Goal: Task Accomplishment & Management: Manage account settings

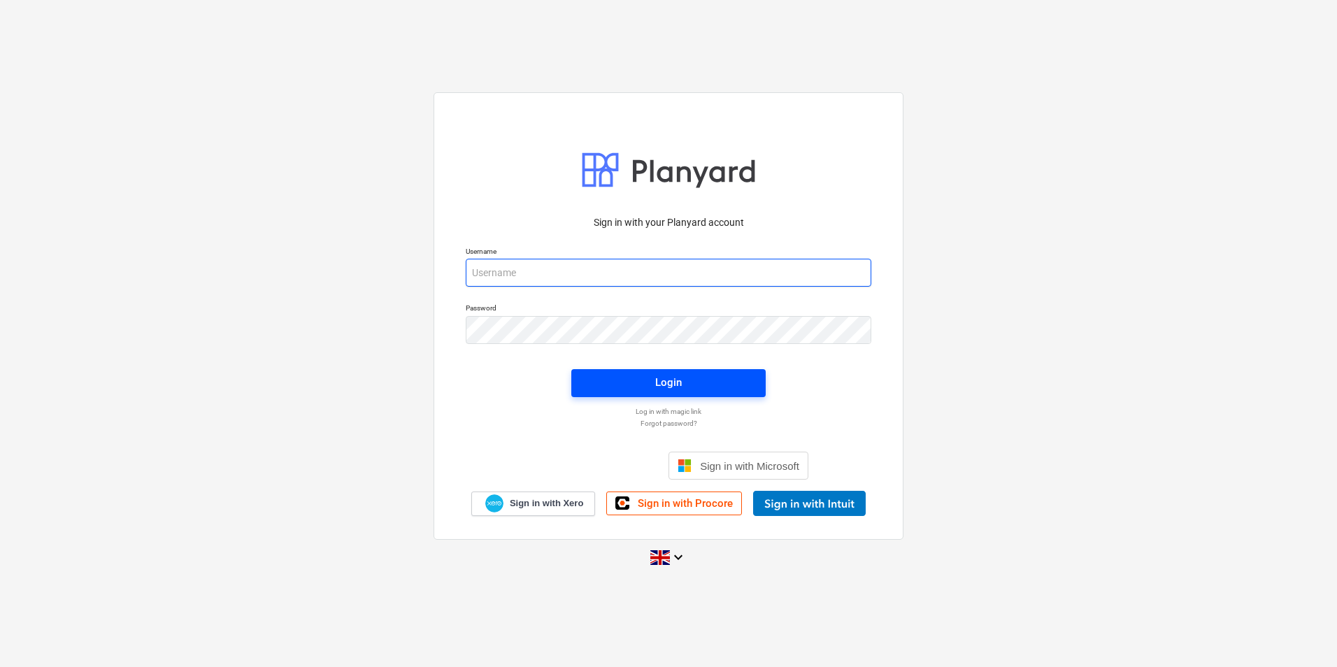
type input "[PERSON_NAME][EMAIL_ADDRESS][PERSON_NAME][DOMAIN_NAME]"
click at [642, 384] on span "Login" at bounding box center [668, 382] width 161 height 18
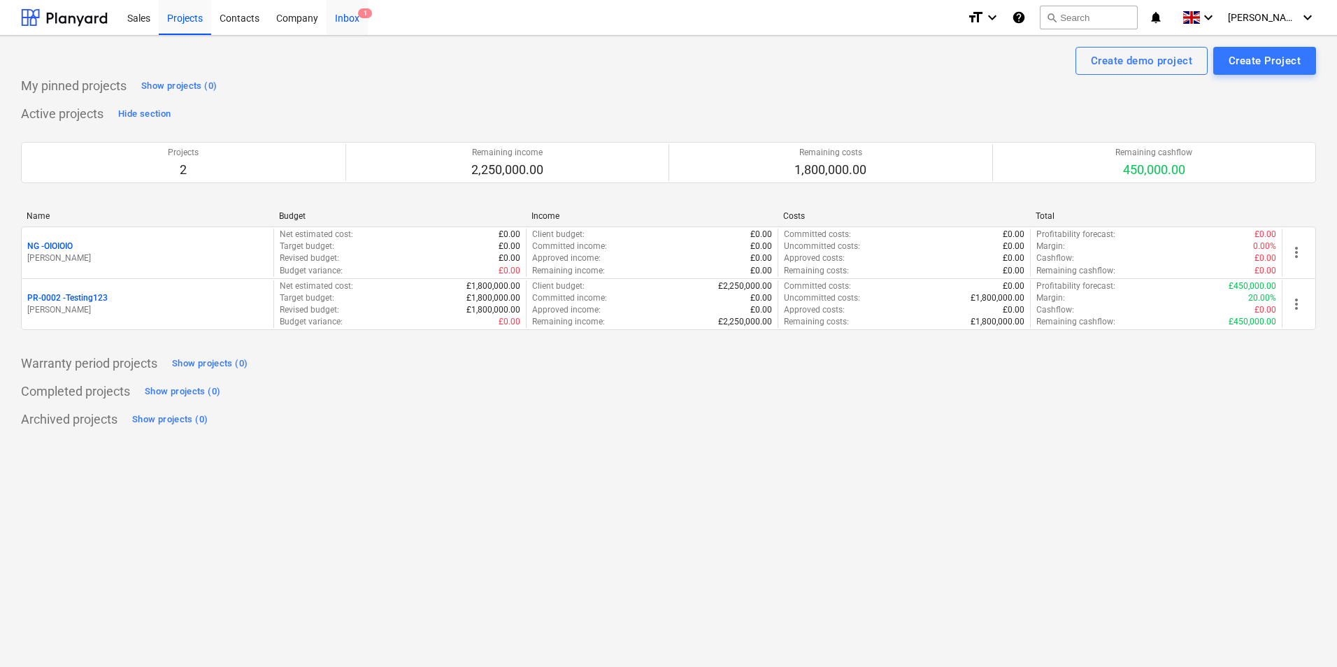
click at [349, 15] on div "Inbox 1" at bounding box center [346, 17] width 41 height 36
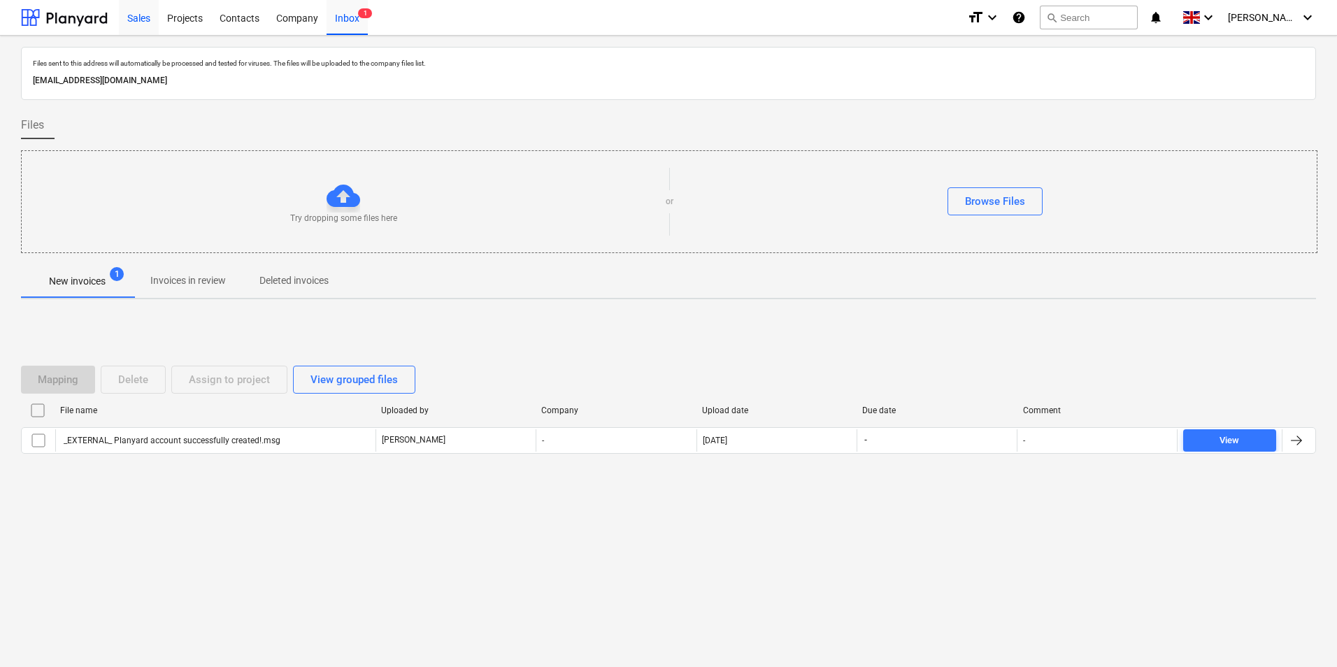
click at [128, 20] on div "Sales" at bounding box center [139, 17] width 40 height 36
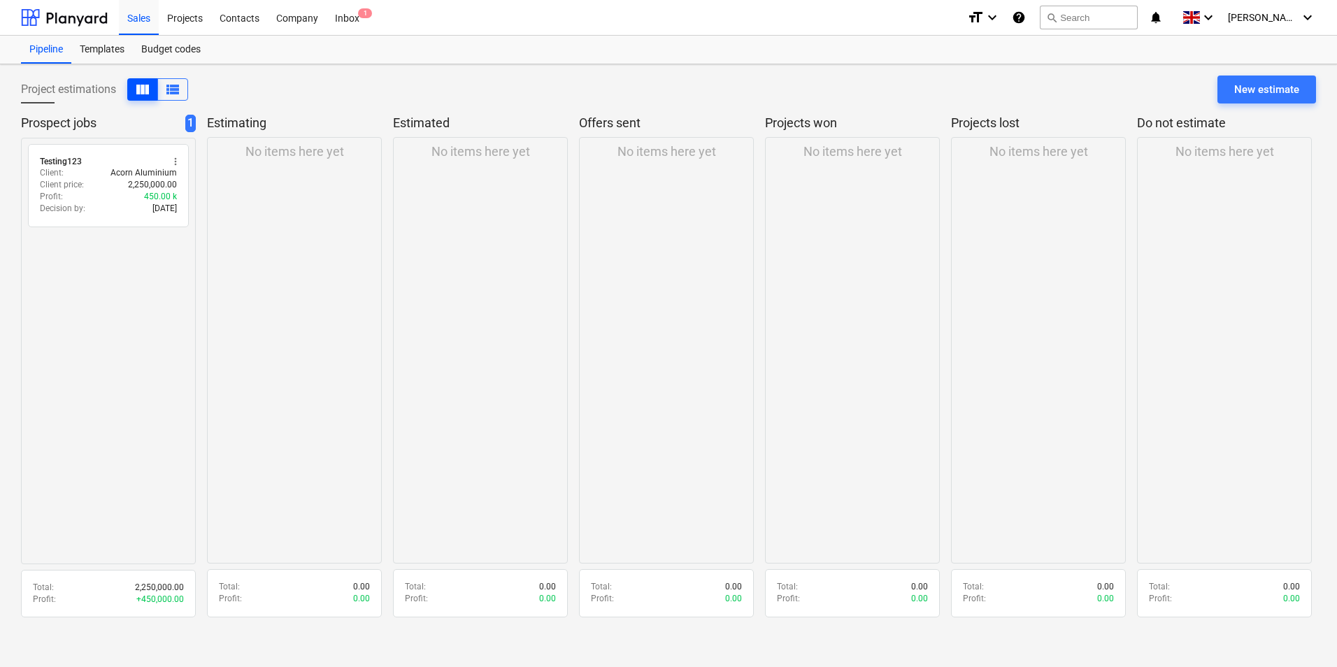
click at [157, 93] on button "view_column" at bounding box center [142, 89] width 31 height 22
click at [175, 92] on span "view_list" at bounding box center [172, 89] width 17 height 17
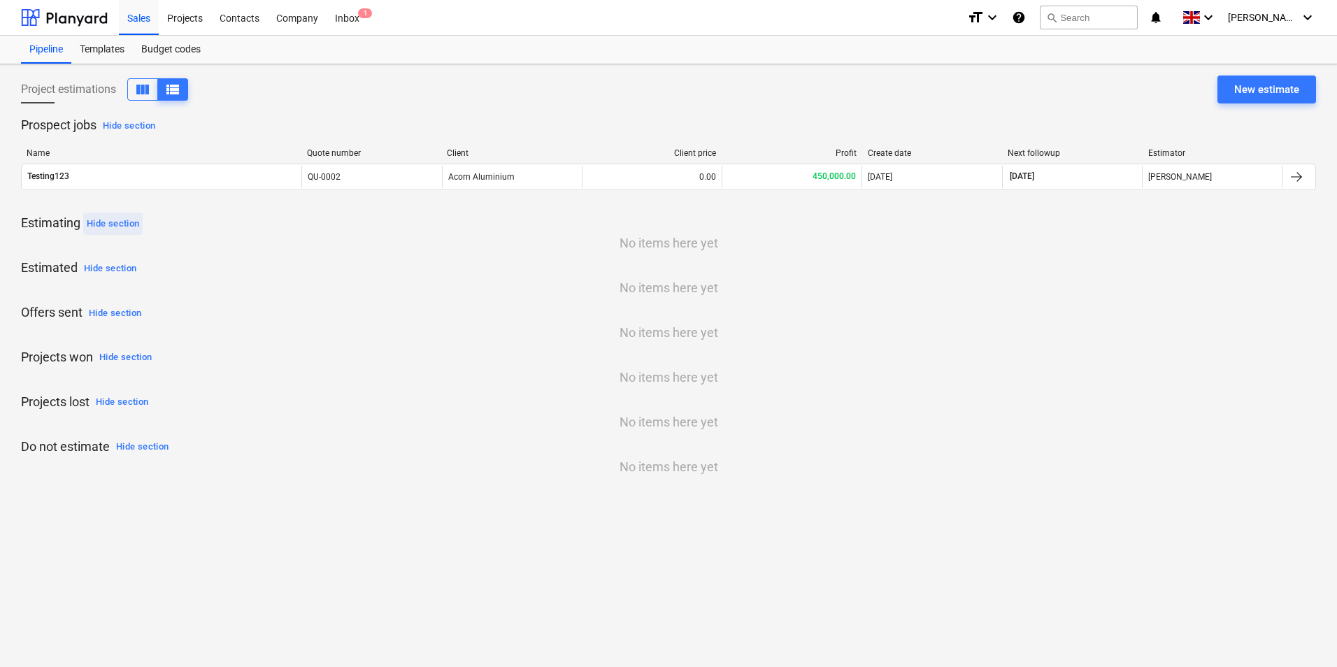
click at [117, 227] on div "Hide section" at bounding box center [113, 224] width 52 height 16
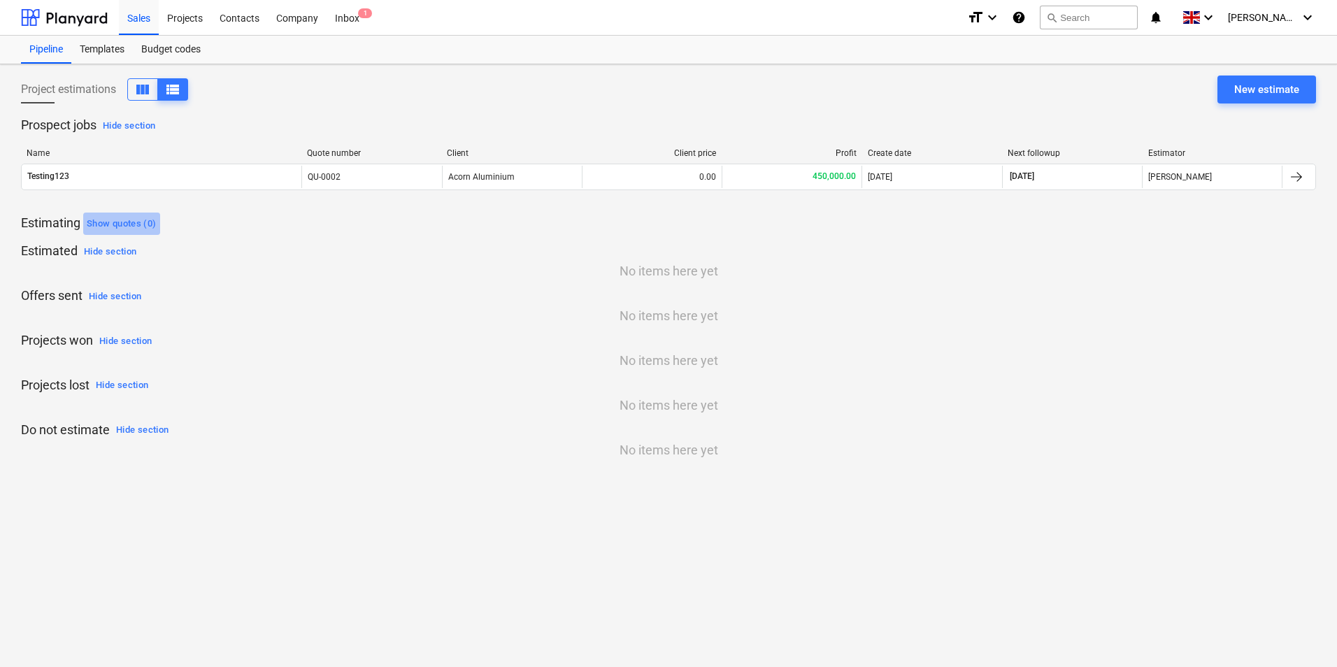
click at [117, 227] on div "Show quotes (0)" at bounding box center [122, 224] width 70 height 16
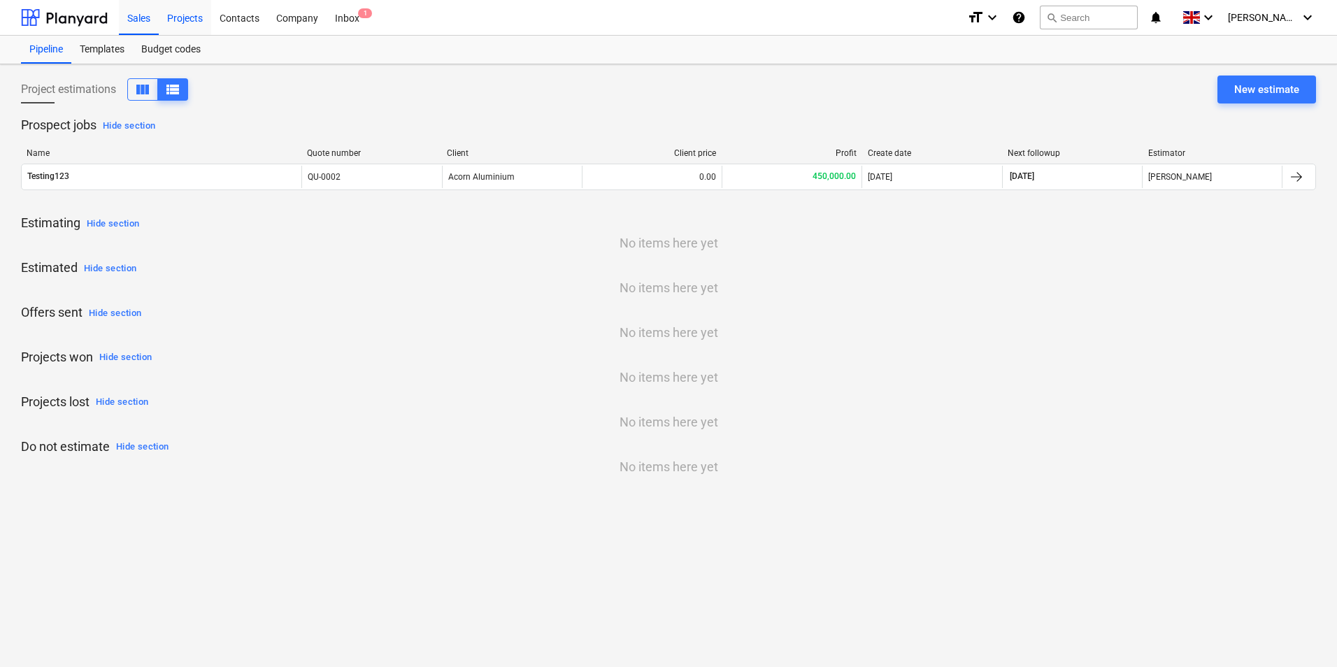
click at [180, 22] on div "Projects" at bounding box center [185, 17] width 52 height 36
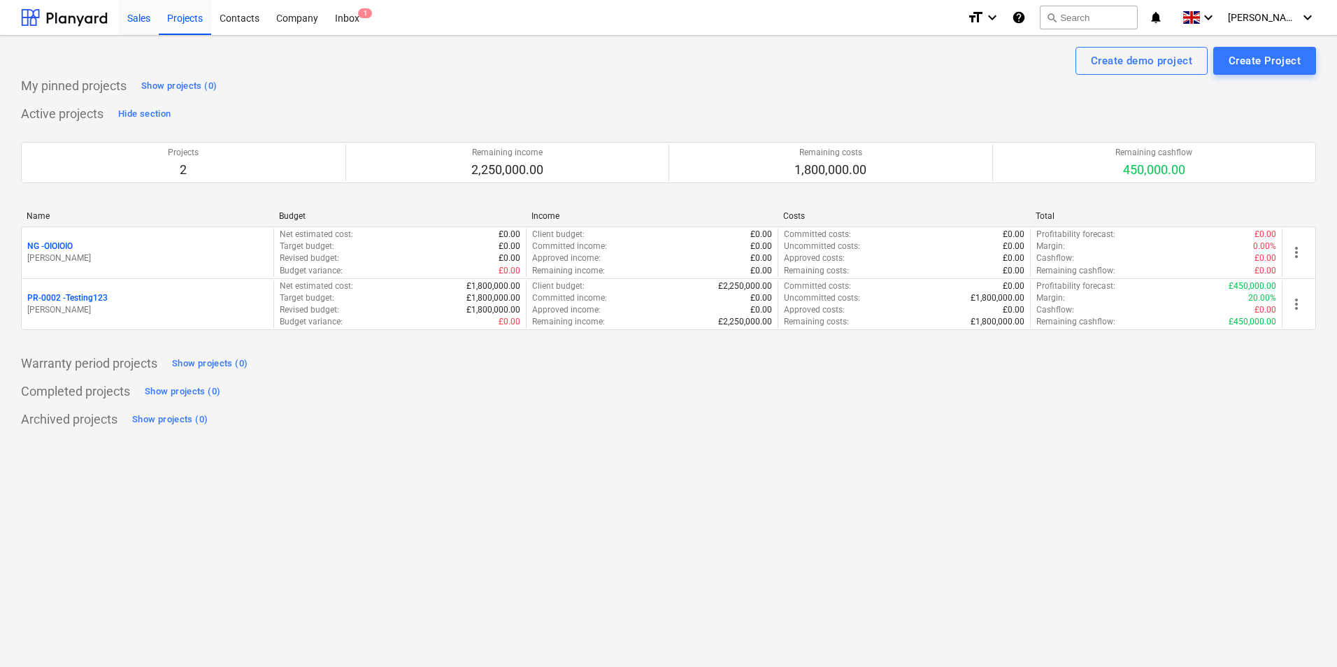
click at [150, 20] on div "Sales" at bounding box center [139, 17] width 40 height 36
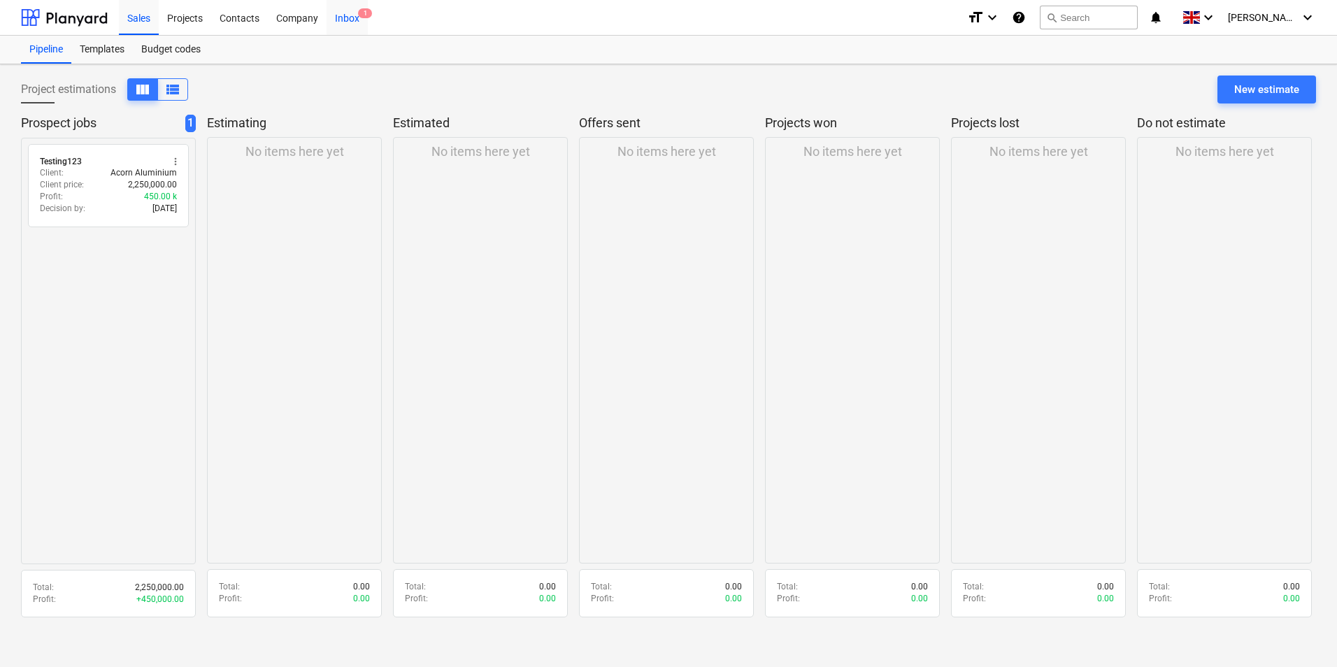
click at [340, 18] on div "Inbox 1" at bounding box center [346, 17] width 41 height 36
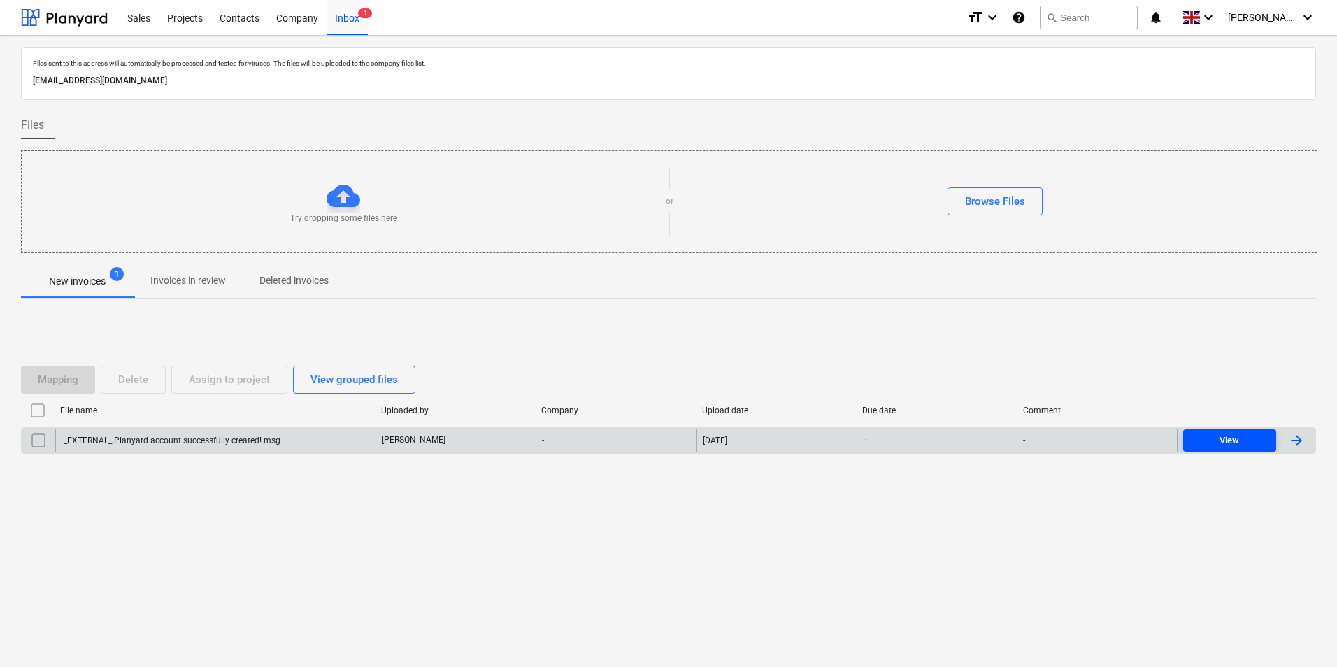
click at [1229, 445] on div "View" at bounding box center [1229, 441] width 20 height 16
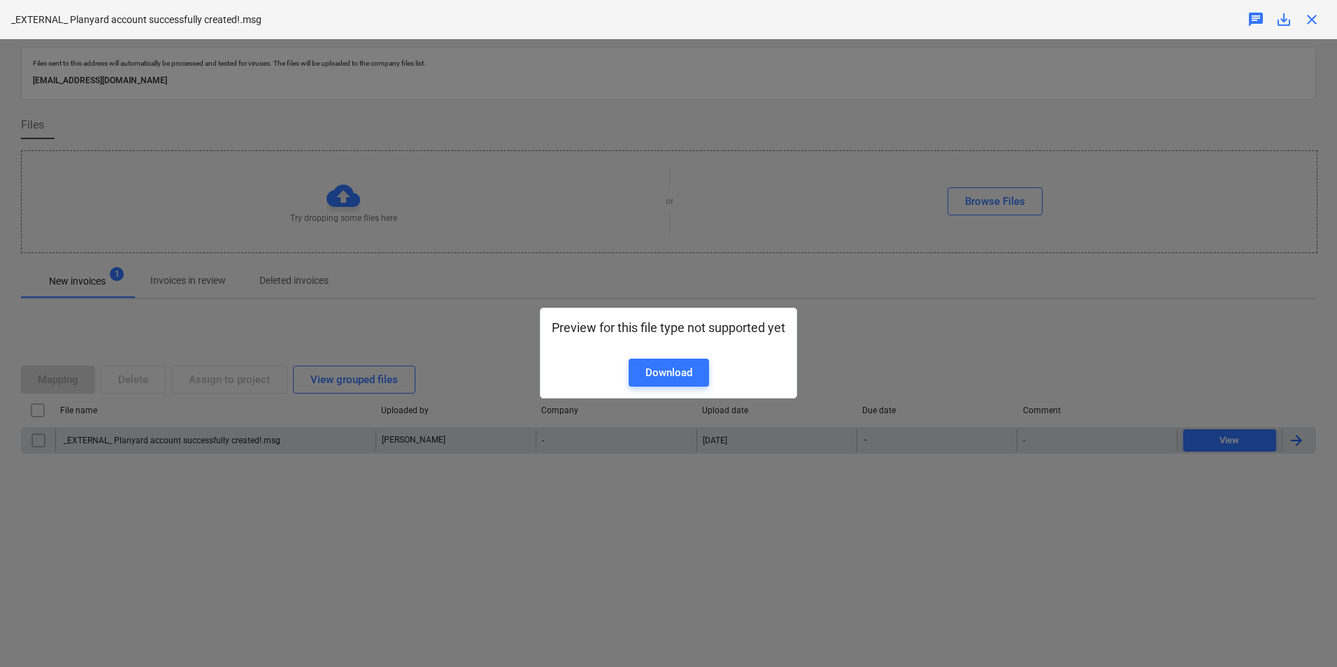
drag, startPoint x: 878, startPoint y: 387, endPoint x: 877, endPoint y: 401, distance: 14.0
click at [877, 396] on div "Preview for this file type not supported yet Download" at bounding box center [668, 353] width 1337 height 628
click at [678, 364] on div "Download" at bounding box center [668, 373] width 47 height 18
click at [809, 402] on div "Preview for this file type not supported yet Download" at bounding box center [668, 353] width 1337 height 628
click at [856, 493] on div "Preview for this file type not supported yet Download" at bounding box center [668, 353] width 1337 height 628
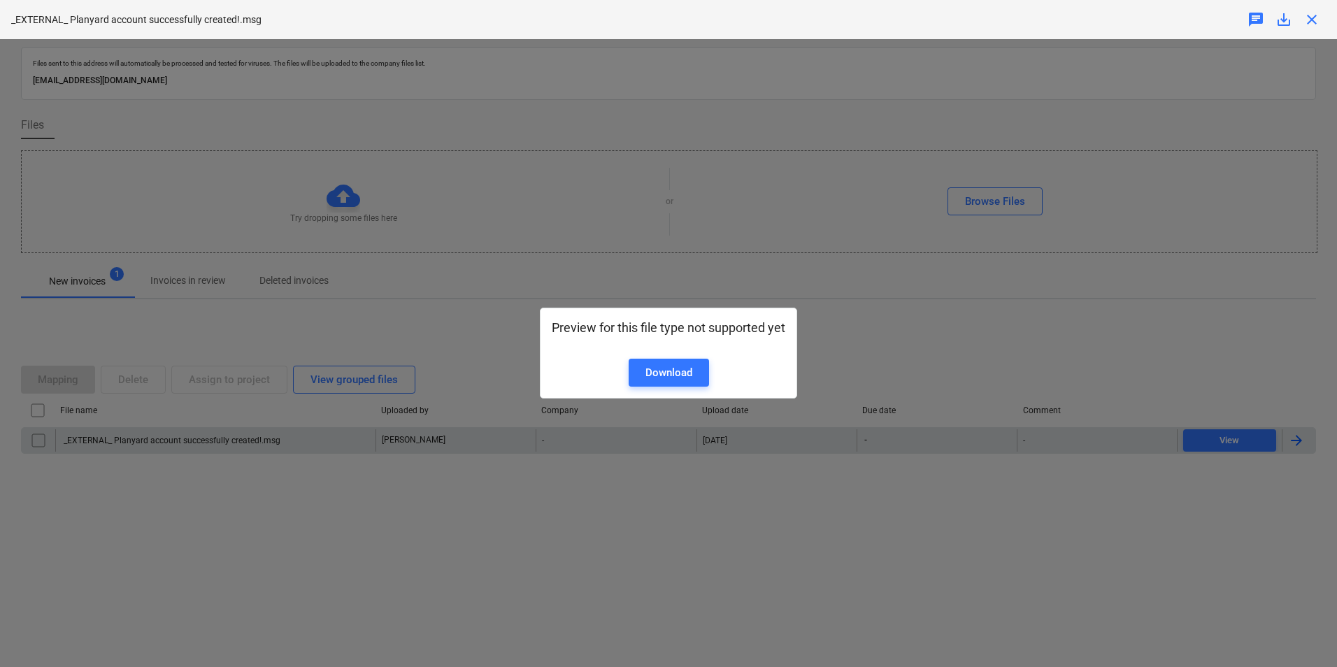
click at [1311, 13] on span "close" at bounding box center [1311, 19] width 17 height 17
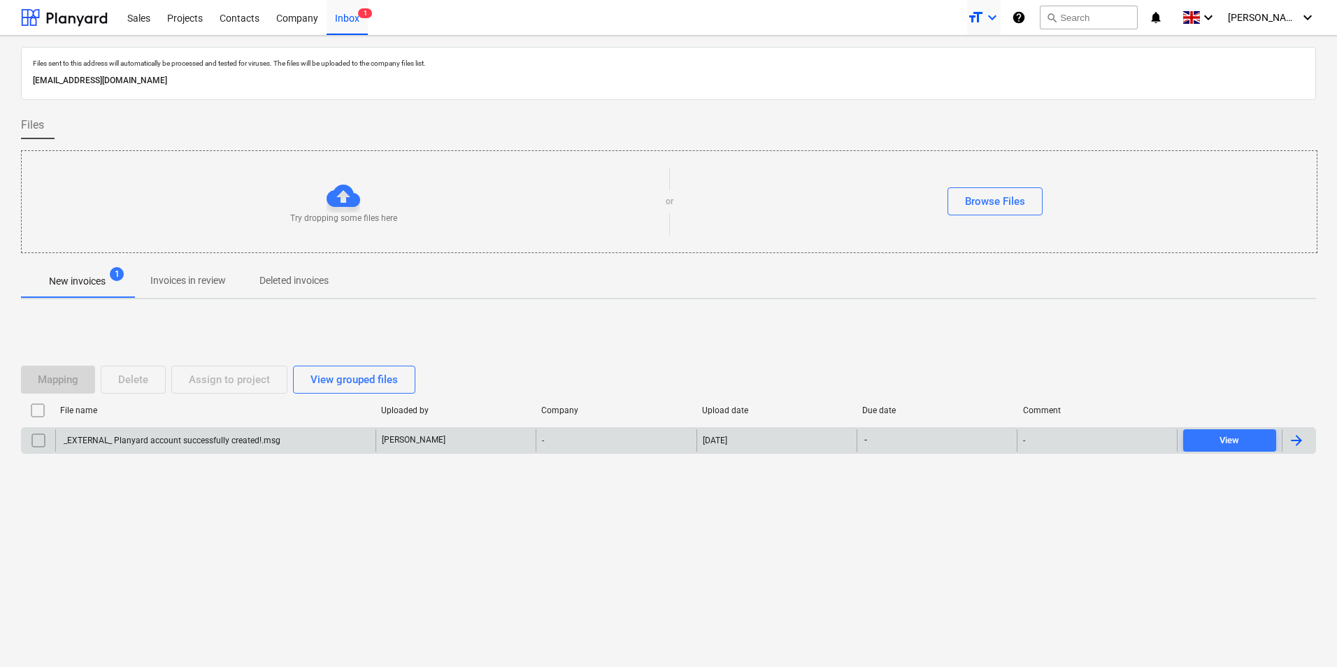
click at [984, 16] on icon "format_size" at bounding box center [975, 17] width 17 height 17
click at [982, 77] on div "Normal text" at bounding box center [958, 77] width 84 height 22
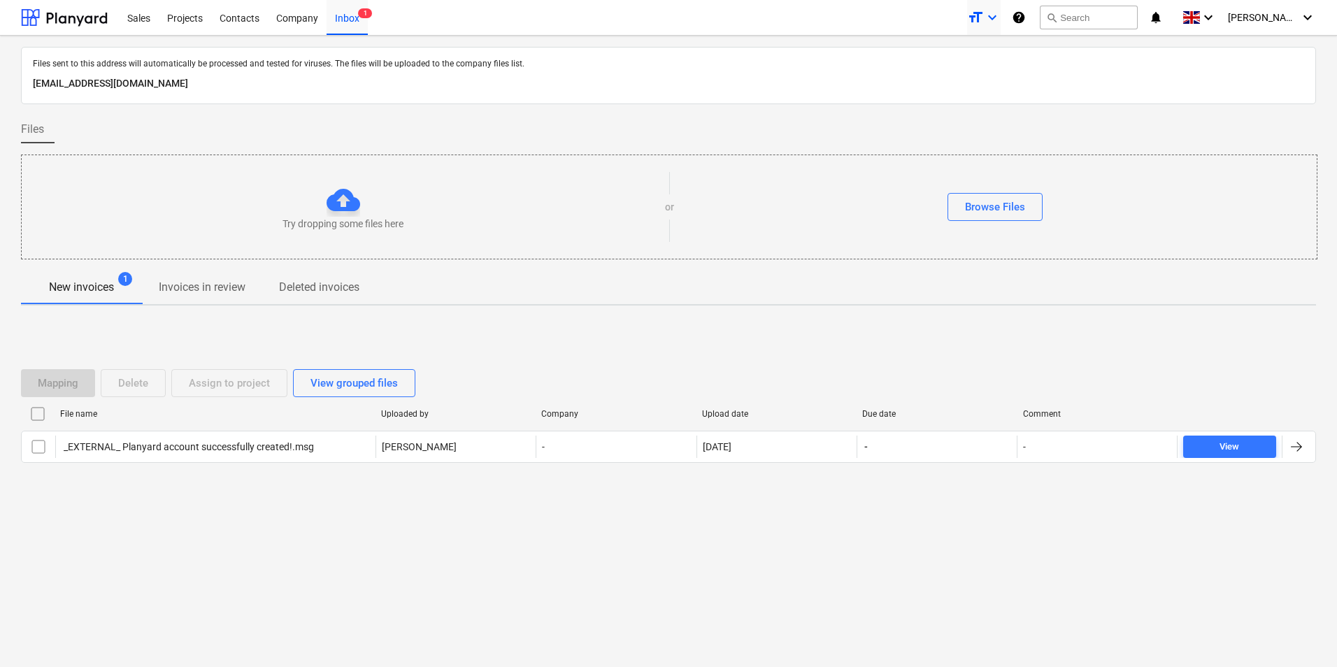
click at [1000, 22] on icon "keyboard_arrow_down" at bounding box center [992, 17] width 17 height 17
click at [1135, 122] on div at bounding box center [668, 333] width 1337 height 667
click at [278, 20] on div "Company" at bounding box center [297, 17] width 59 height 36
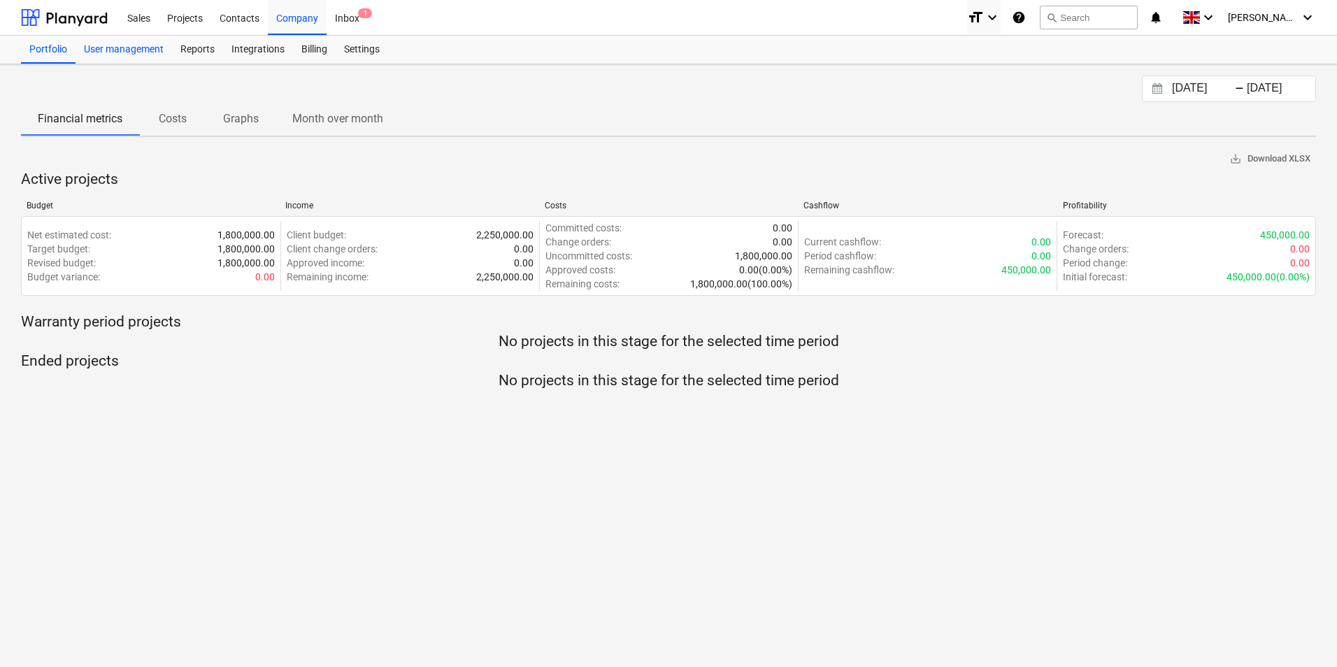
click at [147, 49] on div "User management" at bounding box center [123, 50] width 96 height 28
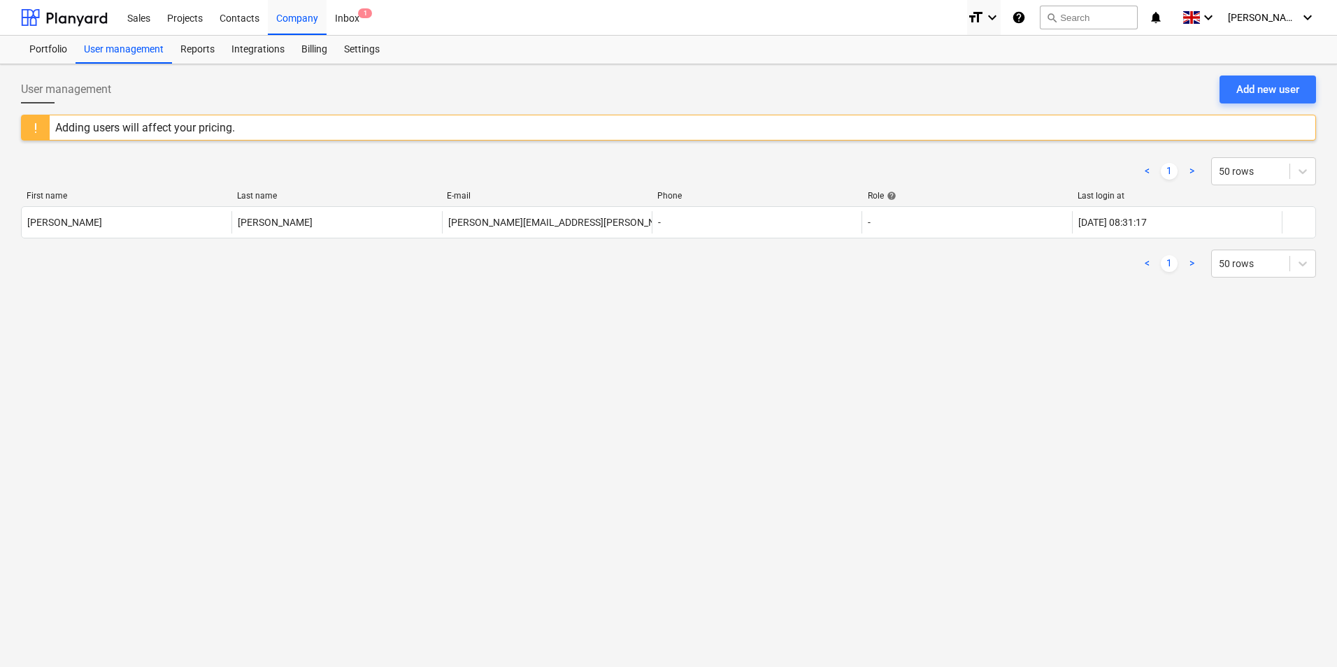
click at [731, 345] on div "User management Add new user Adding users will affect your pricing. < 1 > 50 ro…" at bounding box center [668, 365] width 1337 height 603
click at [349, 53] on div "Settings" at bounding box center [362, 50] width 52 height 28
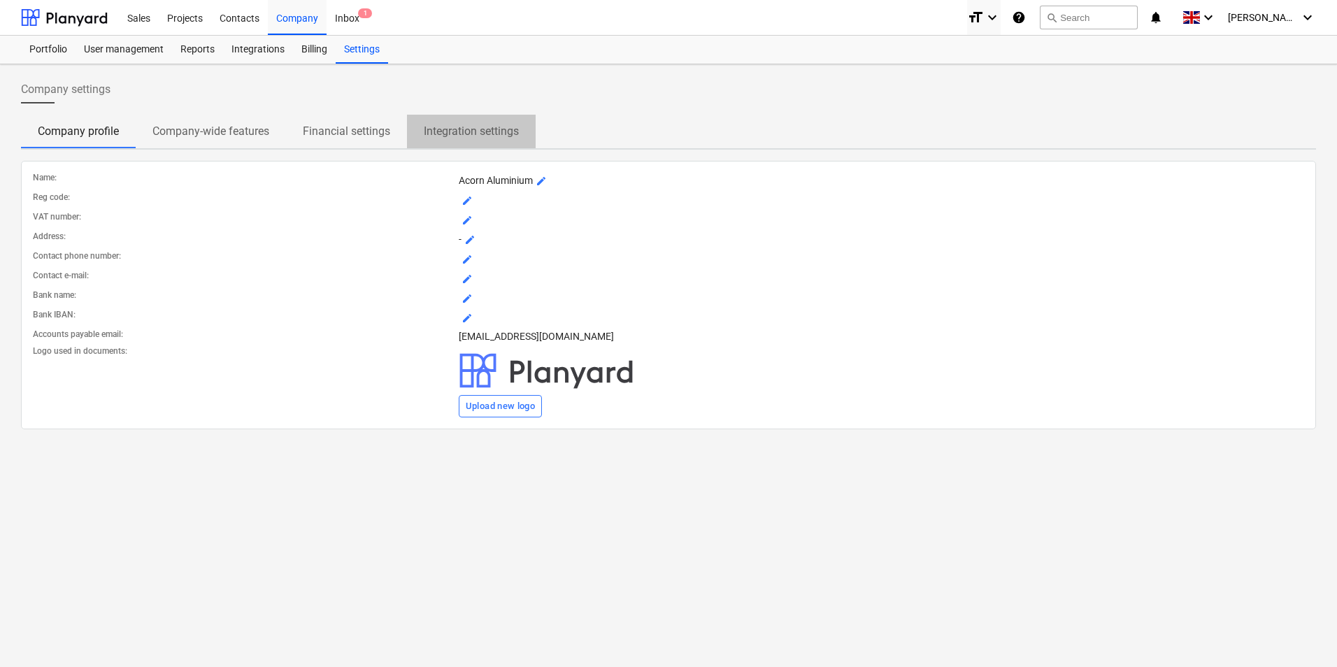
click at [472, 135] on p "Integration settings" at bounding box center [471, 131] width 95 height 17
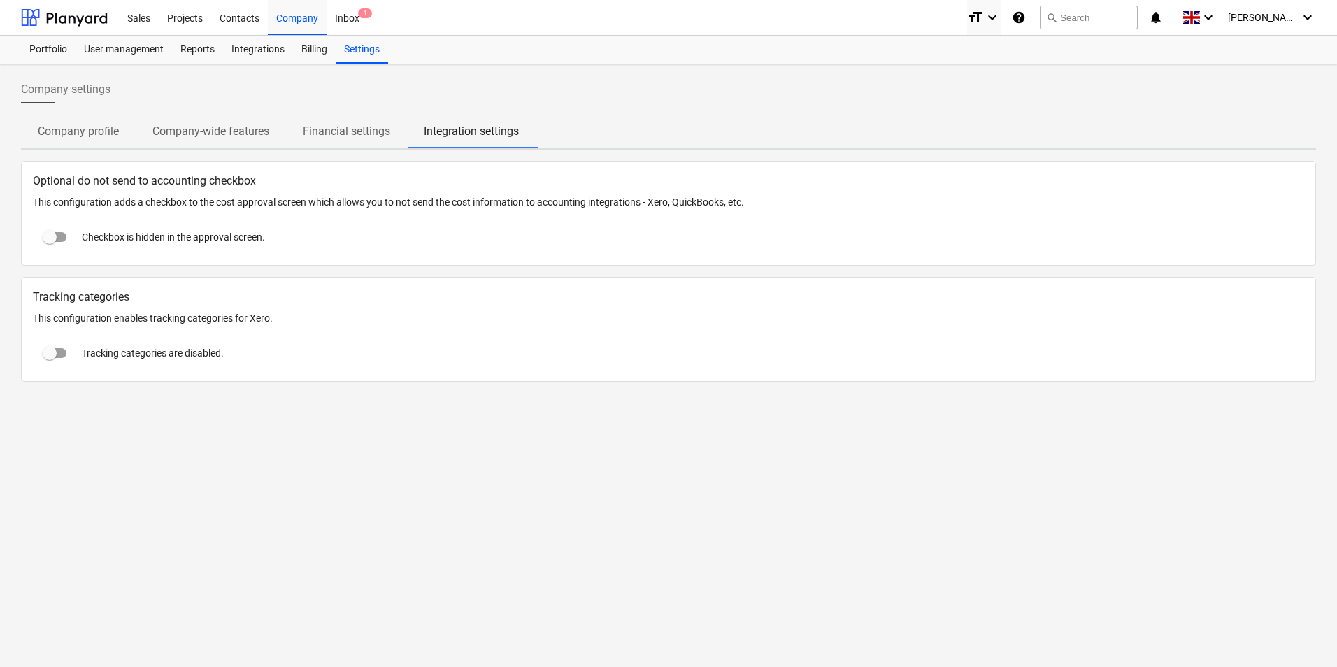
click at [373, 132] on p "Financial settings" at bounding box center [346, 131] width 87 height 17
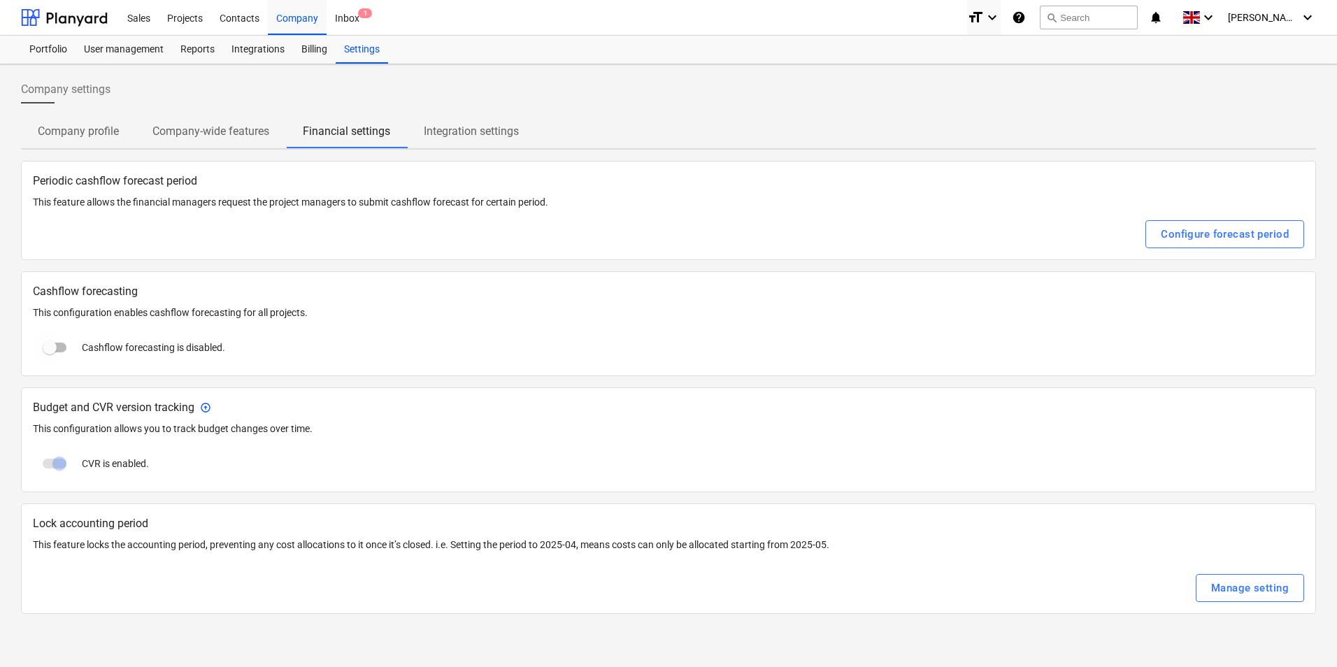
click at [66, 345] on input "checkbox" at bounding box center [50, 348] width 34 height 34
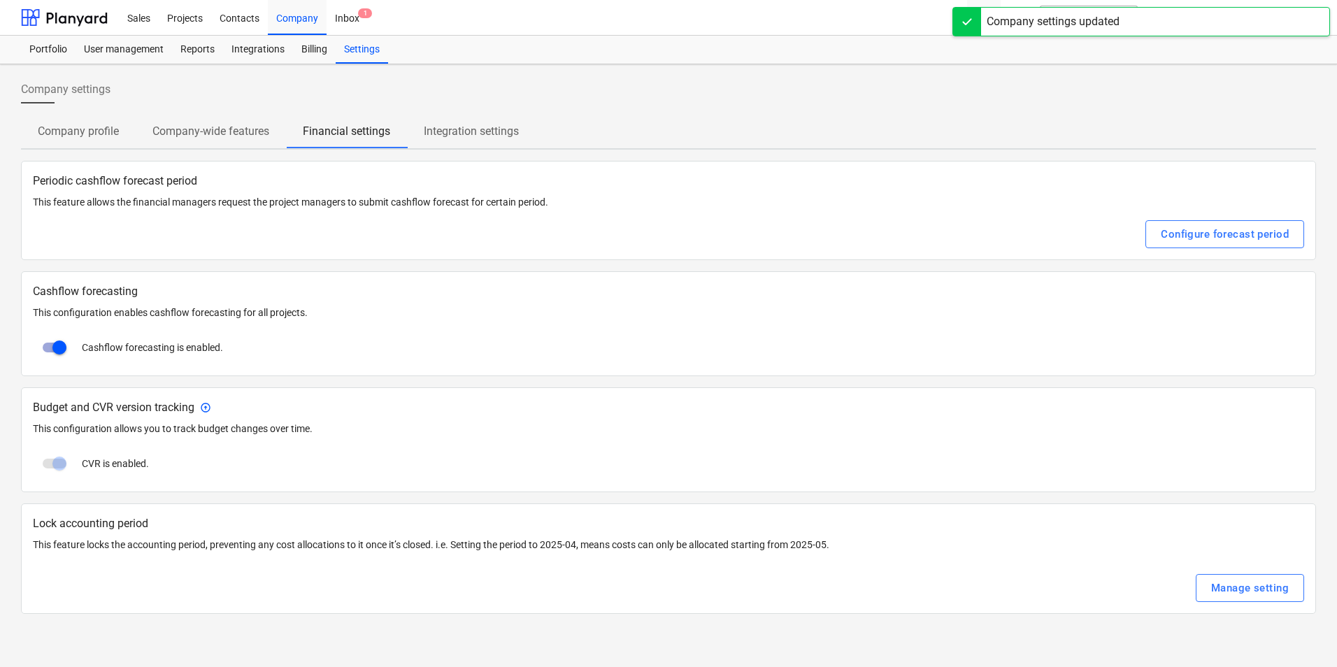
click at [66, 345] on input "checkbox" at bounding box center [60, 348] width 34 height 34
checkbox input "false"
click at [316, 48] on div "Billing" at bounding box center [314, 50] width 43 height 28
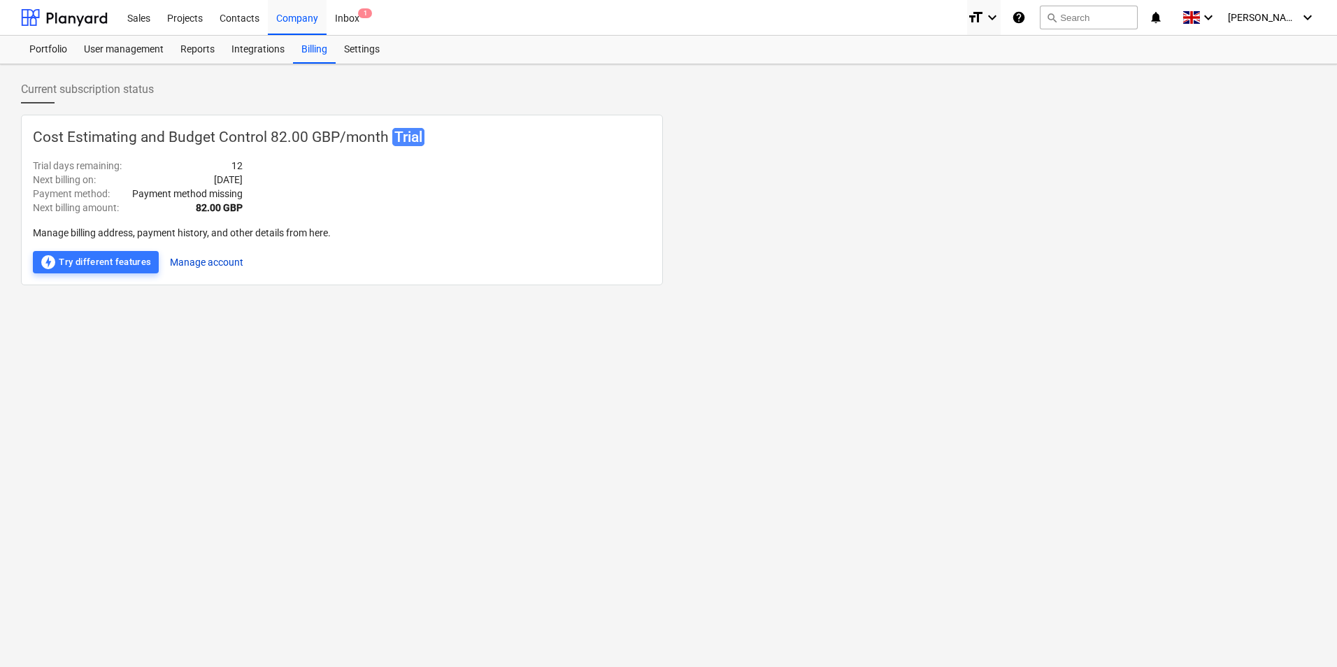
click at [207, 262] on button "Manage account" at bounding box center [206, 262] width 73 height 22
click at [136, 261] on div "offline_bolt Try different features" at bounding box center [96, 262] width 112 height 17
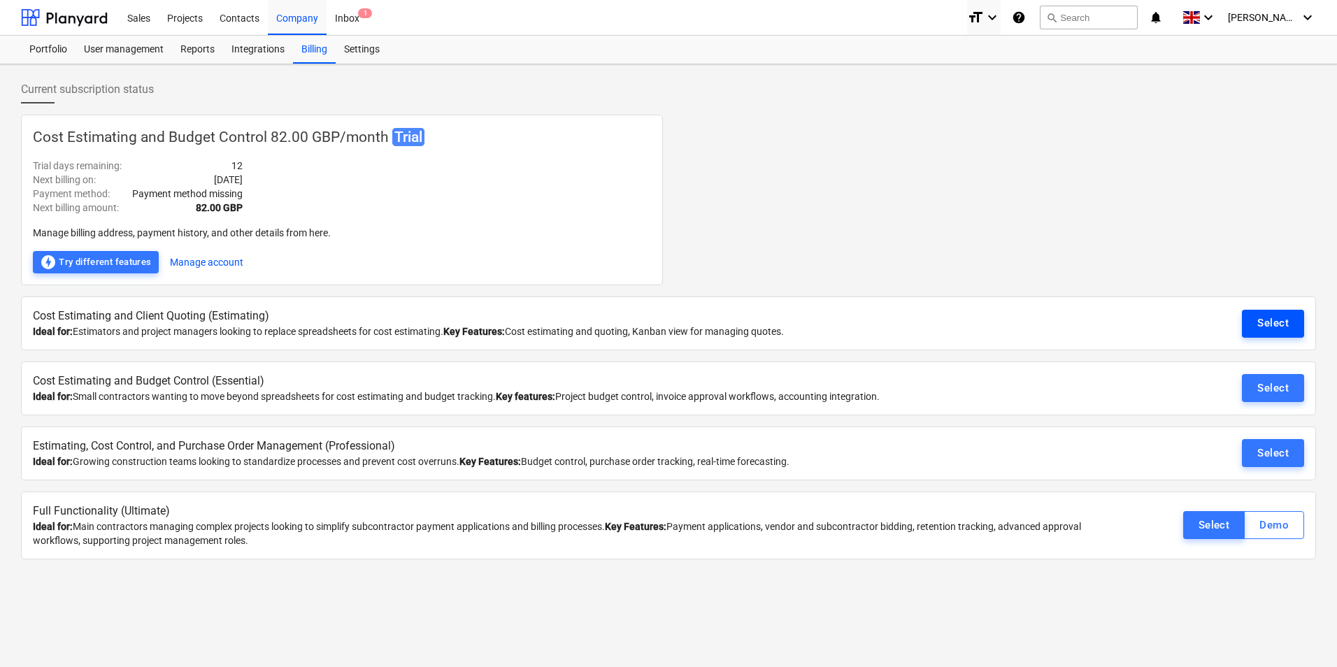
click at [1280, 327] on div "Select" at bounding box center [1272, 323] width 31 height 18
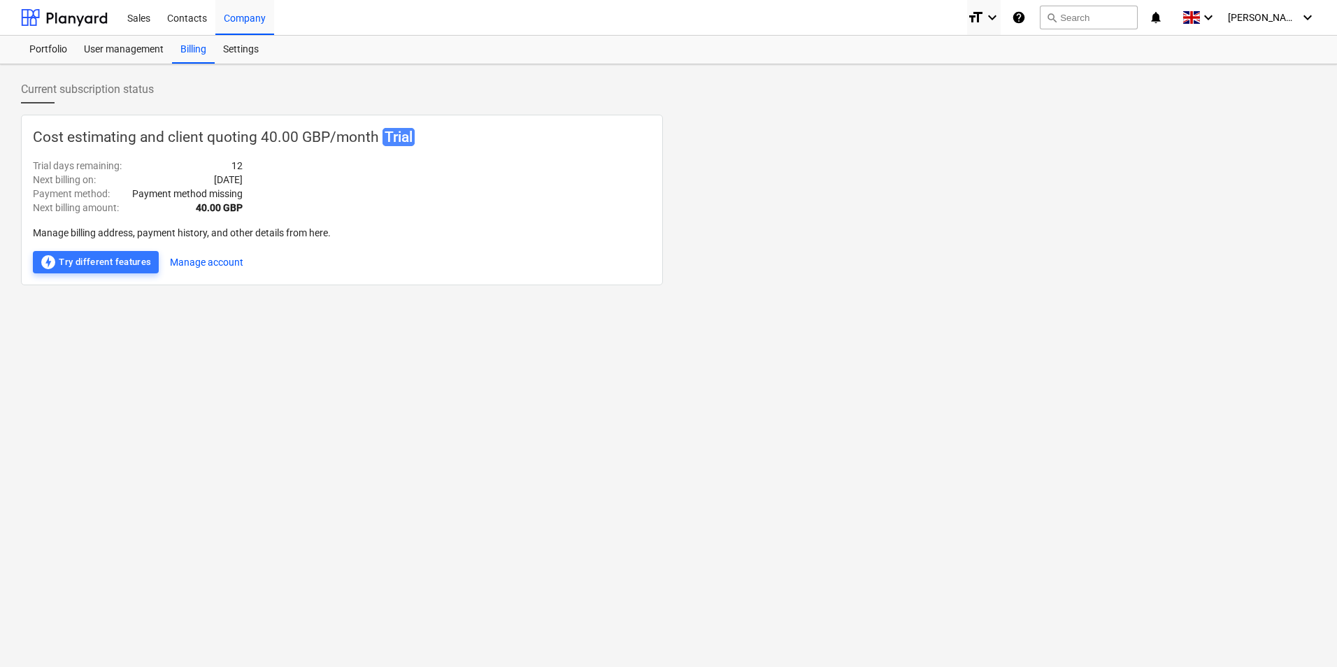
click at [443, 310] on div "Current subscription status Cost estimating and client quoting 40.00 GBP / mont…" at bounding box center [668, 365] width 1337 height 603
click at [325, 196] on div "Cost estimating and client quoting 40.00 GBP / month Trial Trial days remaining…" at bounding box center [342, 200] width 642 height 171
click at [69, 45] on div "Portfolio" at bounding box center [48, 50] width 55 height 28
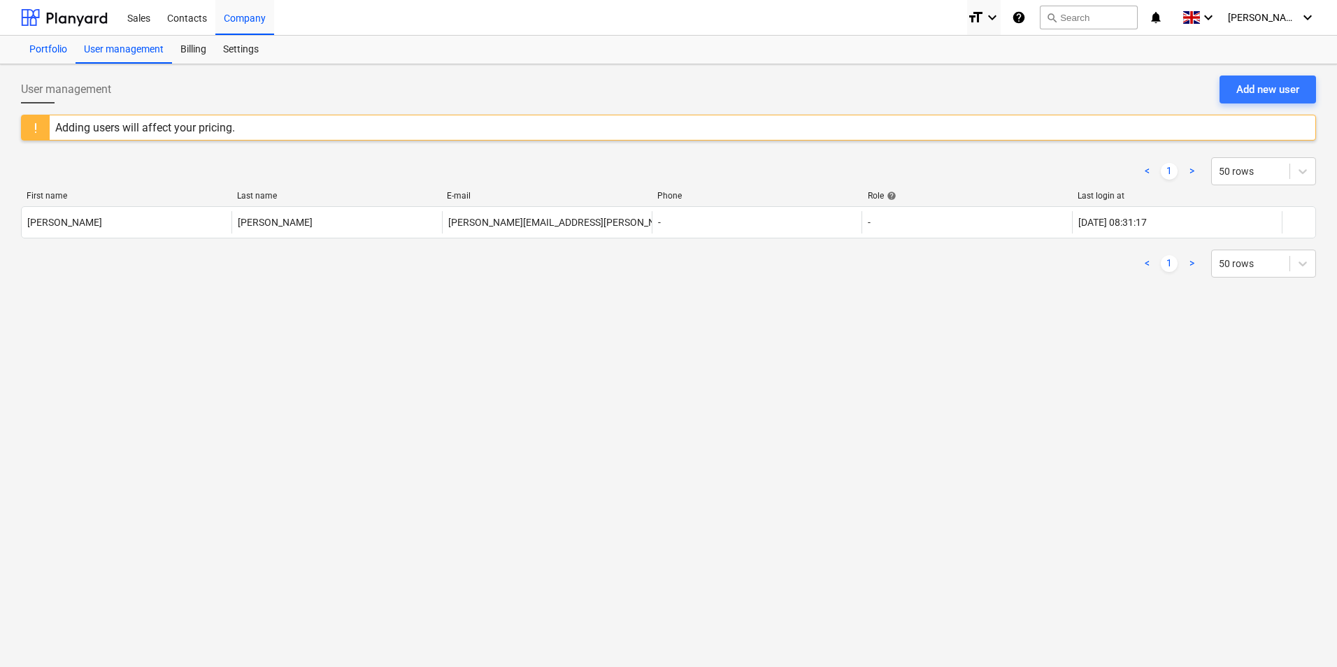
click at [61, 55] on div "Portfolio" at bounding box center [48, 50] width 55 height 28
click at [45, 47] on div "Portfolio" at bounding box center [48, 50] width 55 height 28
click at [138, 15] on div "Sales" at bounding box center [139, 17] width 40 height 36
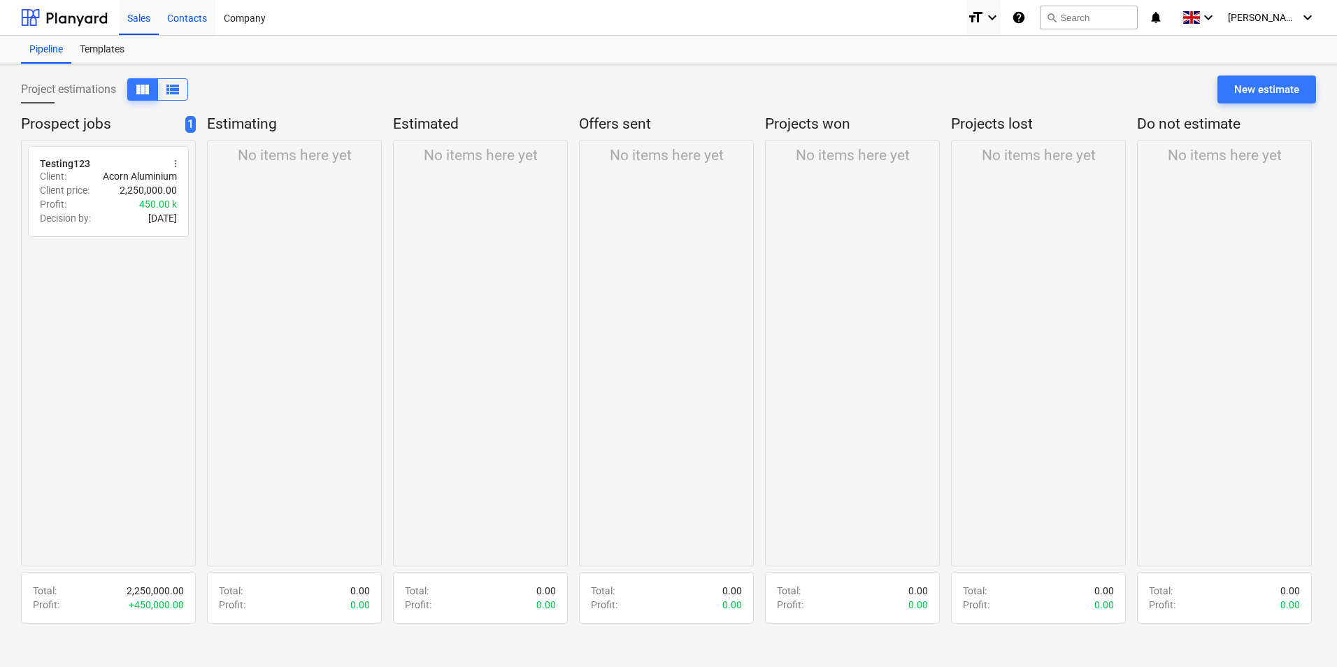
click at [190, 22] on div "Contacts" at bounding box center [187, 17] width 57 height 36
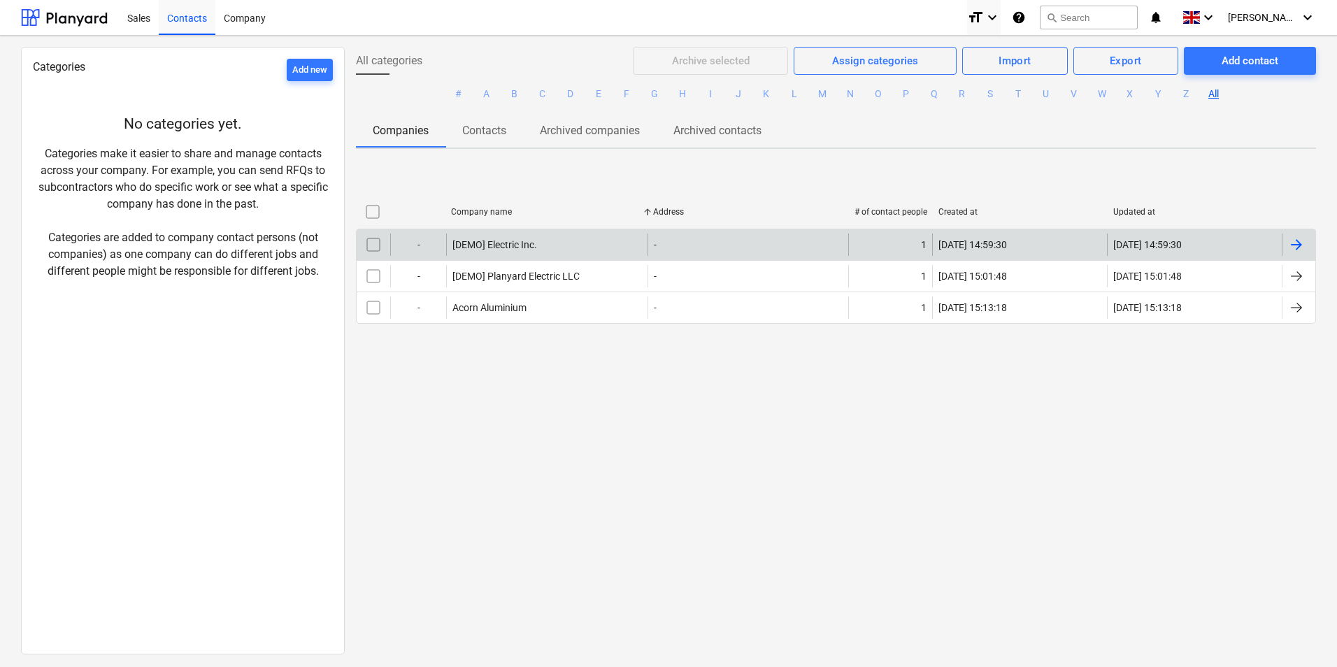
drag, startPoint x: 547, startPoint y: 415, endPoint x: 527, endPoint y: 240, distance: 175.9
click at [561, 391] on div "All categories Archive selected Assign categories Import Export Add contact # A…" at bounding box center [836, 350] width 982 height 606
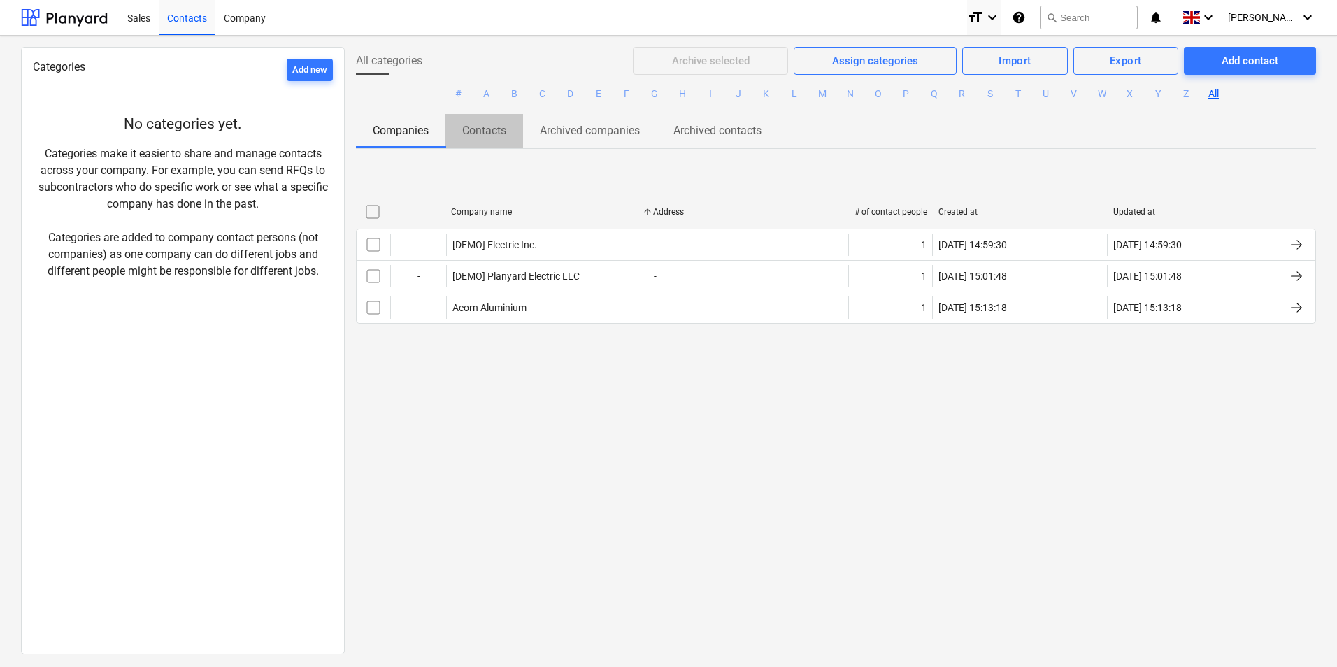
click at [469, 130] on p "Contacts" at bounding box center [484, 130] width 44 height 17
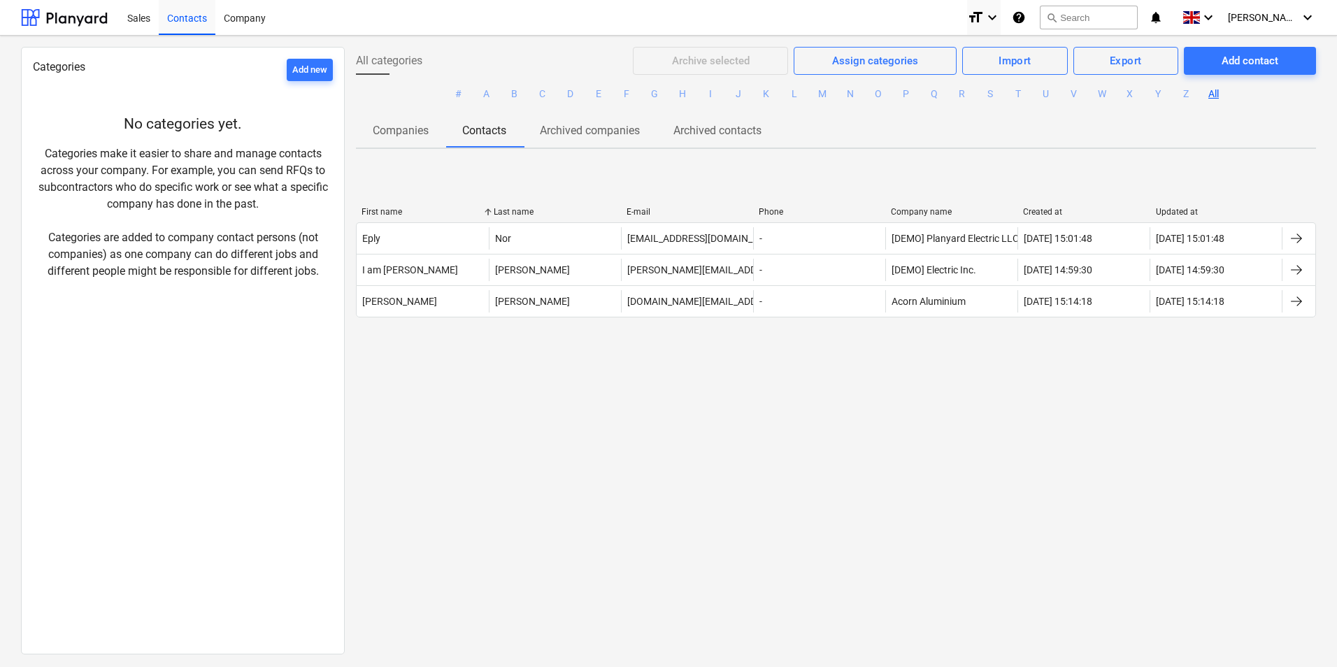
click at [1188, 207] on div "Updated at" at bounding box center [1216, 212] width 121 height 10
click at [605, 124] on p "Archived companies" at bounding box center [590, 130] width 100 height 17
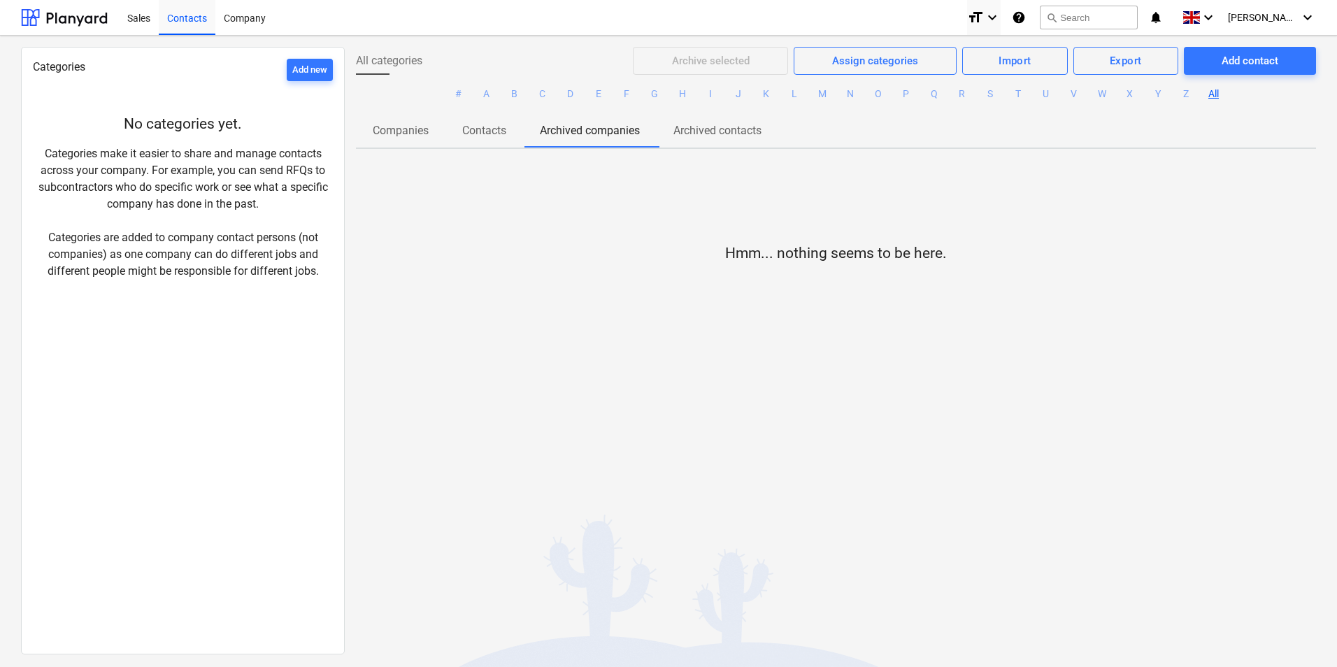
click at [709, 129] on p "Archived contacts" at bounding box center [717, 130] width 88 height 17
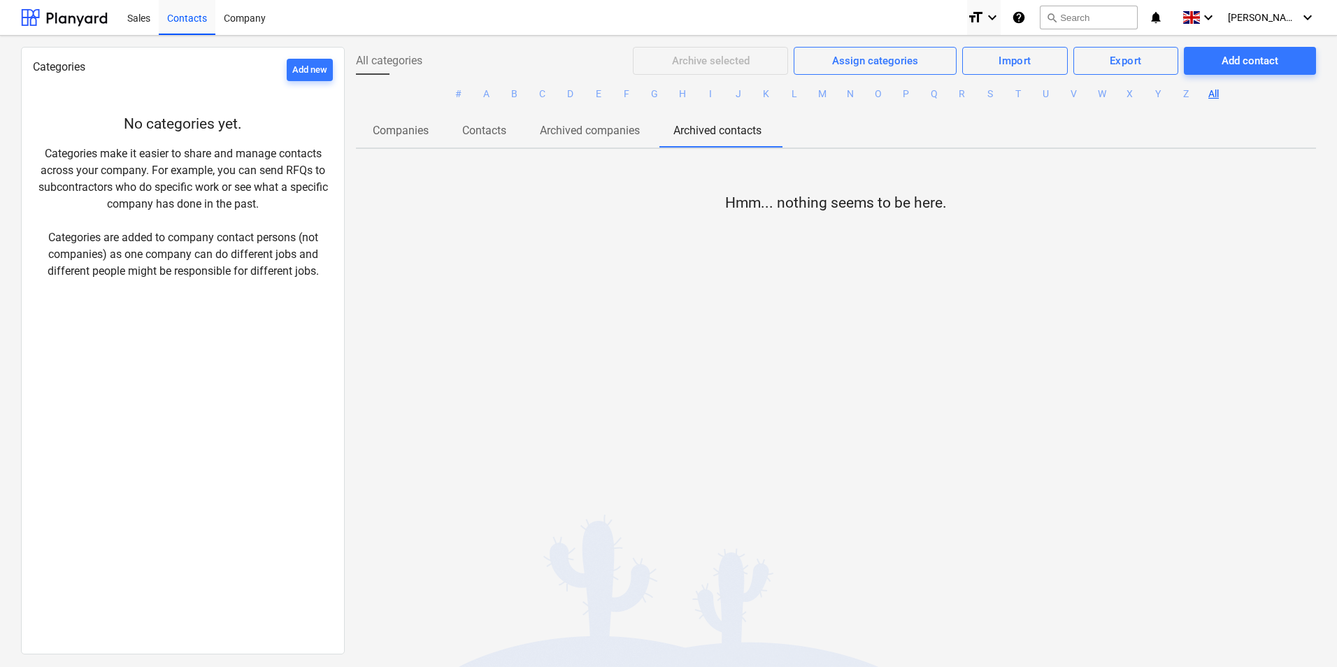
drag, startPoint x: 568, startPoint y: 191, endPoint x: 556, endPoint y: 189, distance: 12.7
click at [568, 191] on div "Hmm... nothing seems to be here." at bounding box center [836, 265] width 960 height 210
click at [362, 124] on span "Companies" at bounding box center [400, 130] width 89 height 25
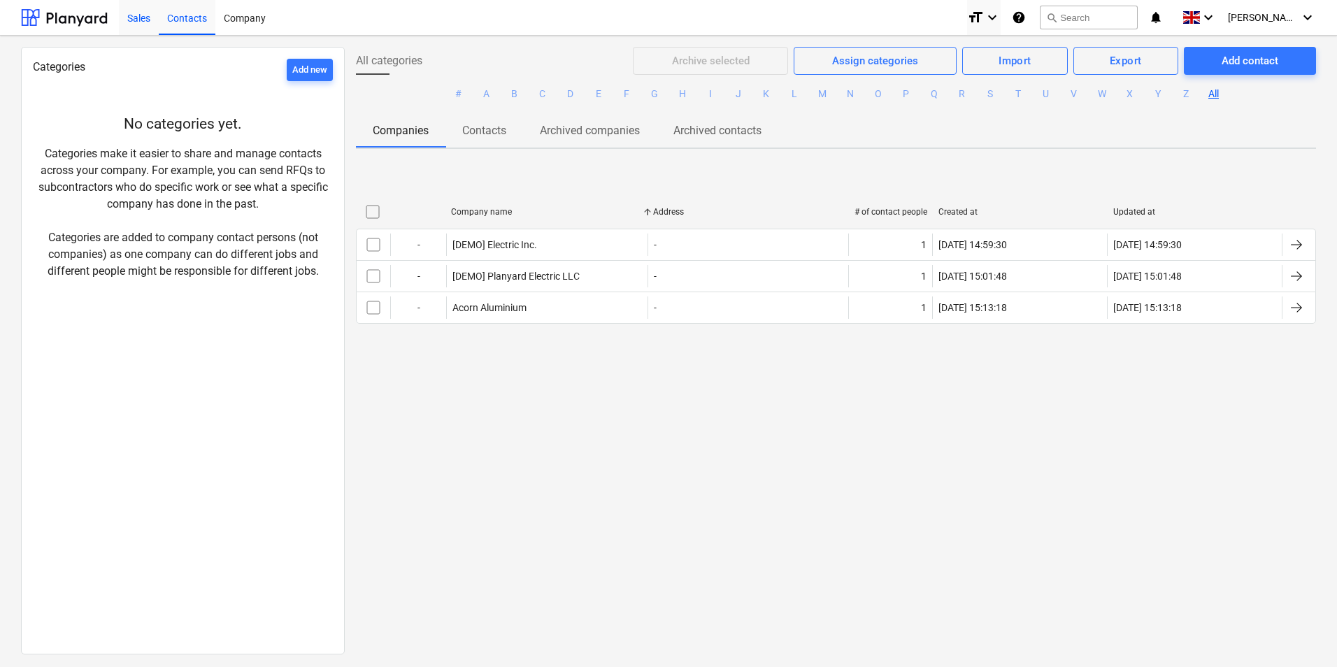
click at [150, 22] on div "Sales" at bounding box center [139, 17] width 40 height 36
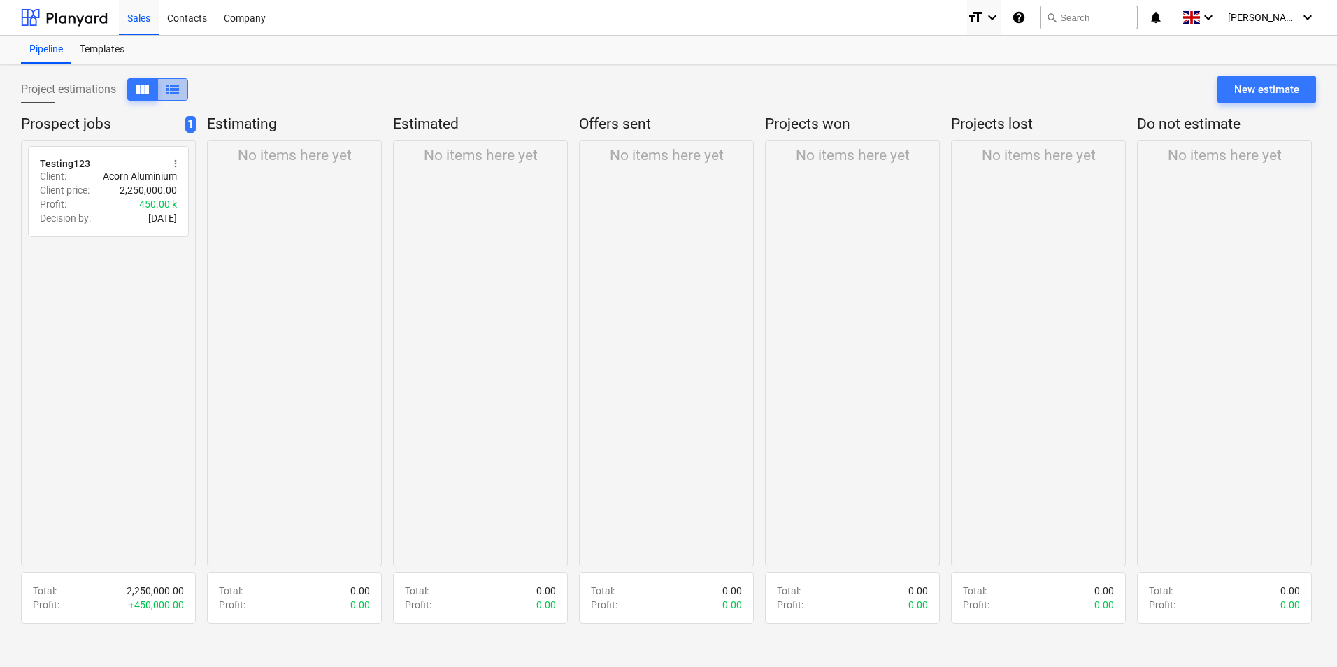
click at [188, 87] on button "view_list" at bounding box center [172, 89] width 31 height 22
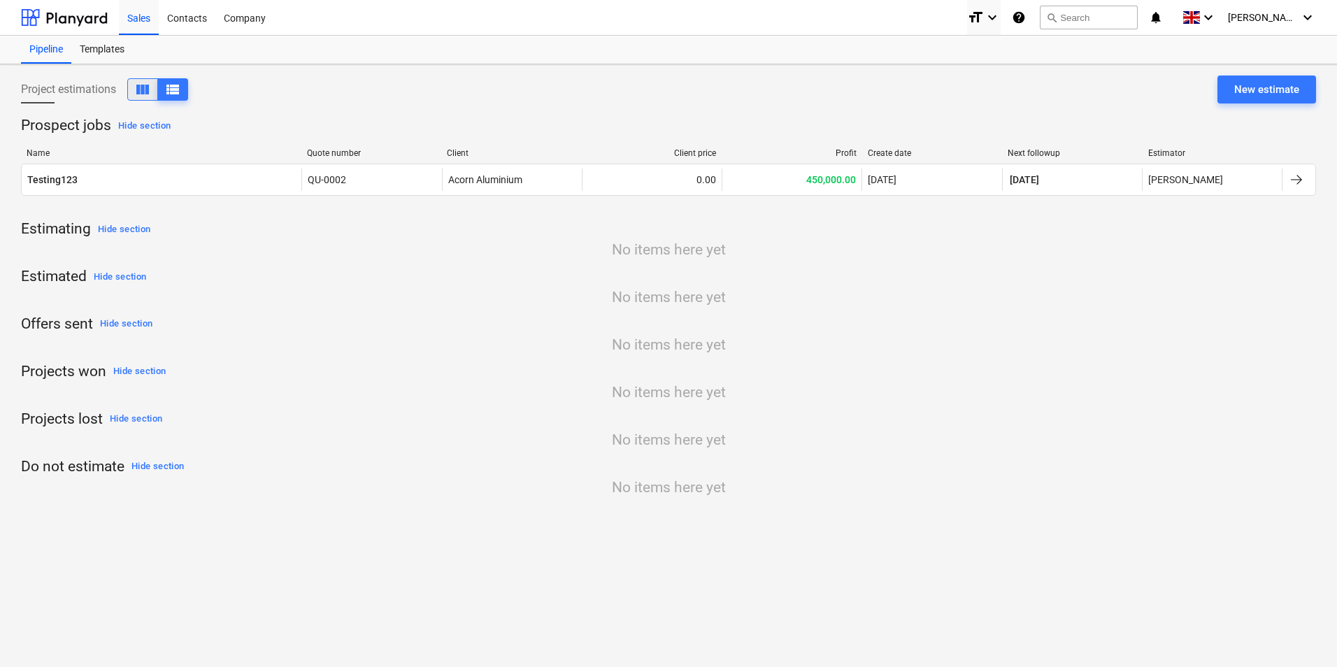
click at [144, 96] on span "view_column" at bounding box center [142, 89] width 17 height 17
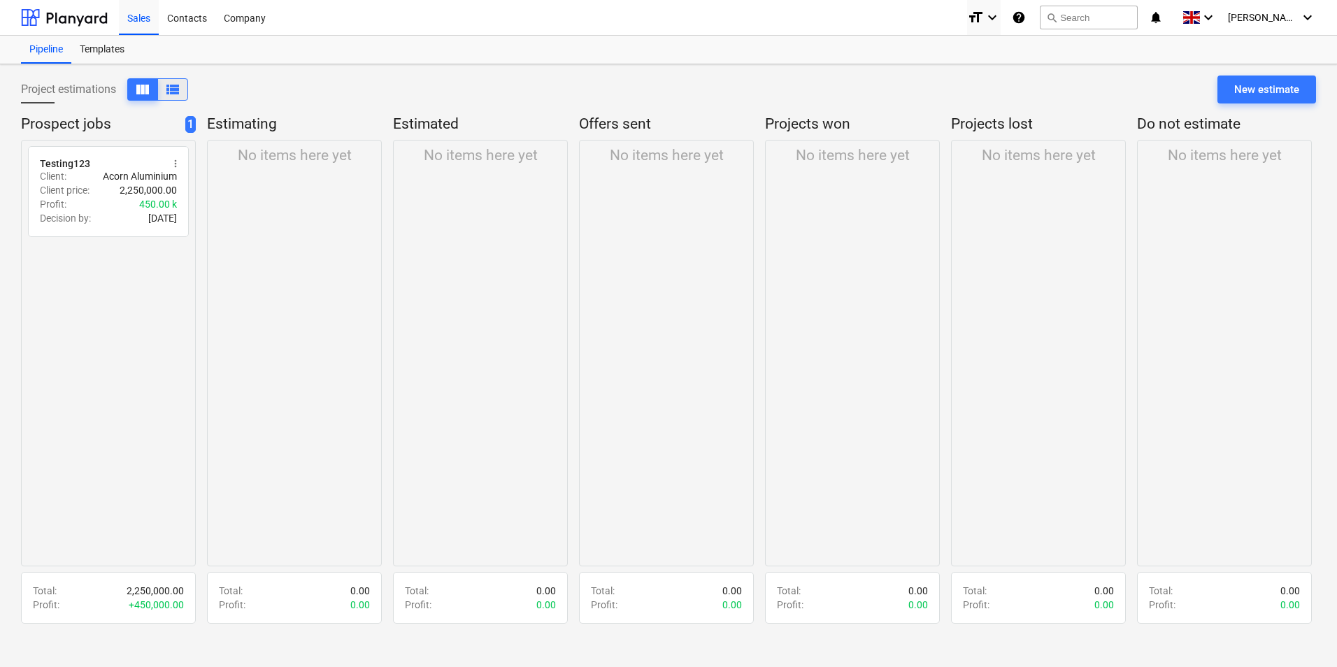
click at [171, 82] on span "view_list" at bounding box center [172, 89] width 17 height 17
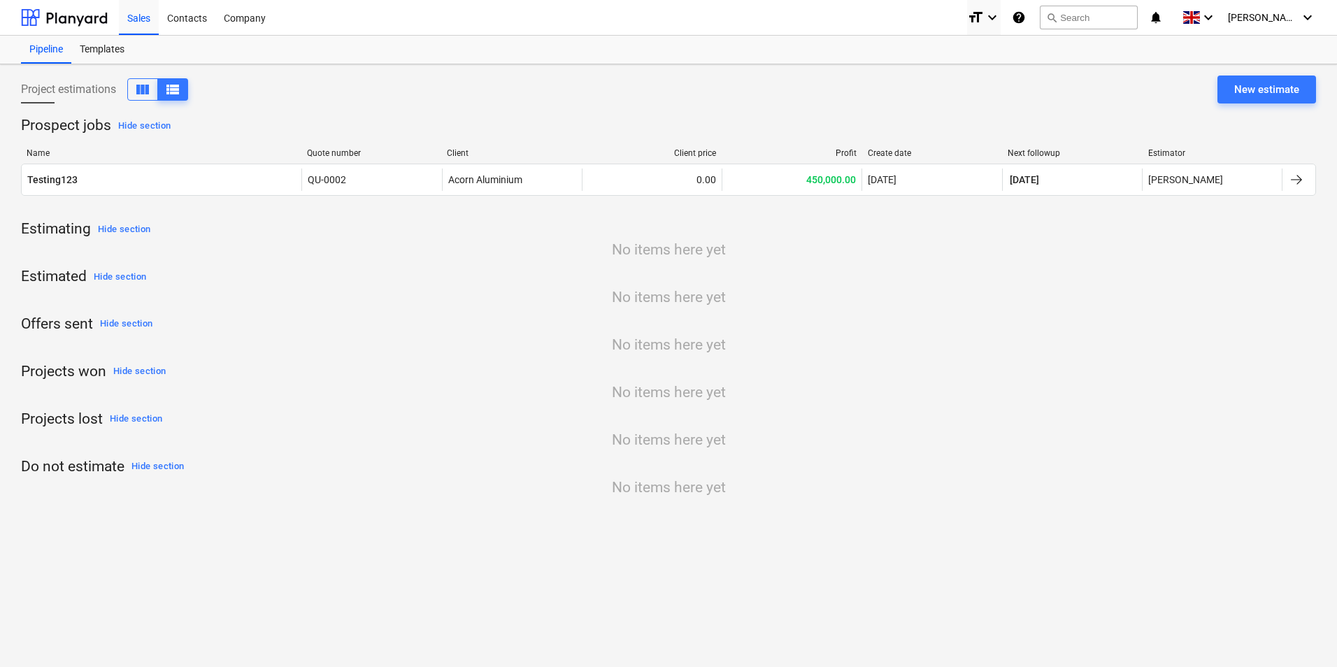
click at [65, 331] on p "Offers sent Hide section" at bounding box center [668, 324] width 1295 height 22
click at [65, 330] on p "Offers sent Hide section" at bounding box center [668, 324] width 1295 height 22
click at [65, 327] on p "Offers sent Hide section" at bounding box center [668, 324] width 1295 height 22
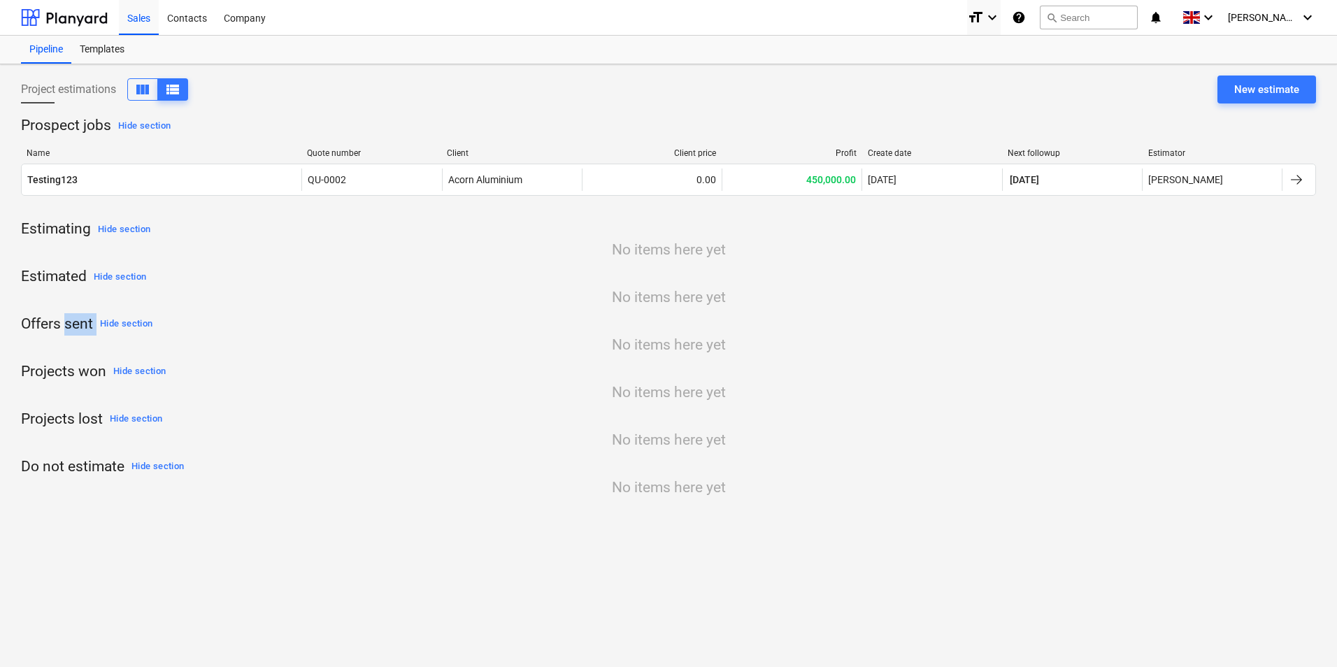
click at [65, 327] on p "Offers sent Hide section" at bounding box center [668, 324] width 1295 height 22
click at [64, 326] on p "Offers sent Hide section" at bounding box center [668, 324] width 1295 height 22
drag, startPoint x: 64, startPoint y: 326, endPoint x: 67, endPoint y: 379, distance: 52.5
click at [67, 379] on p "Projects won Hide section" at bounding box center [668, 372] width 1295 height 22
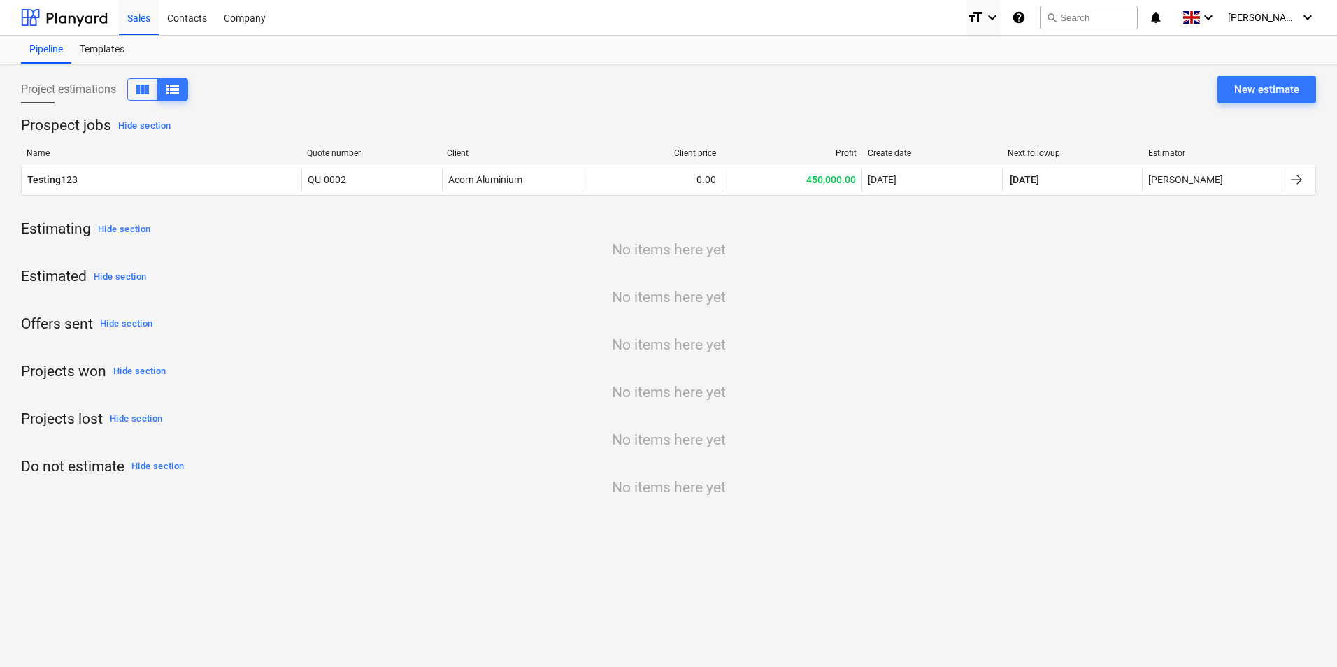
drag, startPoint x: 67, startPoint y: 379, endPoint x: 66, endPoint y: 316, distance: 62.9
click at [64, 320] on p "Offers sent Hide section" at bounding box center [668, 324] width 1295 height 22
click at [66, 316] on p "Offers sent Hide section" at bounding box center [668, 324] width 1295 height 22
click at [77, 273] on p "Estimated Hide section" at bounding box center [668, 277] width 1295 height 22
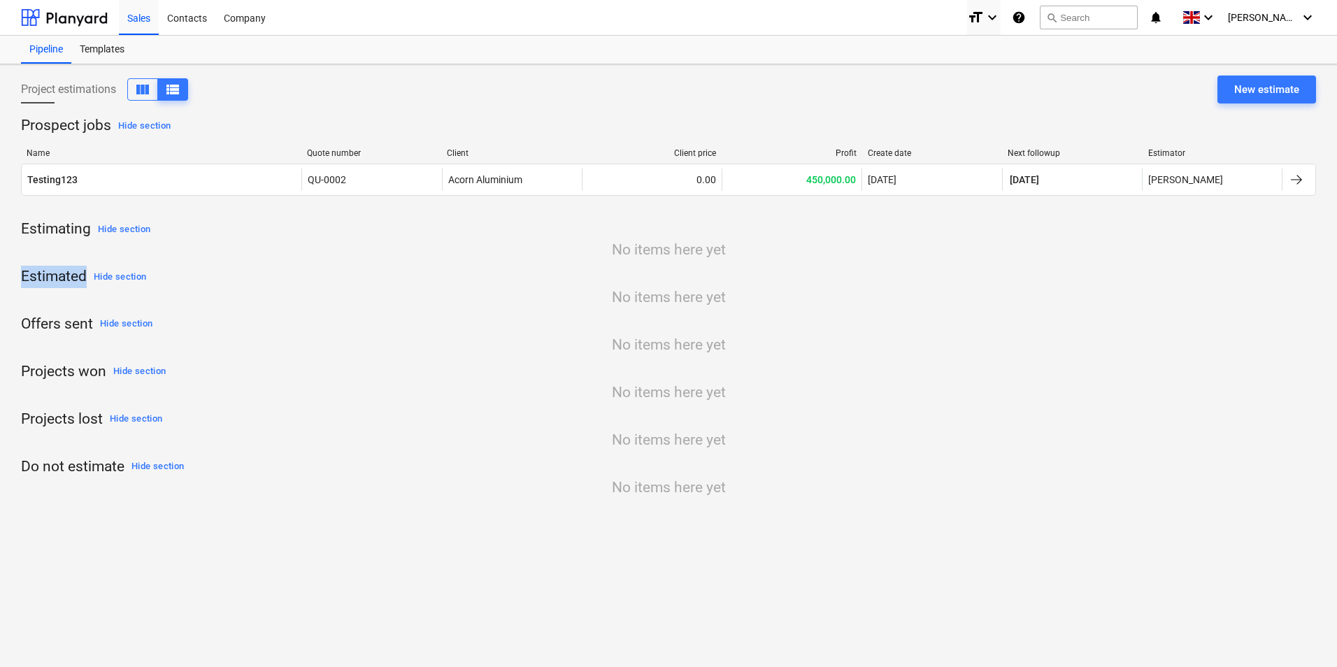
click at [77, 273] on p "Estimated Hide section" at bounding box center [668, 277] width 1295 height 22
drag, startPoint x: 77, startPoint y: 273, endPoint x: 72, endPoint y: 331, distance: 58.2
click at [72, 331] on p "Offers sent Hide section" at bounding box center [668, 324] width 1295 height 22
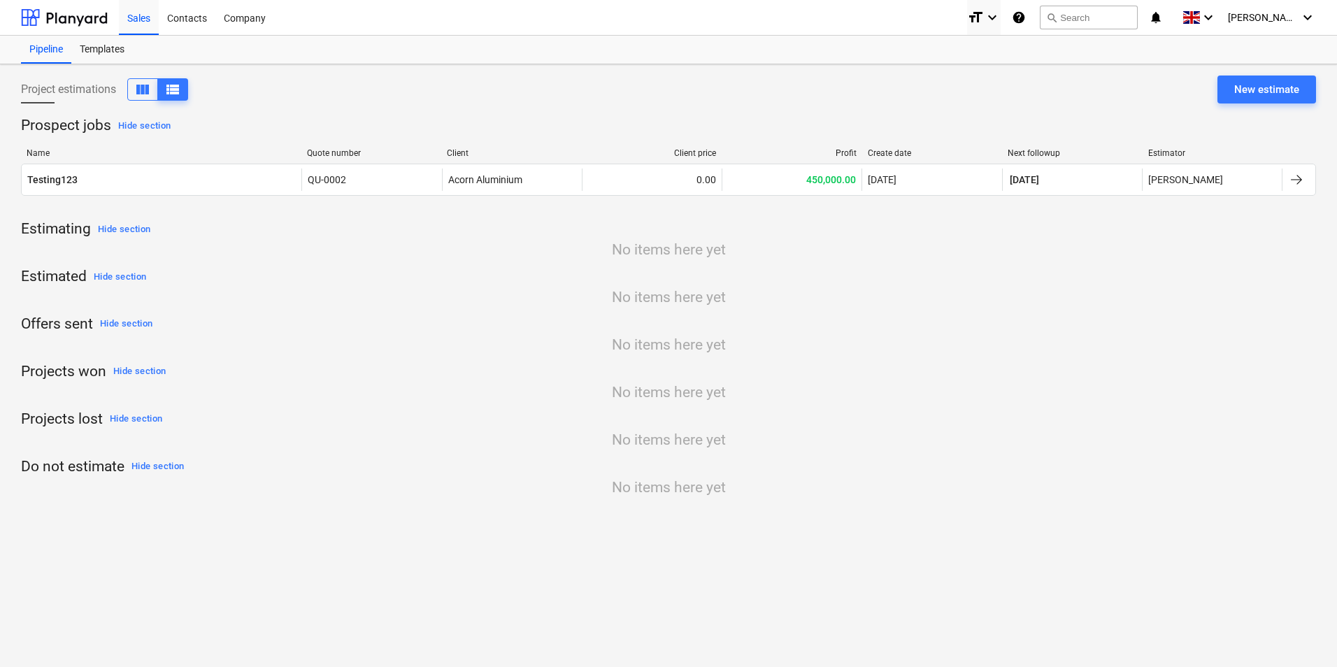
drag, startPoint x: 72, startPoint y: 331, endPoint x: 65, endPoint y: 374, distance: 43.2
click at [65, 374] on p "Projects won Hide section" at bounding box center [668, 372] width 1295 height 22
click at [64, 371] on p "Projects won Hide section" at bounding box center [668, 372] width 1295 height 22
click at [66, 375] on p "Projects won Hide section" at bounding box center [668, 372] width 1295 height 22
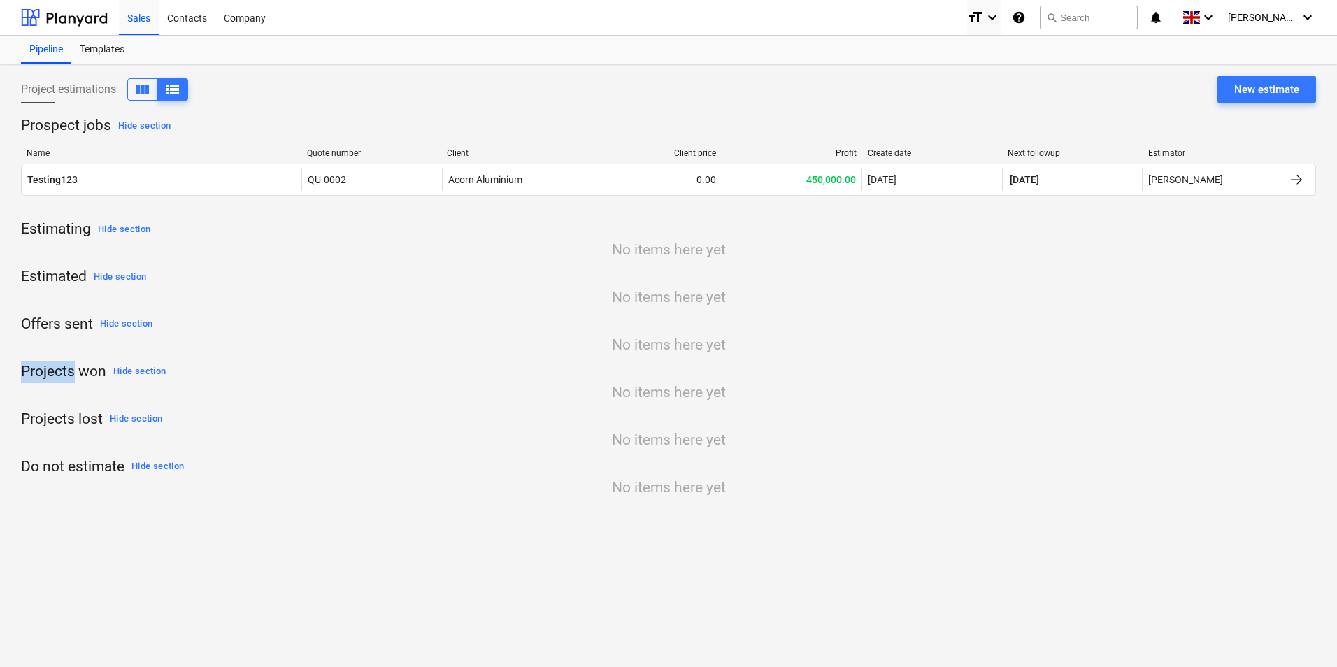
click at [66, 375] on p "Projects won Hide section" at bounding box center [668, 372] width 1295 height 22
drag, startPoint x: 66, startPoint y: 375, endPoint x: 66, endPoint y: 424, distance: 48.2
click at [66, 424] on p "Projects lost Hide section" at bounding box center [668, 419] width 1295 height 22
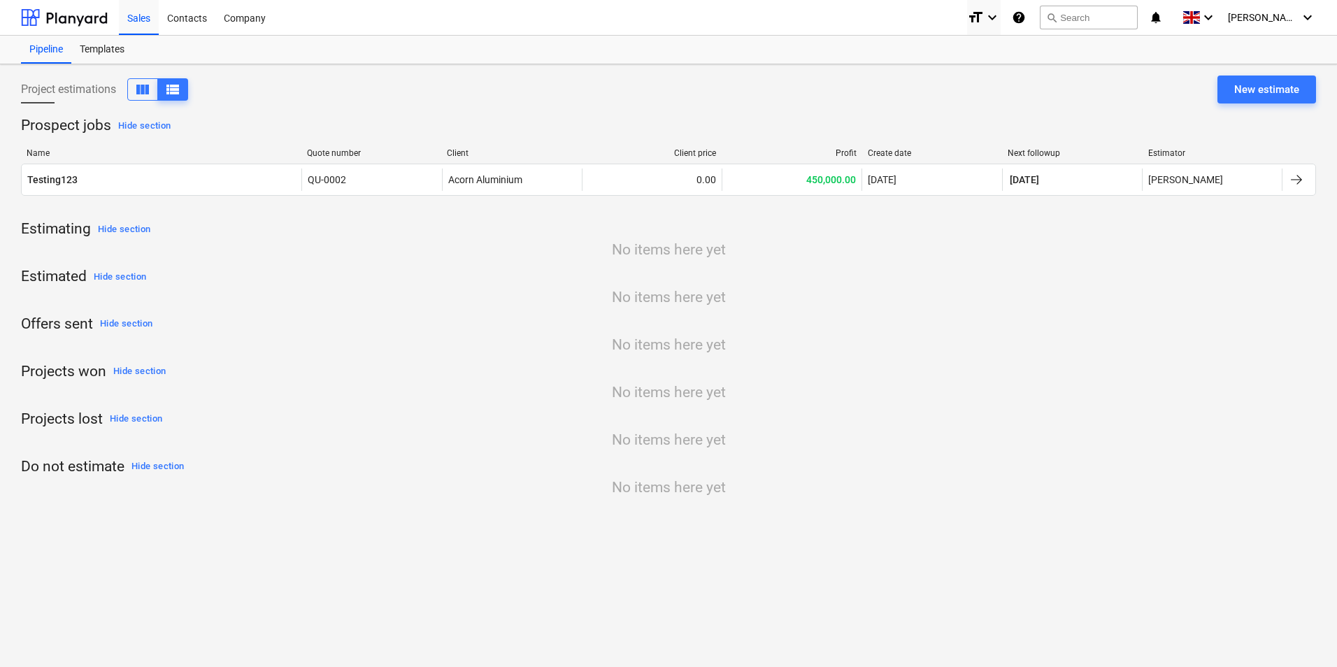
drag, startPoint x: 66, startPoint y: 424, endPoint x: 68, endPoint y: 470, distance: 46.2
click at [68, 470] on p "Do not estimate Hide section" at bounding box center [668, 467] width 1295 height 22
drag, startPoint x: 68, startPoint y: 470, endPoint x: 134, endPoint y: 603, distance: 149.1
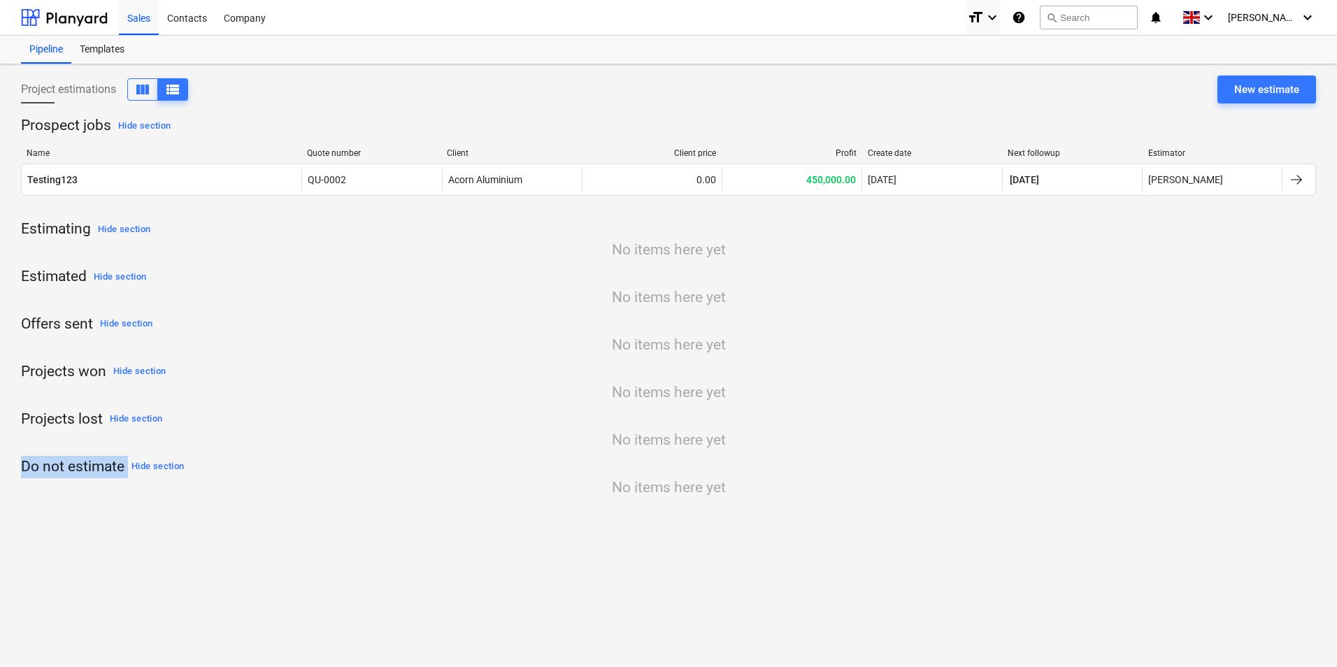
click at [137, 603] on div "Project estimations view_column view_list New estimate Prospect jobs Hide secti…" at bounding box center [668, 365] width 1337 height 603
click at [141, 89] on span "view_column" at bounding box center [142, 89] width 17 height 17
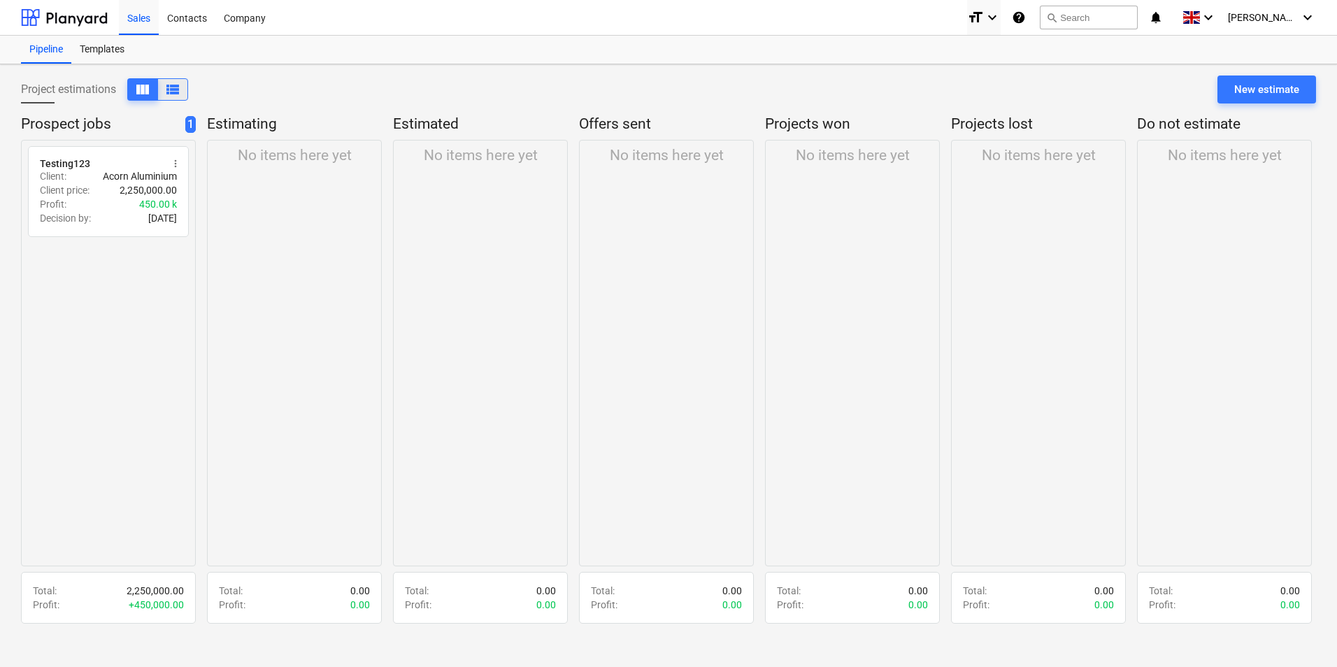
click at [175, 95] on span "view_list" at bounding box center [172, 89] width 17 height 17
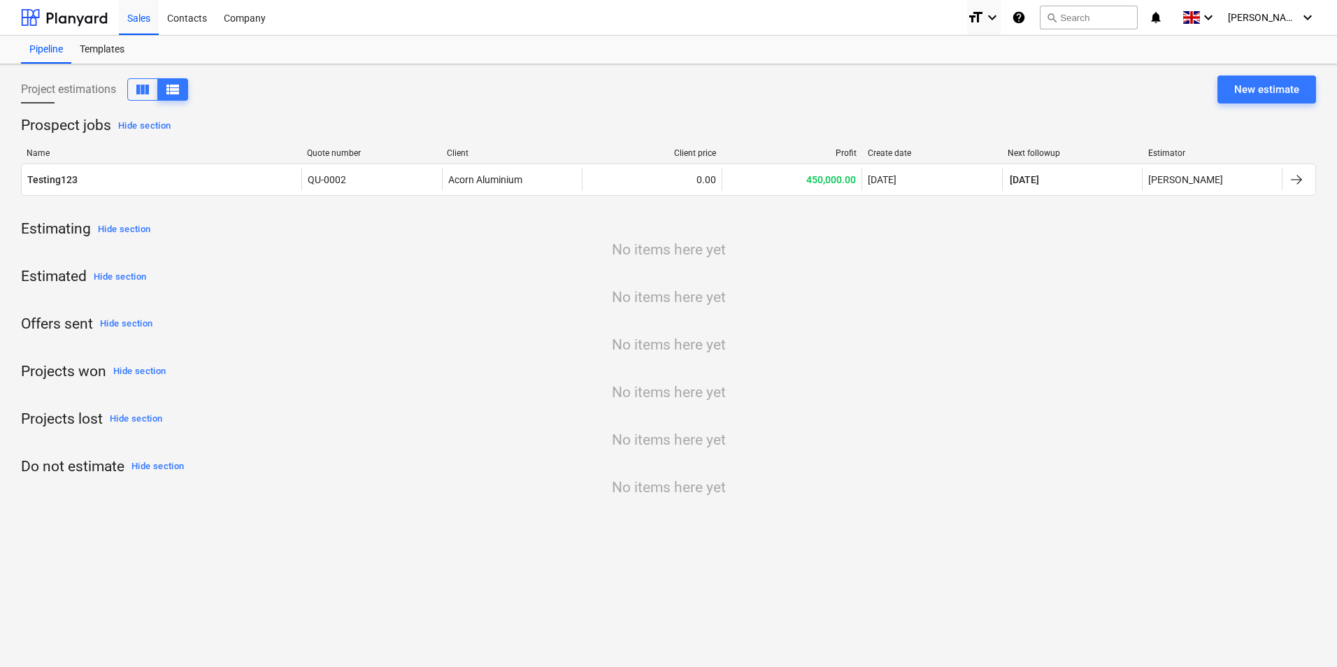
click at [1170, 150] on div "Estimator" at bounding box center [1212, 153] width 129 height 10
click at [1161, 150] on div "Estimator" at bounding box center [1212, 153] width 129 height 10
click at [1169, 157] on div "Estimator" at bounding box center [1212, 153] width 129 height 10
click at [341, 150] on div "Quote number" at bounding box center [371, 153] width 129 height 10
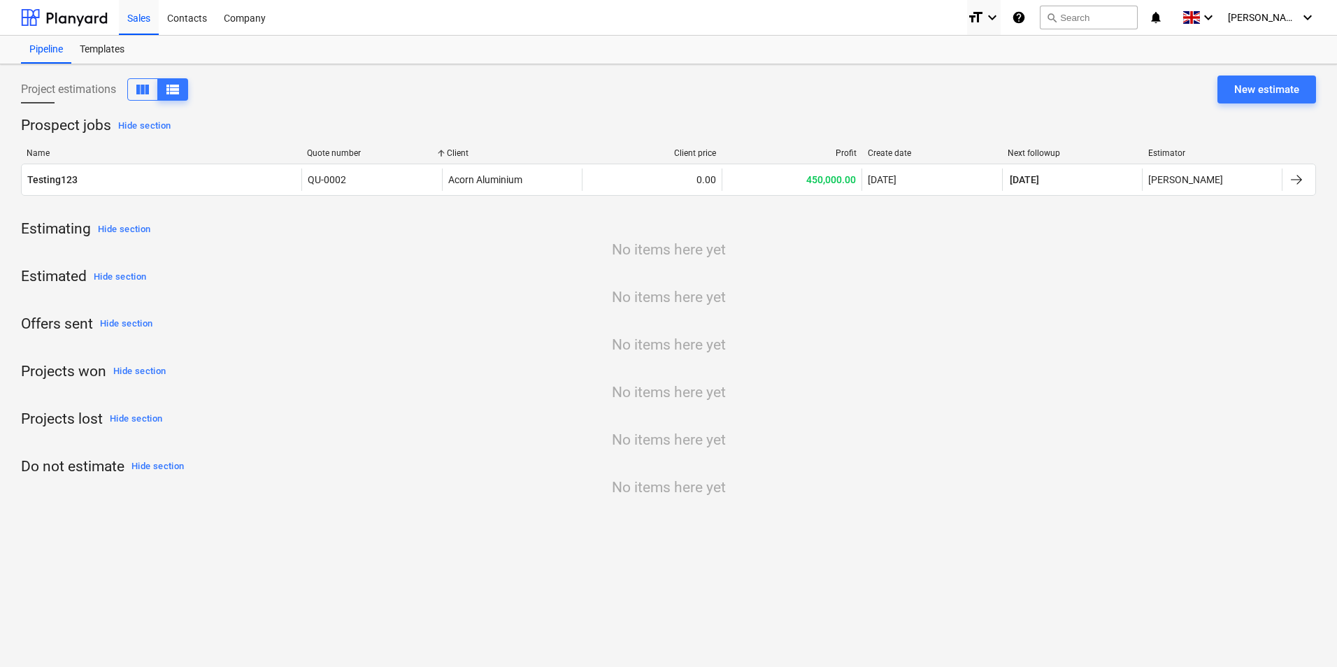
click at [341, 150] on div "Quote number" at bounding box center [371, 153] width 129 height 10
click at [340, 150] on div "Quote number" at bounding box center [371, 153] width 129 height 10
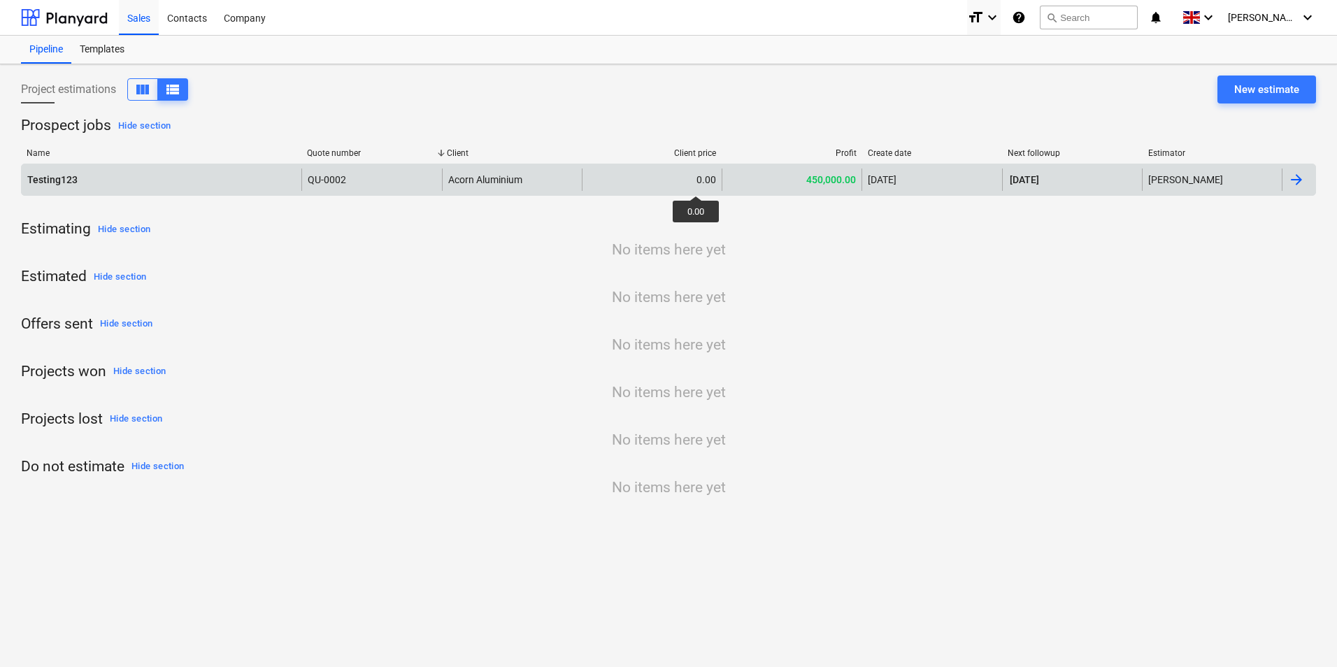
click at [696, 183] on div "0.00" at bounding box center [706, 179] width 20 height 11
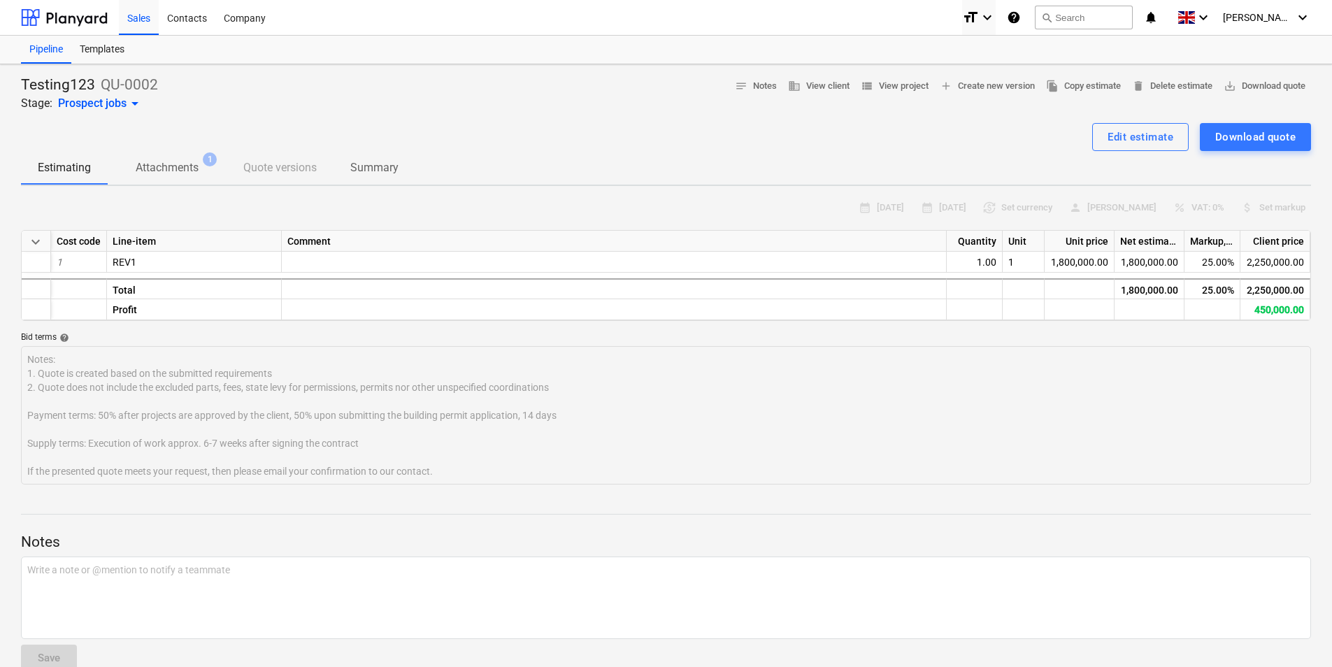
click at [209, 168] on span "Attachments 1" at bounding box center [166, 167] width 85 height 17
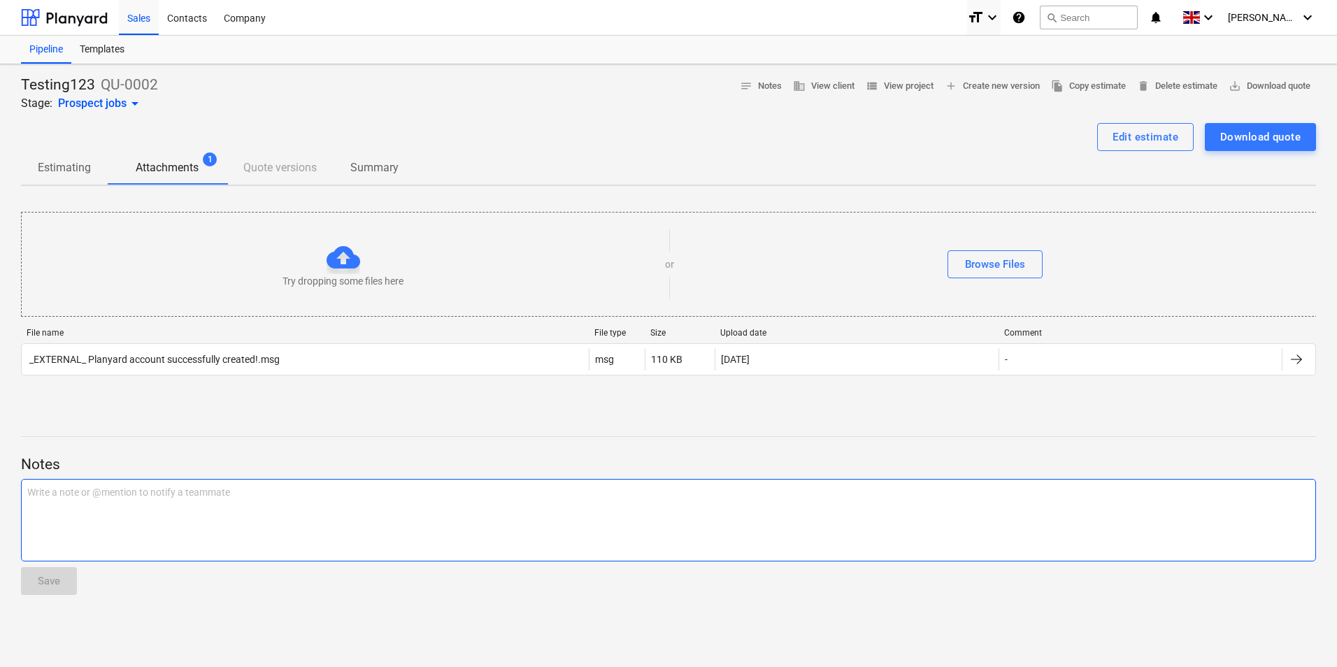
click at [150, 542] on div "Write a note or @mention to notify a teammate ﻿" at bounding box center [668, 520] width 1295 height 82
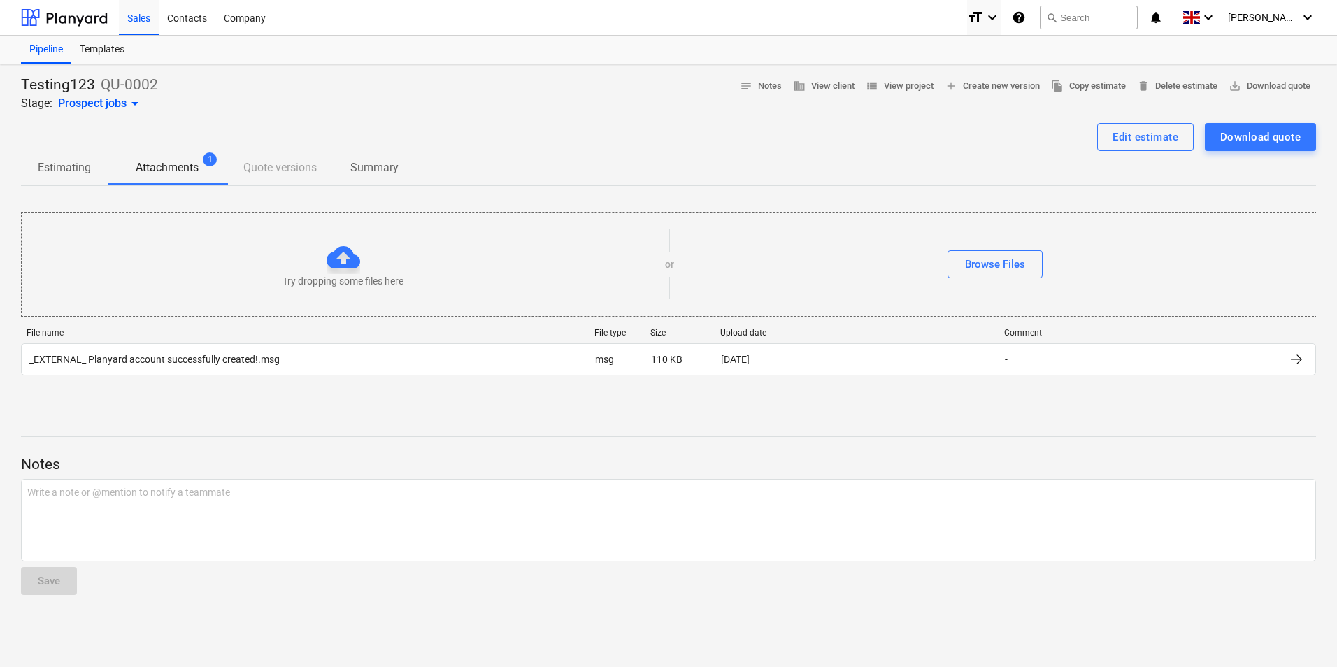
click at [289, 173] on div "Estimating Attachments 1 Quote versions Summary" at bounding box center [668, 168] width 1295 height 34
click at [291, 166] on div "Estimating Attachments 1 Quote versions Summary" at bounding box center [668, 168] width 1295 height 34
click at [371, 166] on p "Summary" at bounding box center [374, 167] width 48 height 17
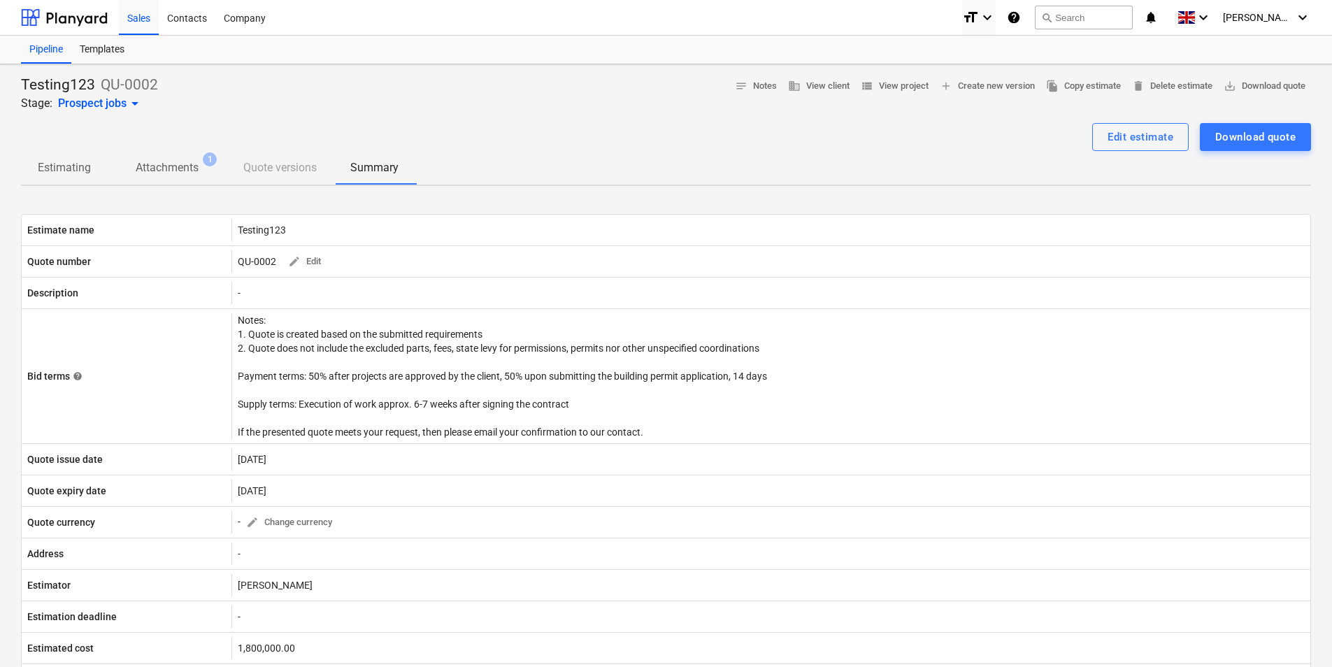
click at [272, 178] on div "Estimating Attachments 1 Quote versions Summary" at bounding box center [666, 168] width 1290 height 34
click at [275, 171] on div "Estimating Attachments 1 Quote versions Summary" at bounding box center [666, 168] width 1290 height 34
click at [141, 159] on span "Attachments 1" at bounding box center [167, 168] width 119 height 26
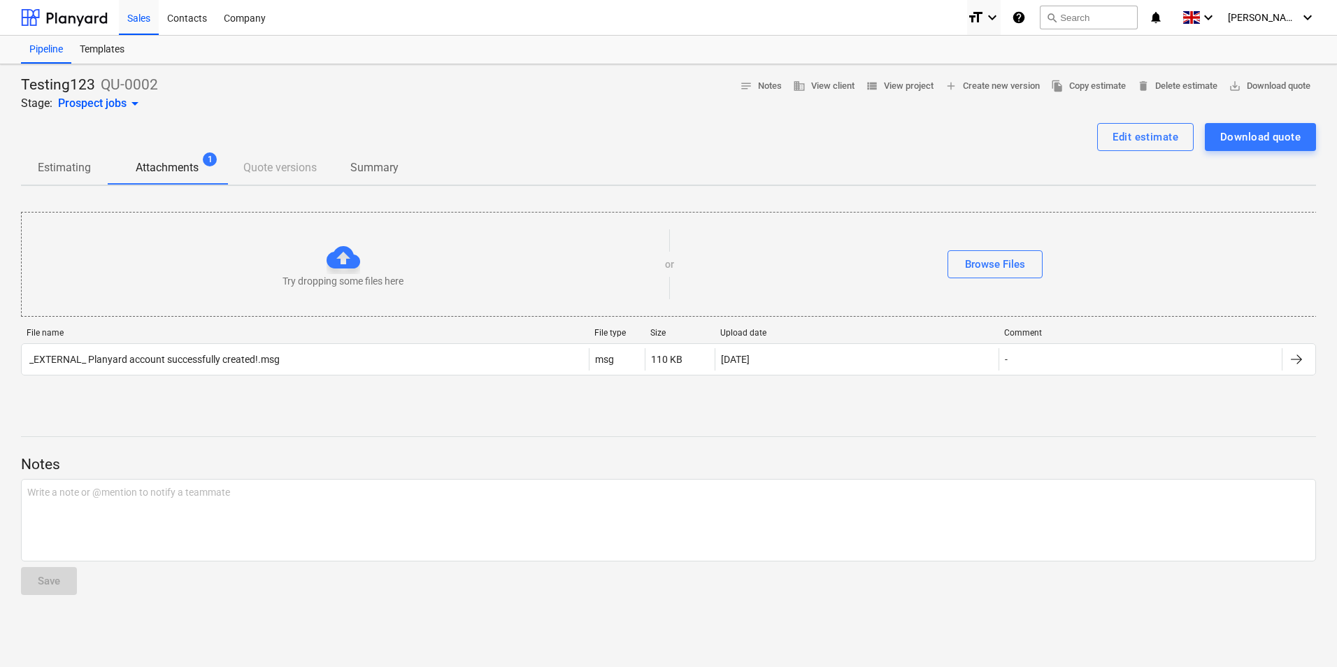
click at [275, 168] on div "Estimating Attachments 1 Quote versions Summary" at bounding box center [668, 168] width 1295 height 34
click at [392, 163] on p "Summary" at bounding box center [374, 167] width 48 height 17
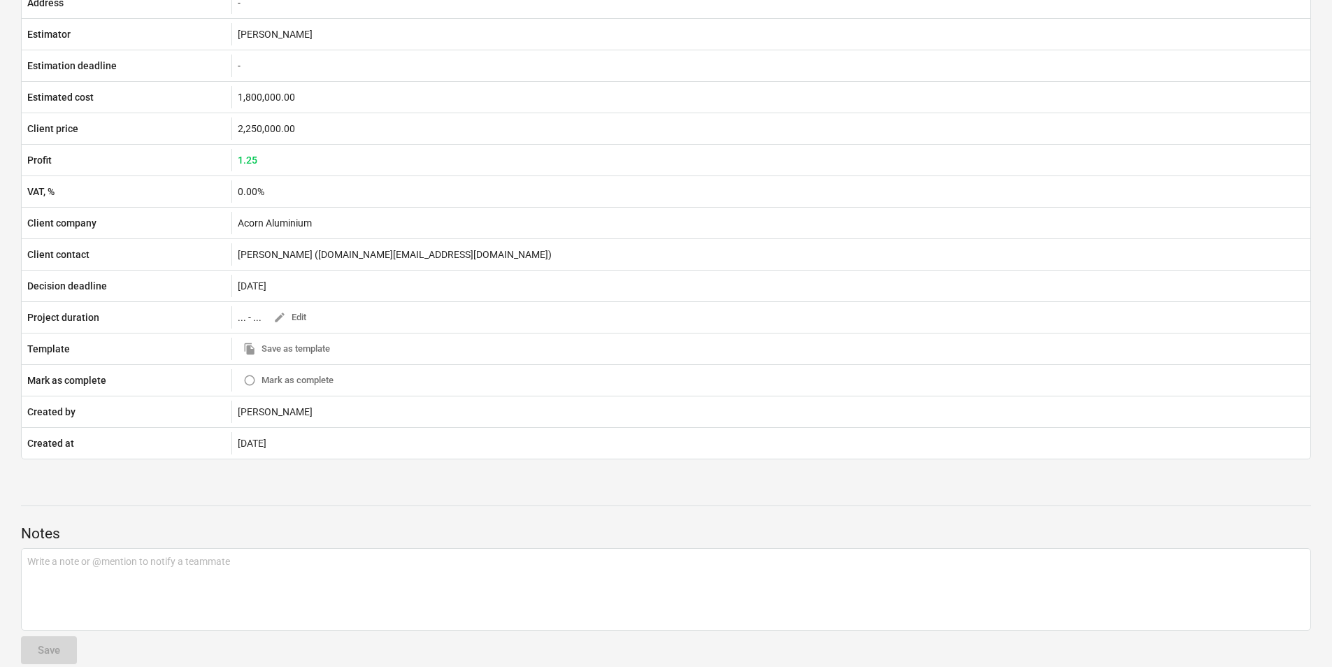
scroll to position [570, 0]
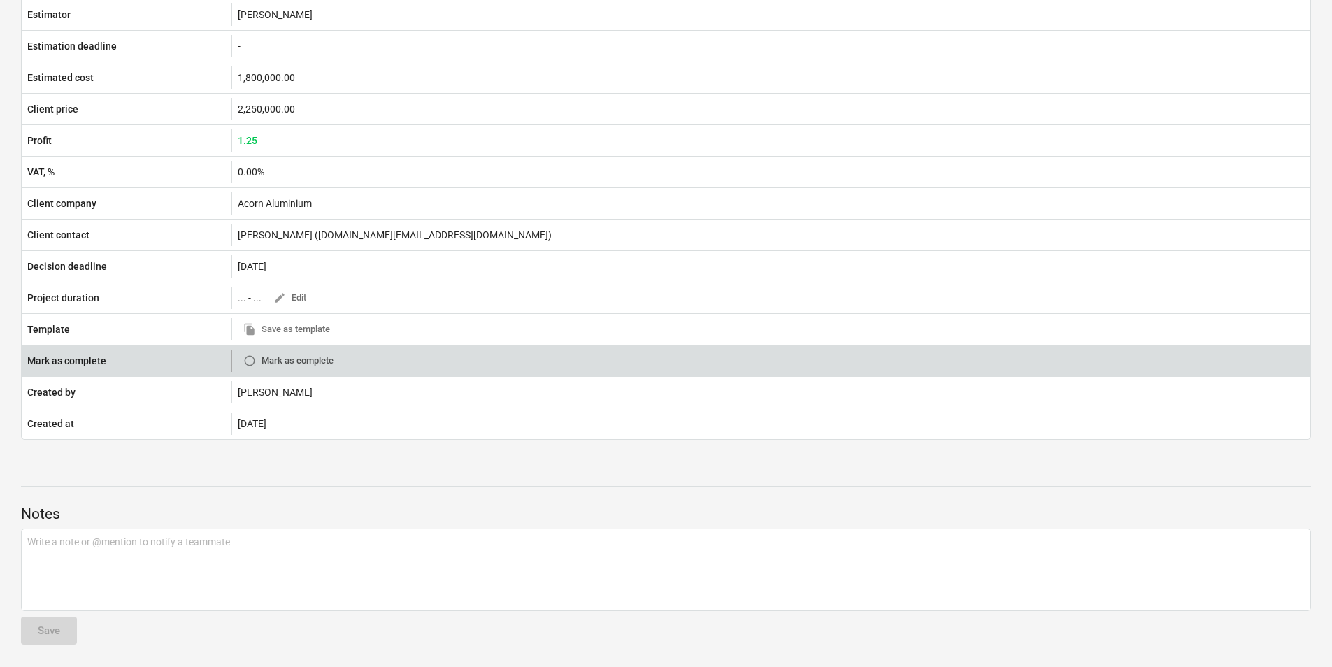
click at [297, 356] on span "radio_button_unchecked Mark as complete" at bounding box center [288, 361] width 90 height 16
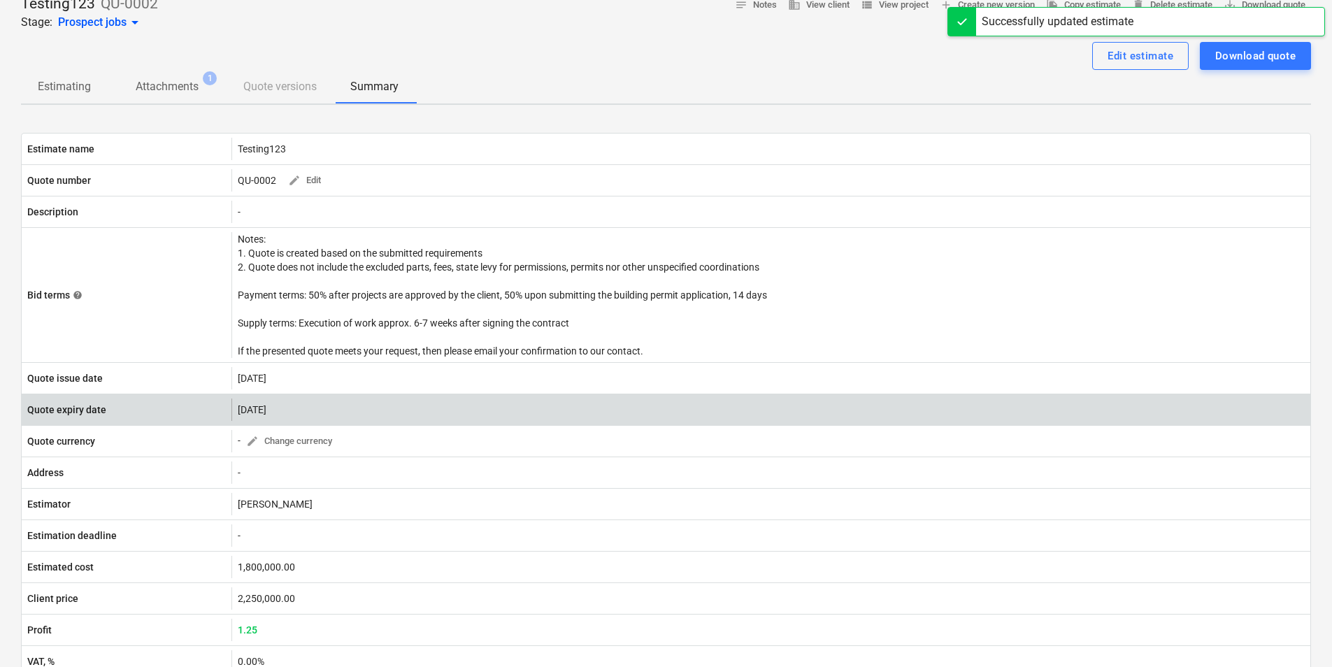
scroll to position [0, 0]
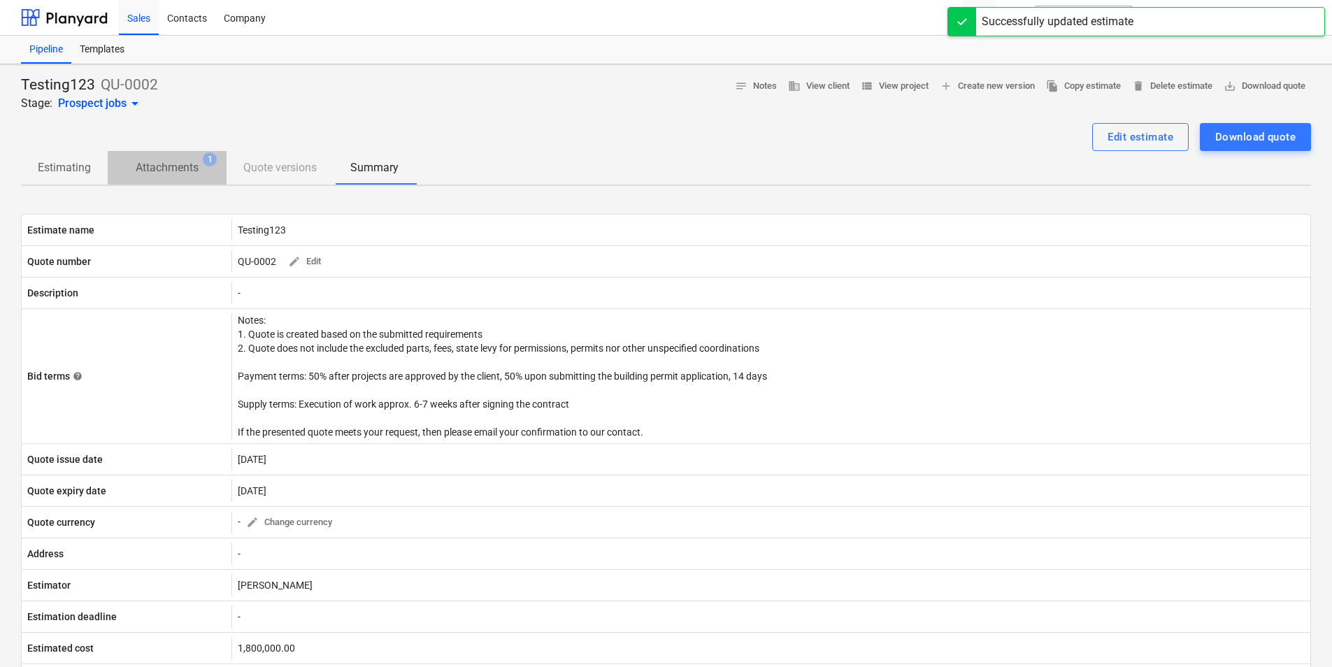
click at [168, 164] on p "Attachments" at bounding box center [167, 167] width 63 height 17
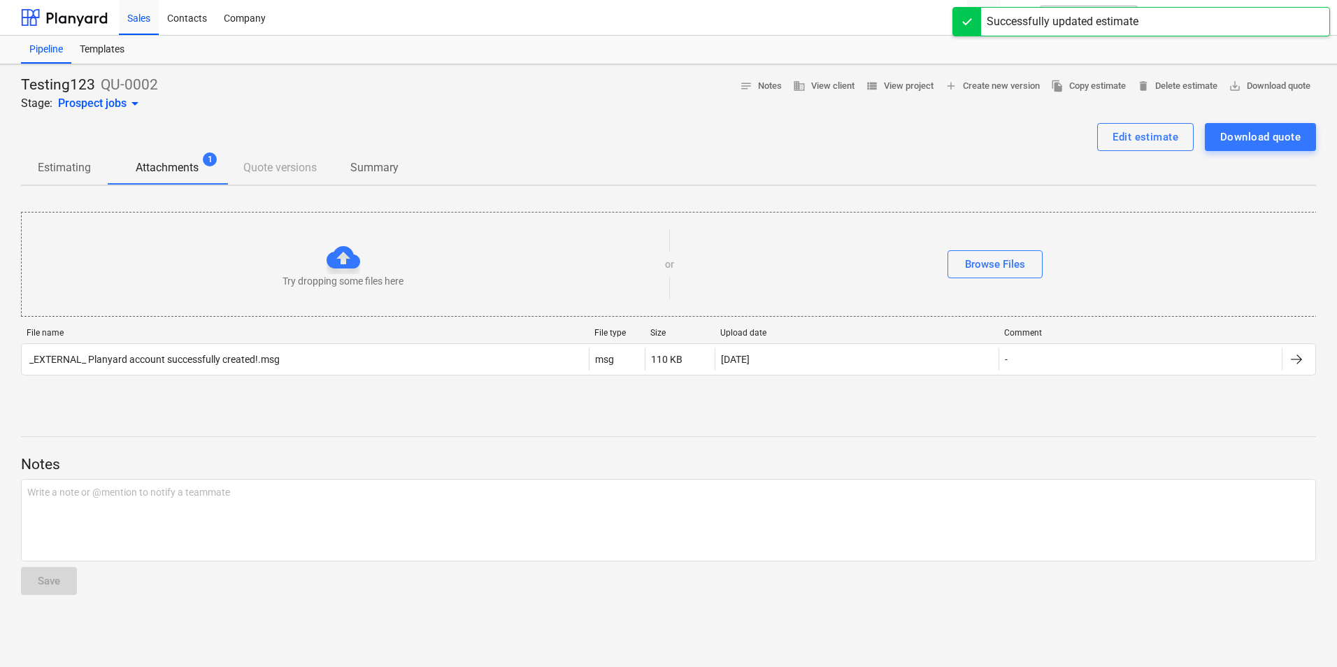
click at [48, 169] on p "Estimating" at bounding box center [64, 167] width 53 height 17
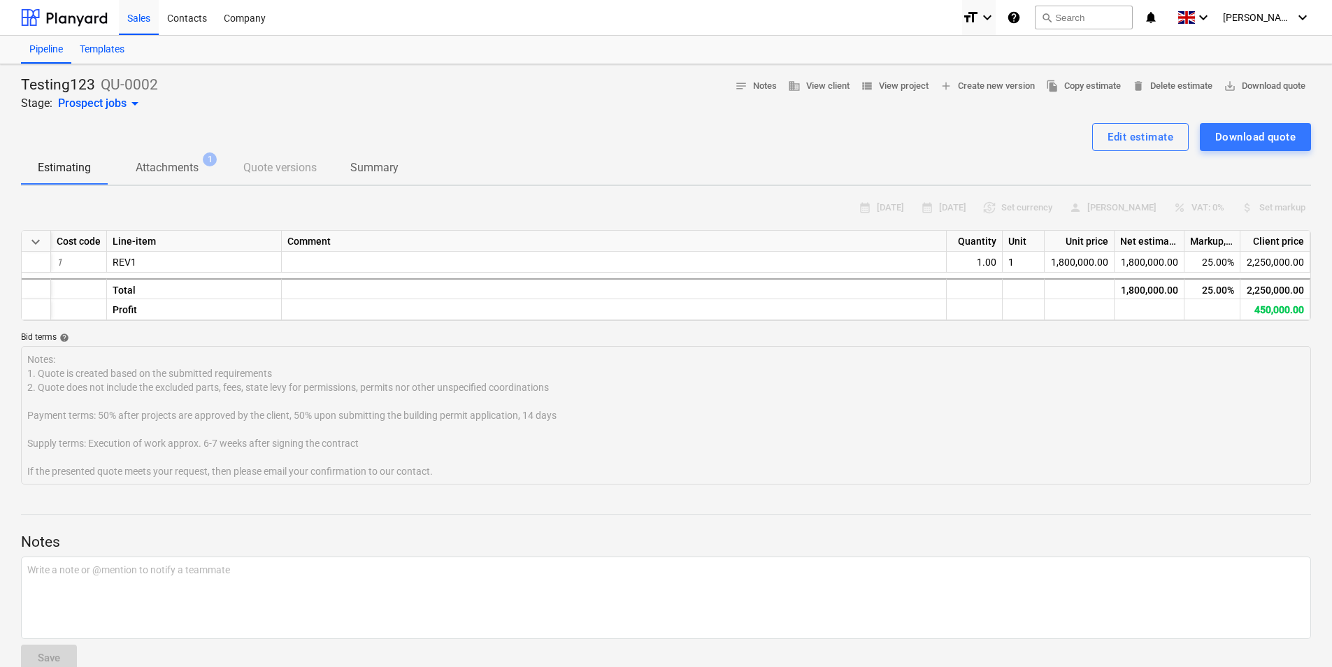
click at [102, 52] on div "Templates" at bounding box center [102, 50] width 62 height 28
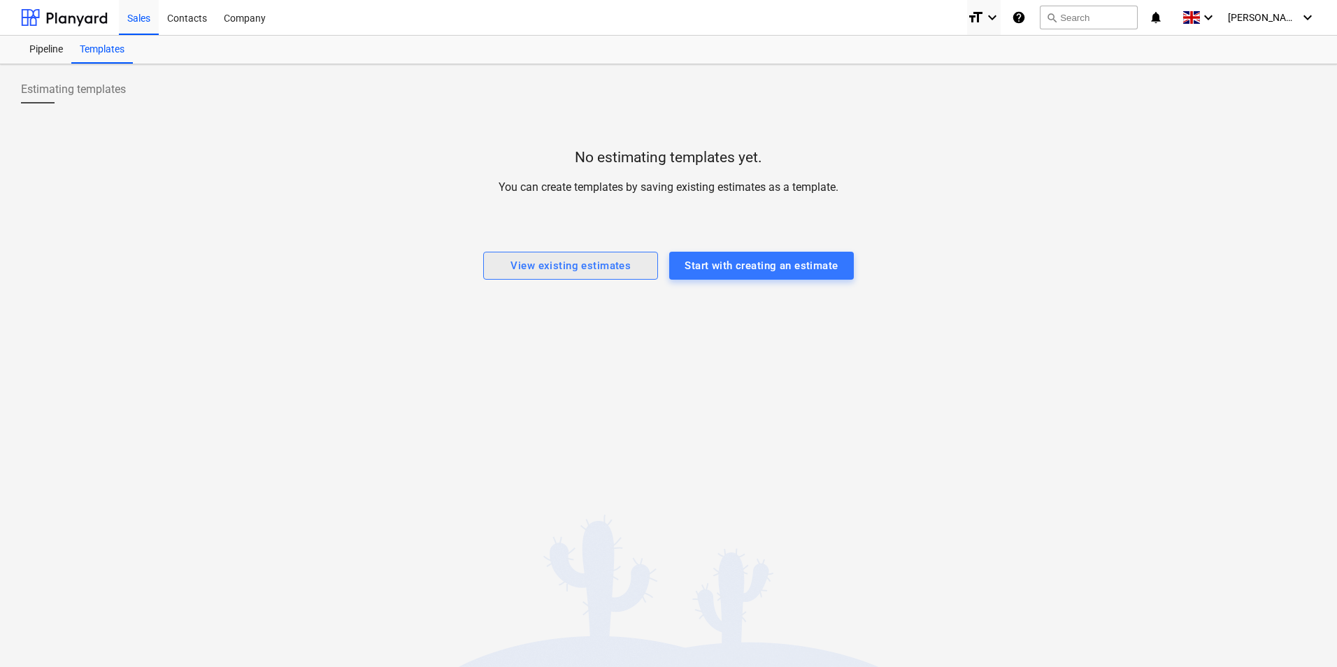
click at [549, 267] on div "View existing estimates" at bounding box center [570, 266] width 120 height 18
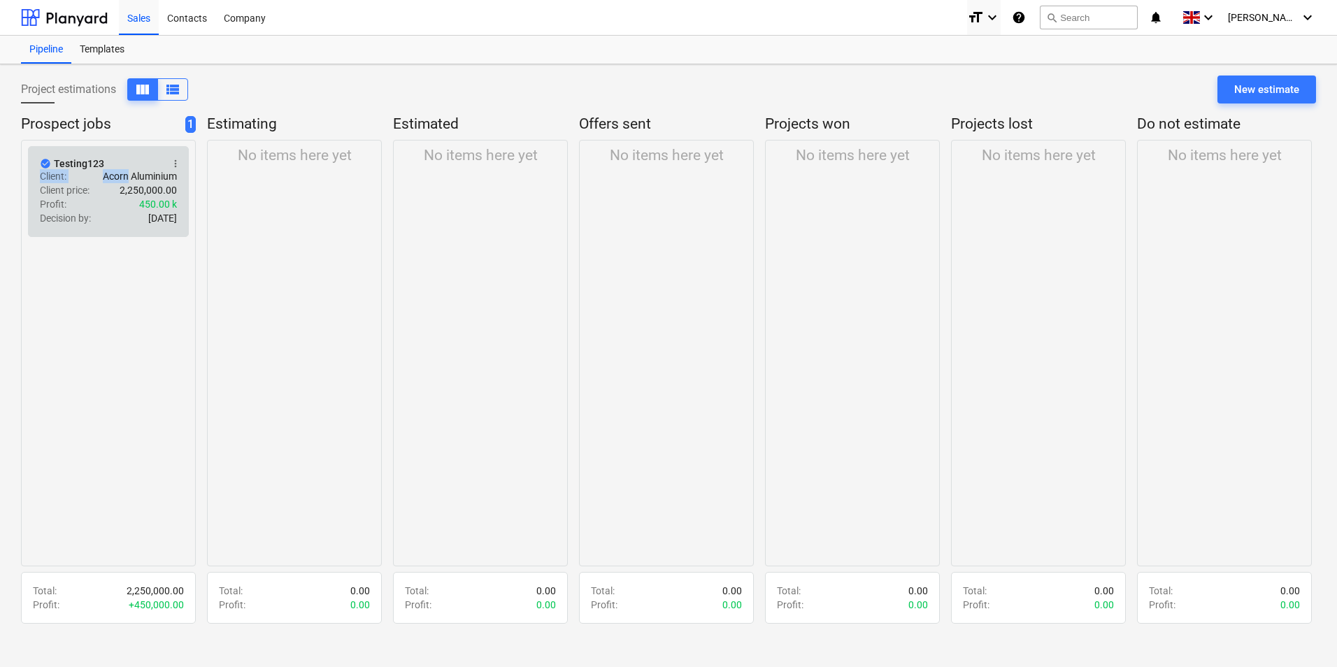
drag, startPoint x: 125, startPoint y: 180, endPoint x: 151, endPoint y: 166, distance: 29.4
click at [151, 166] on div "check_circle Testing123 more_vert Client : Acorn Aluminium Client price : 2,250…" at bounding box center [108, 191] width 161 height 91
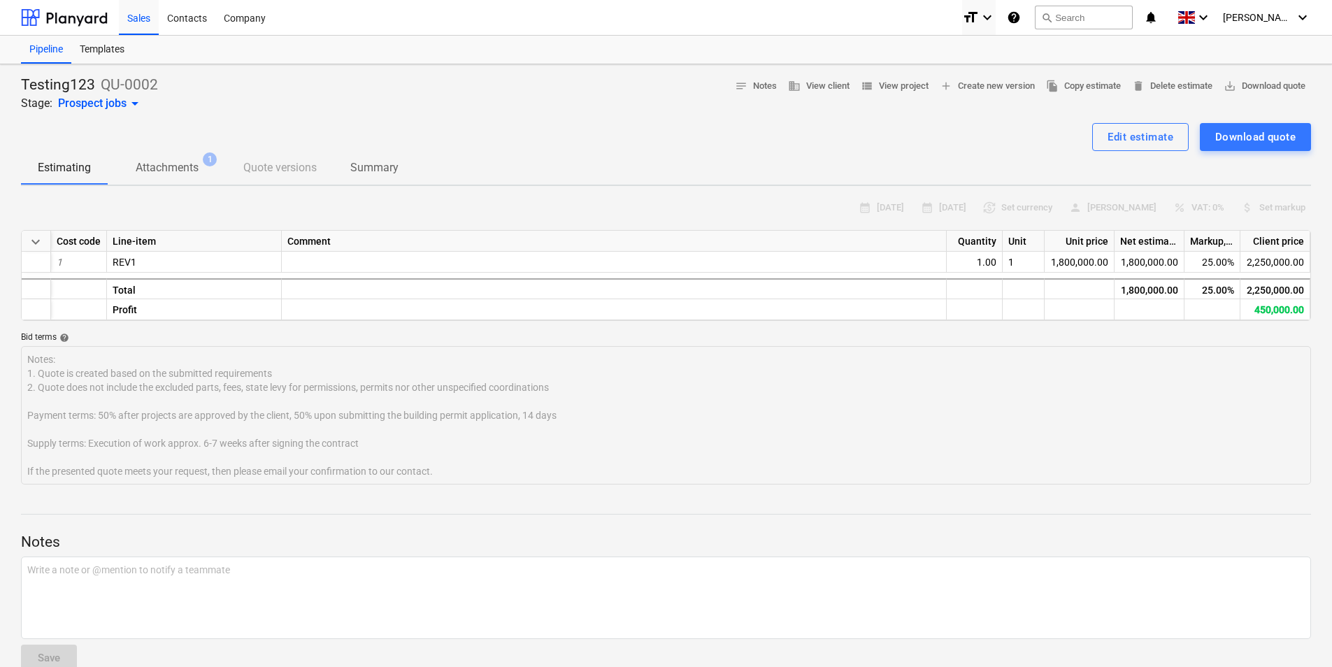
click at [154, 161] on p "Attachments" at bounding box center [167, 167] width 63 height 17
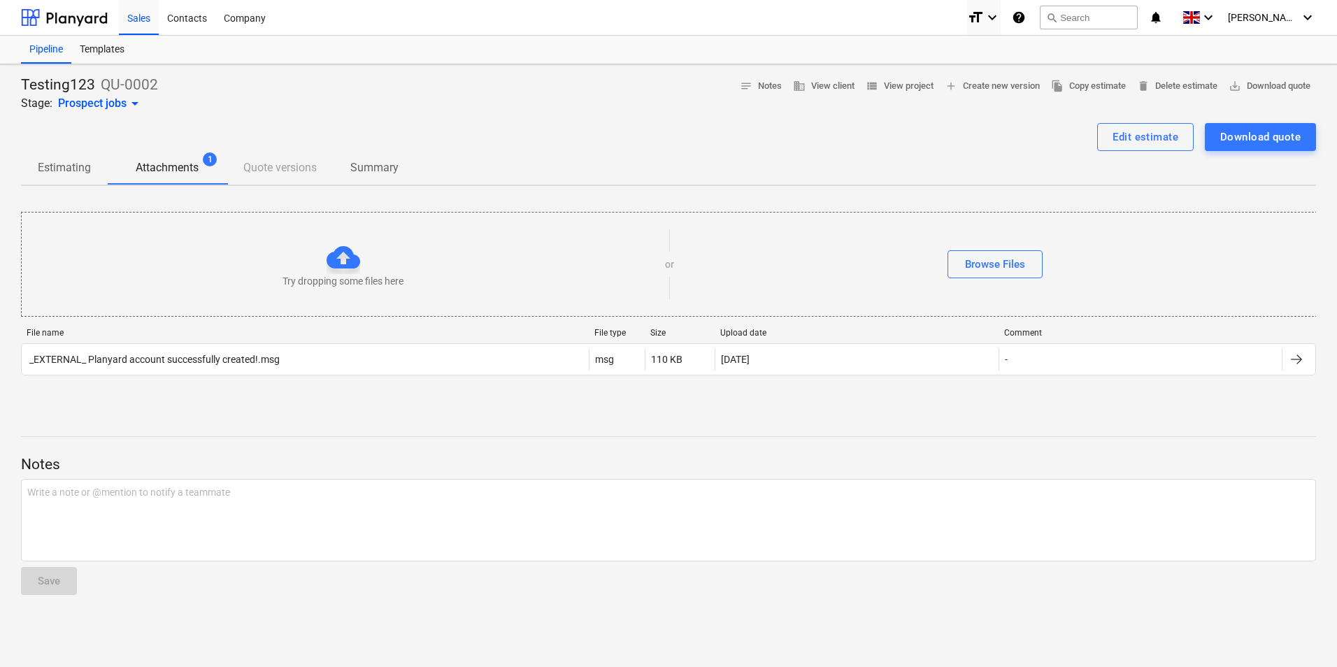
click at [87, 170] on p "Estimating" at bounding box center [64, 167] width 53 height 17
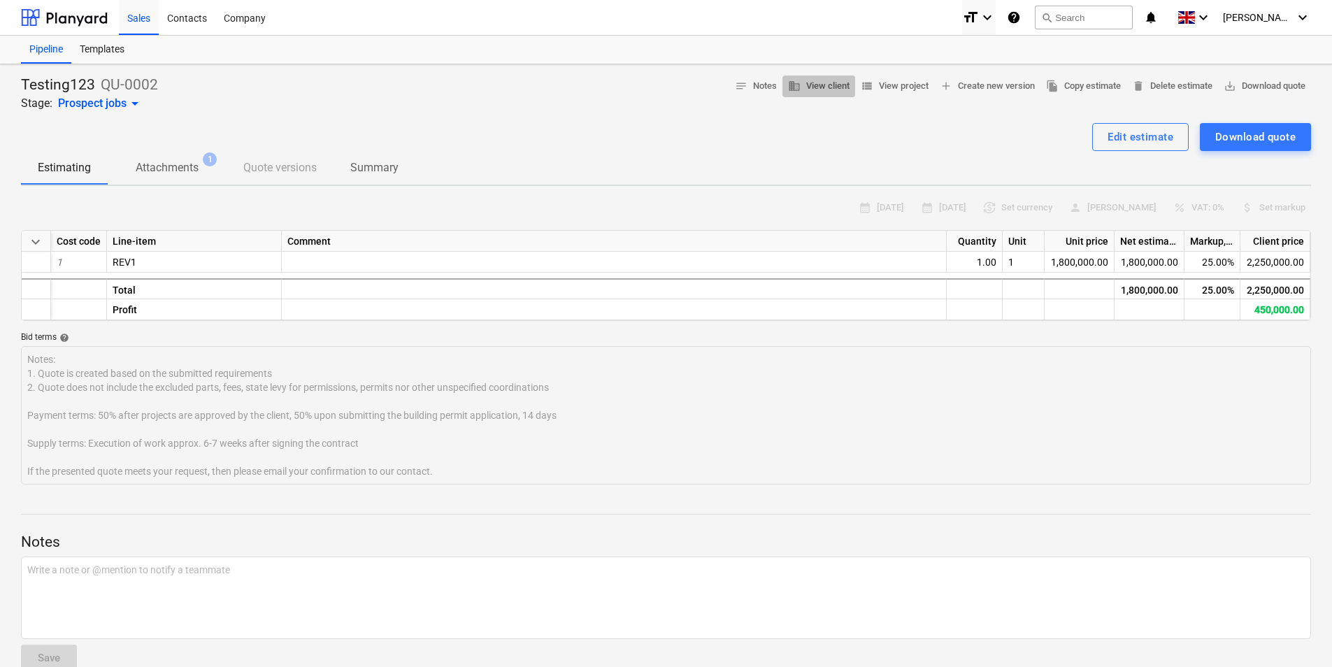
click at [818, 83] on span "business View client" at bounding box center [819, 86] width 62 height 16
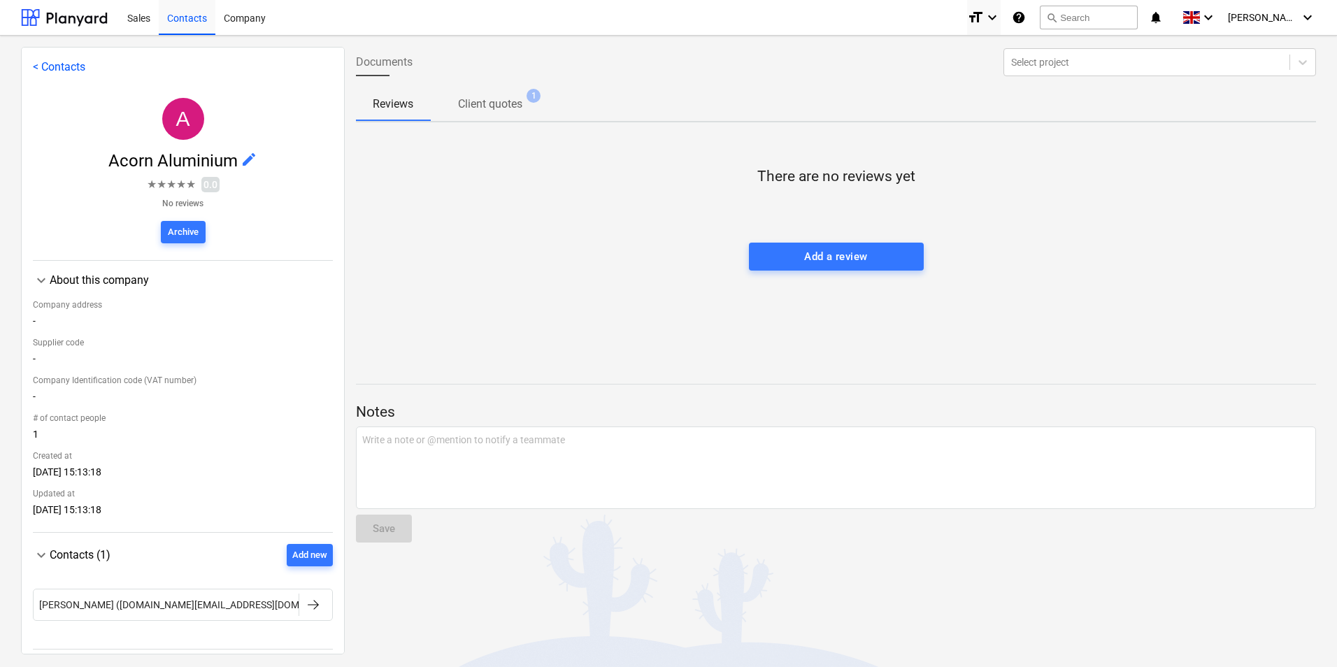
click at [56, 65] on link "< Contacts" at bounding box center [59, 66] width 52 height 13
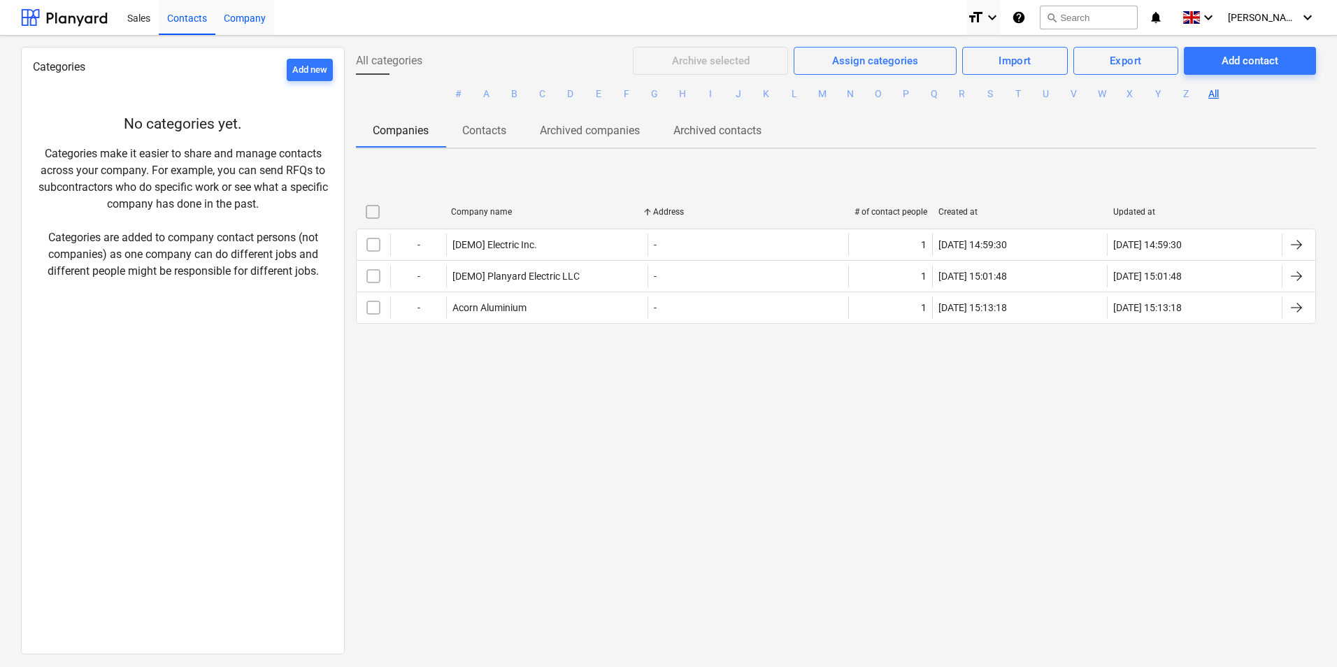
click at [264, 29] on div "Company" at bounding box center [244, 17] width 59 height 36
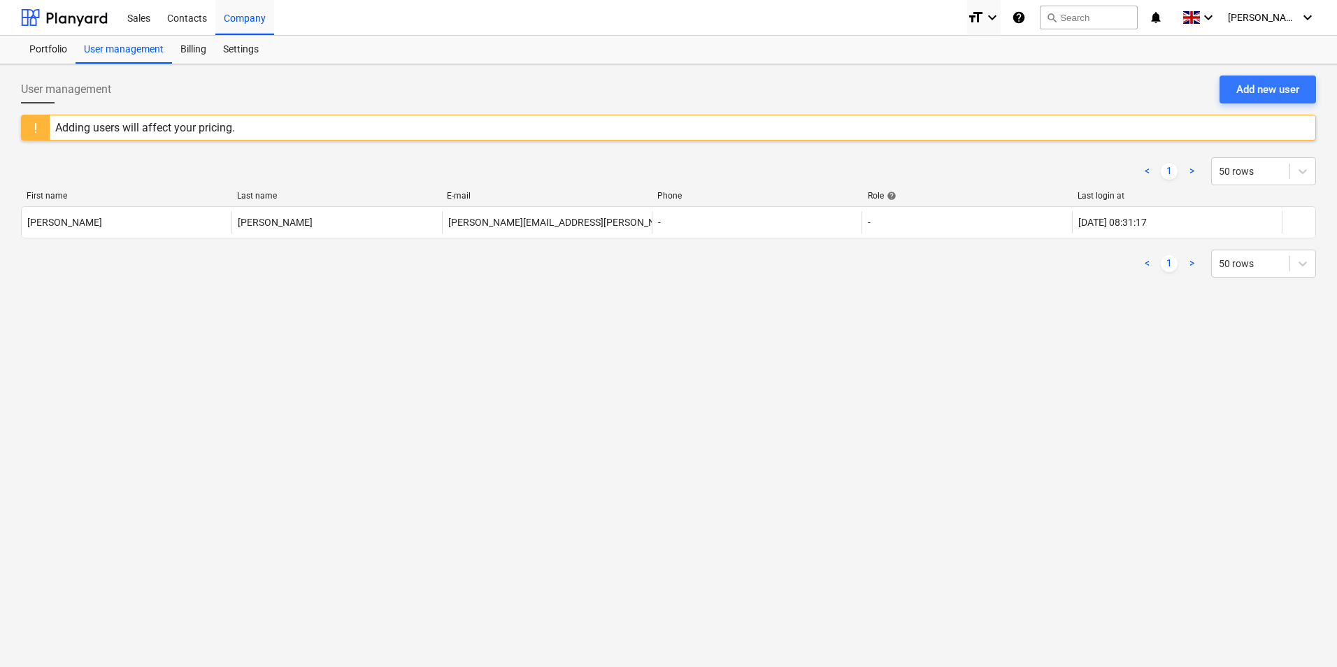
drag, startPoint x: 668, startPoint y: 405, endPoint x: 491, endPoint y: 239, distance: 242.3
click at [667, 404] on div "User management Add new user Adding users will affect your pricing. < 1 > 50 ro…" at bounding box center [668, 365] width 1337 height 603
click at [148, 17] on div "Sales" at bounding box center [139, 17] width 40 height 36
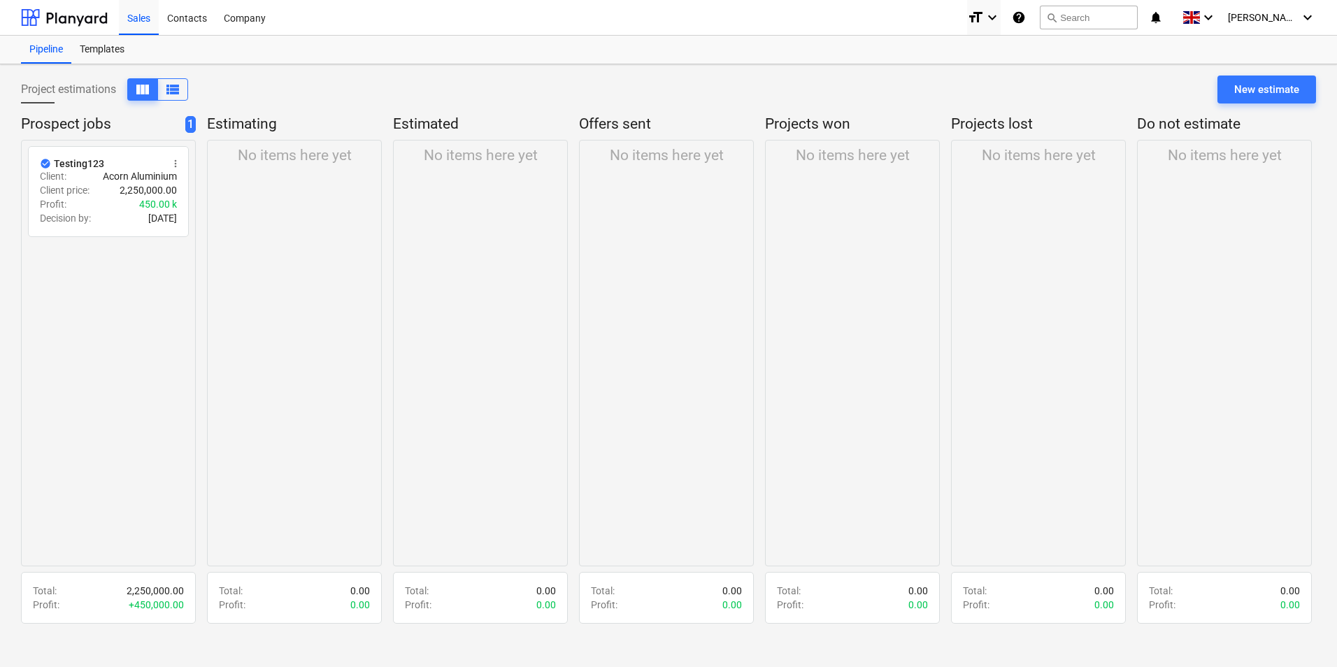
click at [193, 120] on span "1" at bounding box center [190, 124] width 10 height 17
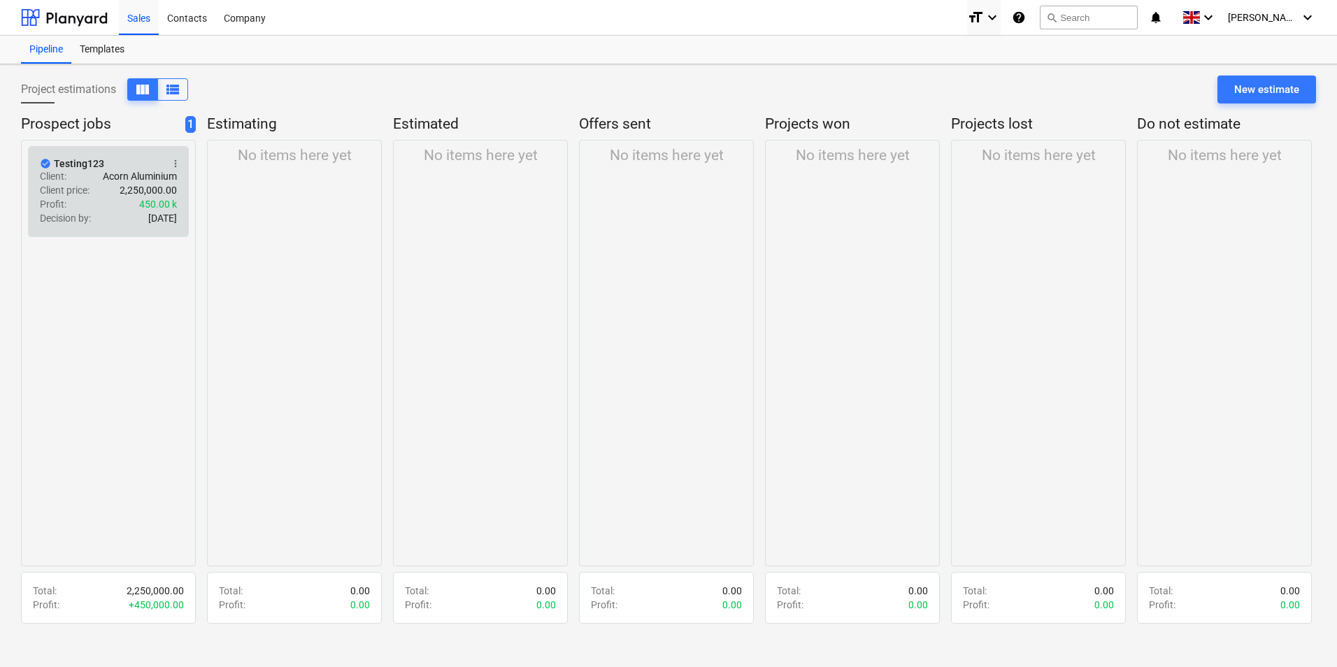
click at [42, 165] on span "check_circle" at bounding box center [45, 163] width 11 height 11
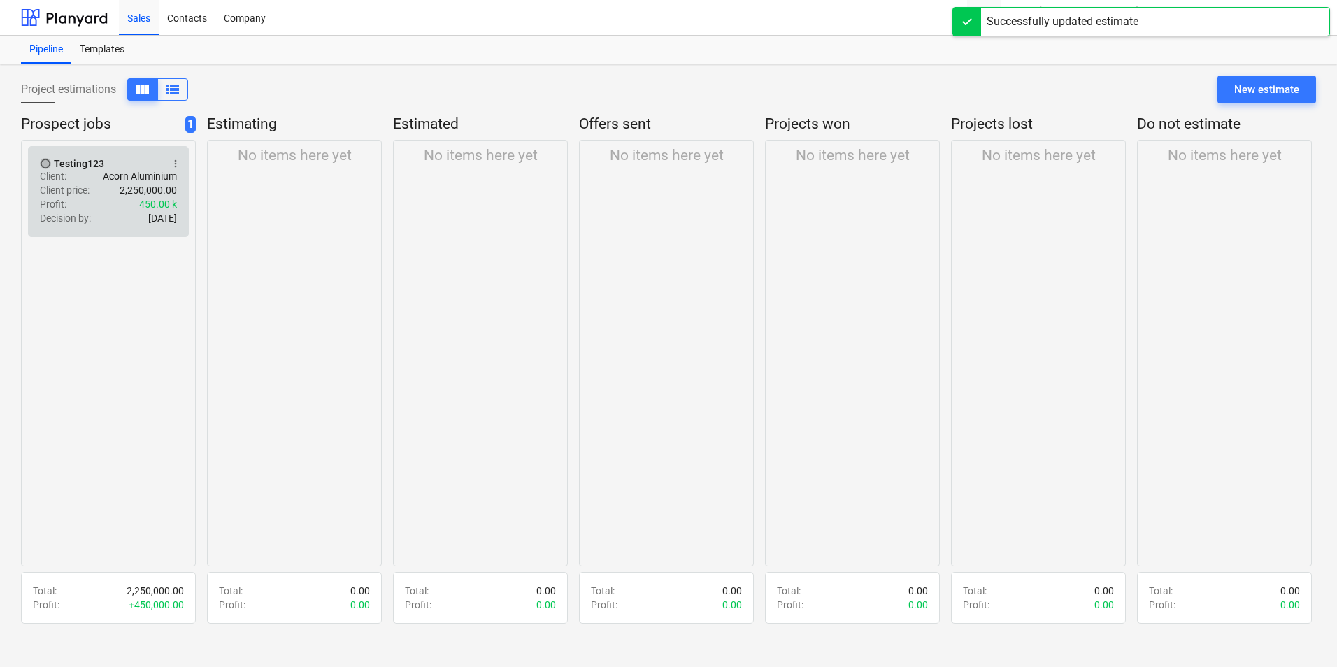
click at [43, 166] on span "radio_button_unchecked" at bounding box center [45, 163] width 11 height 11
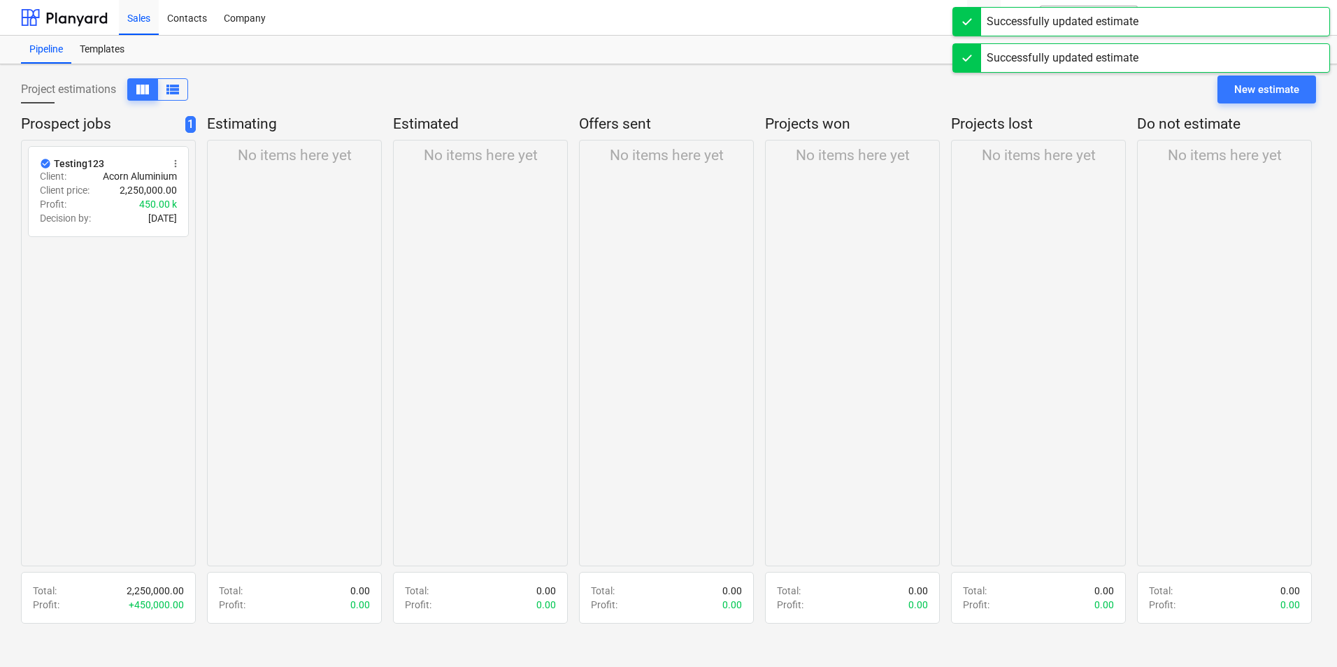
click at [155, 401] on div "check_circle Testing123 more_vert Client : Acorn Aluminium Client price : 2,250…" at bounding box center [108, 353] width 175 height 426
click at [146, 369] on div "check_circle Testing123 more_vert Client : Acorn Aluminium Client price : 2,250…" at bounding box center [108, 353] width 175 height 426
drag, startPoint x: 131, startPoint y: 433, endPoint x: 127, endPoint y: 447, distance: 15.3
click at [127, 447] on div "check_circle Testing123 more_vert Client : Acorn Aluminium Client price : 2,250…" at bounding box center [108, 353] width 175 height 426
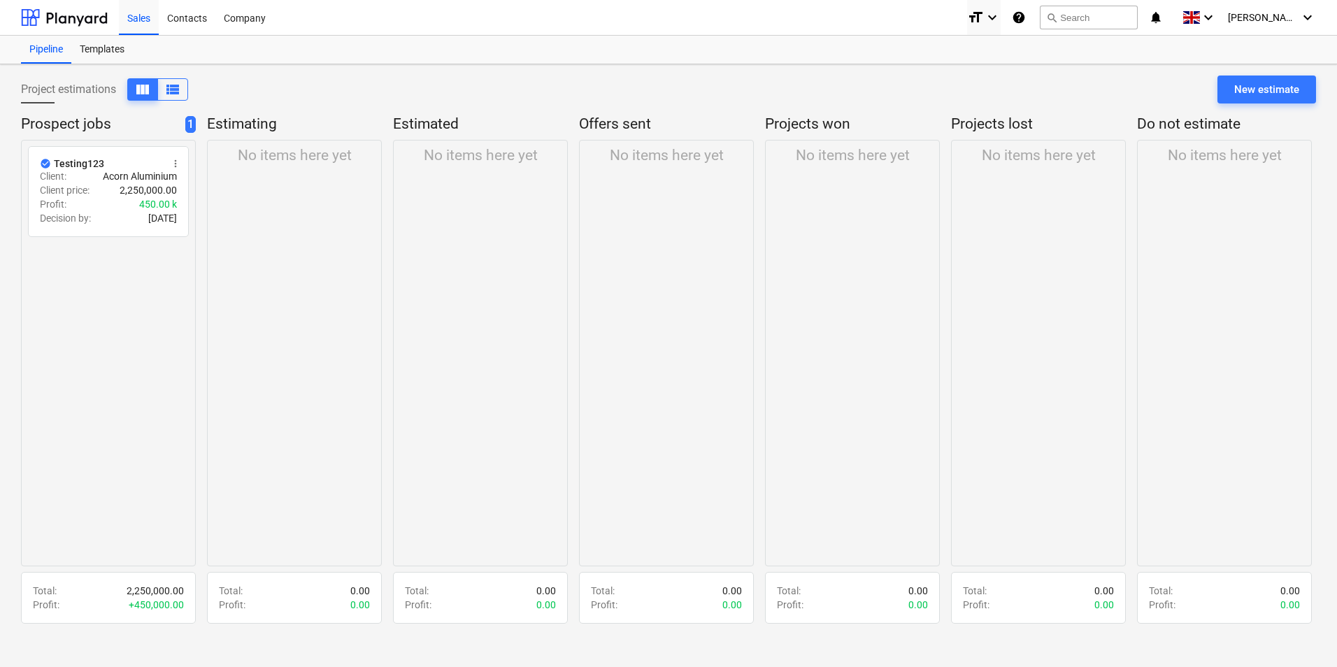
drag, startPoint x: 127, startPoint y: 447, endPoint x: 118, endPoint y: 503, distance: 56.7
click at [118, 503] on div "check_circle Testing123 more_vert Client : Acorn Aluminium Client price : 2,250…" at bounding box center [108, 353] width 175 height 426
drag, startPoint x: 474, startPoint y: 117, endPoint x: 382, endPoint y: 122, distance: 91.7
click at [382, 122] on div "Prospect jobs 1 check_circle Testing123 more_vert Client : Acorn Aluminium Clie…" at bounding box center [668, 371] width 1295 height 512
drag, startPoint x: 382, startPoint y: 122, endPoint x: 443, endPoint y: 135, distance: 61.6
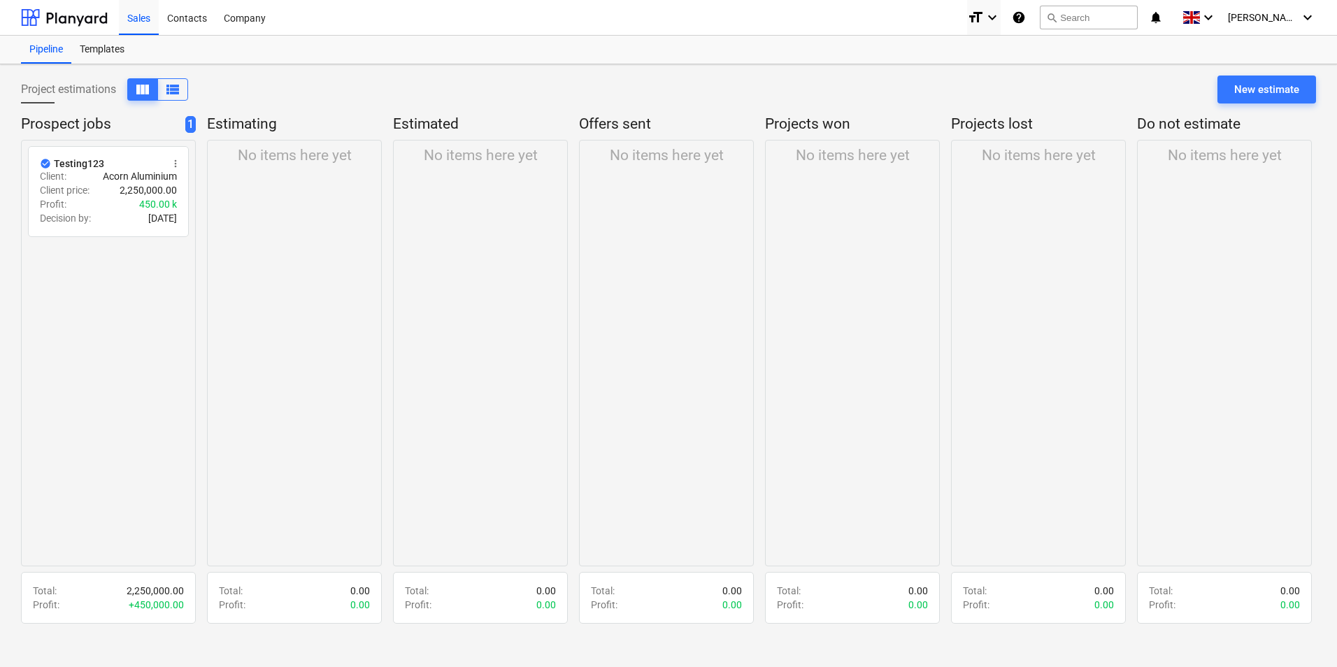
click at [433, 173] on div "No items here yet" at bounding box center [480, 353] width 175 height 426
drag, startPoint x: 476, startPoint y: 132, endPoint x: 418, endPoint y: 127, distance: 58.3
click at [418, 127] on p "Estimated" at bounding box center [477, 125] width 169 height 20
drag, startPoint x: 418, startPoint y: 127, endPoint x: 449, endPoint y: 121, distance: 32.0
click at [449, 121] on p "Estimated" at bounding box center [477, 125] width 169 height 20
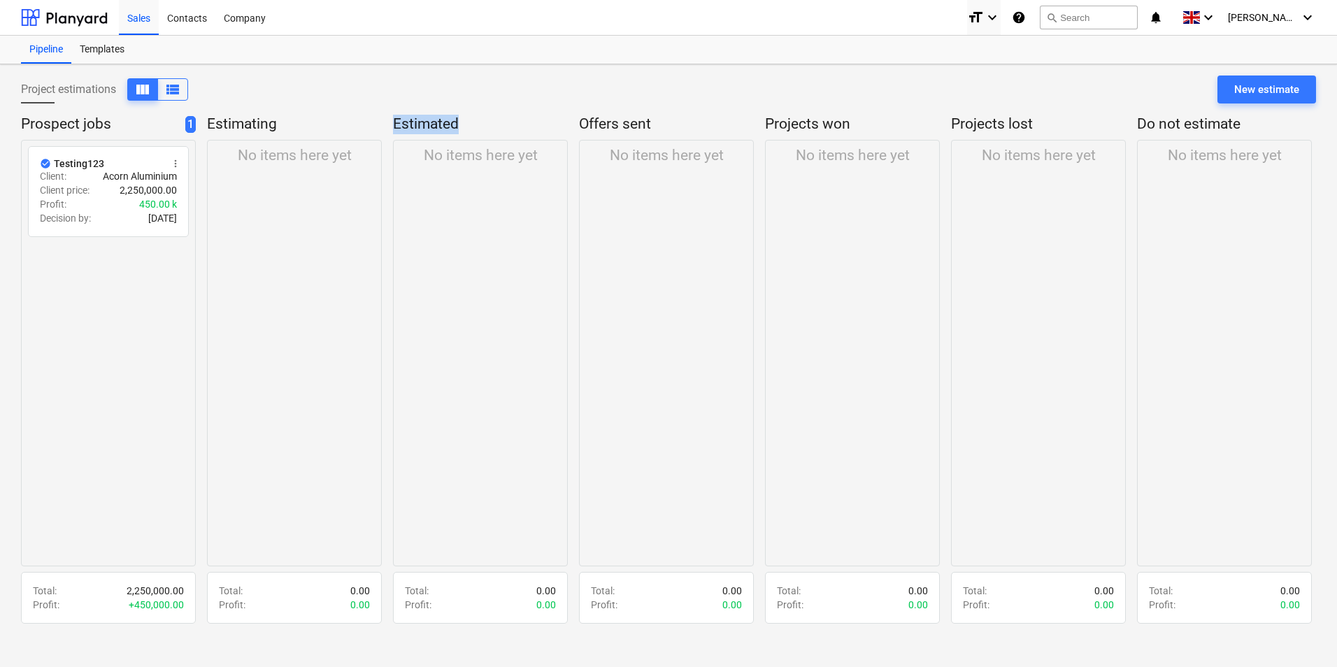
click at [449, 121] on p "Estimated" at bounding box center [477, 125] width 169 height 20
drag, startPoint x: 449, startPoint y: 121, endPoint x: 603, endPoint y: 120, distance: 153.1
click at [603, 120] on p "Offers sent" at bounding box center [663, 125] width 169 height 20
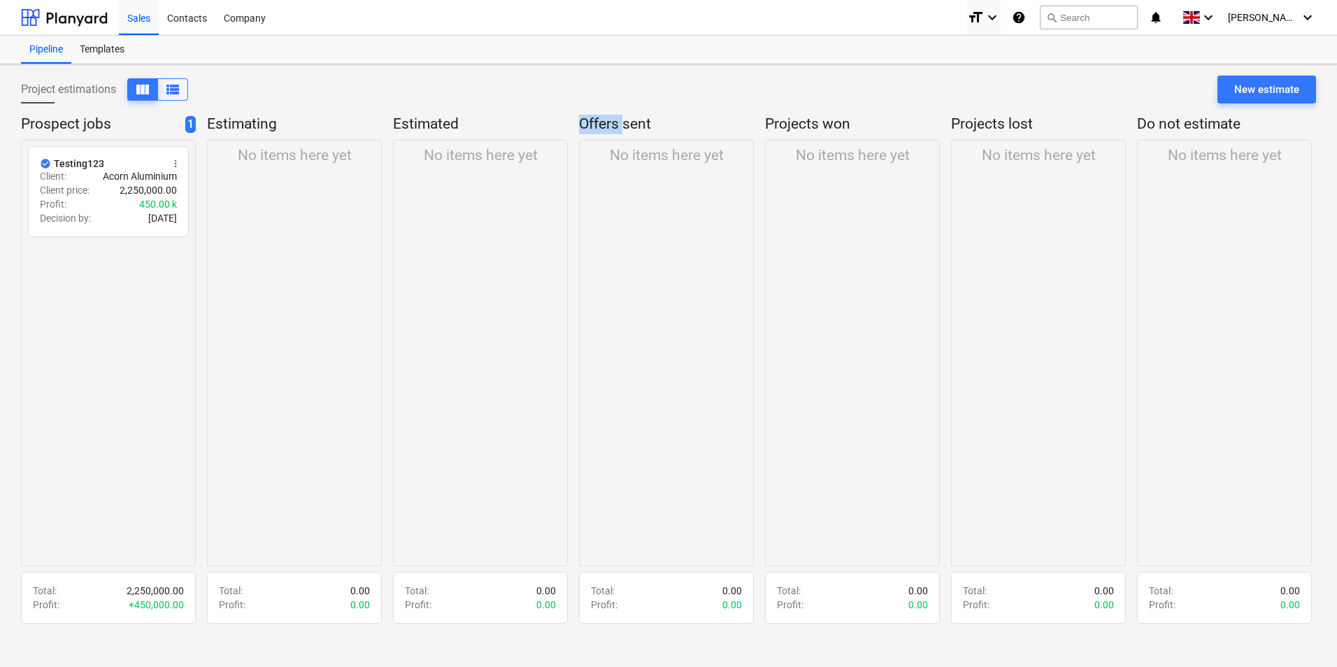
drag, startPoint x: 603, startPoint y: 120, endPoint x: 604, endPoint y: 134, distance: 14.7
click at [594, 133] on p "Offers sent" at bounding box center [663, 125] width 169 height 20
click at [204, 8] on div "Contacts" at bounding box center [187, 17] width 57 height 36
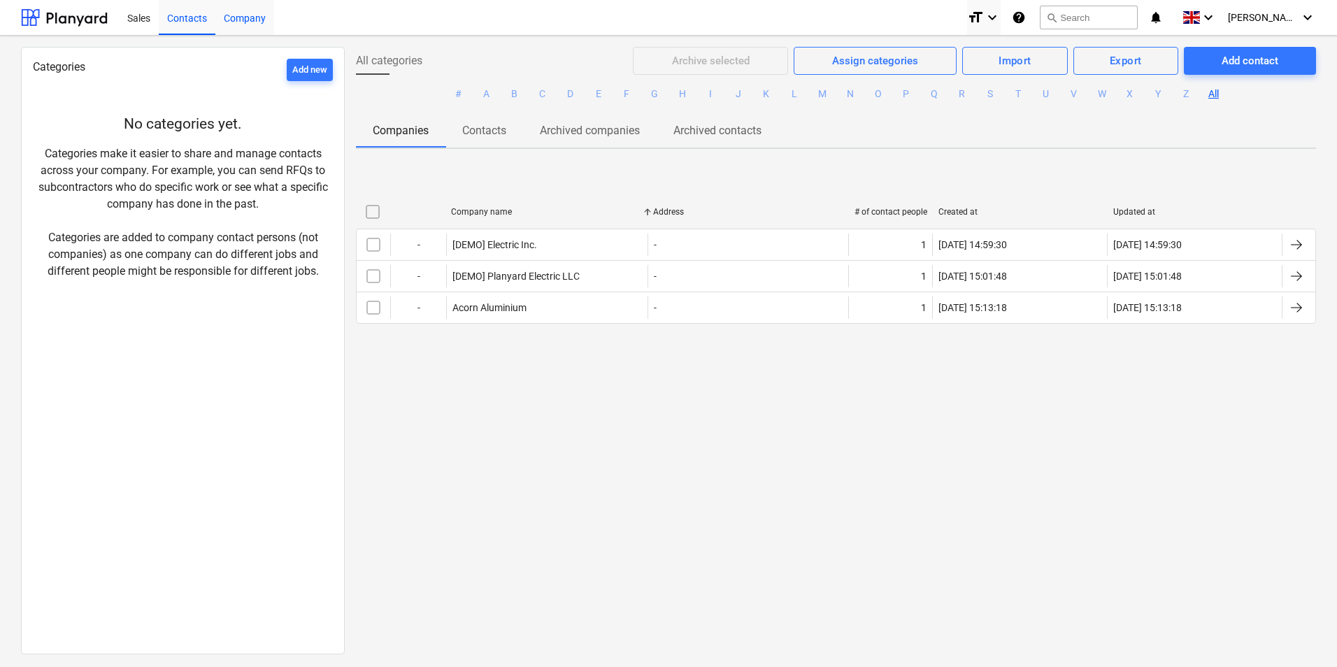
click at [254, 15] on div "Company" at bounding box center [244, 17] width 59 height 36
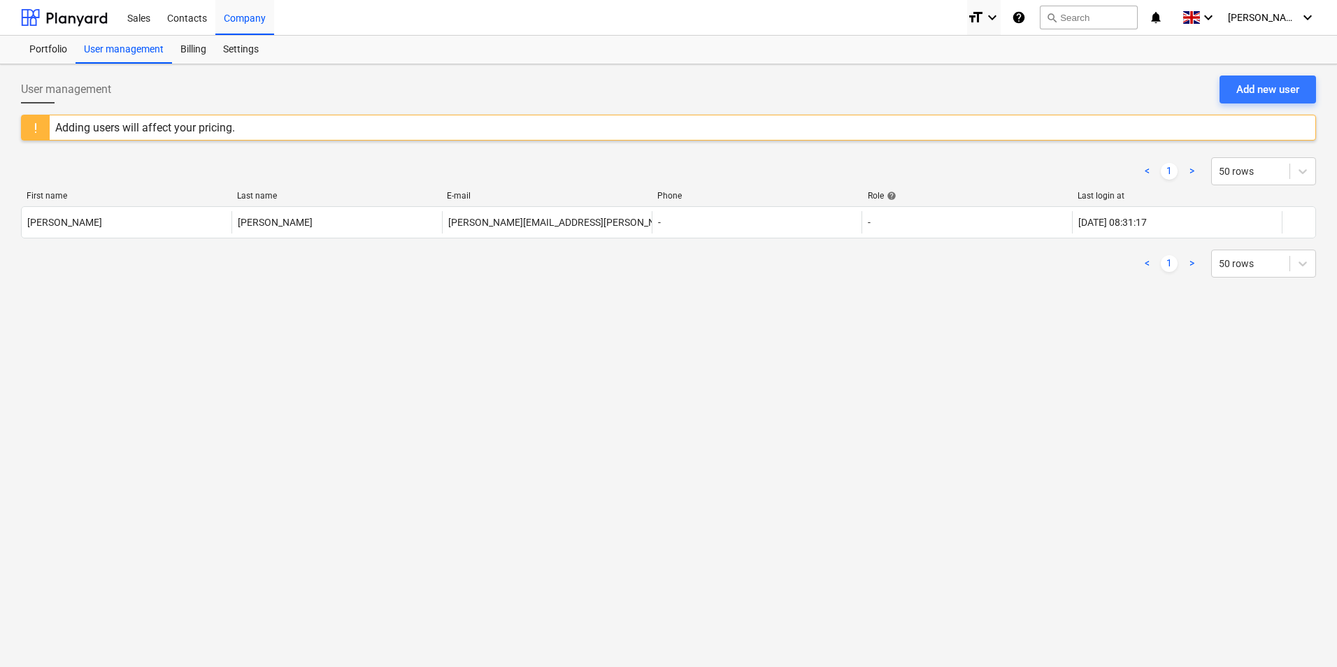
click at [947, 384] on div "User management Add new user Adding users will affect your pricing. < 1 > 50 ro…" at bounding box center [668, 365] width 1337 height 603
click at [1000, 18] on icon "keyboard_arrow_down" at bounding box center [992, 17] width 17 height 17
click at [1237, 18] on div at bounding box center [668, 333] width 1337 height 667
click at [1216, 17] on icon "keyboard_arrow_down" at bounding box center [1208, 17] width 17 height 17
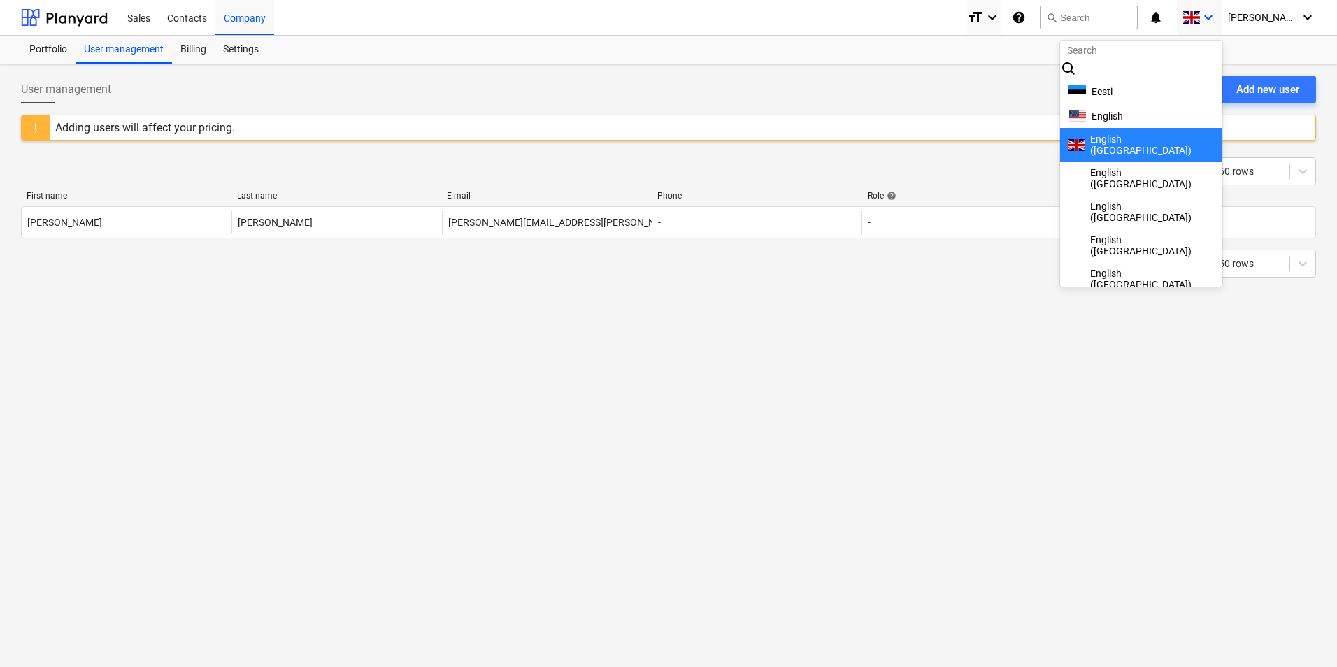
click at [1196, 415] on div at bounding box center [668, 333] width 1337 height 667
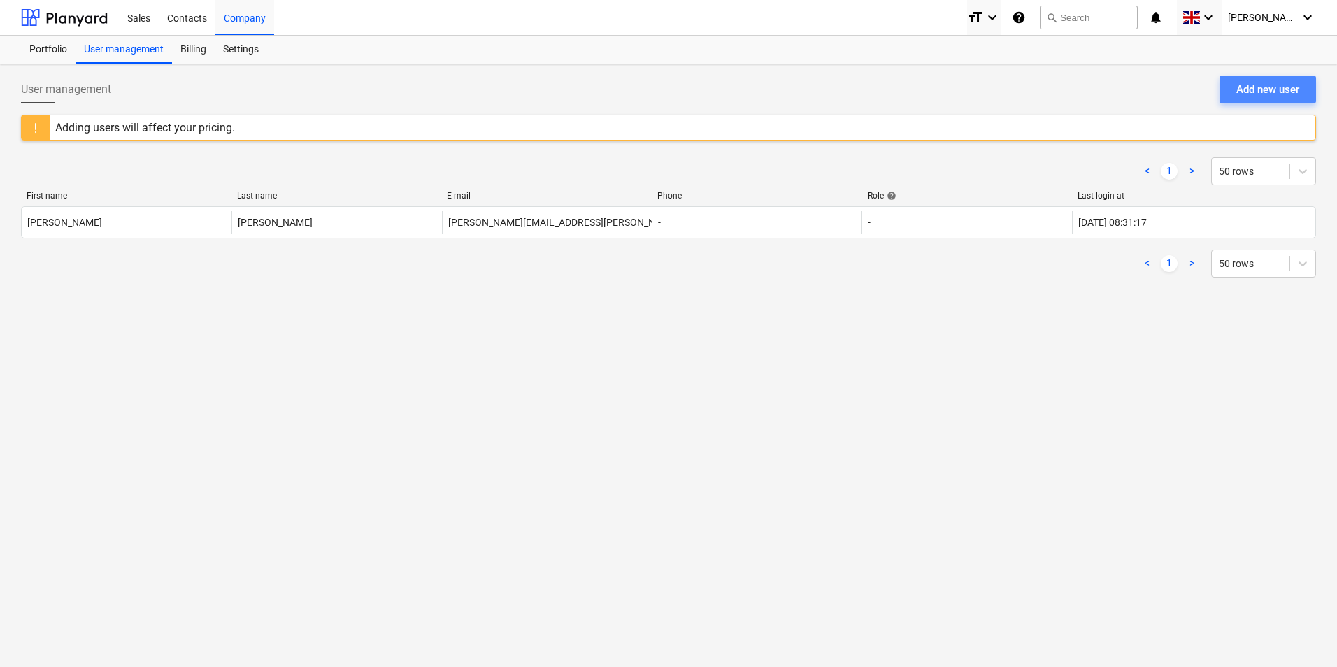
click at [1247, 77] on button "Add new user" at bounding box center [1267, 89] width 96 height 28
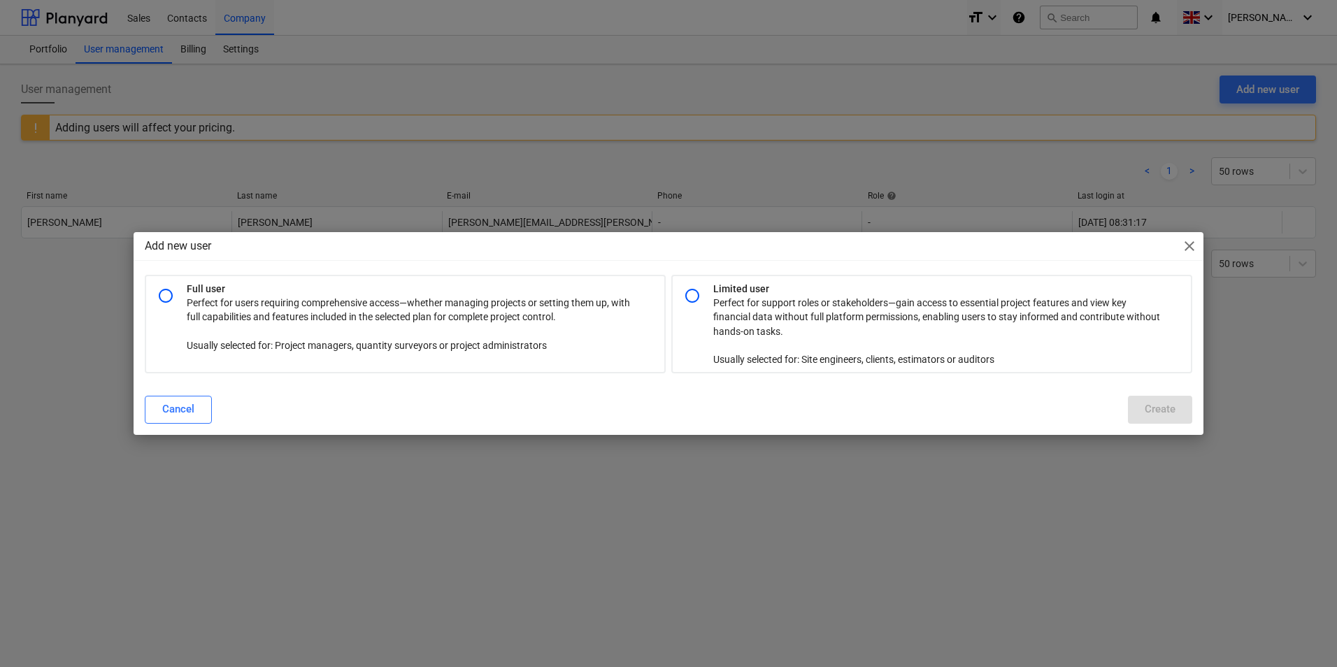
click at [1189, 245] on span "close" at bounding box center [1189, 246] width 17 height 17
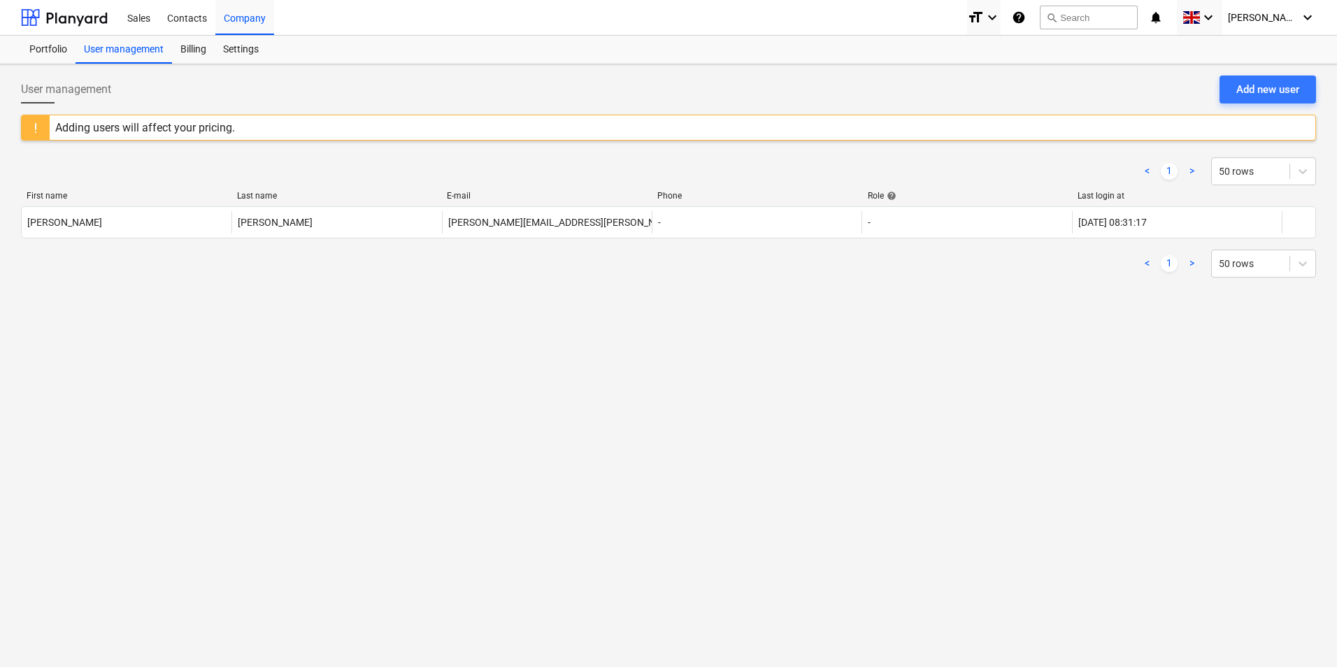
click at [587, 371] on div "User management Add new user Adding users will affect your pricing. < 1 > 50 ro…" at bounding box center [668, 365] width 1337 height 603
click at [195, 46] on div "Billing" at bounding box center [193, 50] width 43 height 28
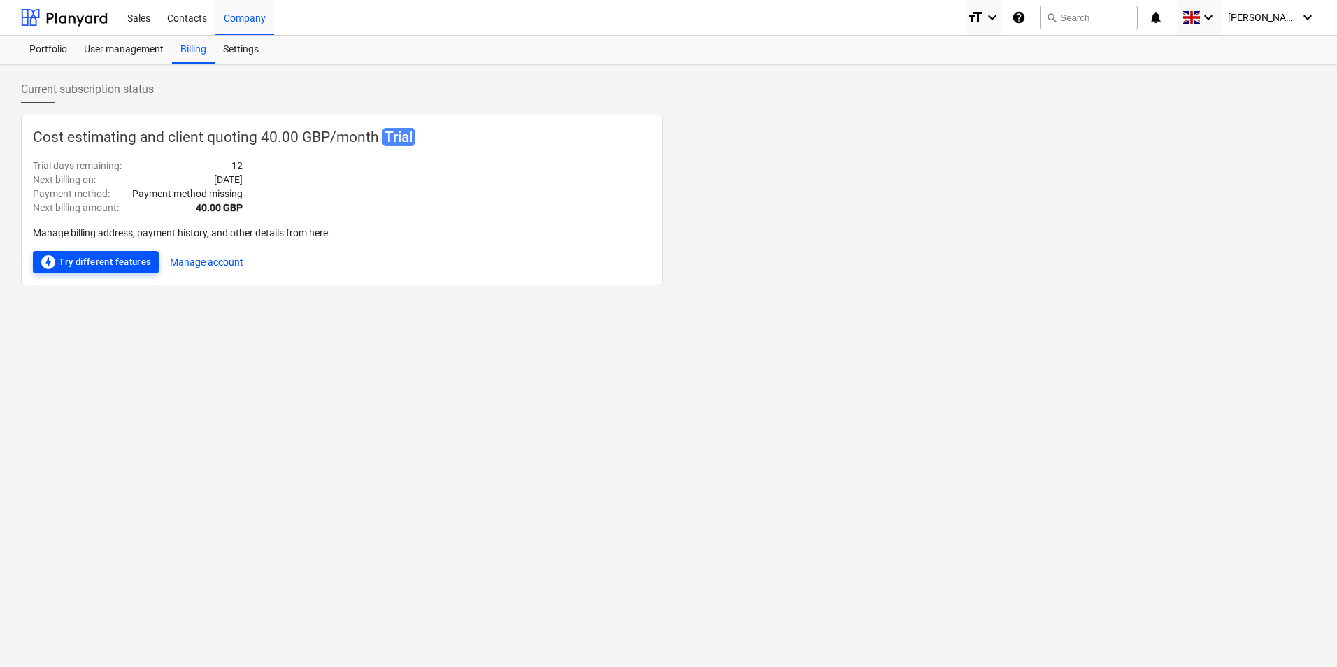
click at [131, 264] on div "offline_bolt Try different features" at bounding box center [96, 262] width 112 height 17
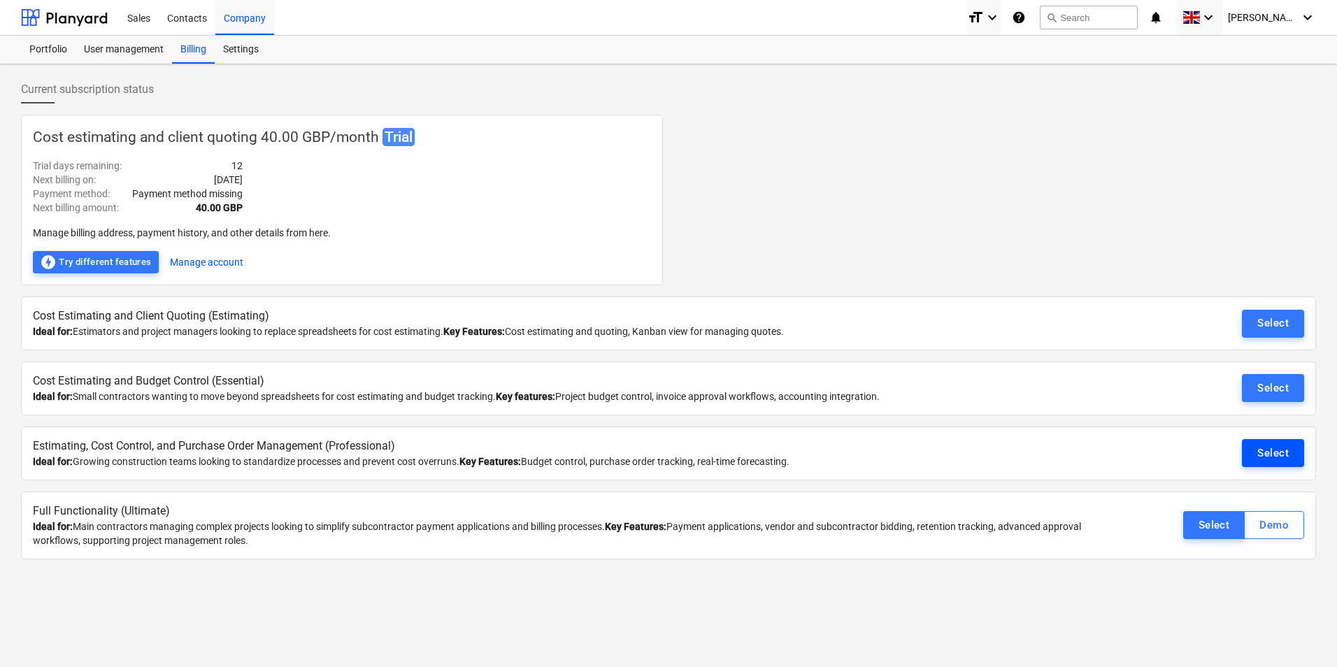
click at [1292, 455] on button "Select" at bounding box center [1273, 453] width 62 height 28
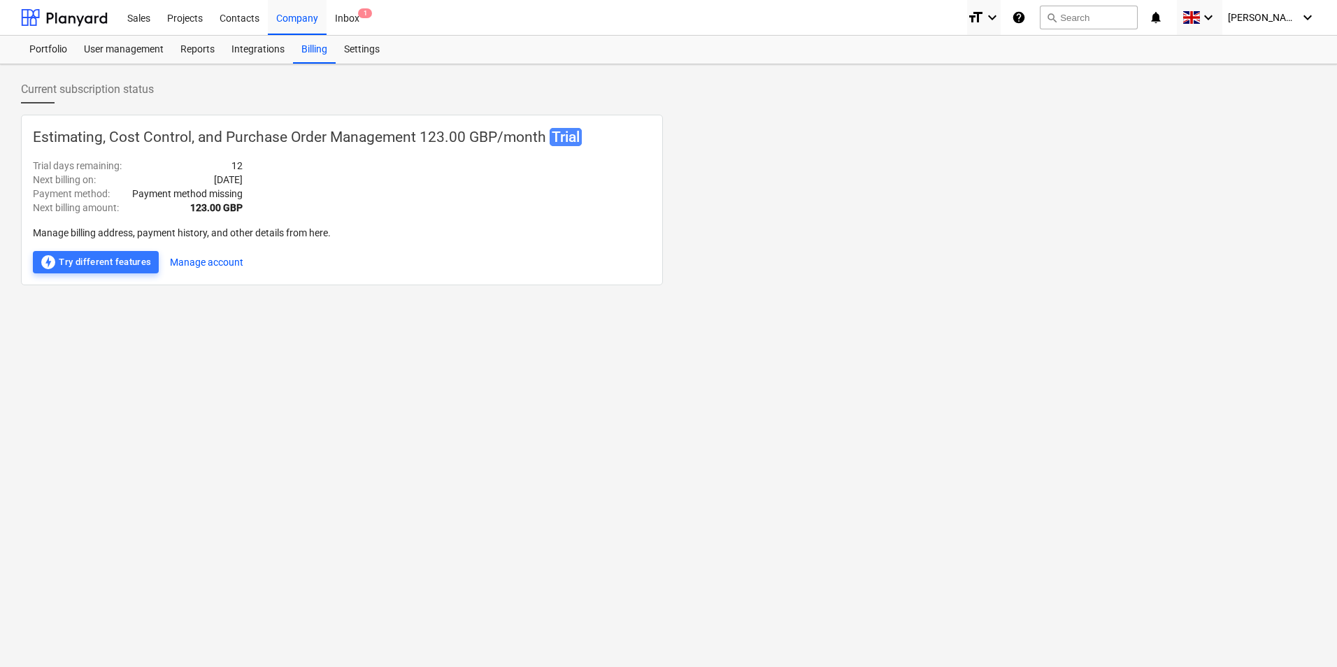
drag, startPoint x: 257, startPoint y: 353, endPoint x: 256, endPoint y: 325, distance: 28.0
click at [256, 353] on div "Current subscription status Estimating, Cost Control, and Purchase Order Manage…" at bounding box center [668, 365] width 1337 height 603
click at [248, 54] on div "Integrations" at bounding box center [258, 50] width 70 height 28
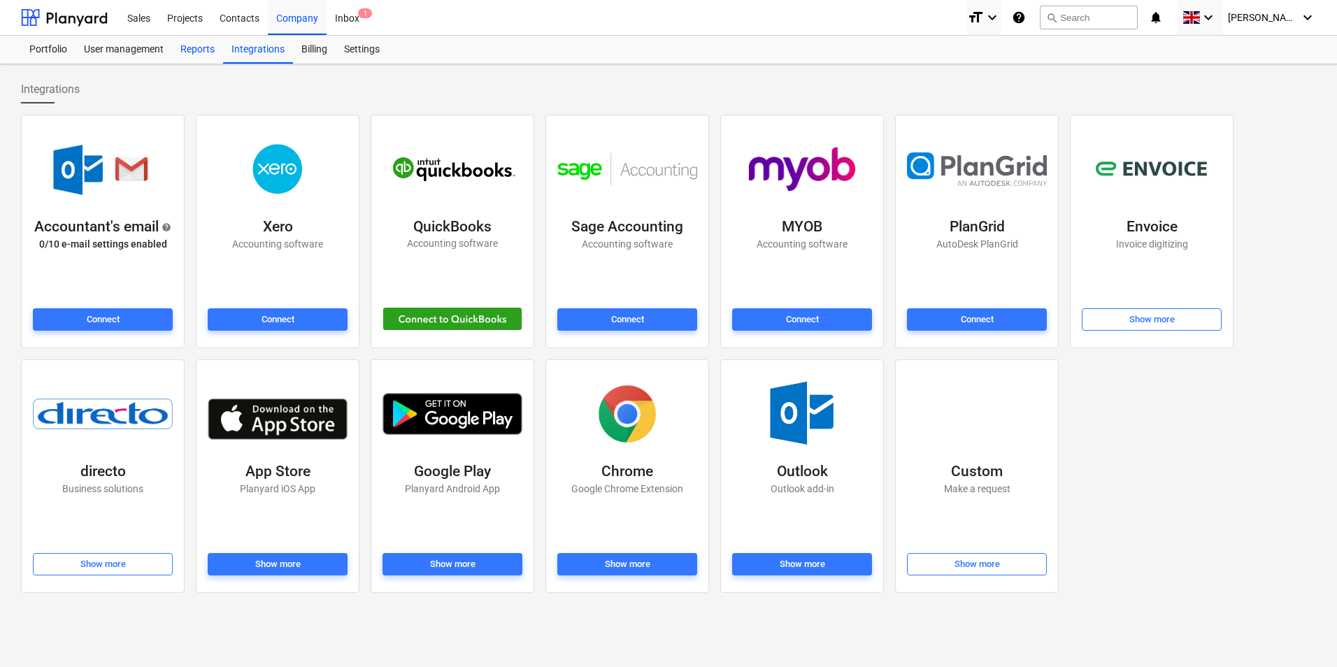
click at [199, 48] on div "Reports" at bounding box center [197, 50] width 51 height 28
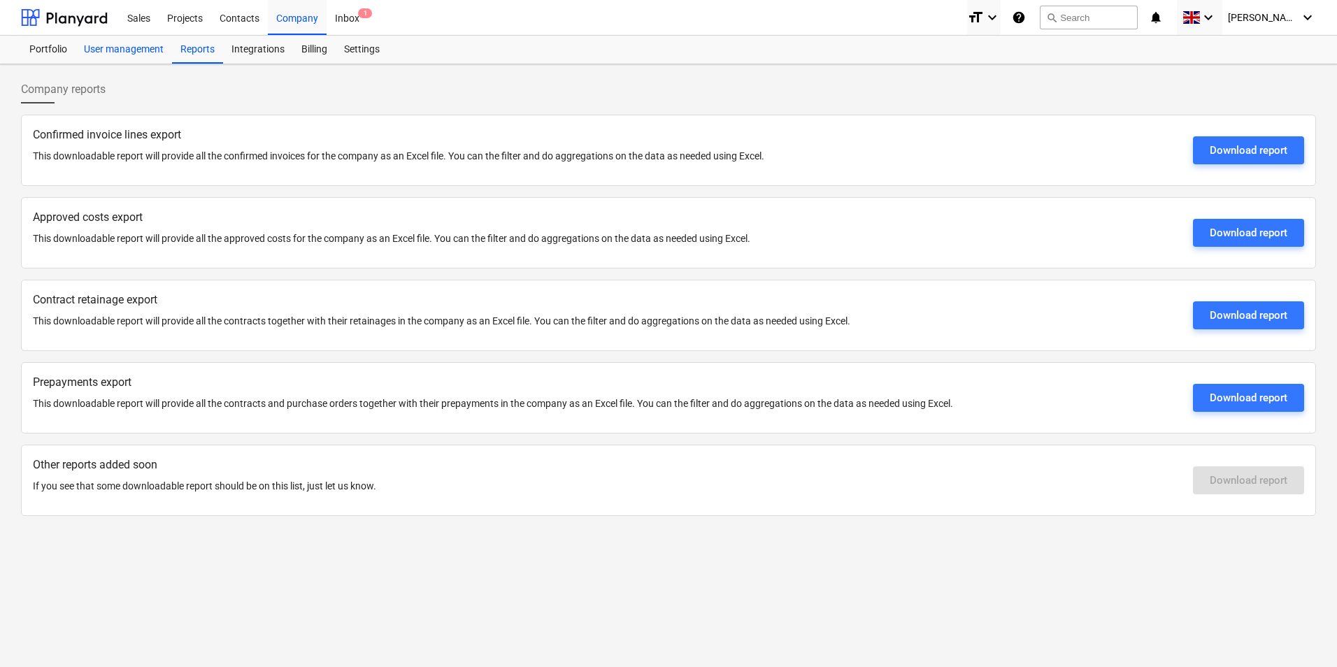
click at [135, 58] on div "User management" at bounding box center [123, 50] width 96 height 28
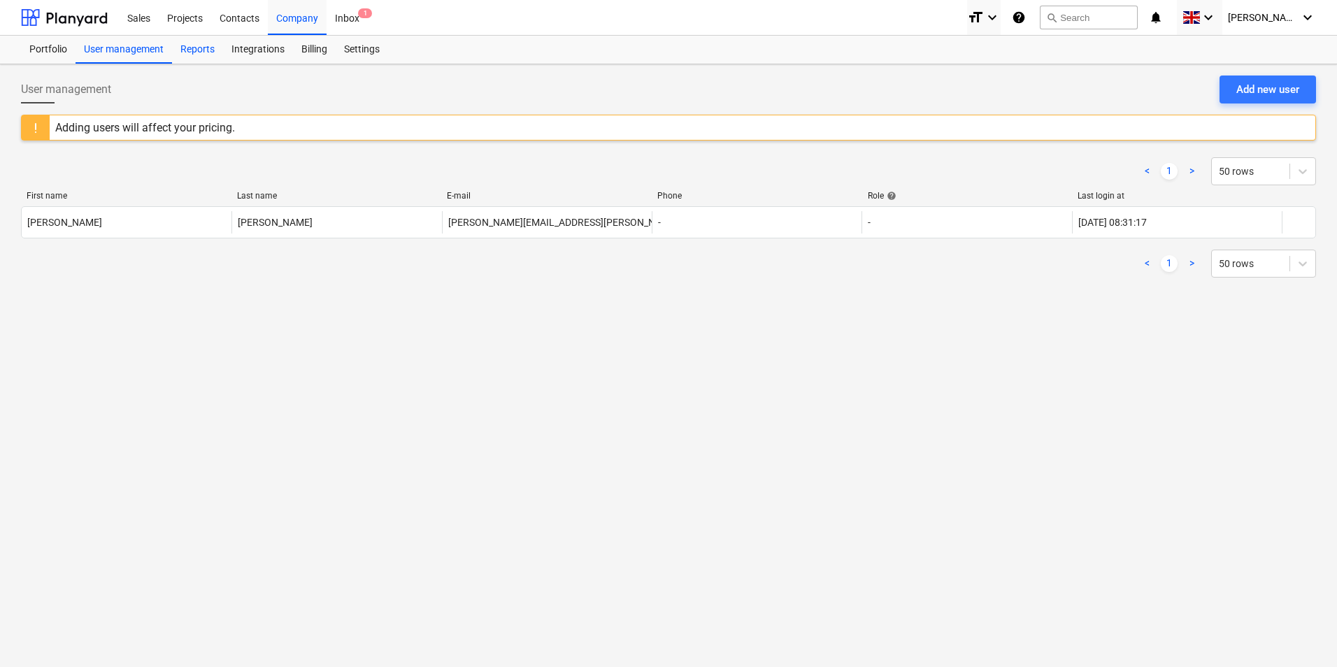
click at [185, 50] on div "Reports" at bounding box center [197, 50] width 51 height 28
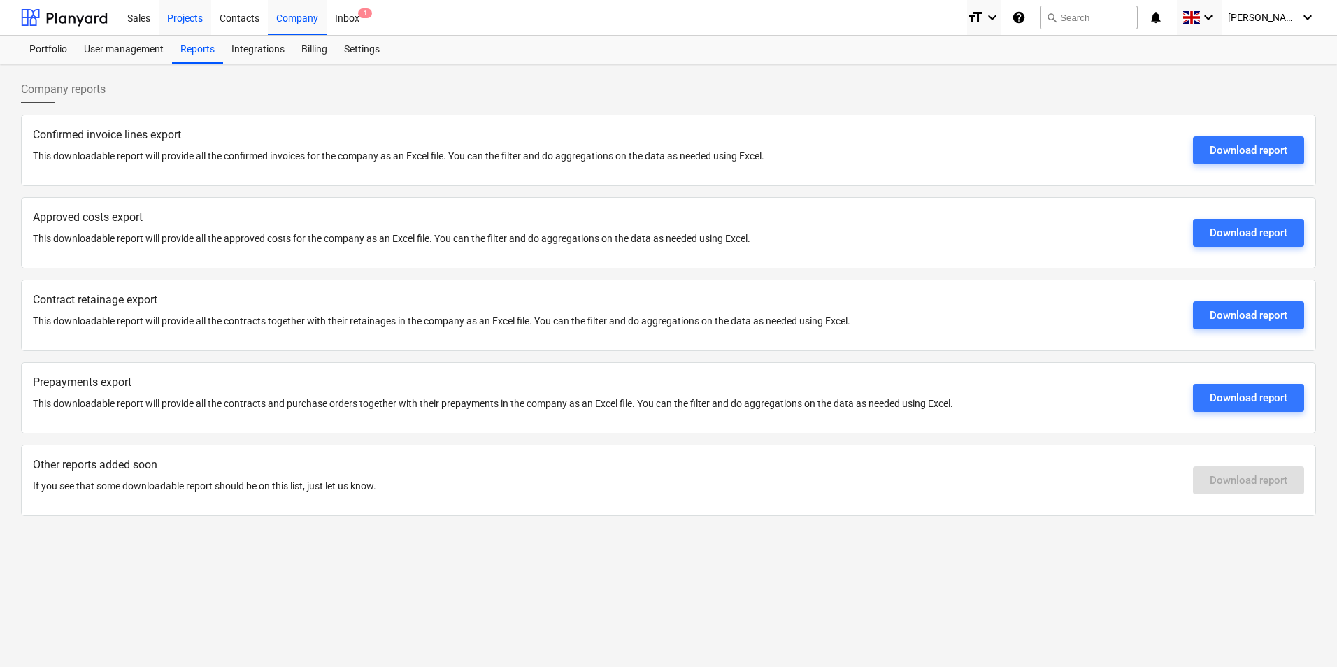
click at [195, 22] on div "Projects" at bounding box center [185, 17] width 52 height 36
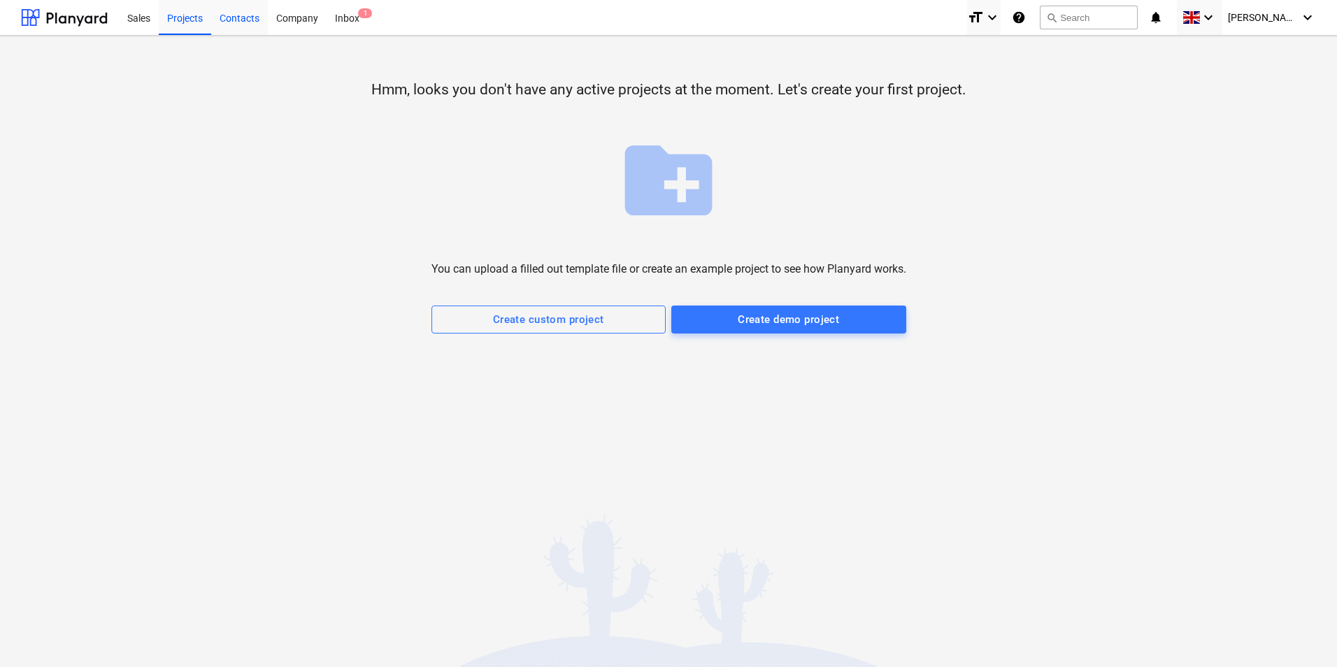
click at [217, 18] on div "Contacts" at bounding box center [239, 17] width 57 height 36
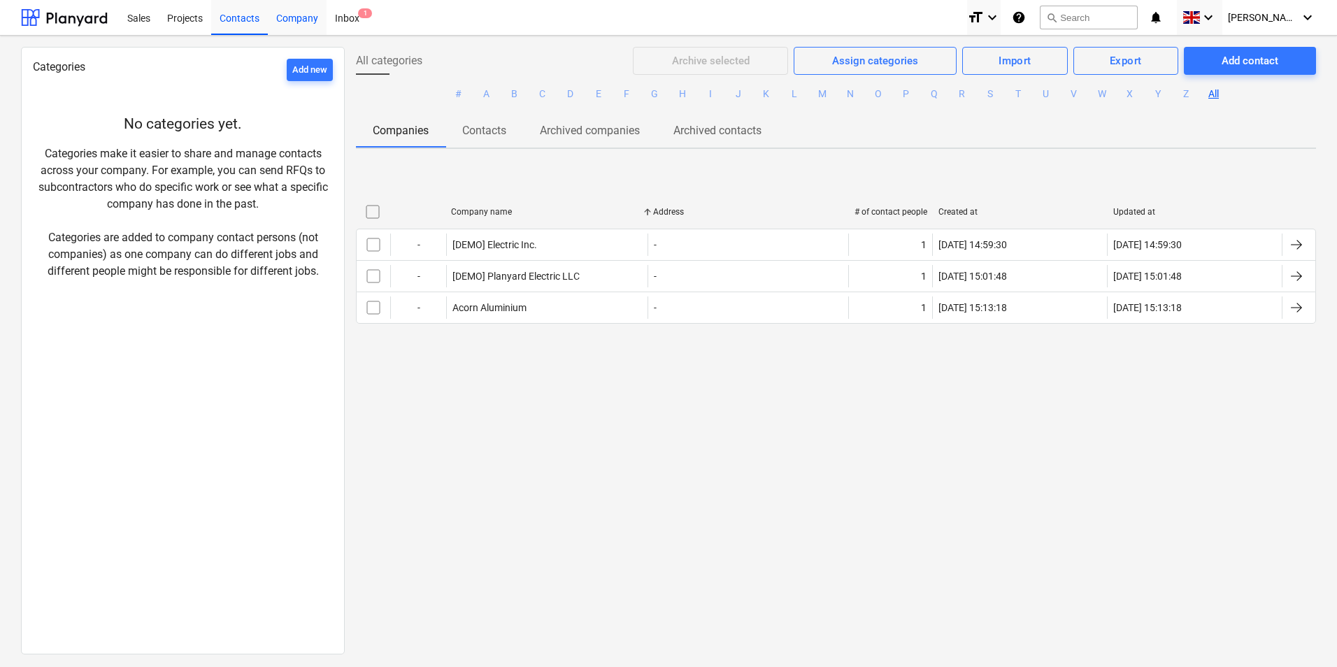
click at [298, 26] on div "Company" at bounding box center [297, 17] width 59 height 36
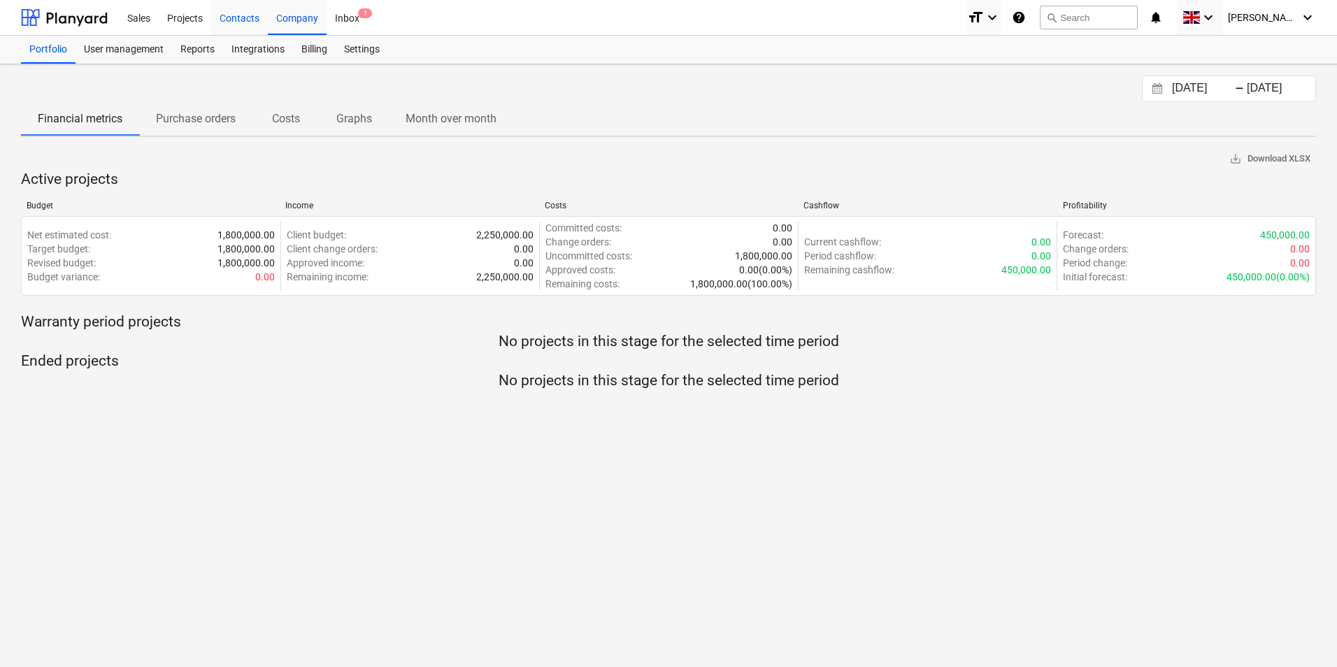
click at [233, 14] on div "Contacts" at bounding box center [239, 17] width 57 height 36
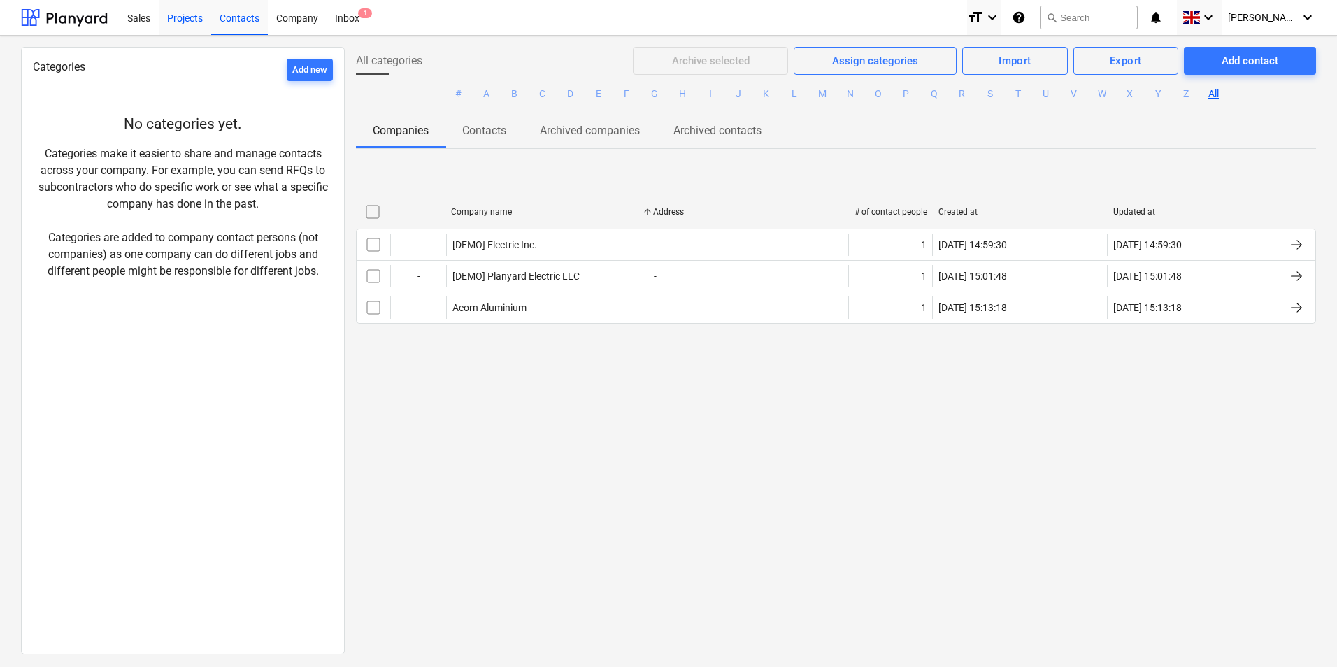
click at [186, 10] on div "Projects" at bounding box center [185, 17] width 52 height 36
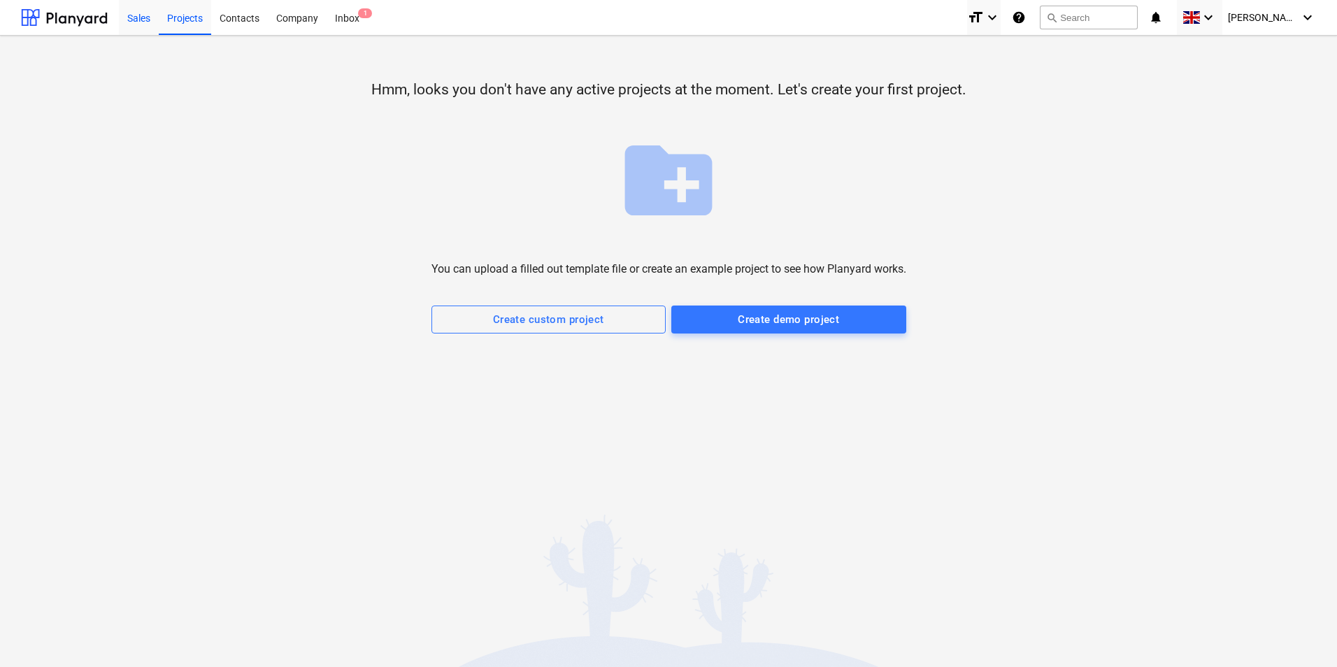
click at [124, 28] on div "Sales" at bounding box center [139, 17] width 40 height 36
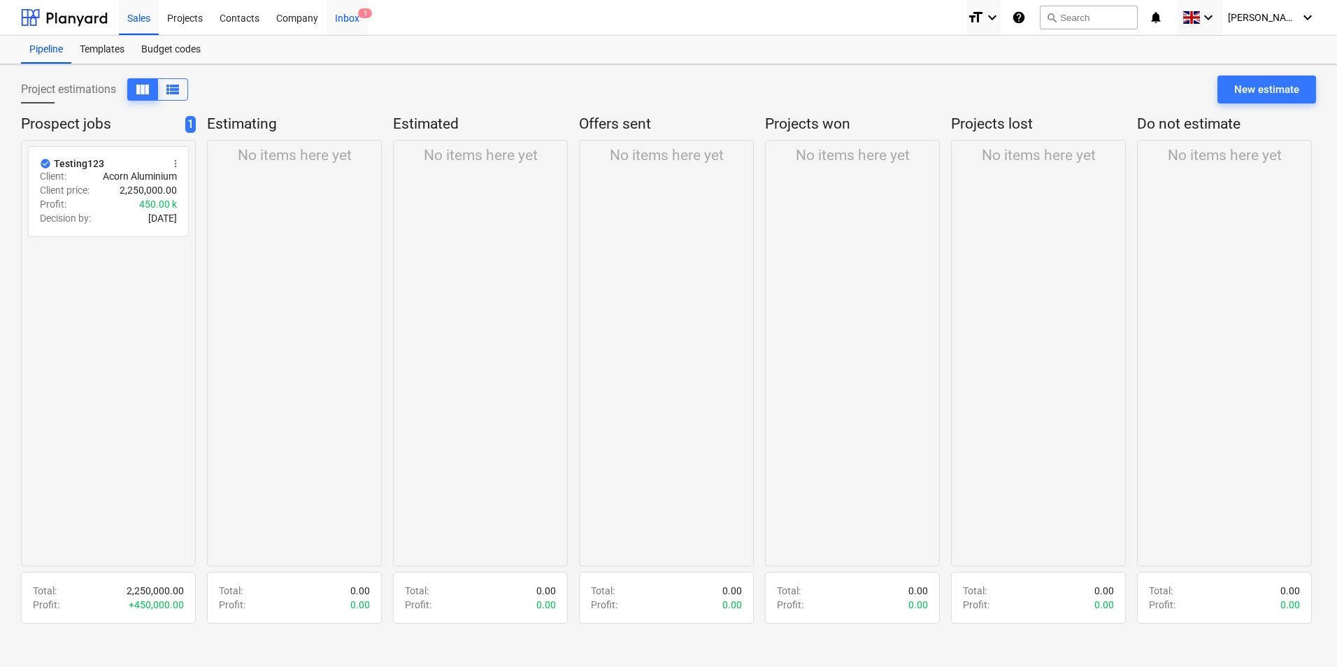
click at [366, 22] on div "Inbox 1" at bounding box center [346, 17] width 41 height 36
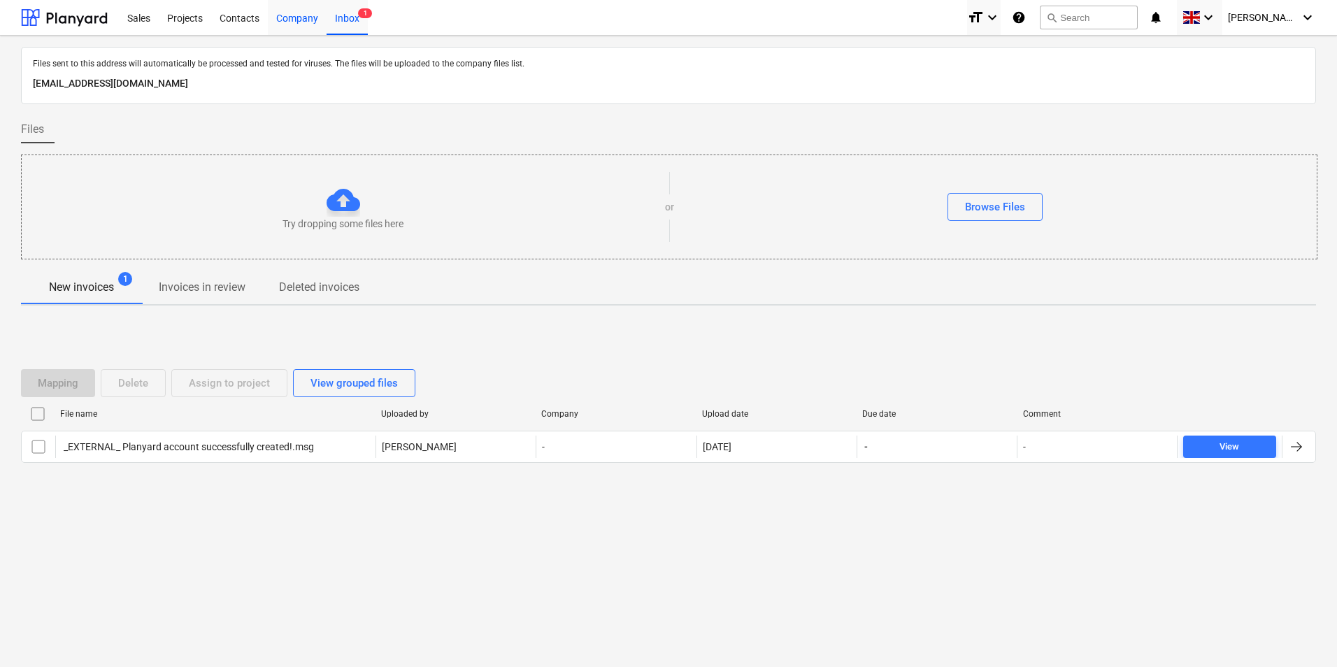
click at [312, 8] on div "Company" at bounding box center [297, 17] width 59 height 36
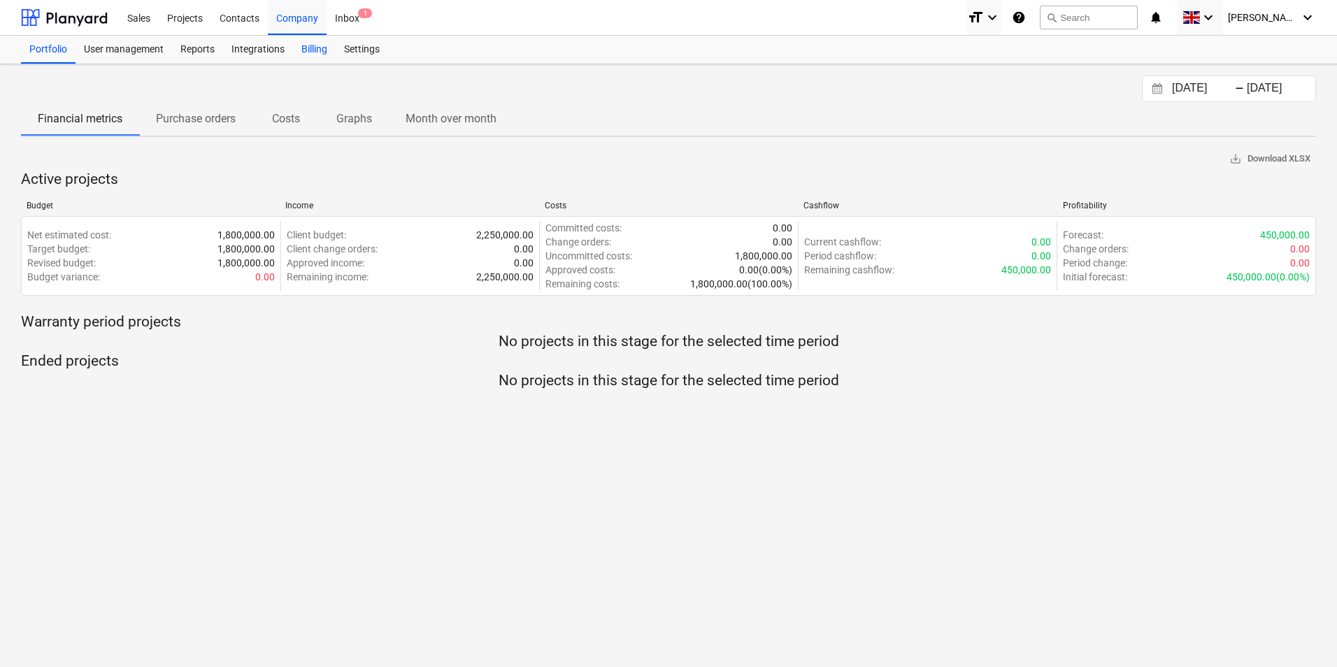
click at [317, 52] on div "Billing" at bounding box center [314, 50] width 43 height 28
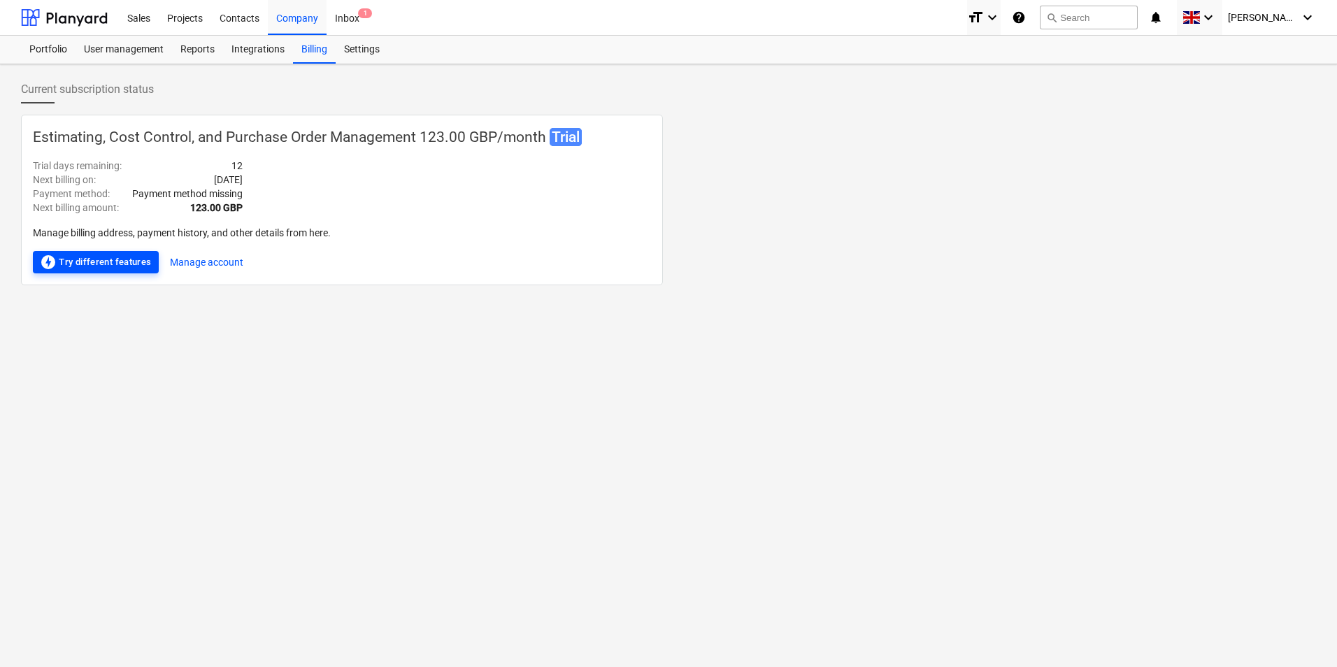
click at [129, 255] on div "offline_bolt Try different features" at bounding box center [96, 262] width 112 height 17
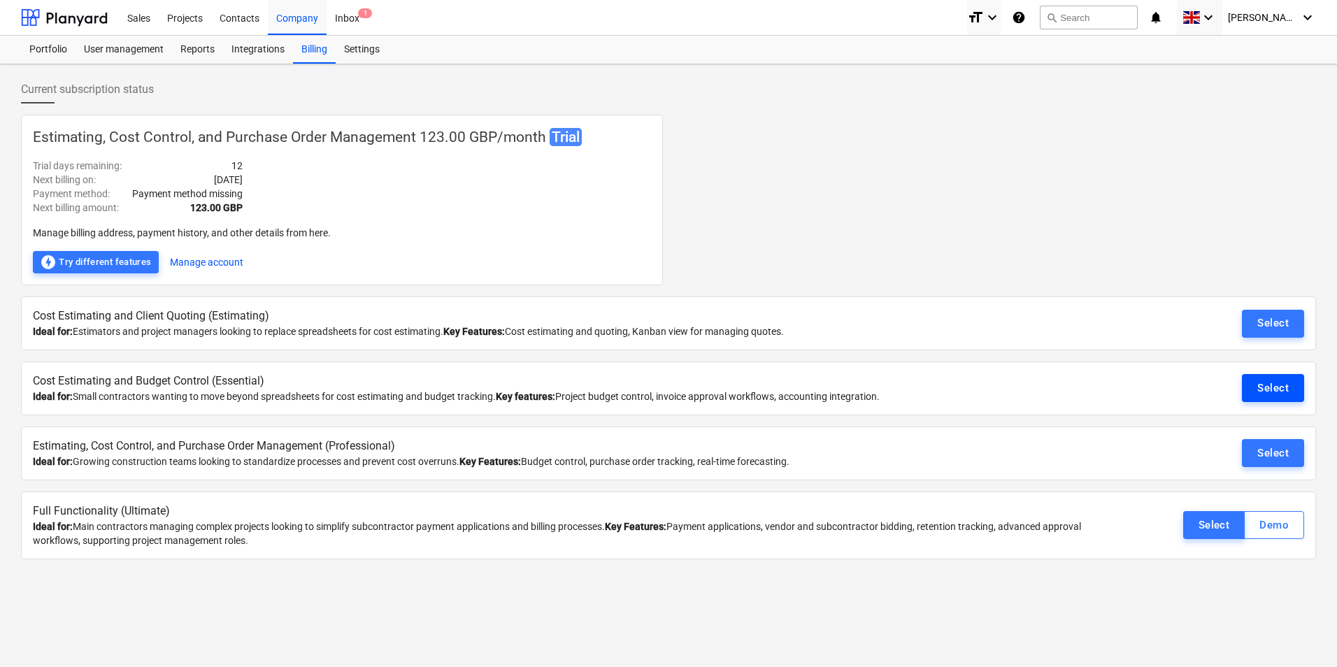
click at [1267, 378] on button "Select" at bounding box center [1273, 388] width 62 height 28
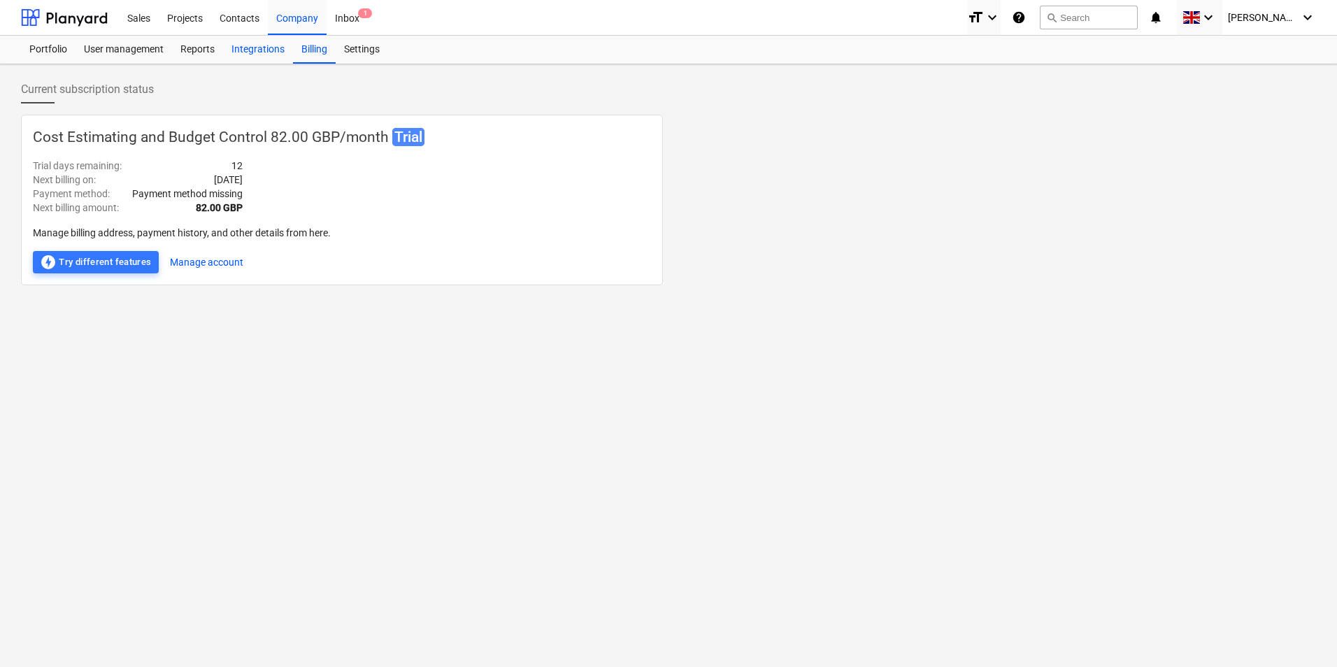
drag, startPoint x: 256, startPoint y: 55, endPoint x: 239, endPoint y: 51, distance: 17.3
click at [257, 54] on div "Integrations" at bounding box center [258, 50] width 70 height 28
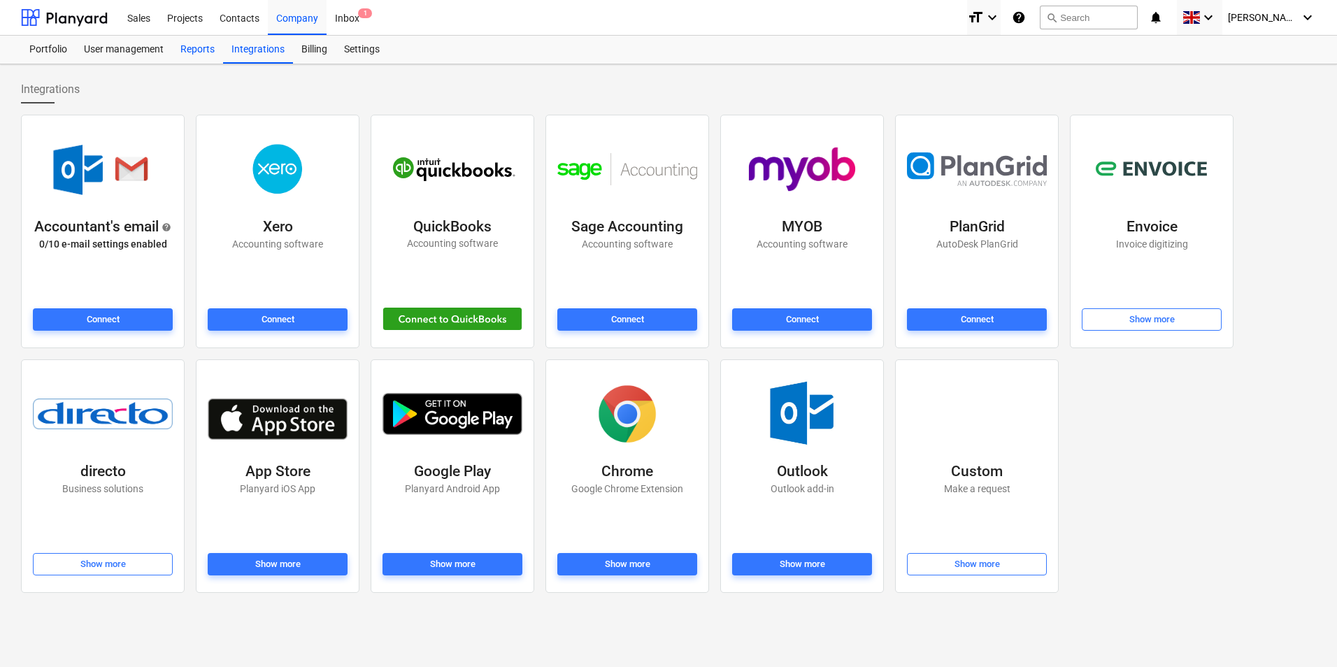
click at [206, 51] on div "Reports" at bounding box center [197, 50] width 51 height 28
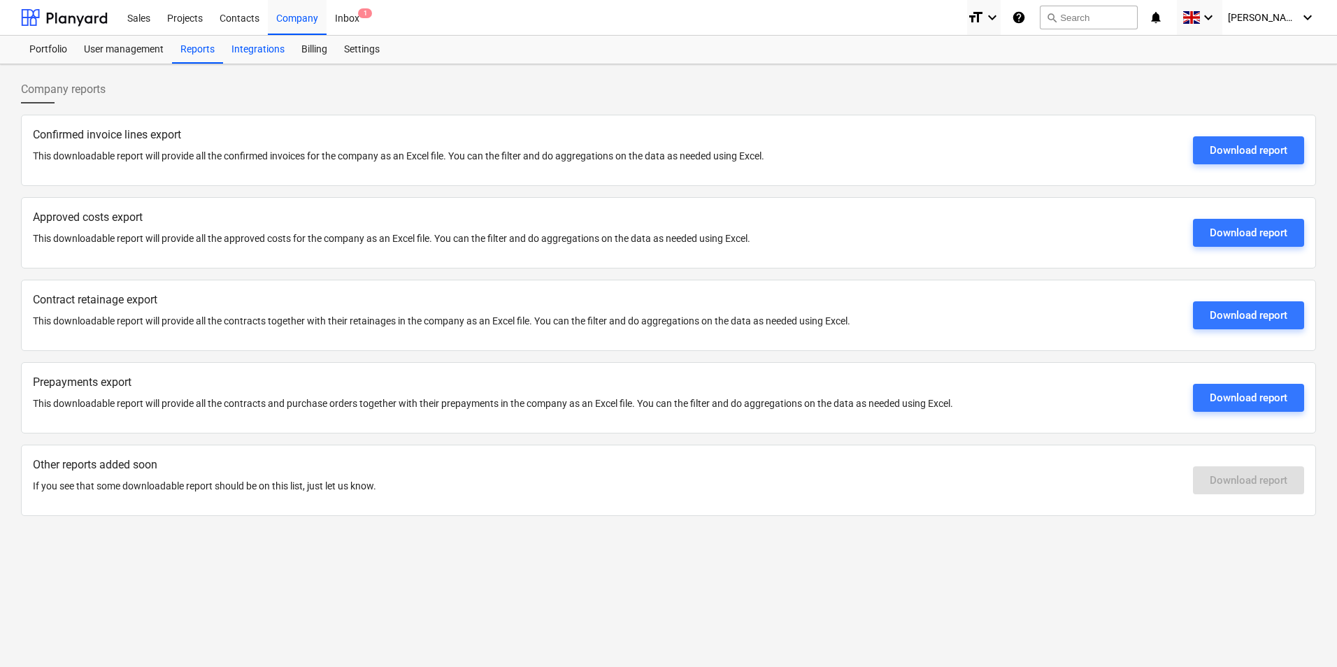
click at [238, 43] on div "Integrations" at bounding box center [258, 50] width 70 height 28
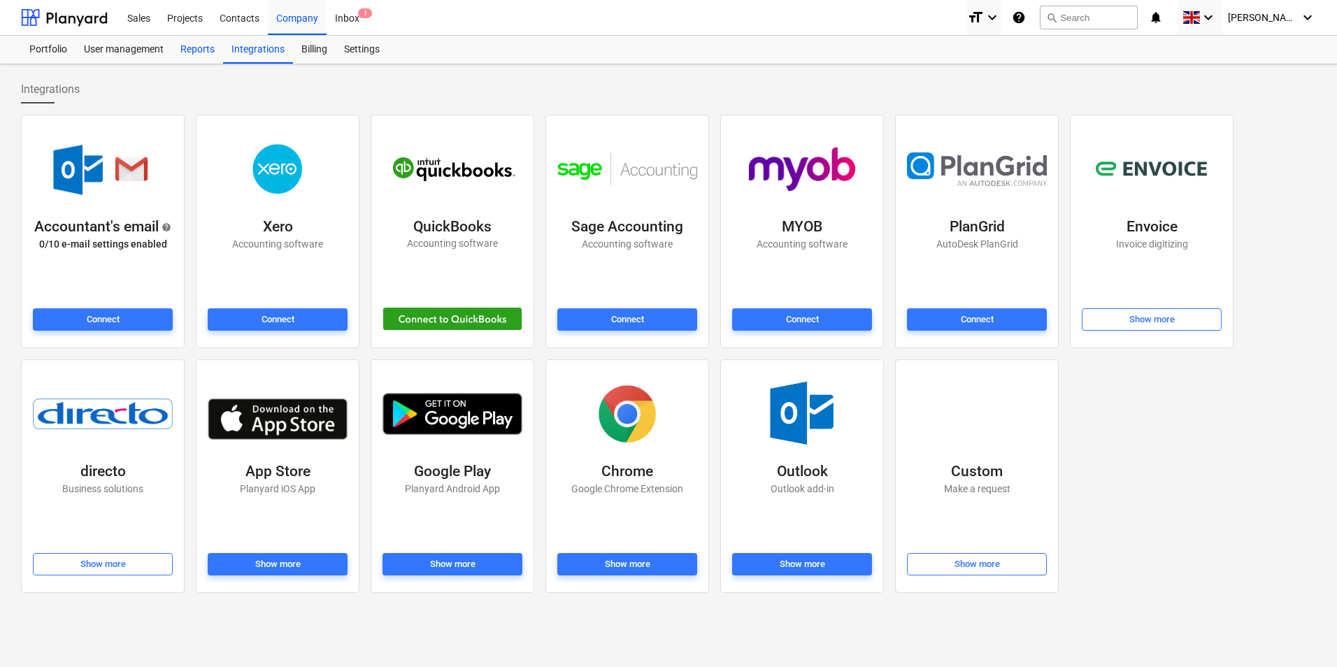
click at [213, 50] on div "Reports" at bounding box center [197, 50] width 51 height 28
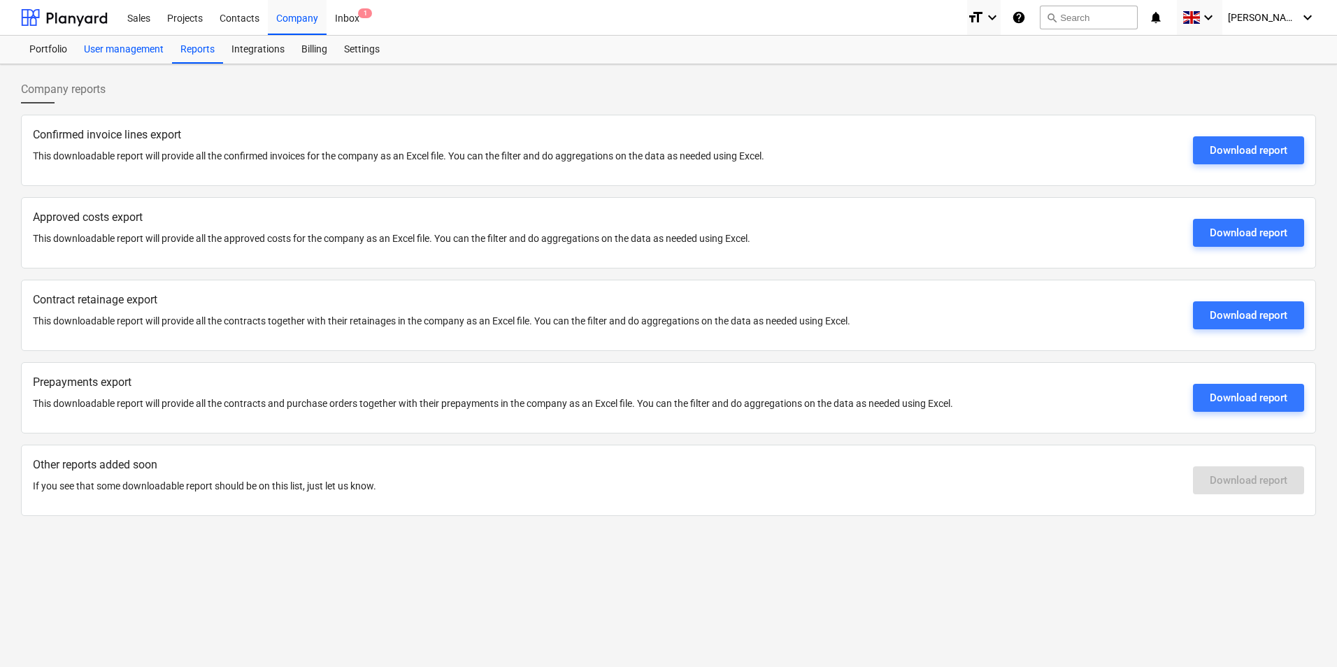
click at [139, 48] on div "User management" at bounding box center [123, 50] width 96 height 28
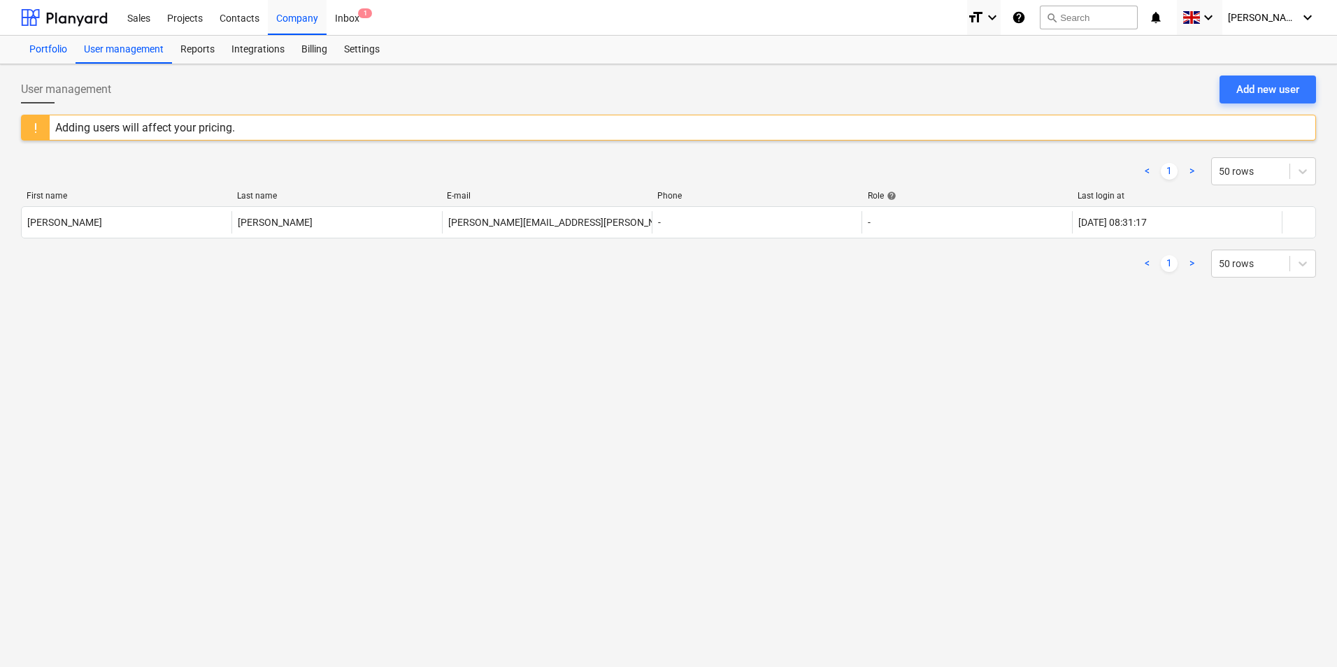
click at [45, 52] on div "Portfolio" at bounding box center [48, 50] width 55 height 28
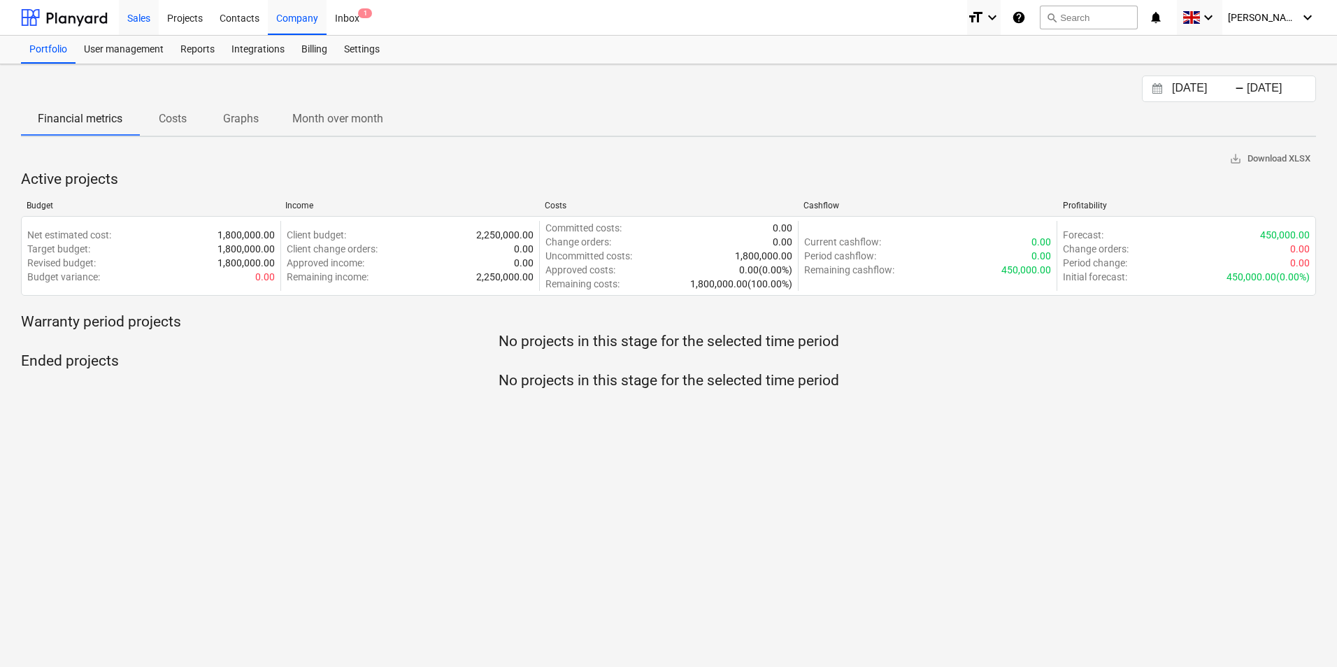
click at [138, 12] on div "Sales" at bounding box center [139, 17] width 40 height 36
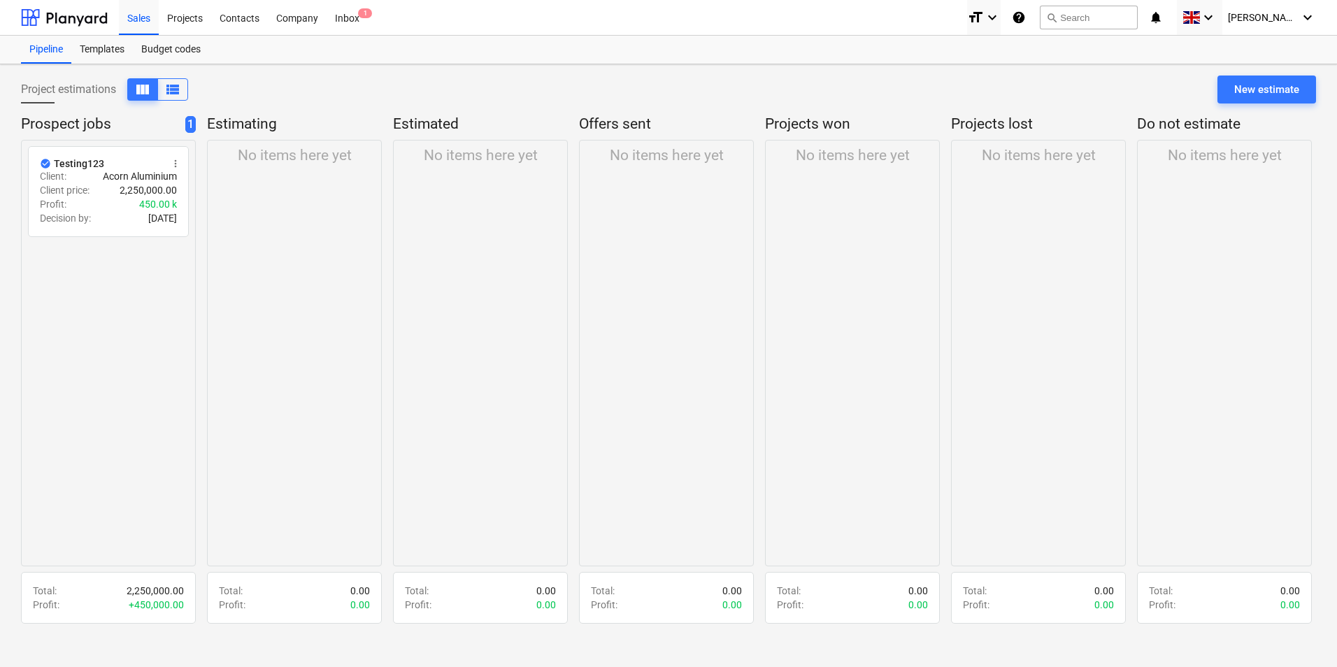
click at [279, 254] on div "No items here yet" at bounding box center [294, 353] width 175 height 426
click at [274, 219] on div "No items here yet" at bounding box center [294, 353] width 175 height 426
click at [470, 324] on div "No items here yet" at bounding box center [480, 353] width 175 height 426
click at [167, 87] on span "view_list" at bounding box center [172, 89] width 17 height 17
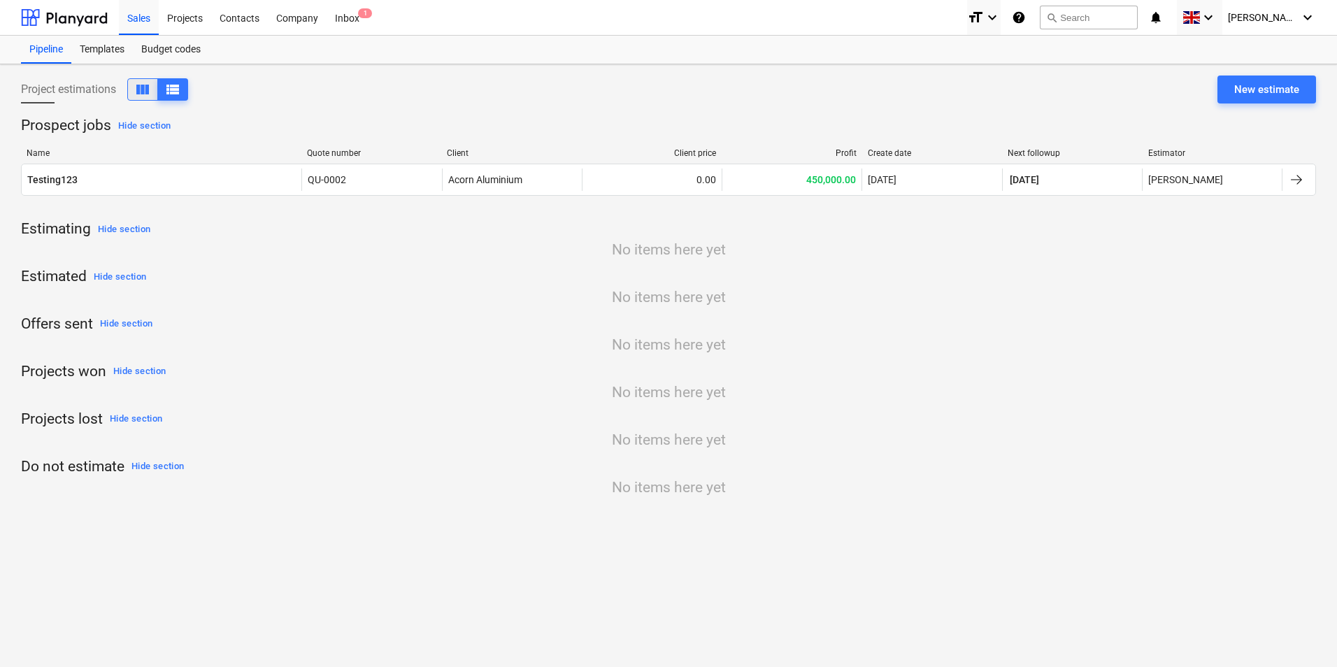
click at [145, 84] on span "view_column" at bounding box center [142, 89] width 17 height 17
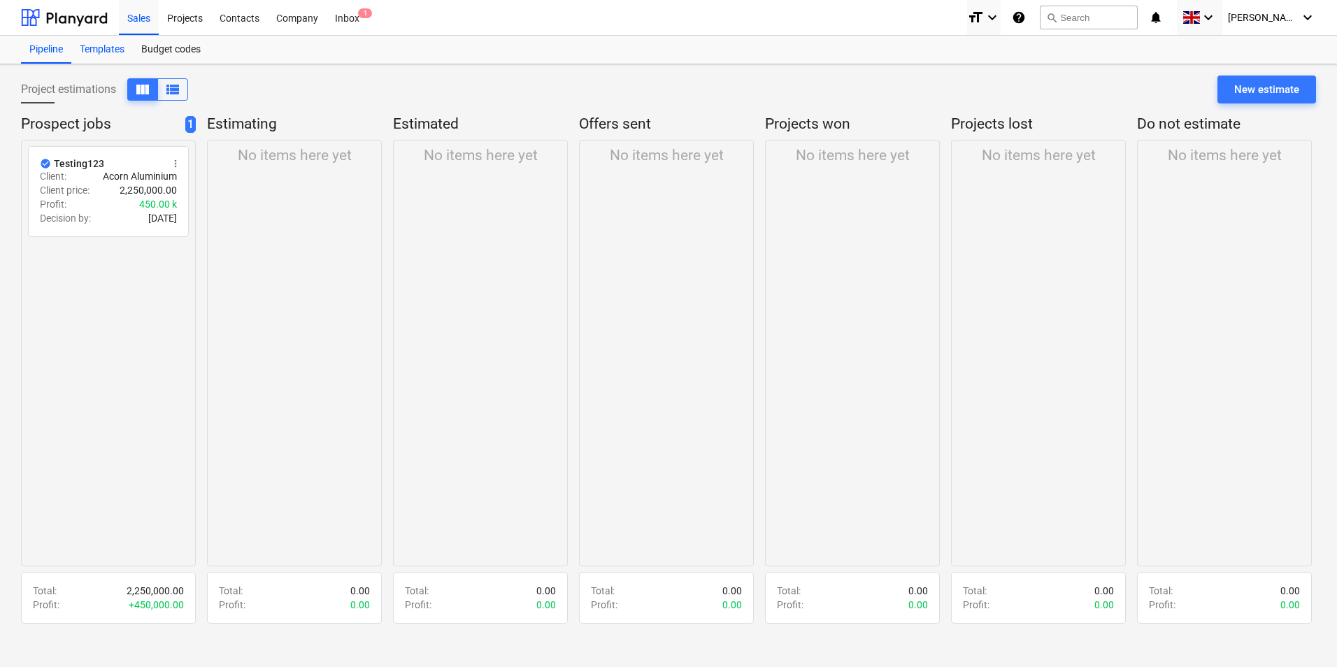
click at [110, 55] on div "Templates" at bounding box center [102, 50] width 62 height 28
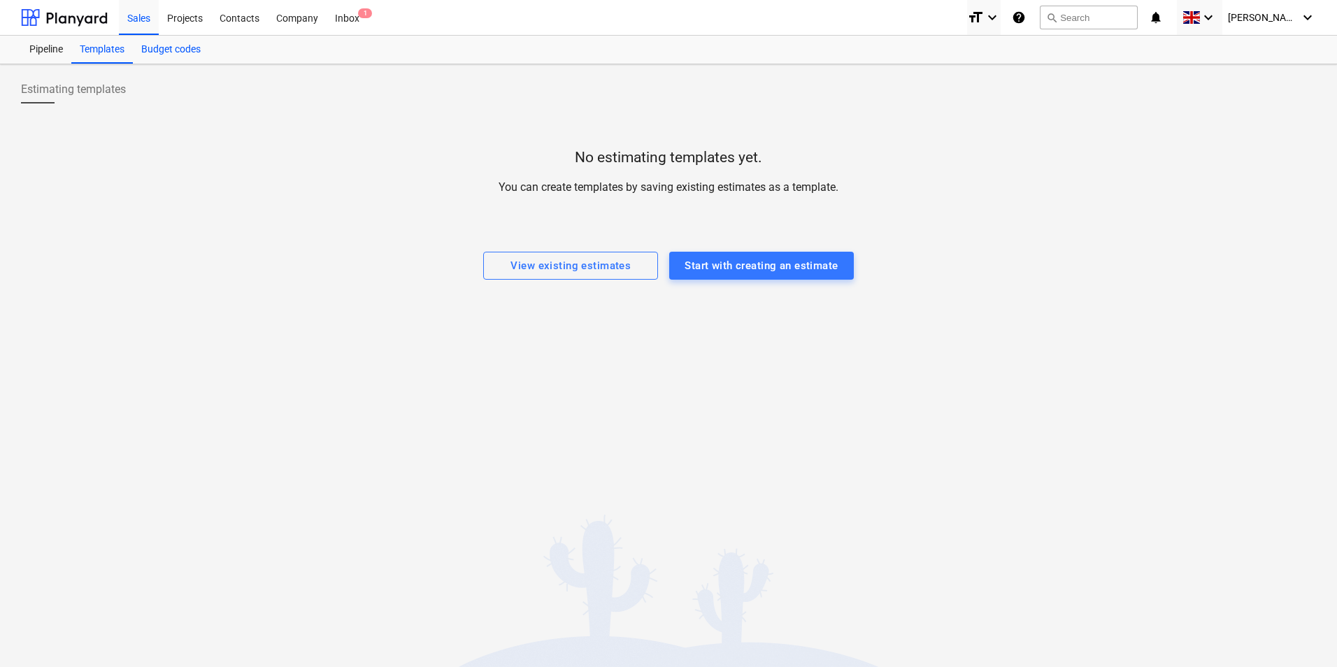
click at [175, 48] on div "Budget codes" at bounding box center [171, 50] width 76 height 28
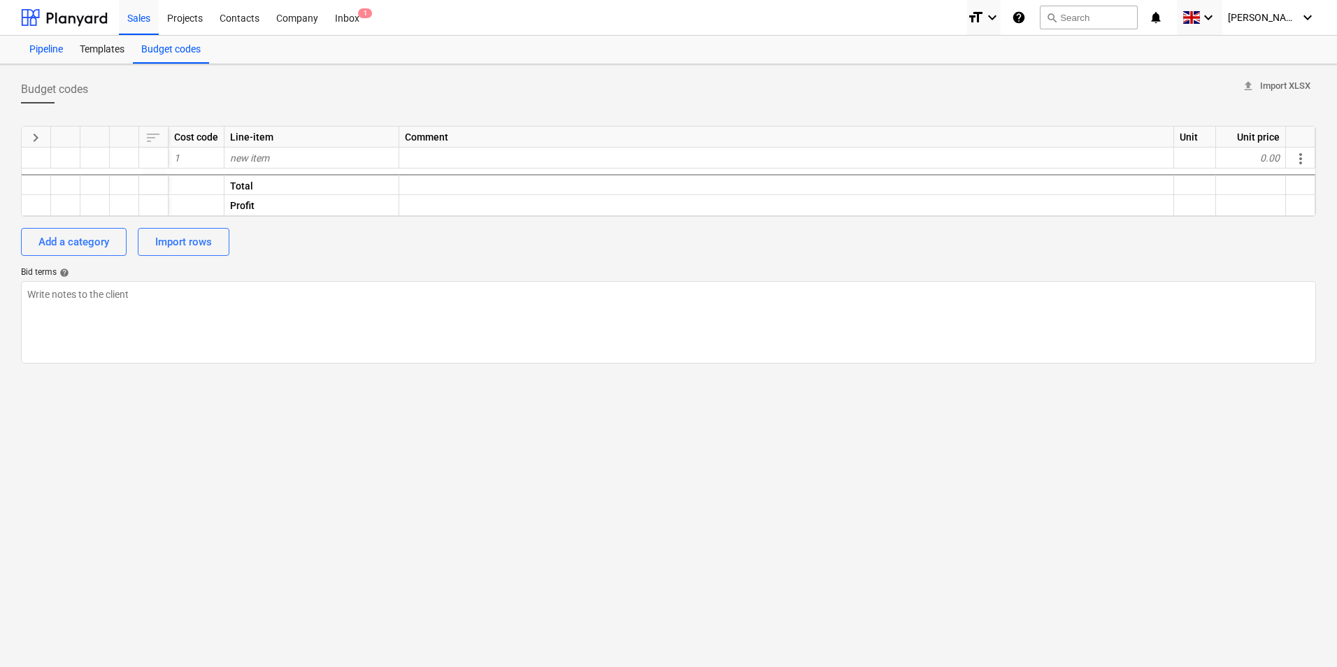
click at [36, 52] on div "Pipeline" at bounding box center [46, 50] width 50 height 28
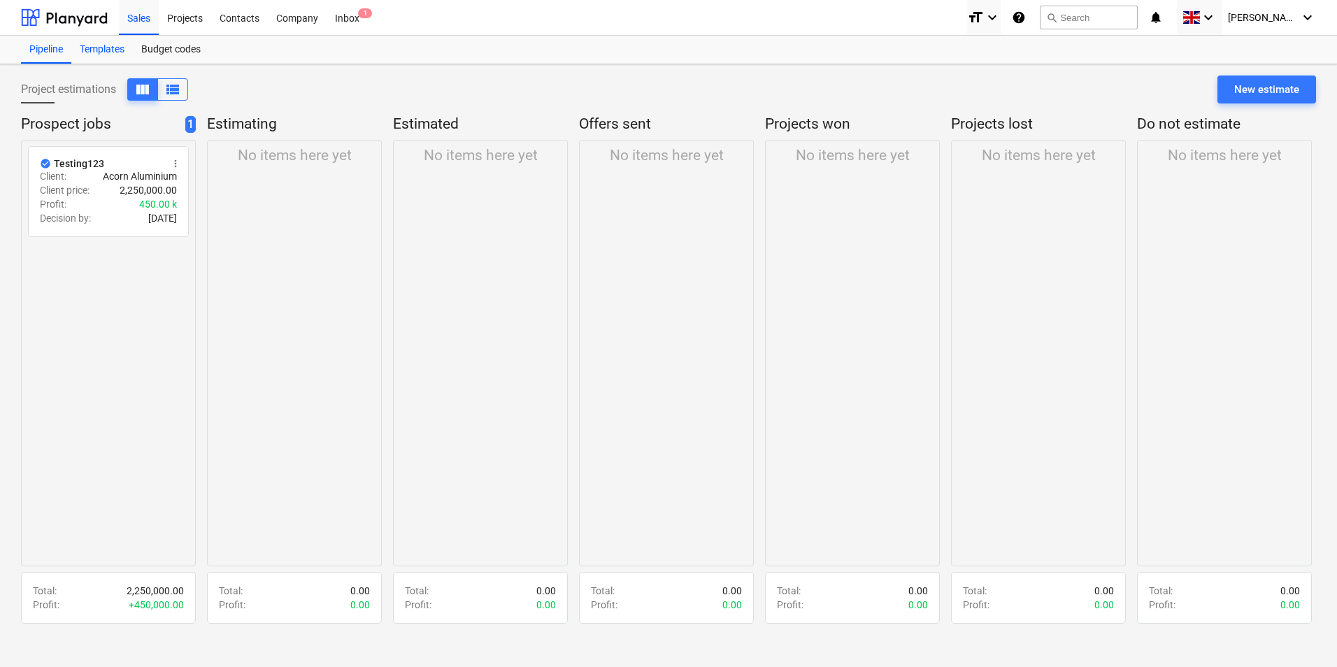
click at [126, 50] on div "Templates" at bounding box center [102, 50] width 62 height 28
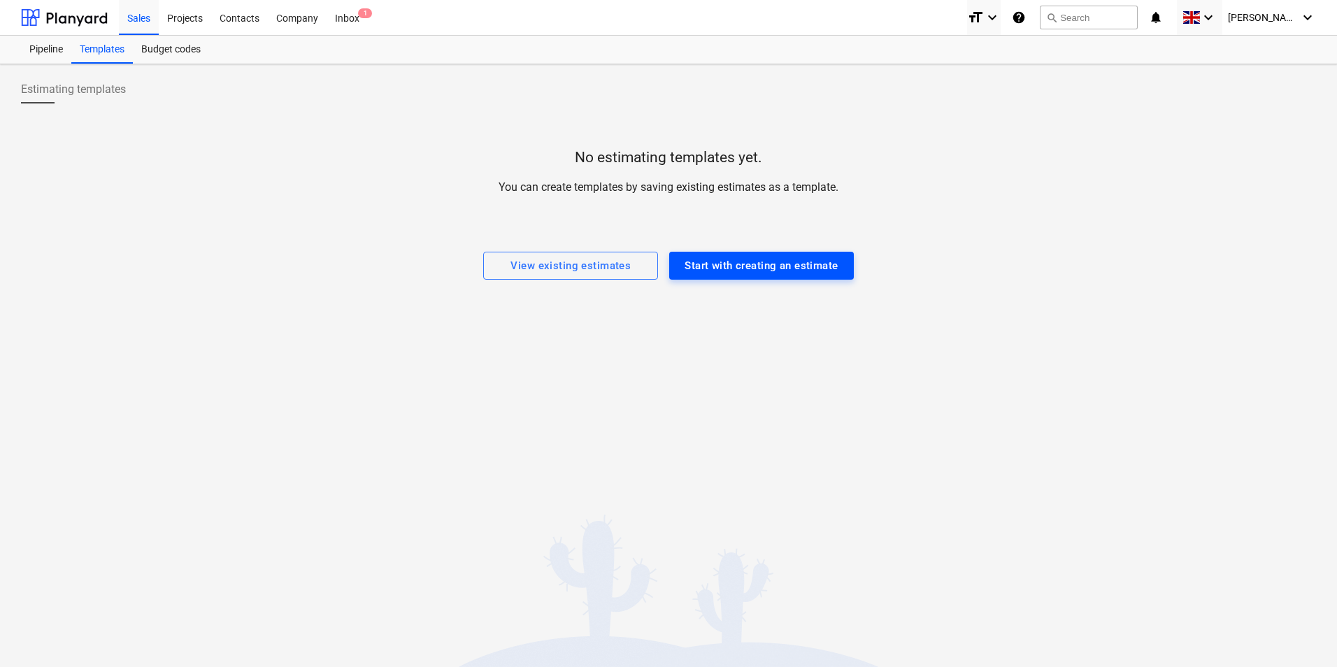
click at [768, 272] on div "Start with creating an estimate" at bounding box center [760, 266] width 153 height 18
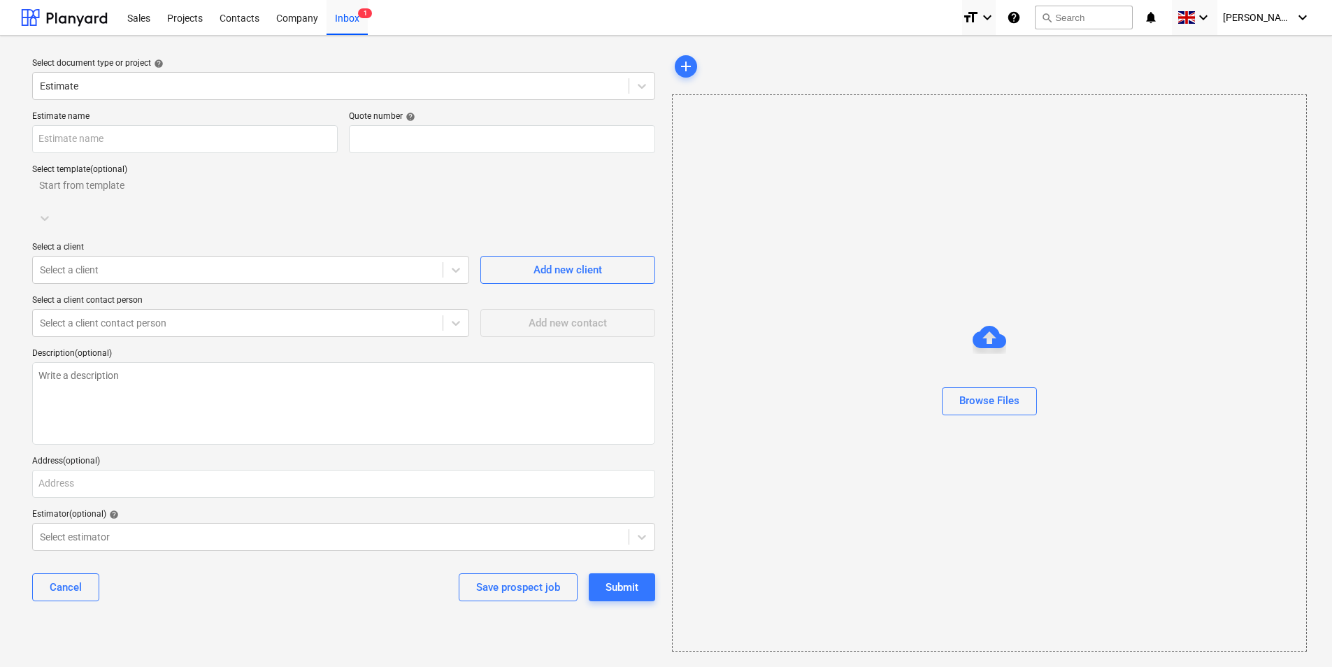
type input "QU-0006"
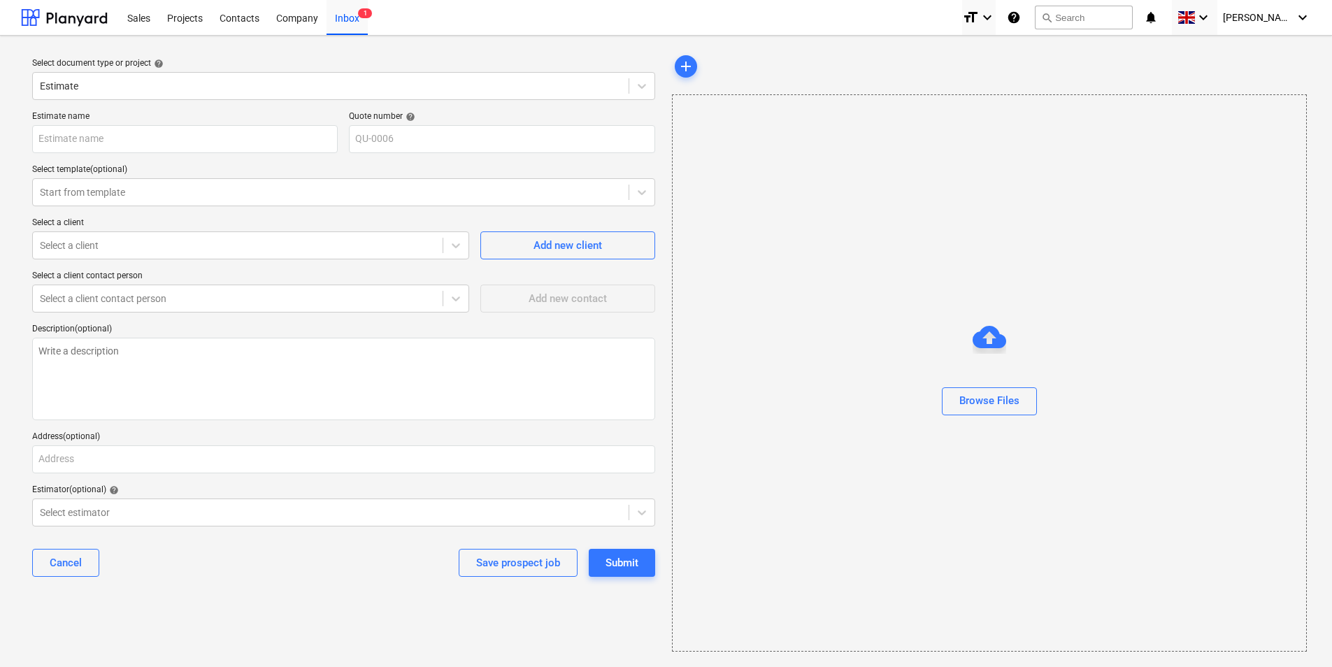
click at [796, 157] on div "Browse Files" at bounding box center [989, 372] width 635 height 557
click at [686, 64] on span "add" at bounding box center [685, 66] width 17 height 17
click at [678, 69] on span "add" at bounding box center [685, 66] width 17 height 17
click at [682, 69] on span "add" at bounding box center [685, 66] width 17 height 17
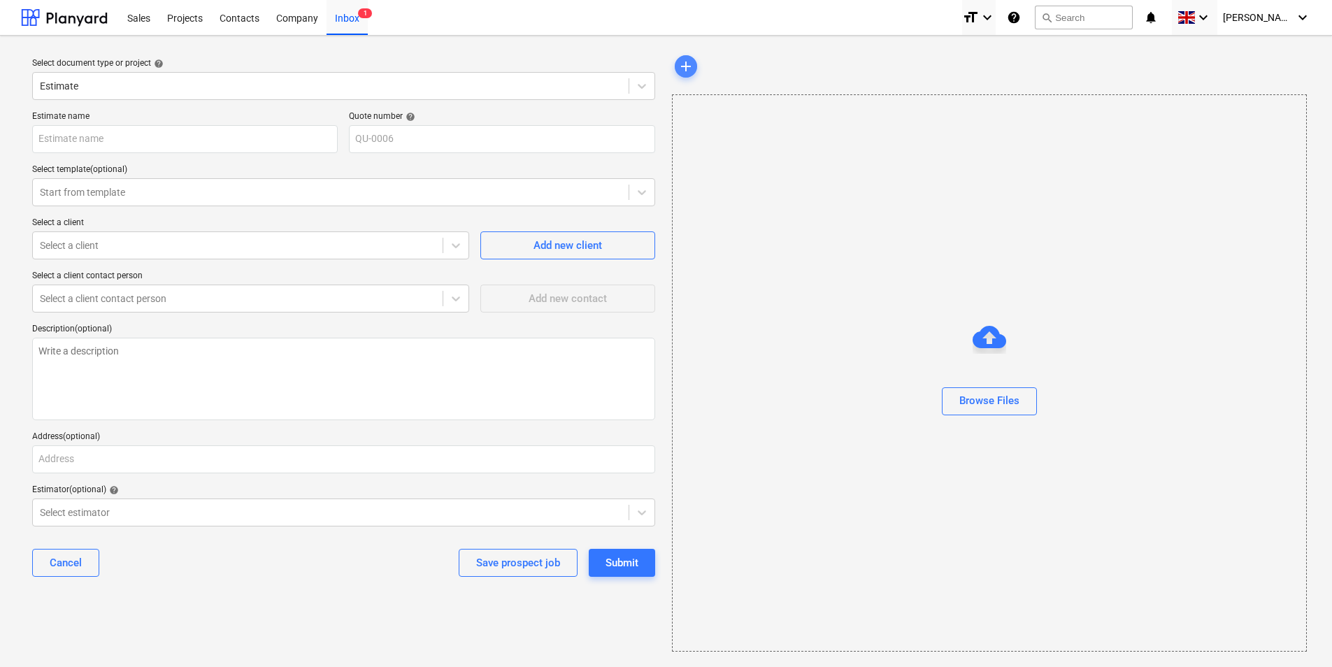
click at [682, 69] on span "add" at bounding box center [685, 66] width 17 height 17
click at [678, 65] on span "add" at bounding box center [685, 66] width 17 height 17
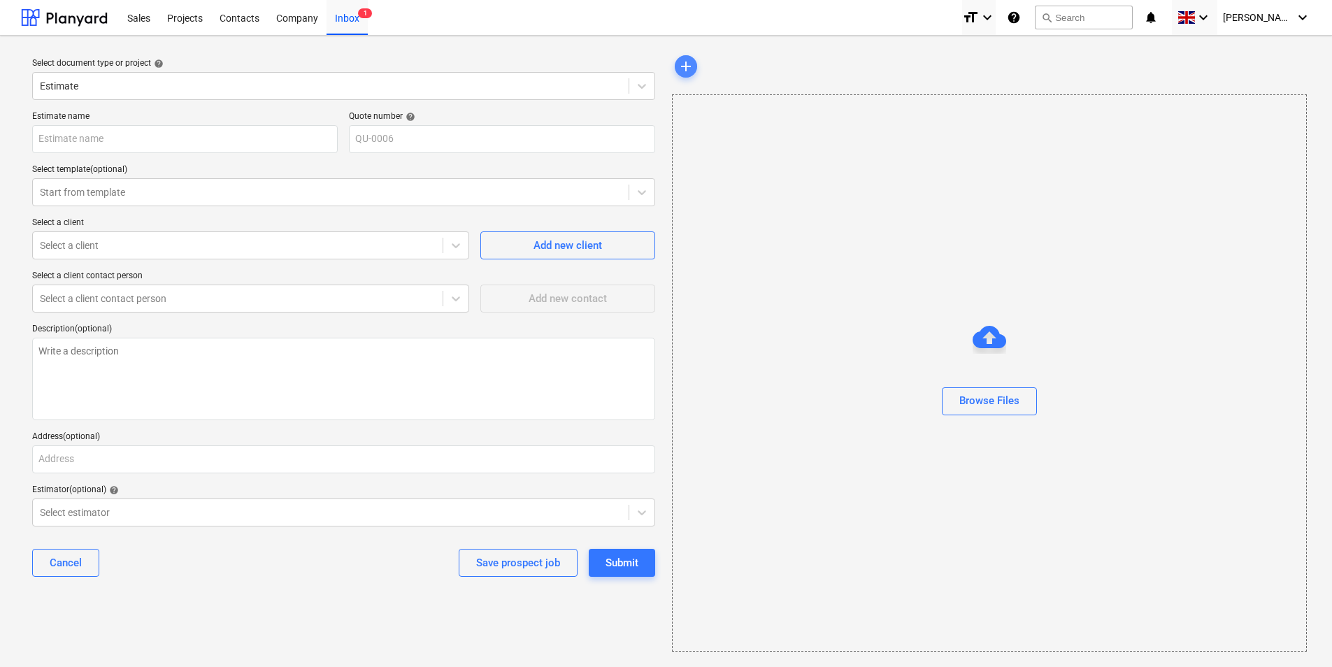
click at [678, 65] on span "add" at bounding box center [685, 66] width 17 height 17
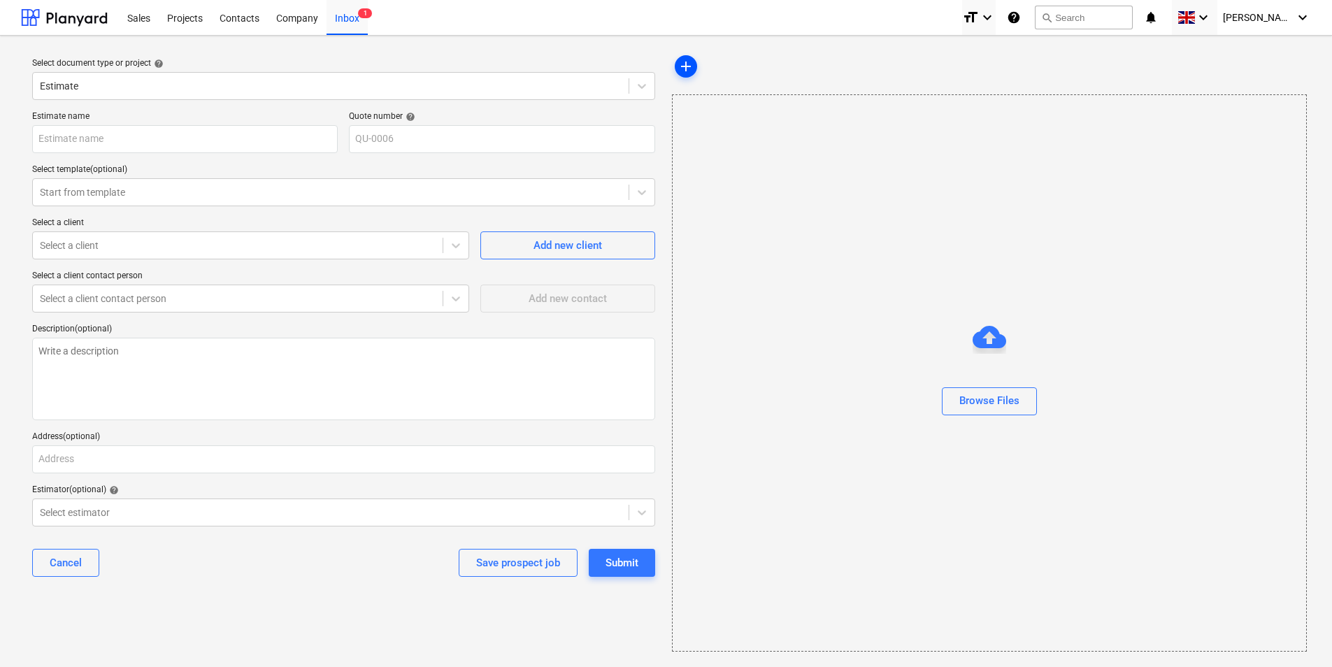
click at [678, 65] on span "add" at bounding box center [685, 66] width 17 height 17
click at [47, 520] on icon at bounding box center [40, 527] width 14 height 14
click at [762, 478] on div "Browse Files" at bounding box center [989, 372] width 635 height 557
click at [431, 298] on div at bounding box center [238, 299] width 396 height 14
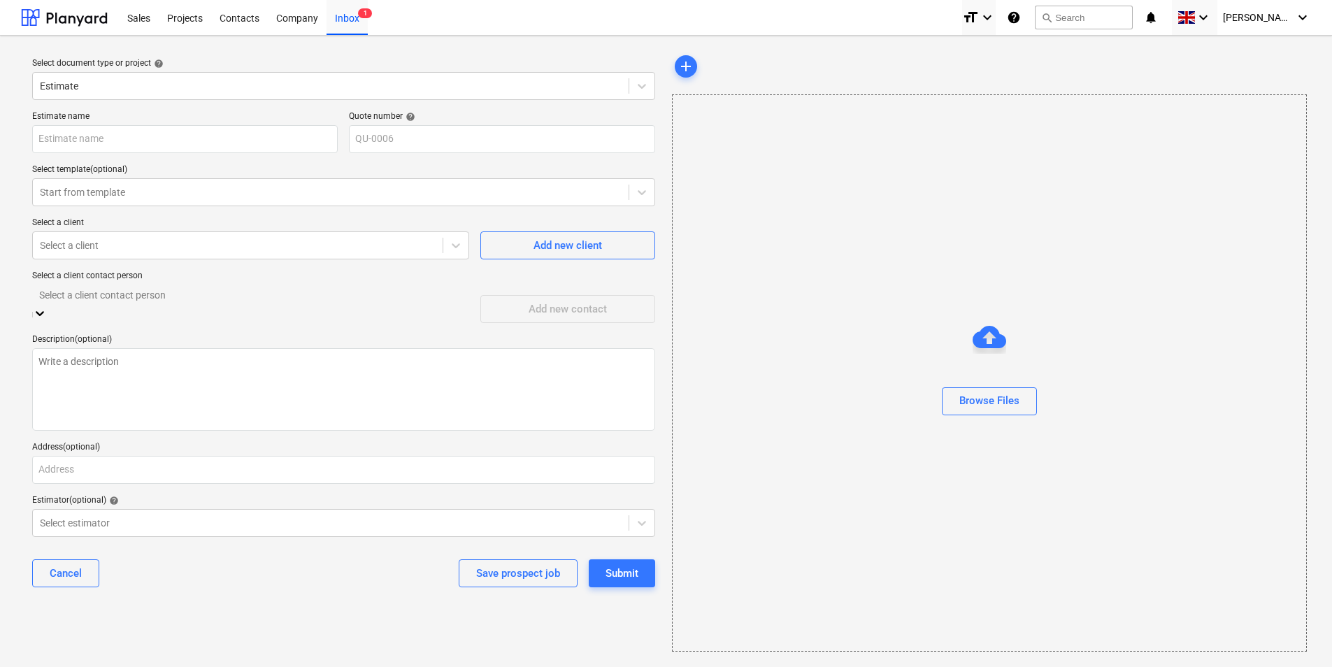
click at [947, 298] on div "Browse Files" at bounding box center [989, 372] width 635 height 557
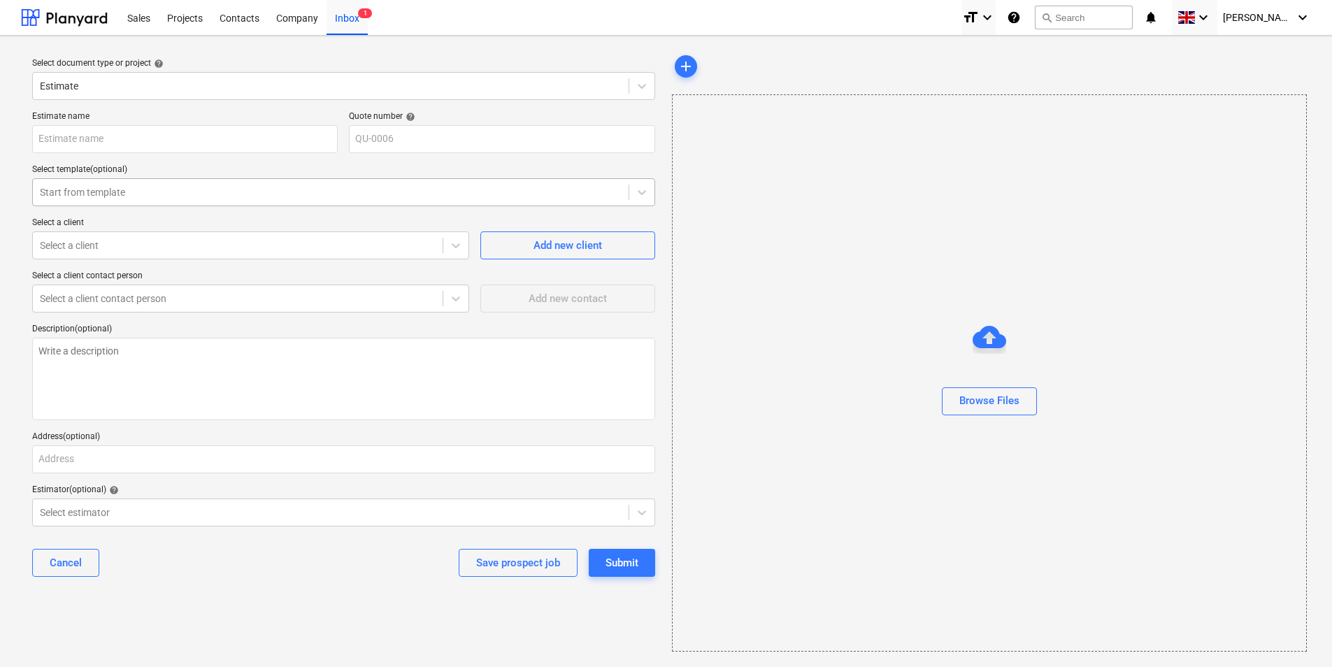
click at [157, 182] on div "Start from template" at bounding box center [331, 192] width 596 height 20
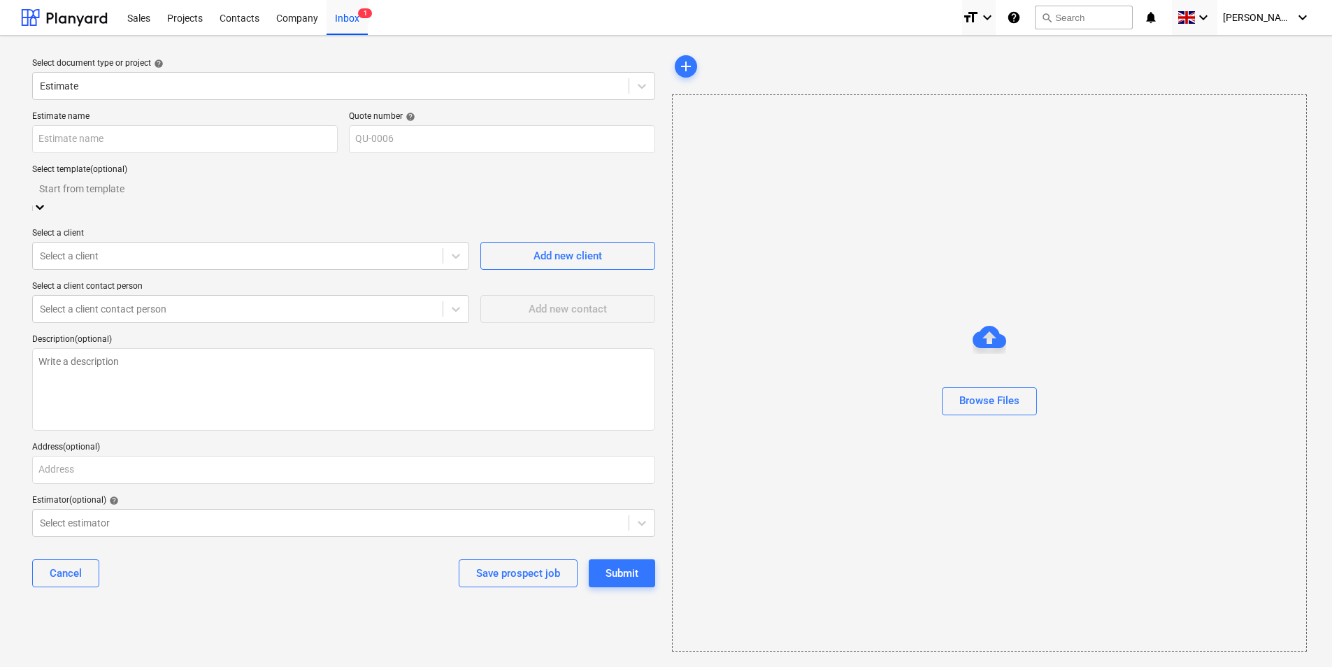
click at [707, 231] on div "Browse Files" at bounding box center [989, 372] width 635 height 557
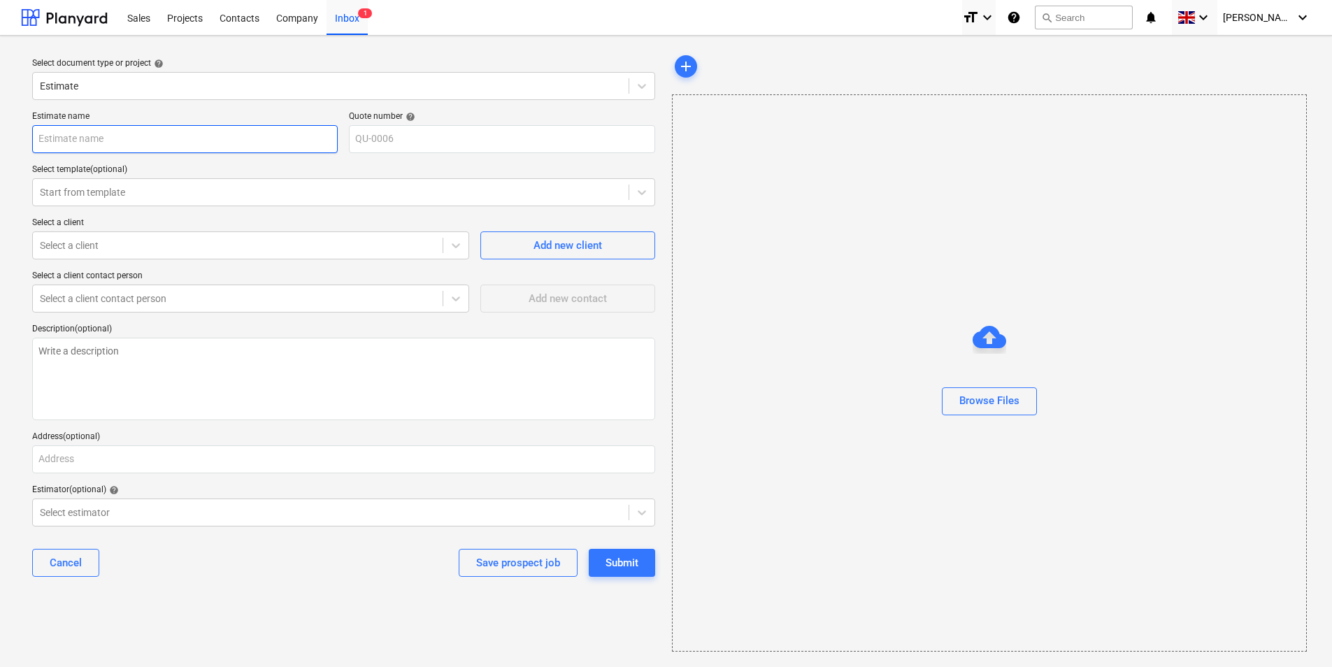
click at [315, 144] on input "text" at bounding box center [184, 139] width 305 height 28
click at [366, 88] on div at bounding box center [331, 86] width 582 height 14
click at [173, 69] on div "Select document type or project help" at bounding box center [343, 63] width 623 height 11
click at [140, 16] on div "Sales" at bounding box center [139, 17] width 40 height 36
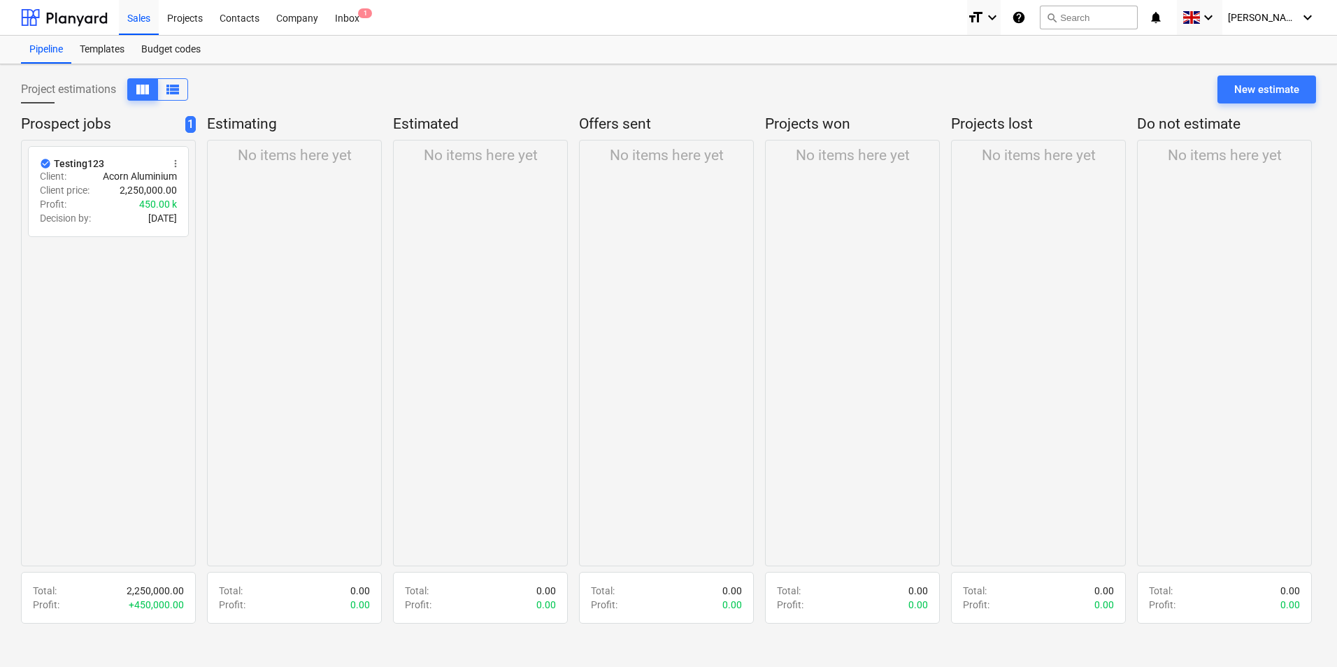
click at [96, 120] on p "Prospect jobs" at bounding box center [100, 125] width 159 height 20
click at [171, 98] on button "view_list" at bounding box center [172, 89] width 31 height 22
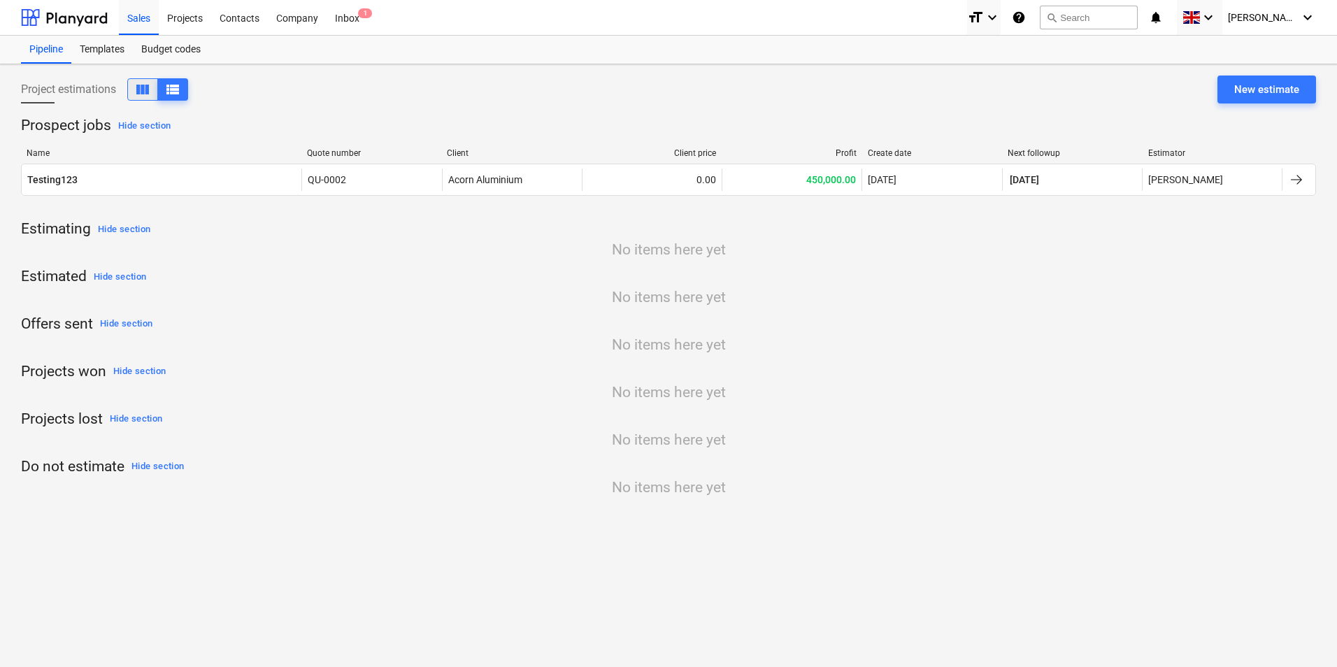
click at [134, 92] on button "view_column" at bounding box center [142, 89] width 31 height 22
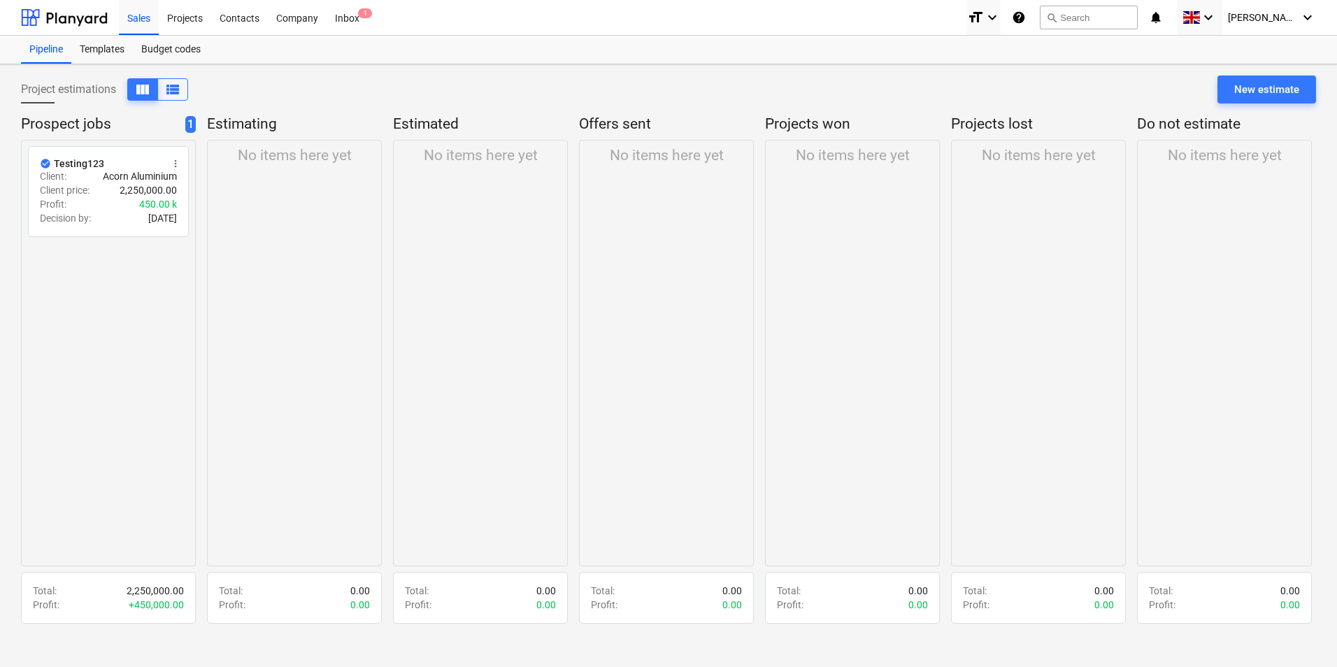
click at [870, 228] on div "No items here yet" at bounding box center [852, 353] width 175 height 426
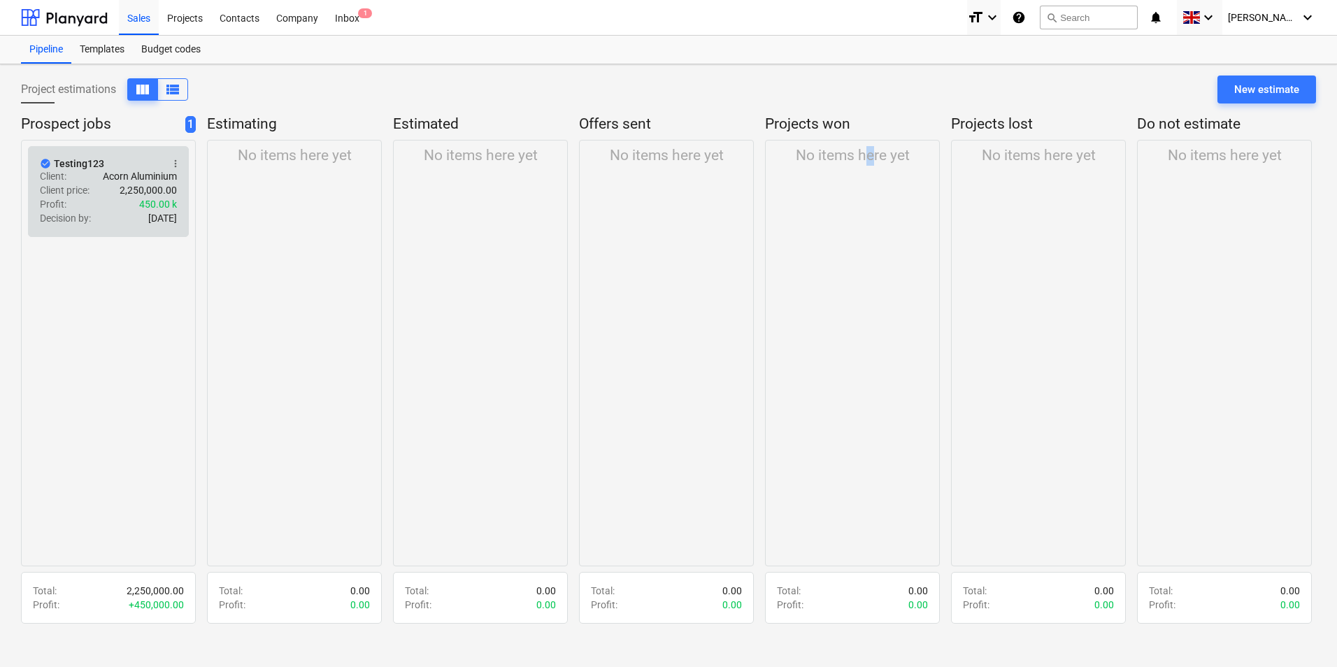
click at [175, 159] on span "more_vert" at bounding box center [175, 163] width 11 height 11
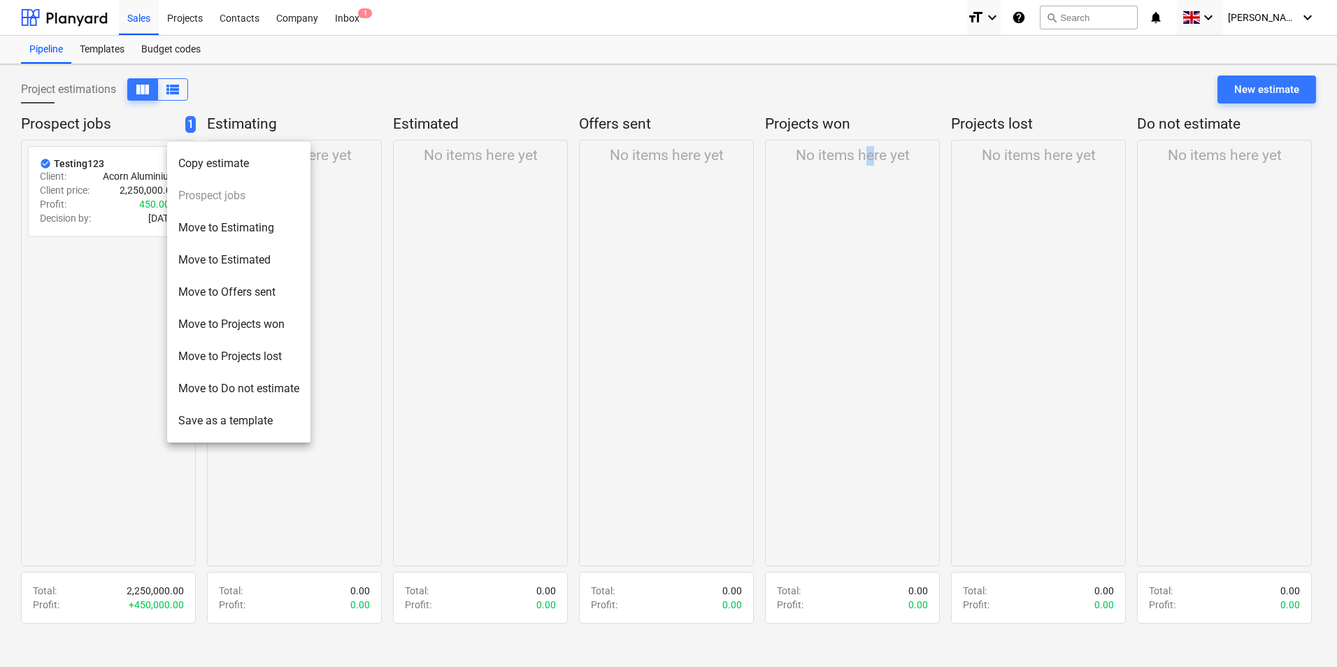
click at [261, 422] on li "Save as a template" at bounding box center [238, 421] width 143 height 32
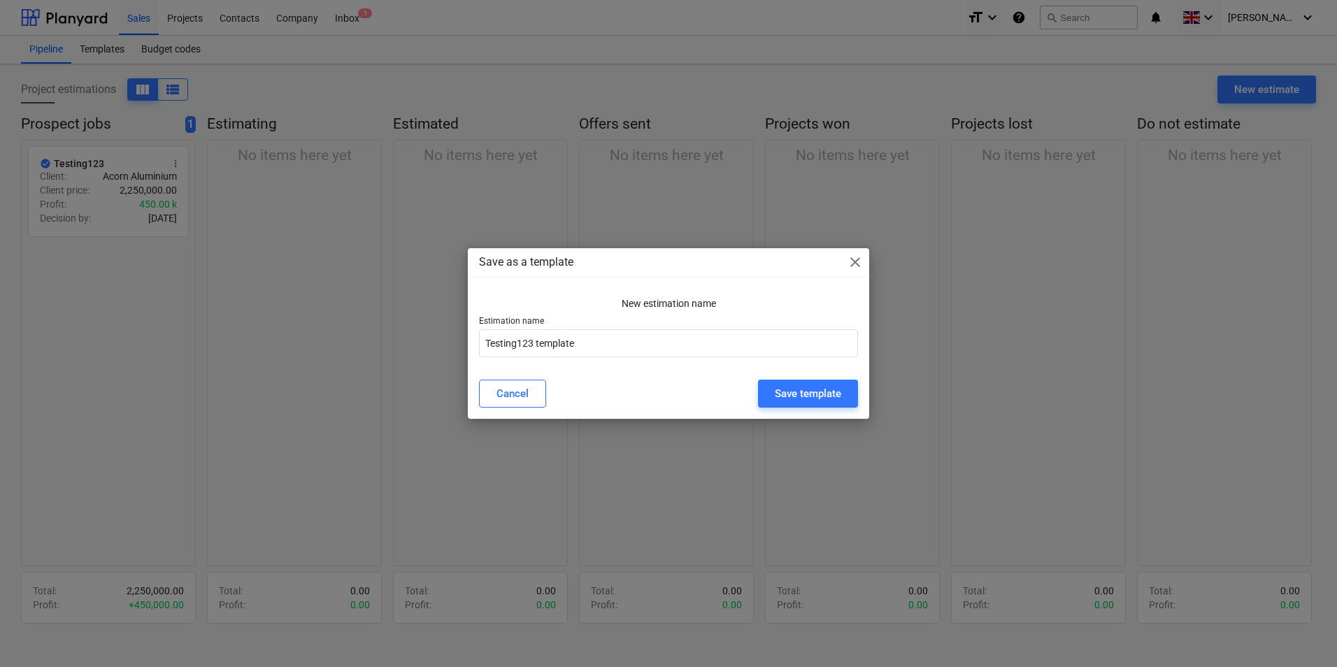
click at [569, 324] on p "Estimation name" at bounding box center [668, 323] width 379 height 14
click at [578, 340] on input "Testing123 template" at bounding box center [668, 343] width 379 height 28
click at [603, 352] on input "Testing123 template" at bounding box center [668, 343] width 379 height 28
drag, startPoint x: 856, startPoint y: 266, endPoint x: 844, endPoint y: 268, distance: 12.9
click at [856, 266] on span "close" at bounding box center [855, 262] width 17 height 17
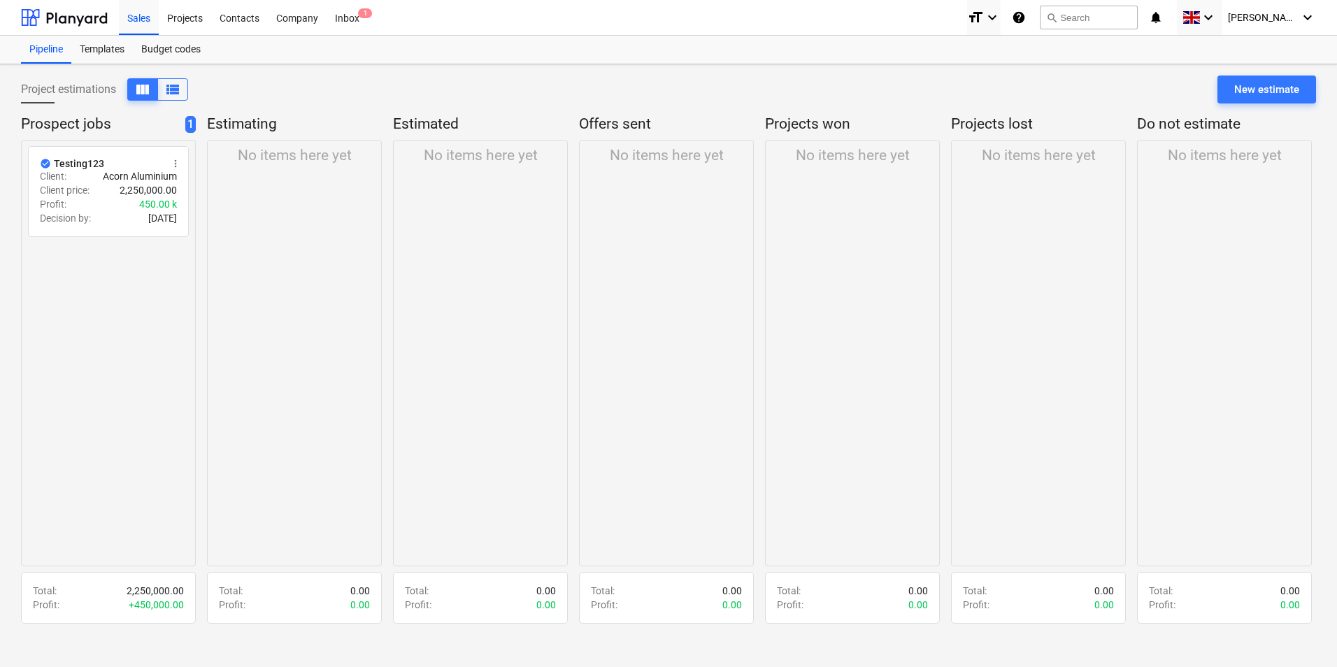
click at [124, 329] on div "check_circle Testing123 more_vert Client : Acorn Aluminium Client price : 2,250…" at bounding box center [108, 353] width 175 height 426
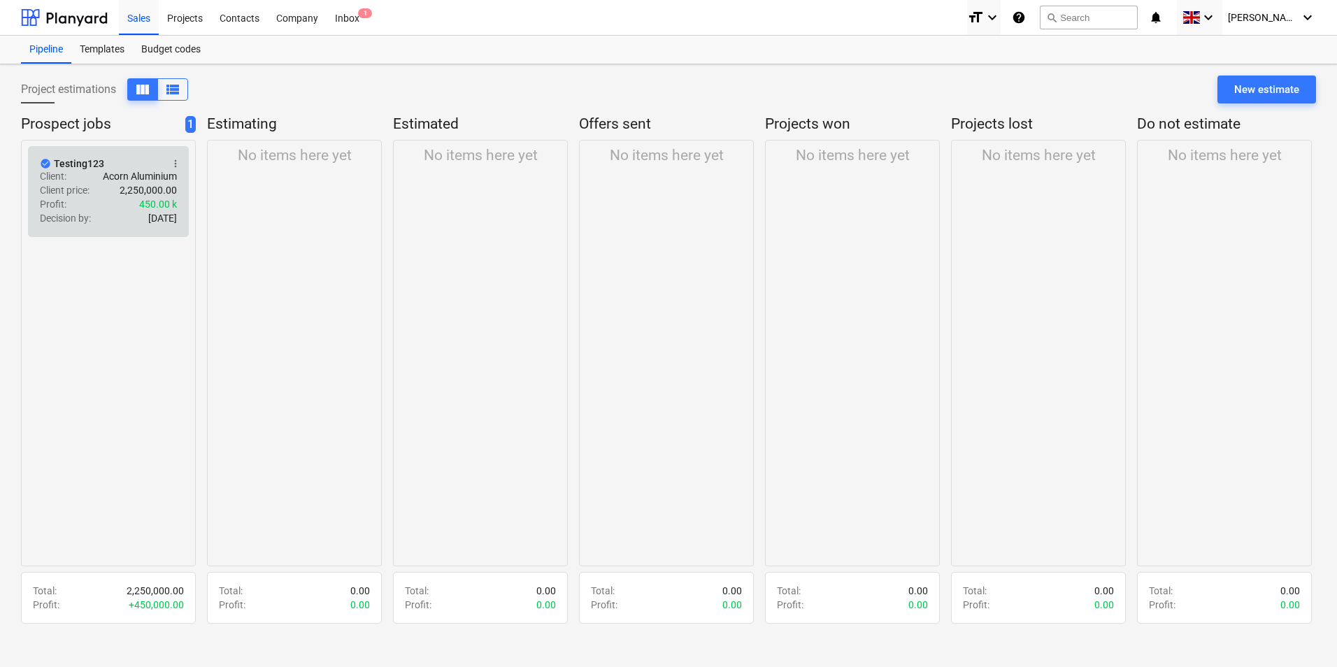
drag, startPoint x: 124, startPoint y: 329, endPoint x: 92, endPoint y: 233, distance: 100.8
click at [92, 233] on div "check_circle Testing123 more_vert Client : Acorn Aluminium Client price : 2,250…" at bounding box center [108, 191] width 161 height 91
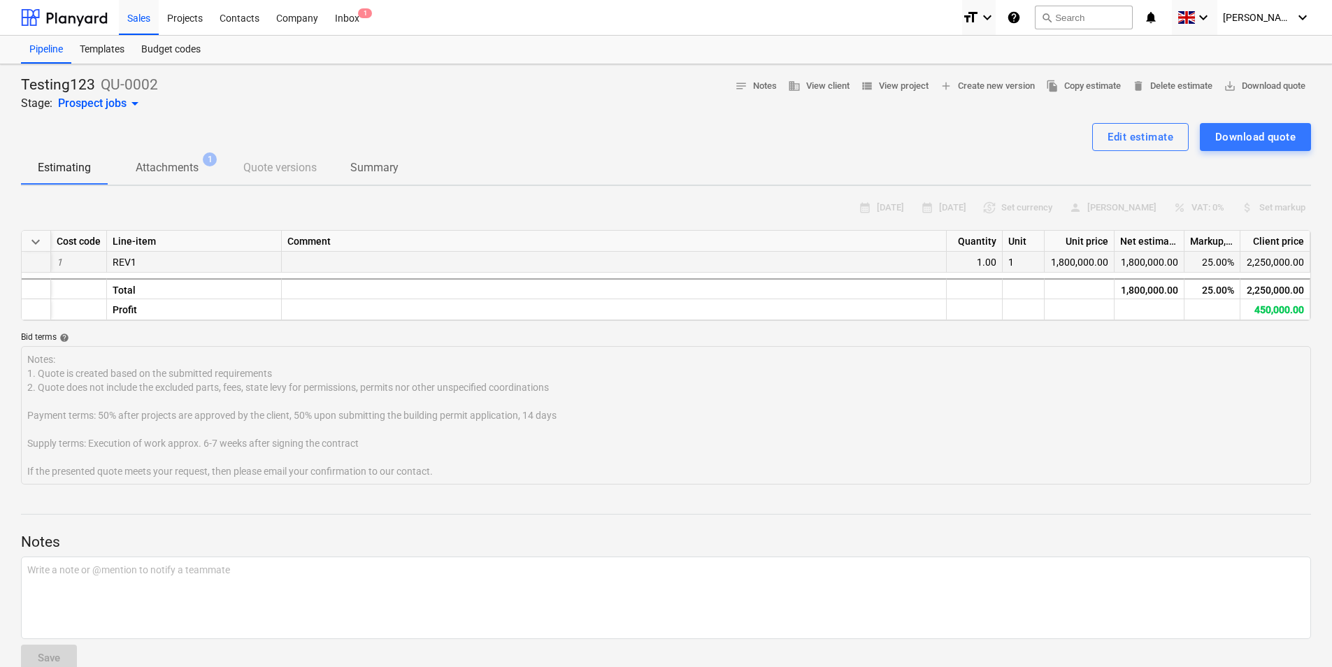
click at [1221, 260] on div "25.00%" at bounding box center [1212, 262] width 56 height 21
drag, startPoint x: 1234, startPoint y: 259, endPoint x: 1128, endPoint y: 279, distance: 107.5
click at [1128, 279] on div "keyboard_arrow_down Cost code Line-item Comment Quantity Unit Unit price Net es…" at bounding box center [666, 275] width 1290 height 91
drag, startPoint x: 1200, startPoint y: 264, endPoint x: 1244, endPoint y: 263, distance: 44.0
click at [0, 0] on div "1 REV1 1.00 1 1,800,000.00 1,800,000.00 25.00% 2,250,000.00" at bounding box center [0, 0] width 0 height 0
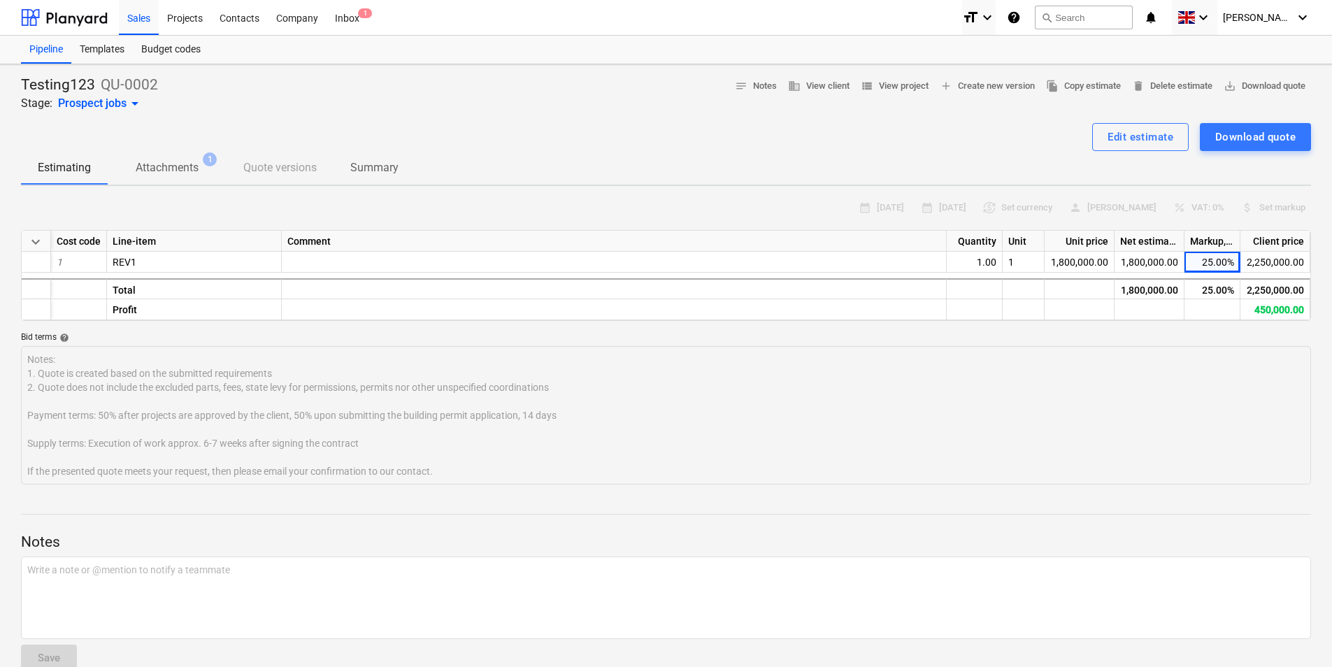
drag, startPoint x: 1244, startPoint y: 263, endPoint x: 1212, endPoint y: 333, distance: 77.6
click at [1213, 336] on div "Bid terms help" at bounding box center [666, 337] width 1290 height 11
click at [1215, 263] on div "25.00%" at bounding box center [1212, 262] width 56 height 21
click at [162, 163] on p "Attachments" at bounding box center [167, 167] width 63 height 17
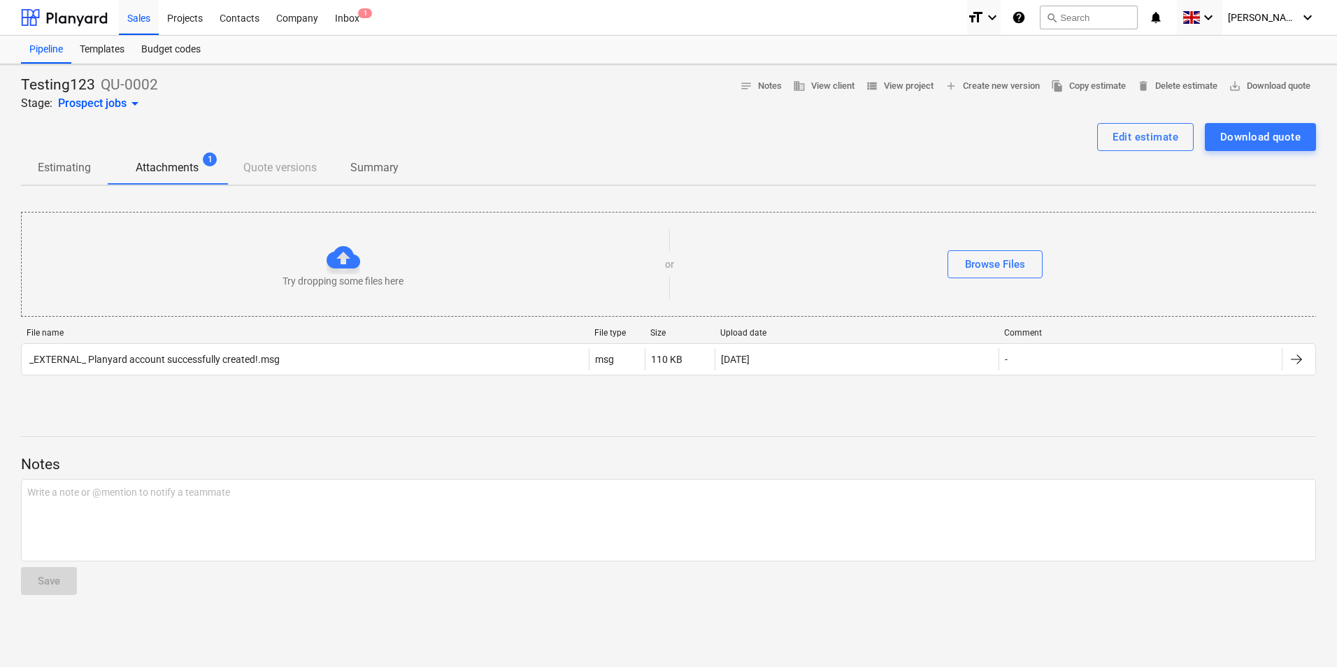
click at [283, 167] on div "Estimating Attachments 1 Quote versions Summary" at bounding box center [668, 168] width 1295 height 34
click at [382, 171] on p "Summary" at bounding box center [374, 167] width 48 height 17
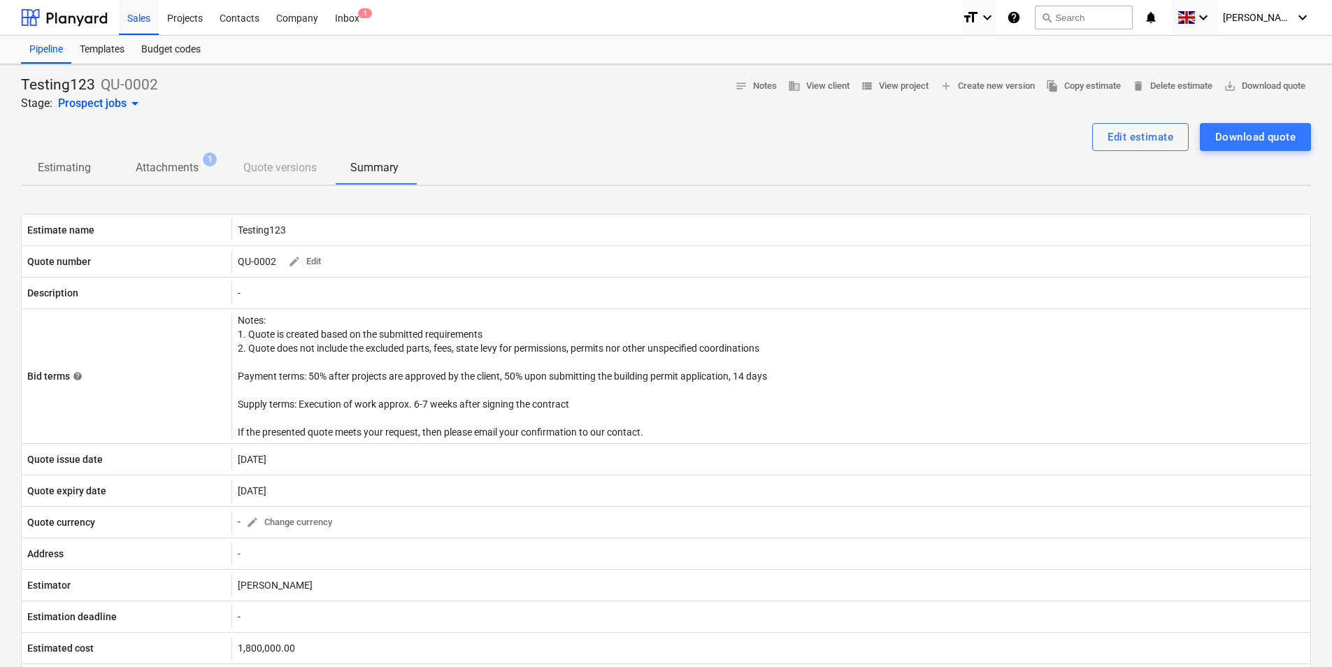
click at [188, 168] on p "Attachments" at bounding box center [167, 167] width 63 height 17
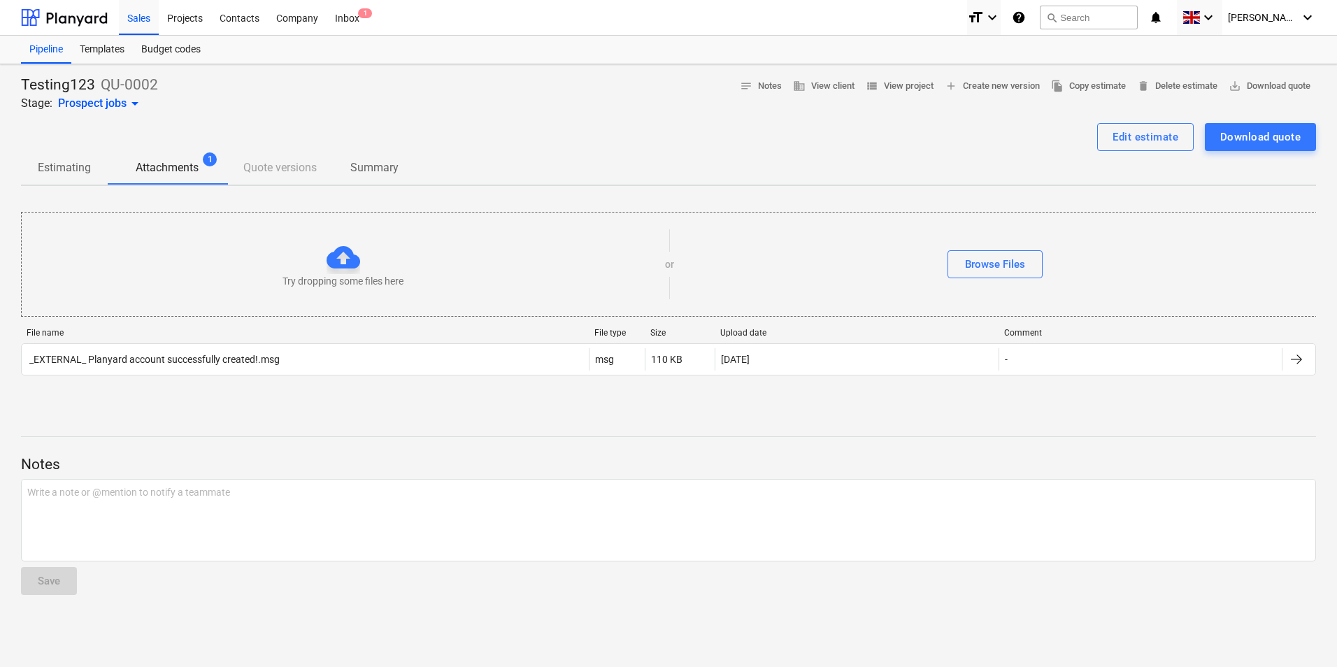
click at [50, 171] on p "Estimating" at bounding box center [64, 167] width 53 height 17
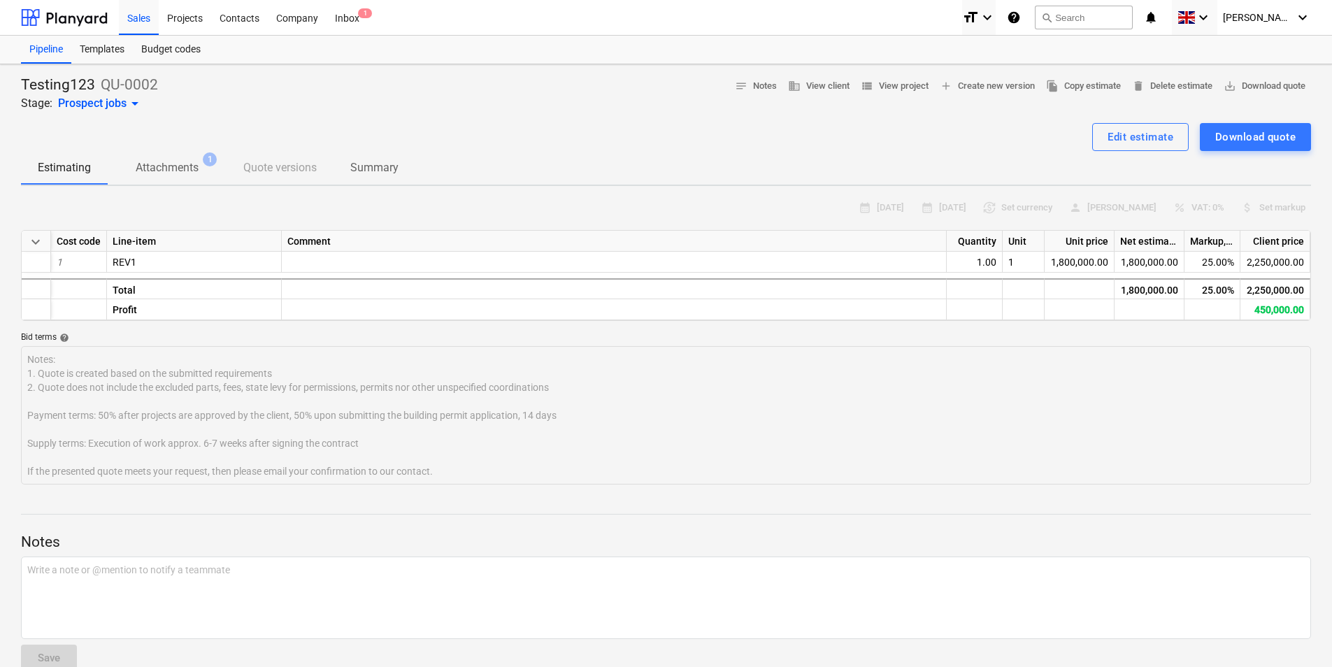
click at [113, 101] on div "Prospect jobs arrow_drop_down" at bounding box center [100, 103] width 85 height 17
click at [357, 99] on div at bounding box center [666, 333] width 1332 height 667
click at [110, 105] on div "Prospect jobs arrow_drop_down" at bounding box center [100, 103] width 85 height 17
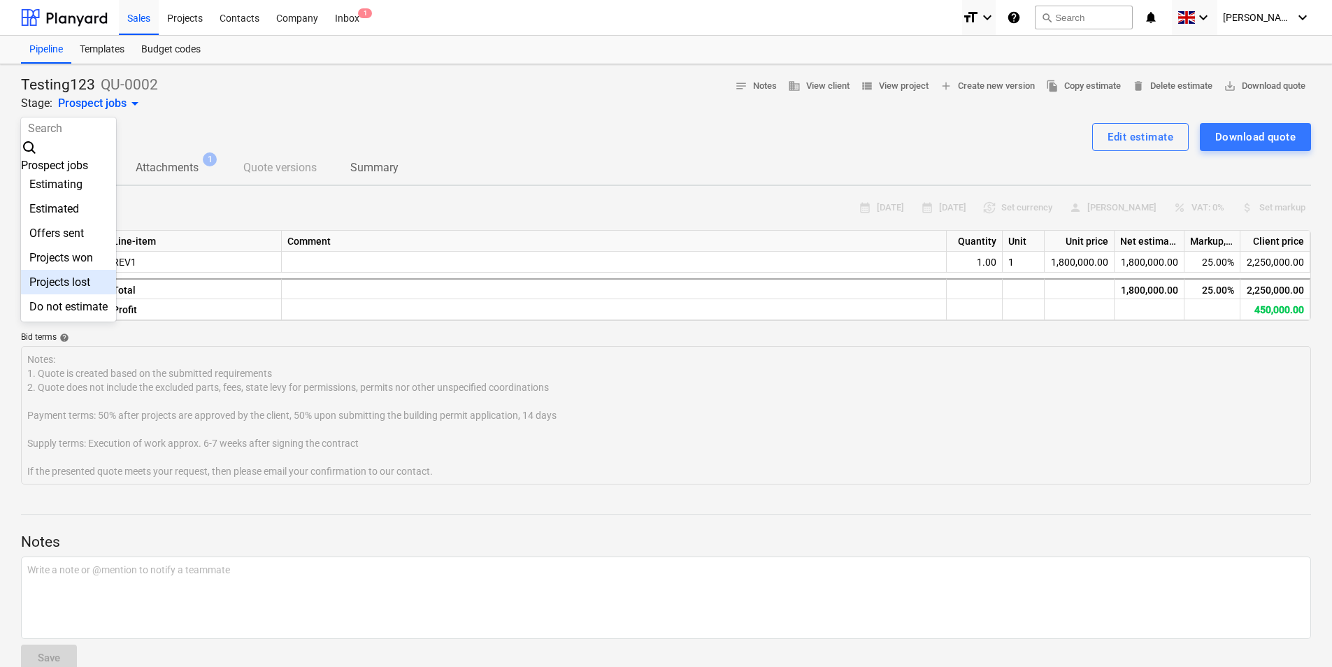
click at [100, 289] on div "Projects lost" at bounding box center [68, 282] width 95 height 24
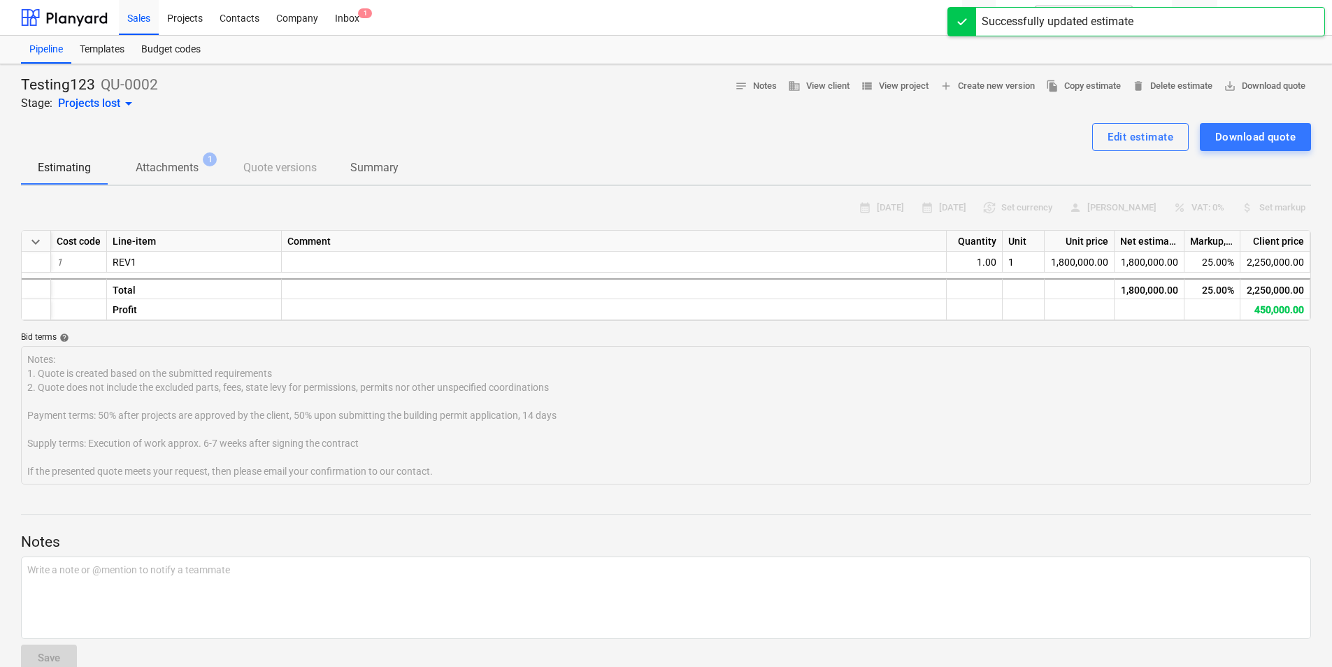
click at [206, 127] on div "Edit estimate Download quote" at bounding box center [666, 137] width 1290 height 28
click at [103, 104] on div "Projects lost arrow_drop_down" at bounding box center [97, 103] width 79 height 17
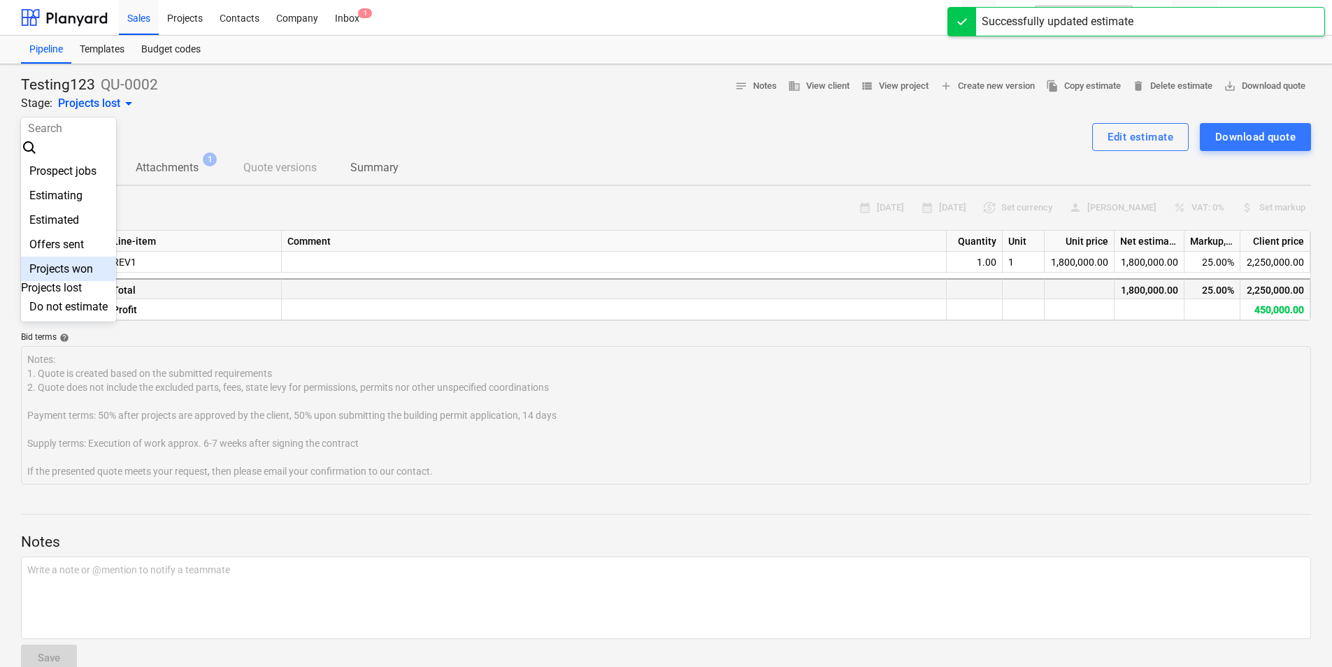
click at [96, 270] on div "Projects won" at bounding box center [68, 269] width 95 height 24
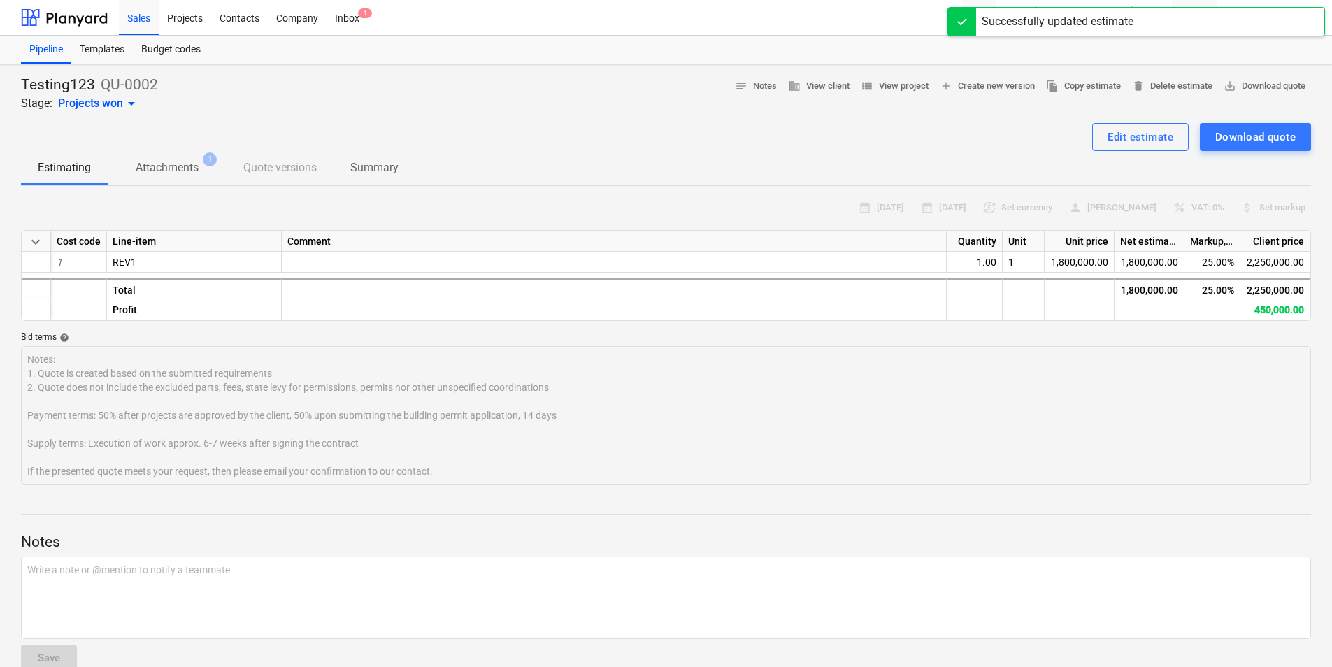
click at [250, 130] on div "Edit estimate Download quote" at bounding box center [666, 137] width 1290 height 28
click at [145, 21] on div "Sales" at bounding box center [139, 17] width 40 height 36
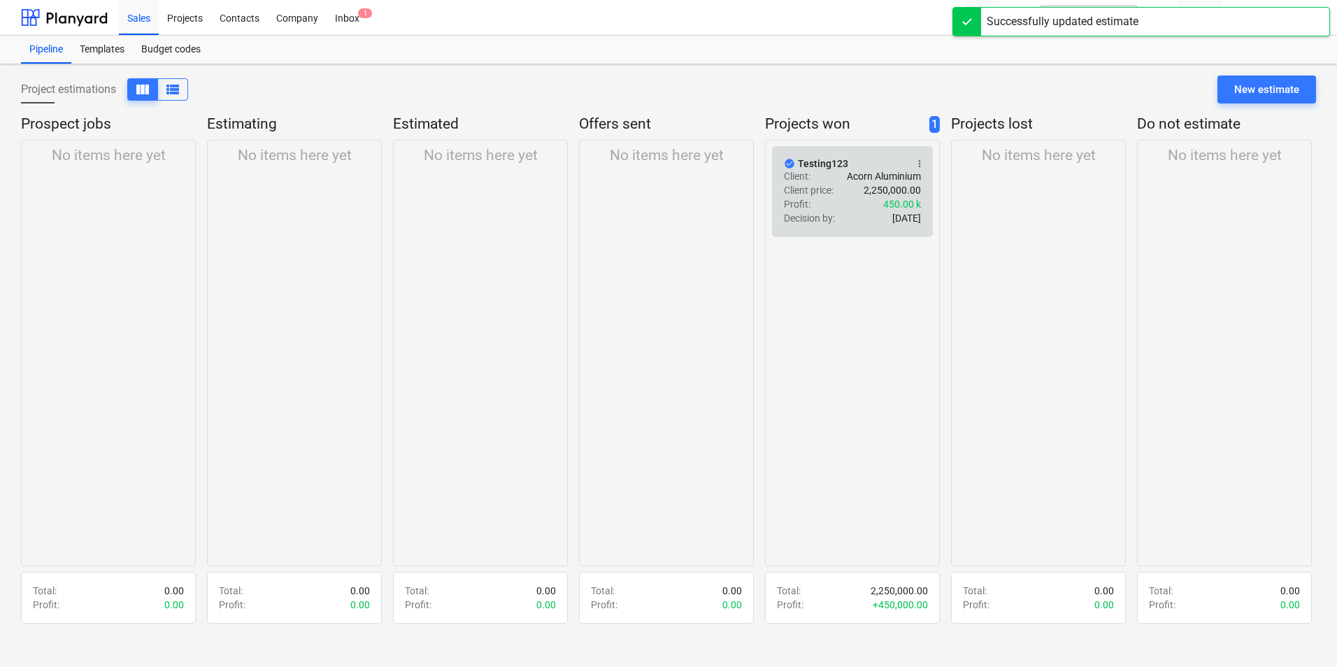
click at [919, 161] on span "more_vert" at bounding box center [919, 163] width 11 height 11
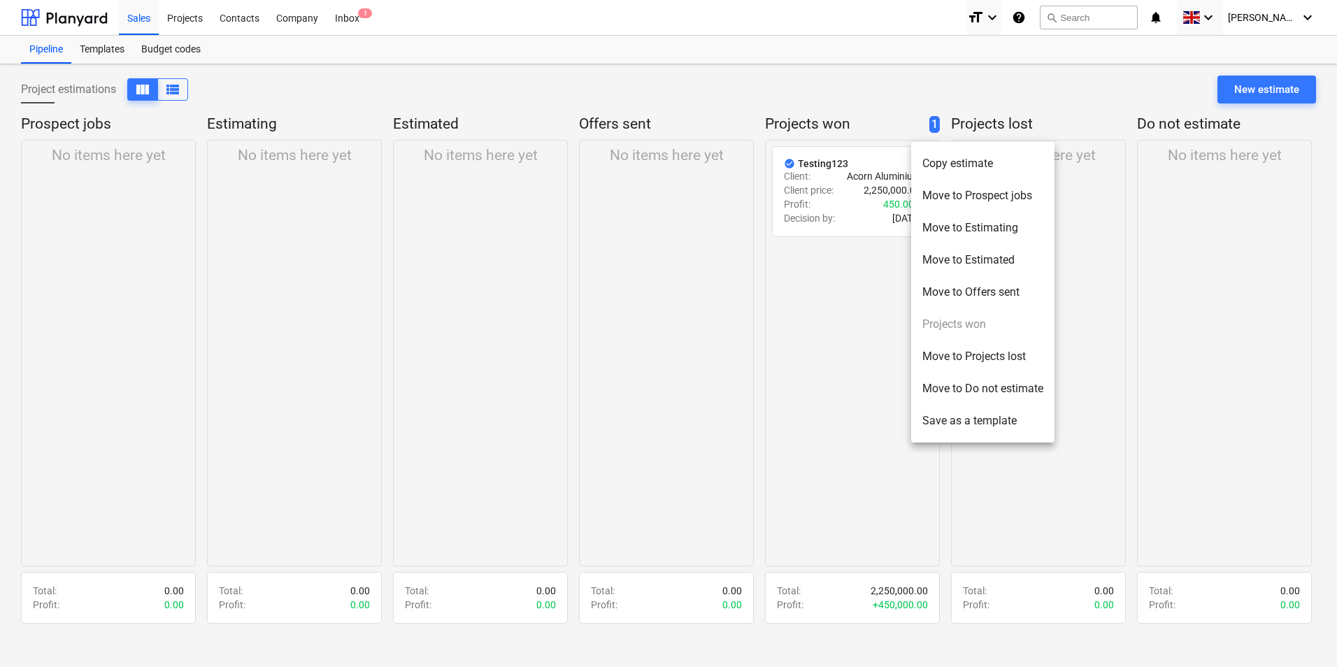
click at [898, 608] on div at bounding box center [668, 333] width 1337 height 667
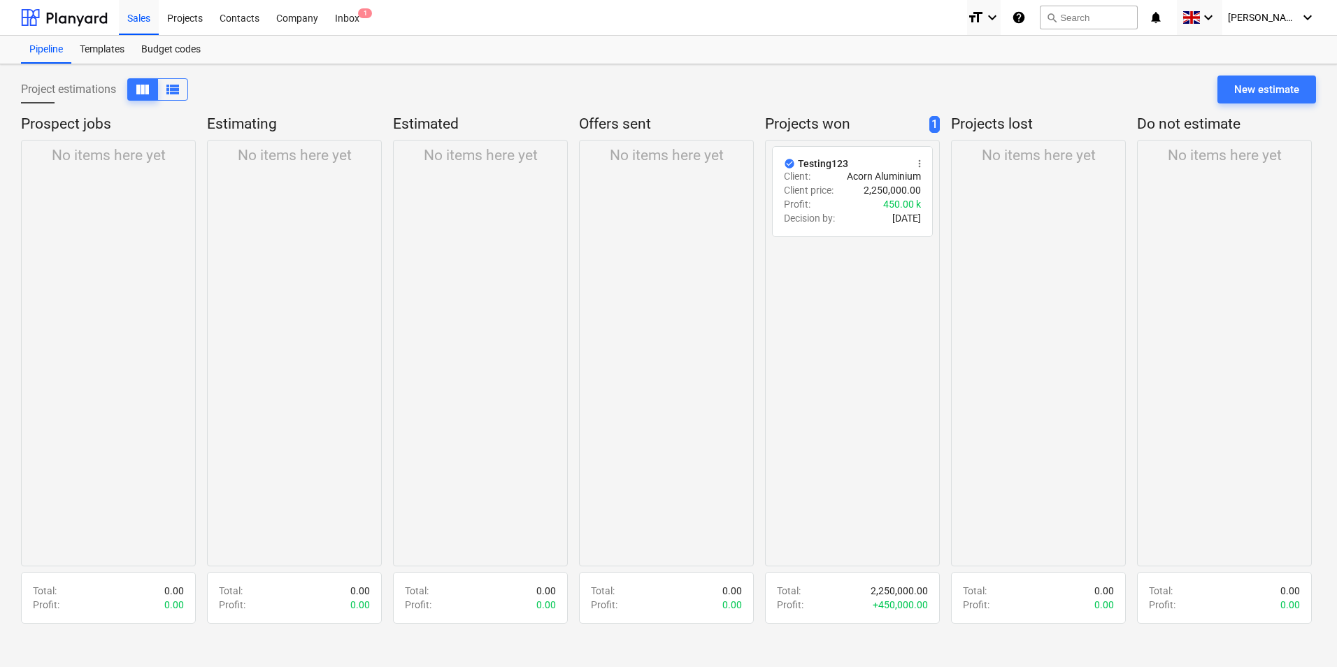
click at [928, 126] on div "Projects won 1" at bounding box center [852, 127] width 175 height 25
drag, startPoint x: 196, startPoint y: 30, endPoint x: 195, endPoint y: 23, distance: 7.1
click at [196, 30] on div "Projects" at bounding box center [185, 17] width 52 height 36
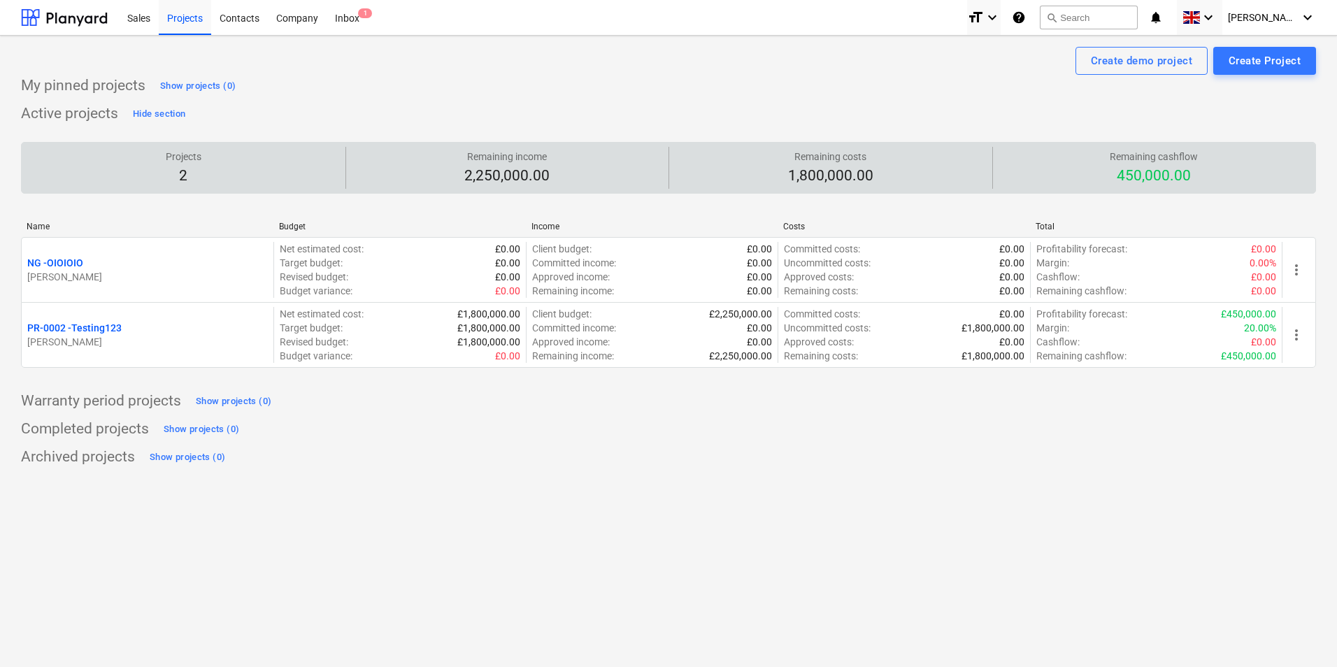
click at [134, 168] on div "Projects 2" at bounding box center [183, 168] width 312 height 42
click at [168, 176] on p "2" at bounding box center [184, 176] width 36 height 20
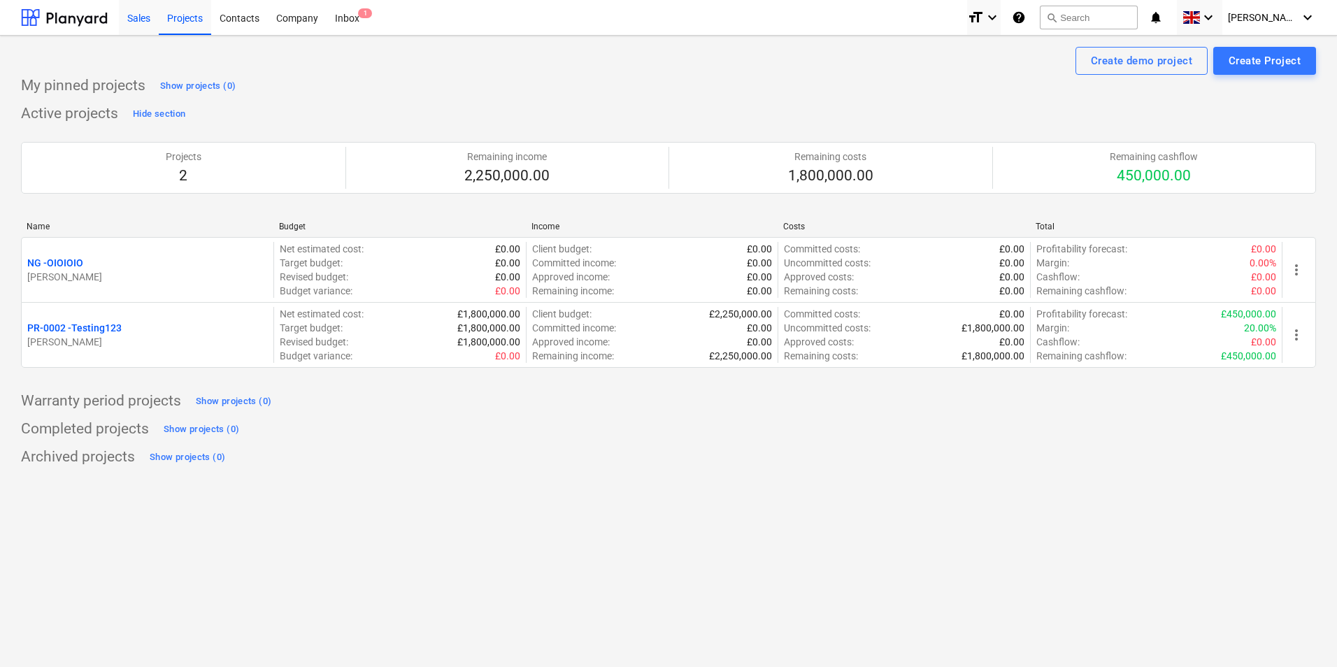
click at [151, 24] on div "Sales" at bounding box center [139, 17] width 40 height 36
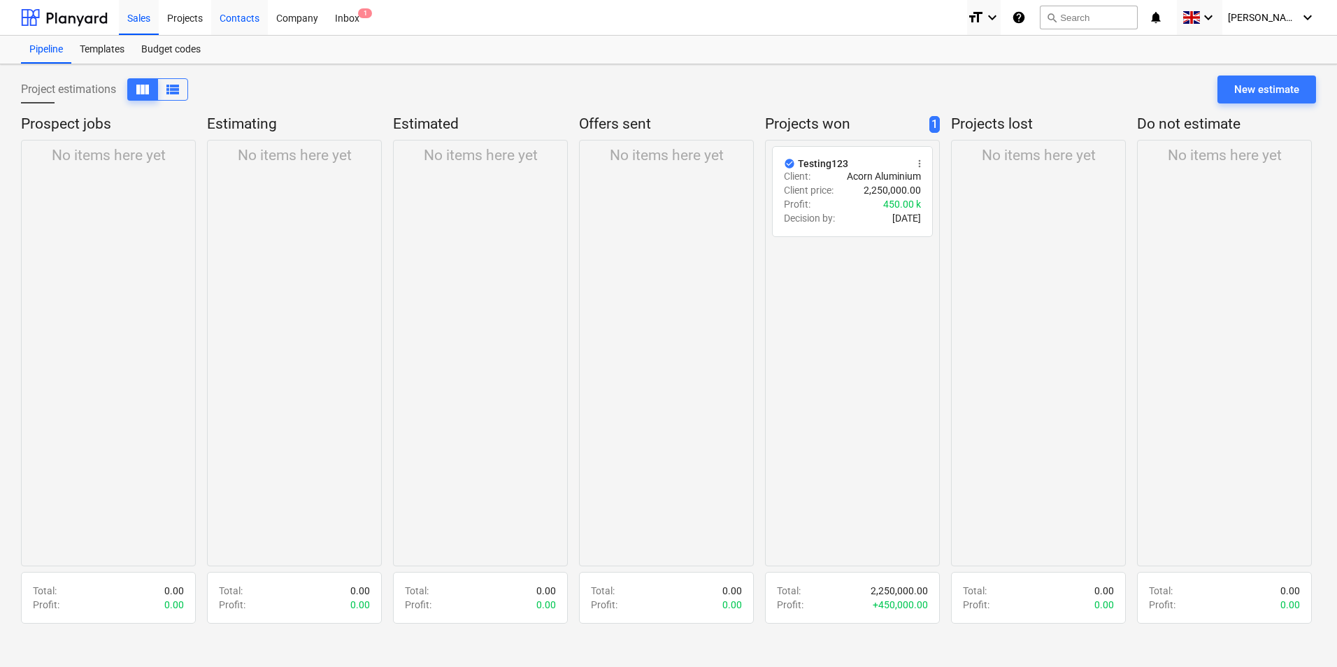
click at [221, 7] on div "Contacts" at bounding box center [239, 17] width 57 height 36
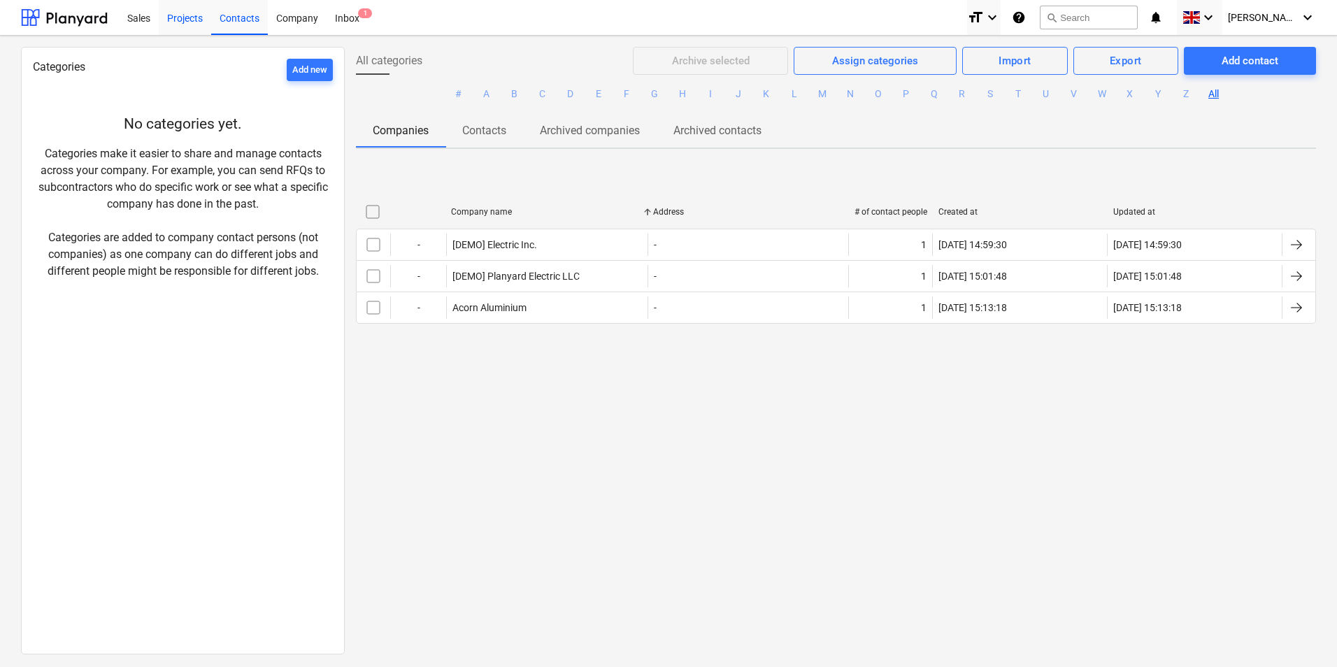
click at [202, 21] on div "Projects" at bounding box center [185, 17] width 52 height 36
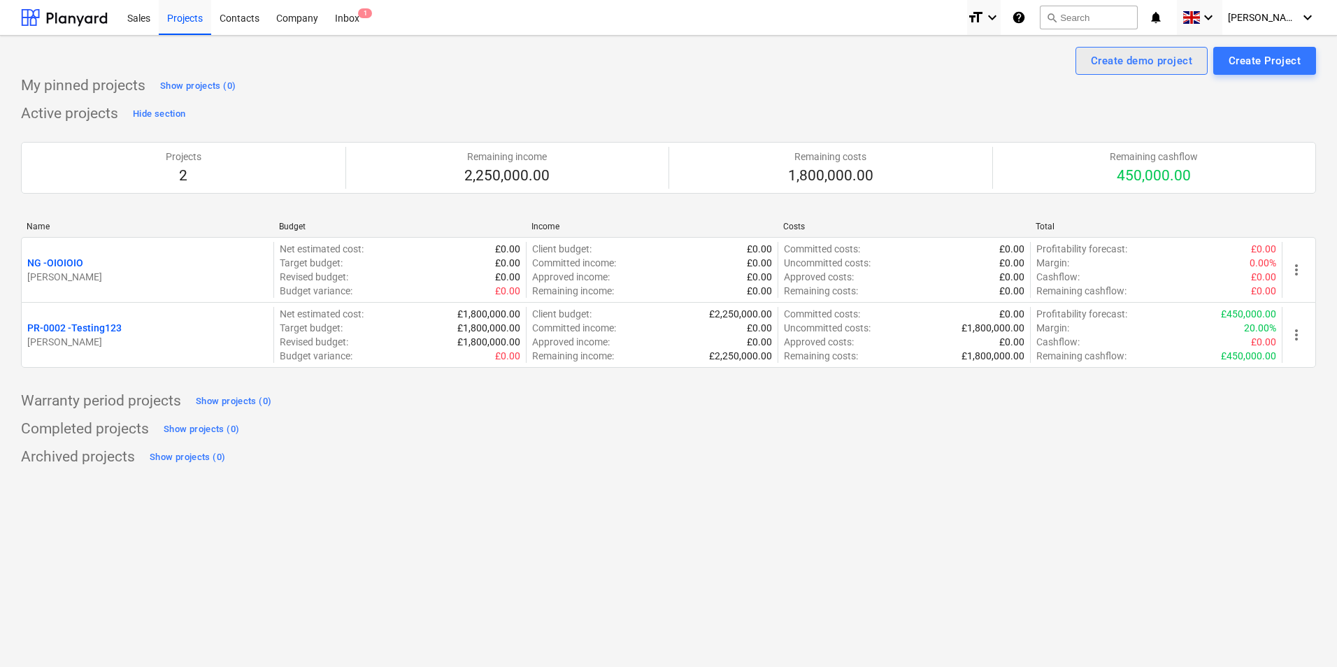
click at [1126, 73] on button "Create demo project" at bounding box center [1141, 61] width 132 height 28
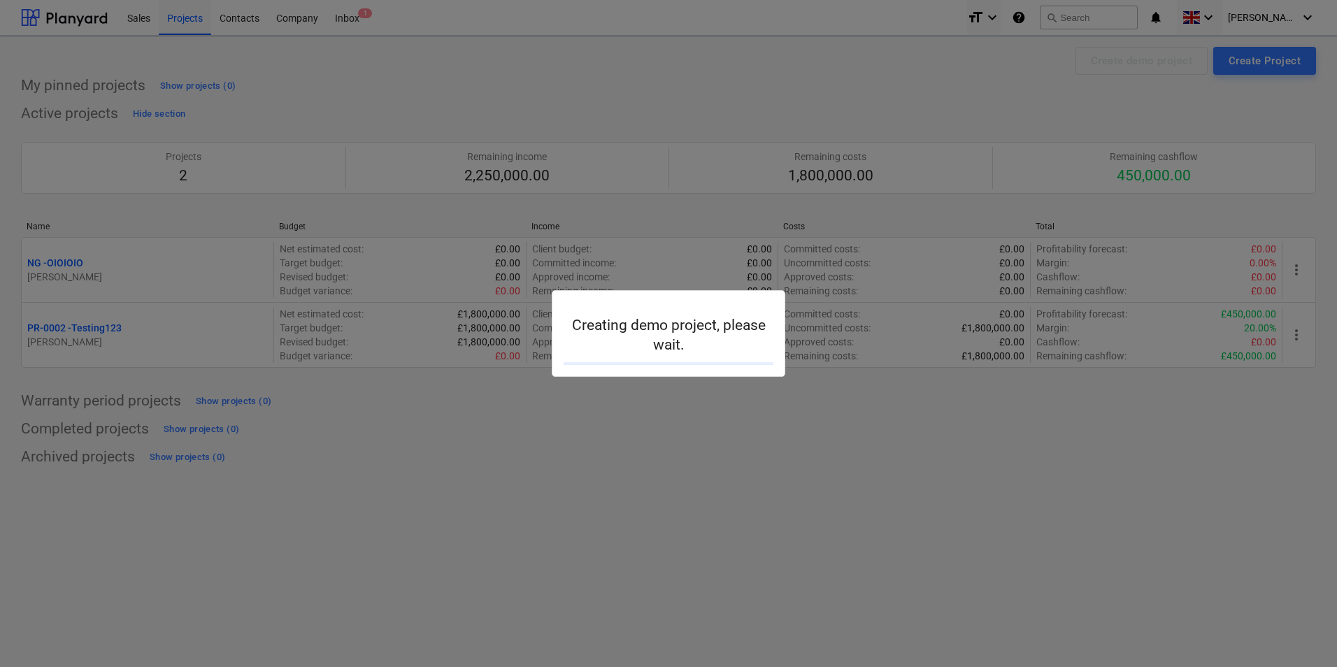
click at [803, 459] on div at bounding box center [668, 333] width 1337 height 667
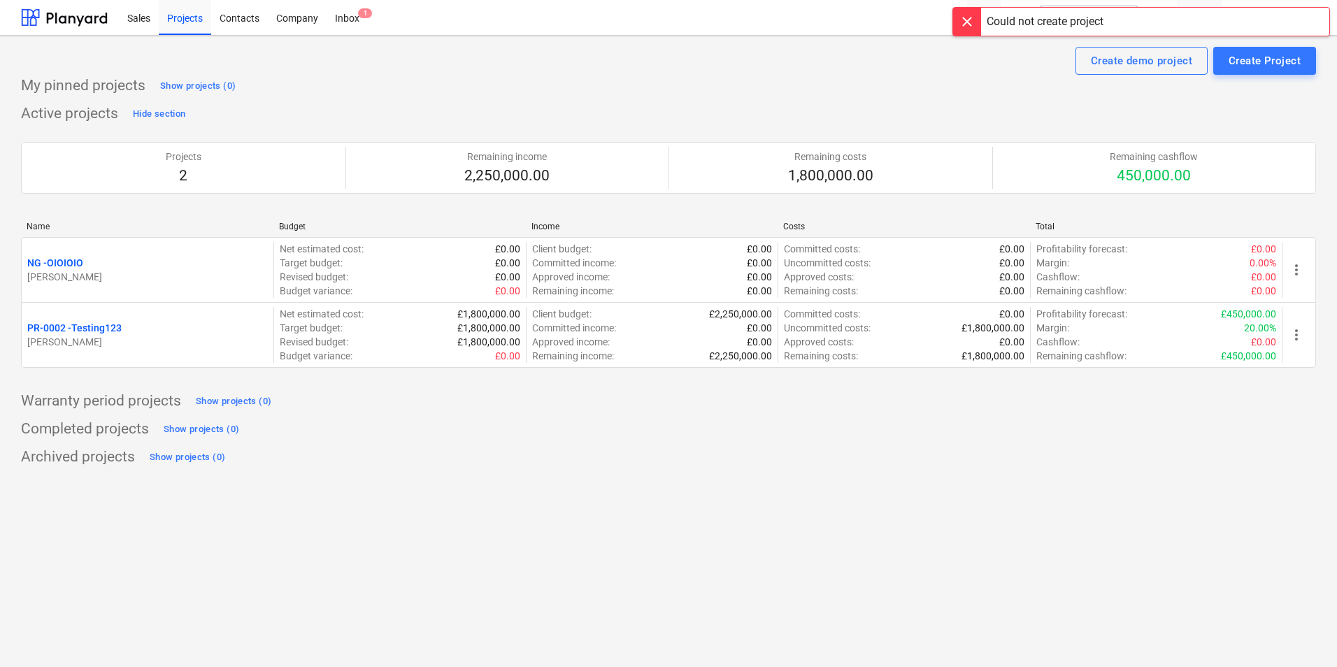
click at [956, 31] on div at bounding box center [967, 22] width 28 height 28
click at [233, 29] on div "Contacts" at bounding box center [239, 17] width 57 height 36
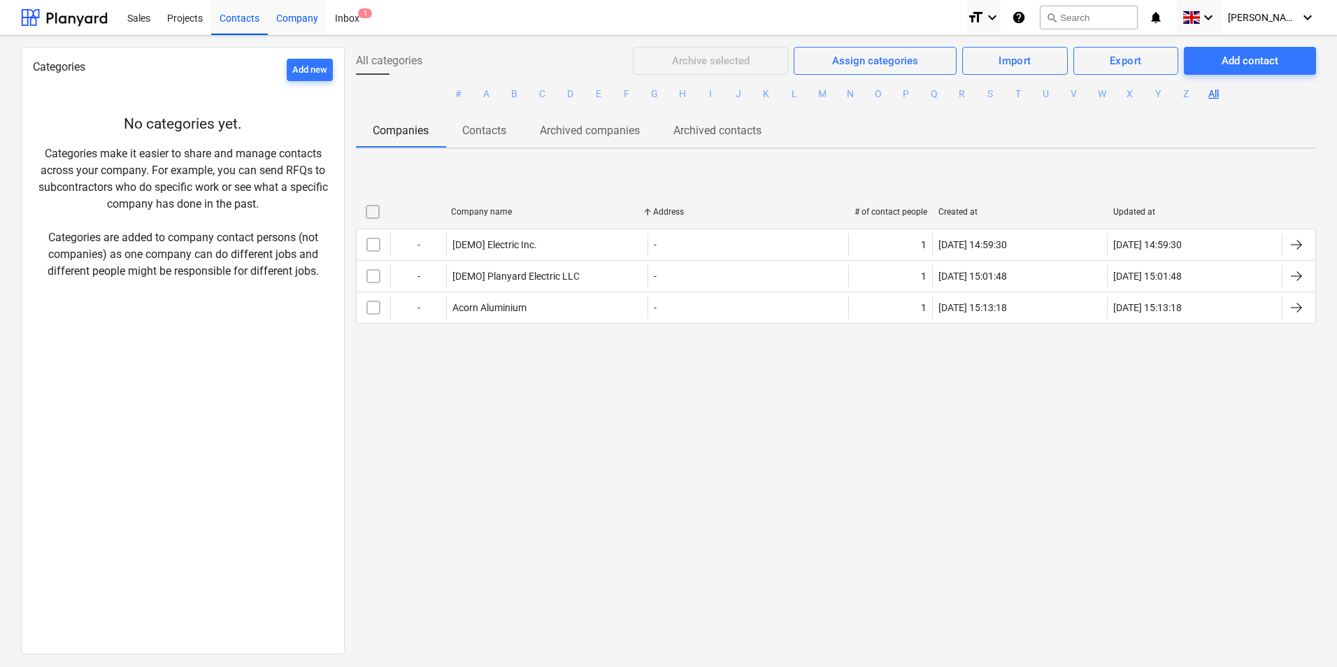
click at [281, 29] on div "Company" at bounding box center [297, 17] width 59 height 36
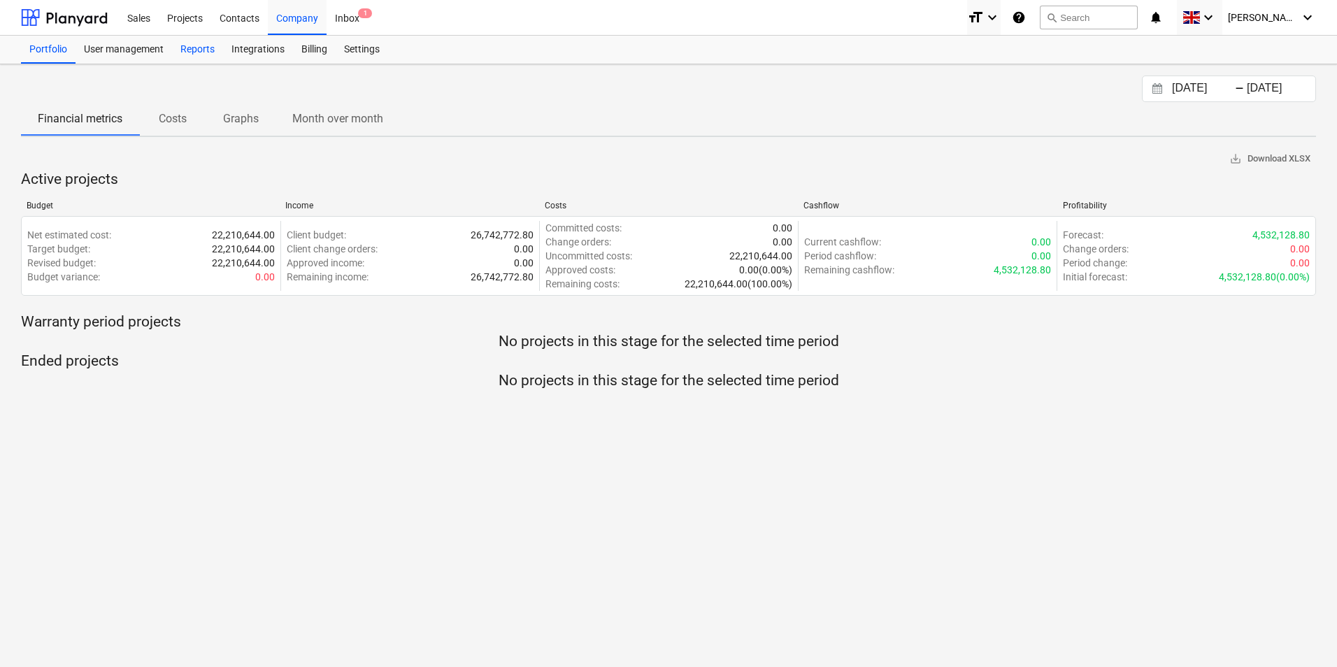
click at [212, 53] on div "Reports" at bounding box center [197, 50] width 51 height 28
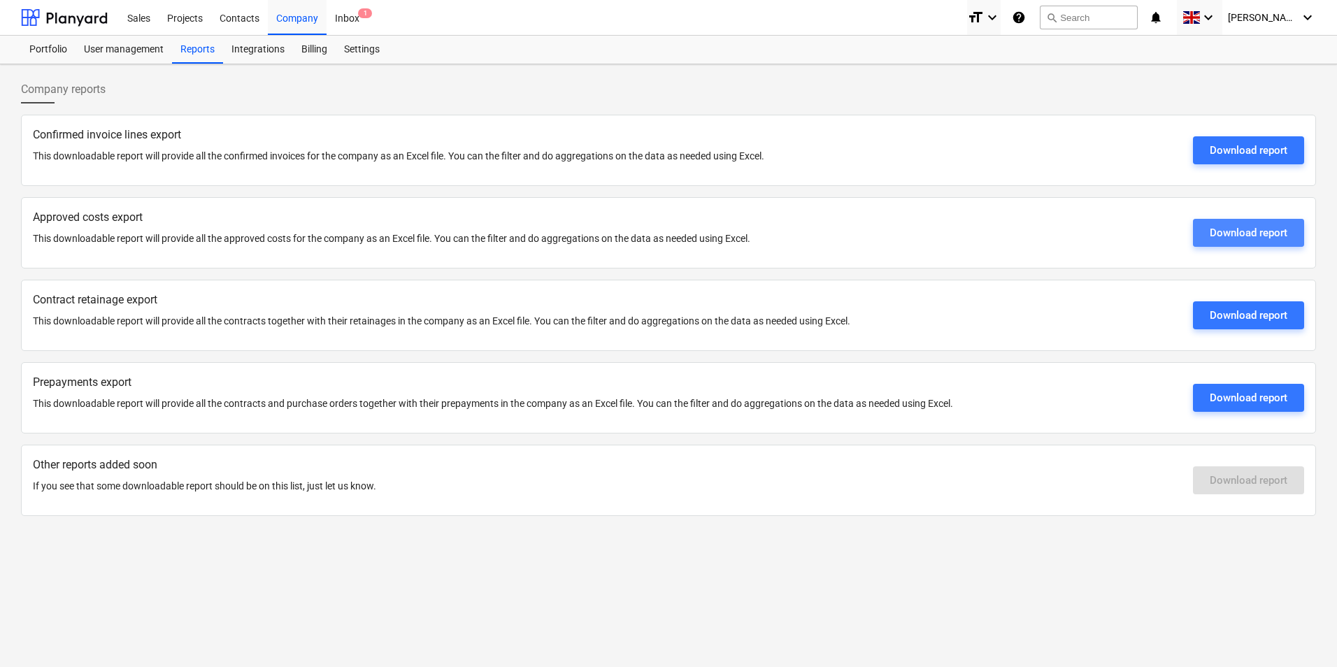
click at [1281, 233] on div "Download report" at bounding box center [1248, 233] width 78 height 18
click at [150, 53] on div "User management" at bounding box center [123, 50] width 96 height 28
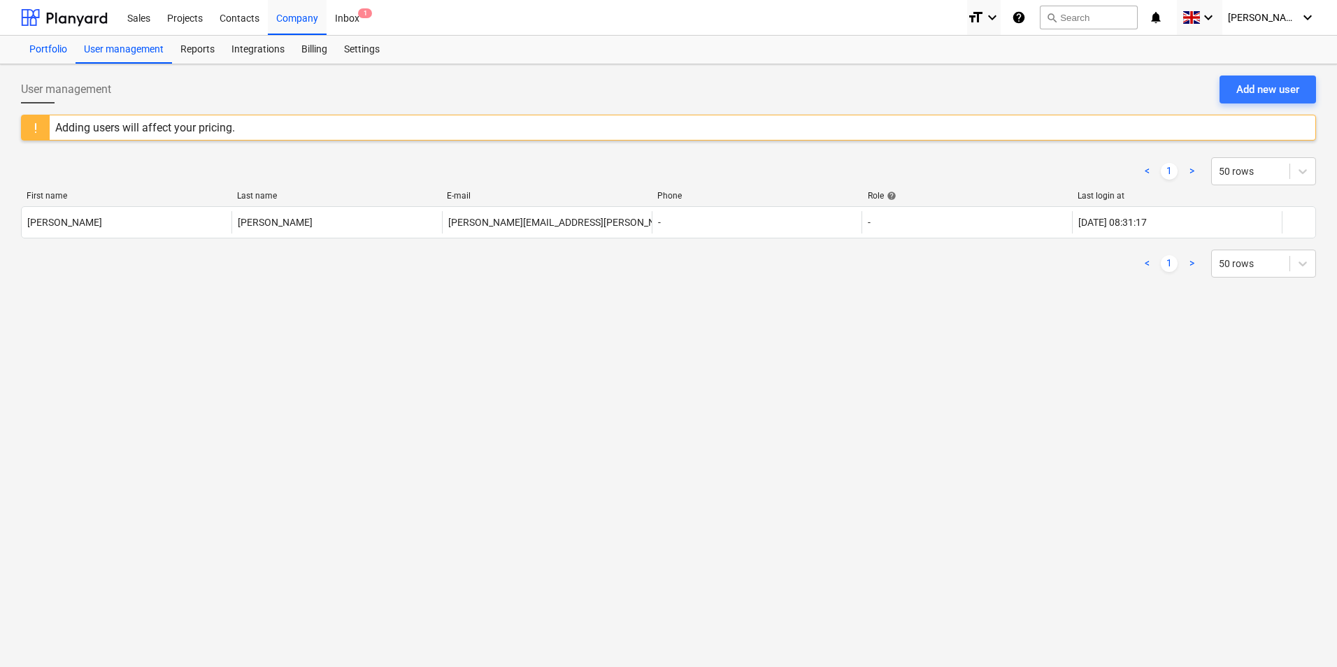
click at [66, 48] on div "Portfolio" at bounding box center [48, 50] width 55 height 28
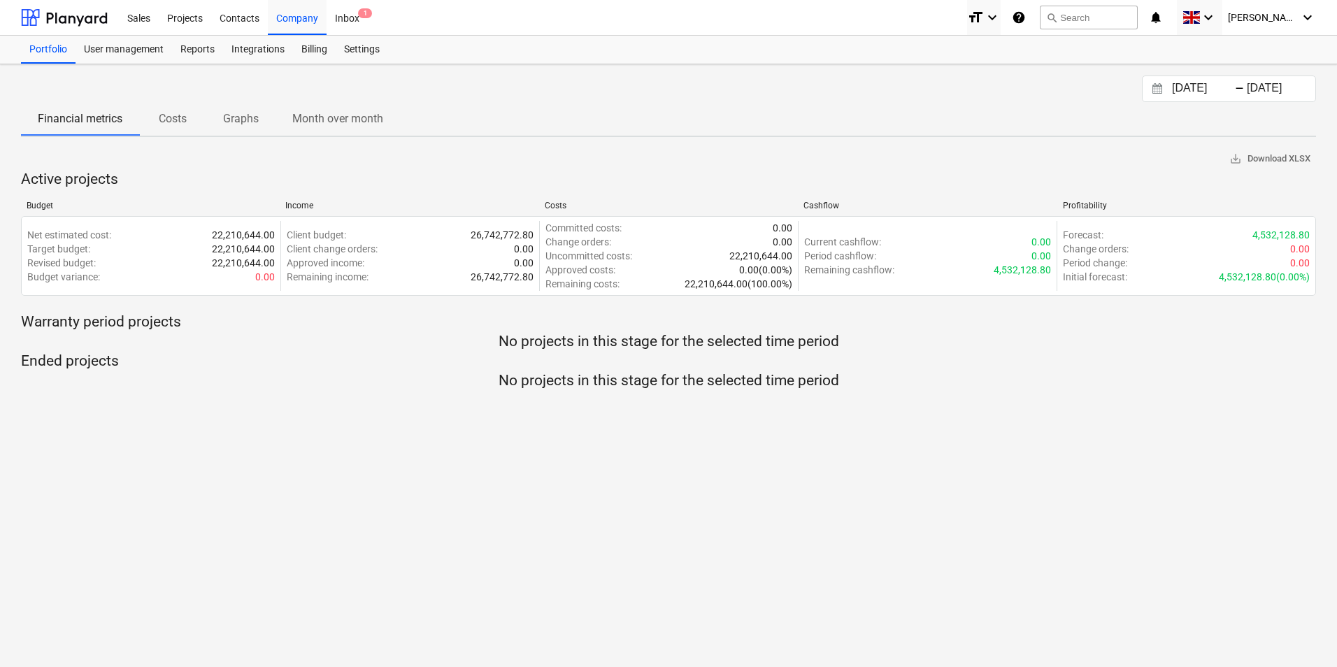
click at [187, 119] on p "Costs" at bounding box center [173, 118] width 34 height 17
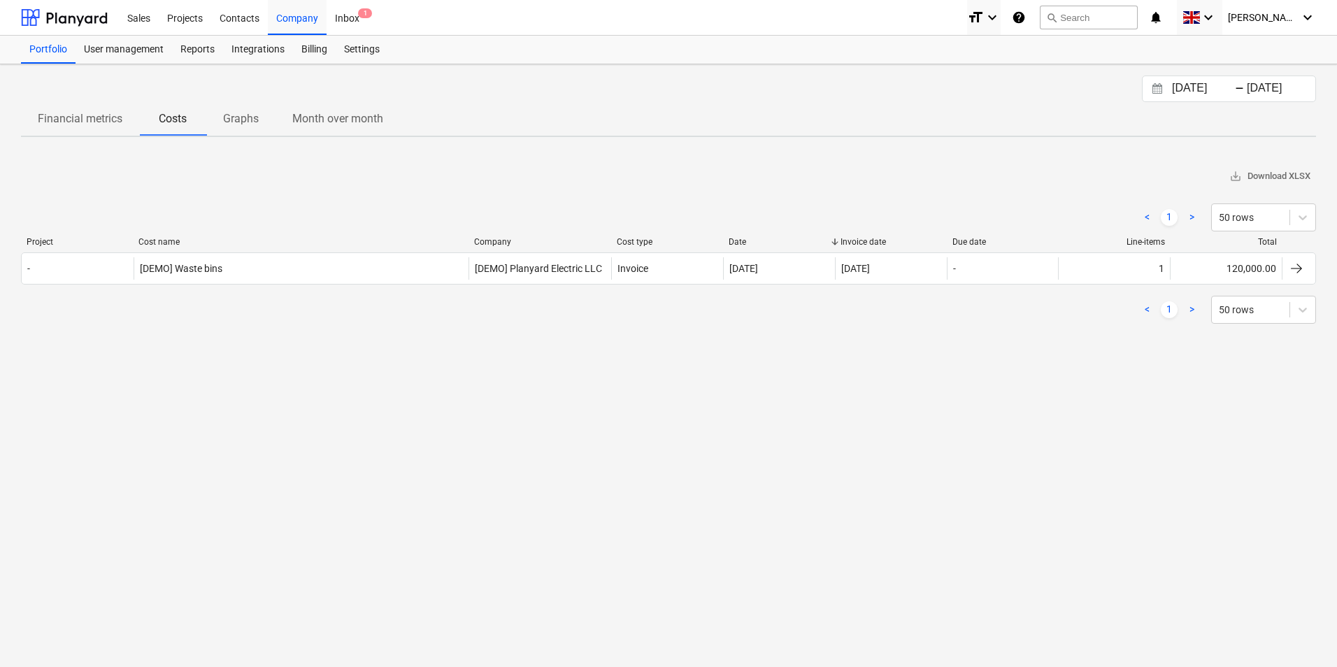
click at [261, 117] on span "Graphs" at bounding box center [240, 118] width 69 height 25
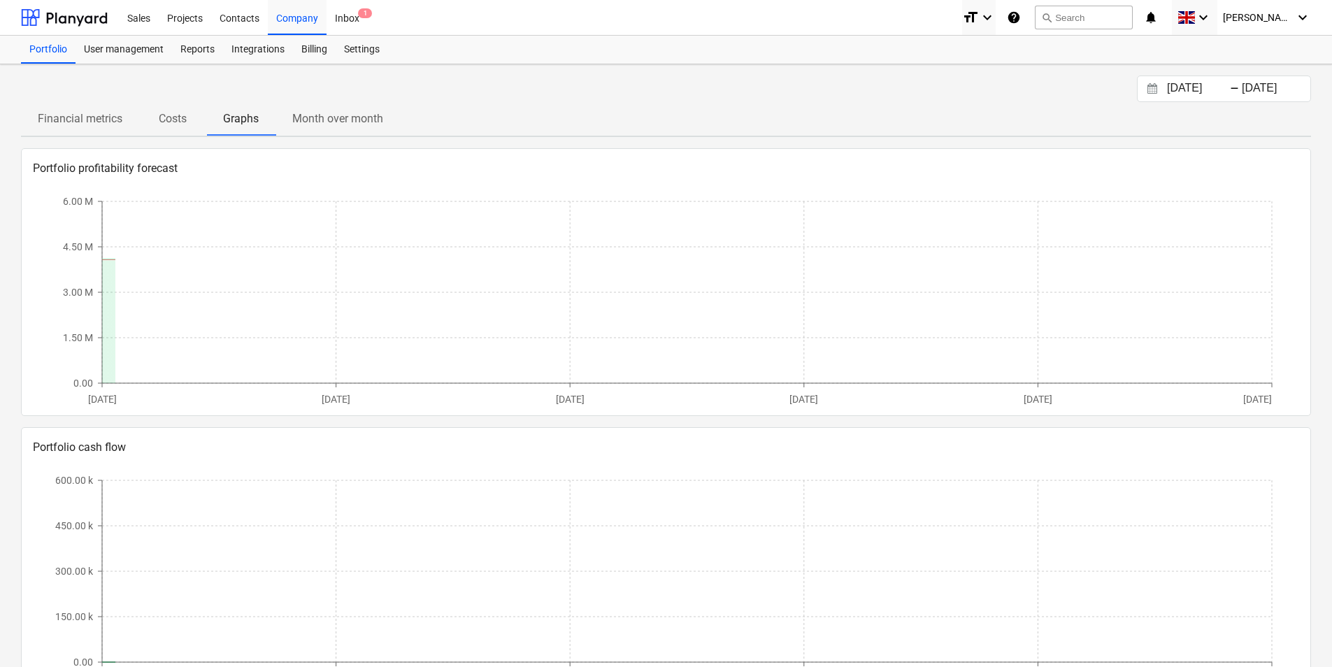
click at [372, 105] on button "Month over month" at bounding box center [337, 119] width 124 height 34
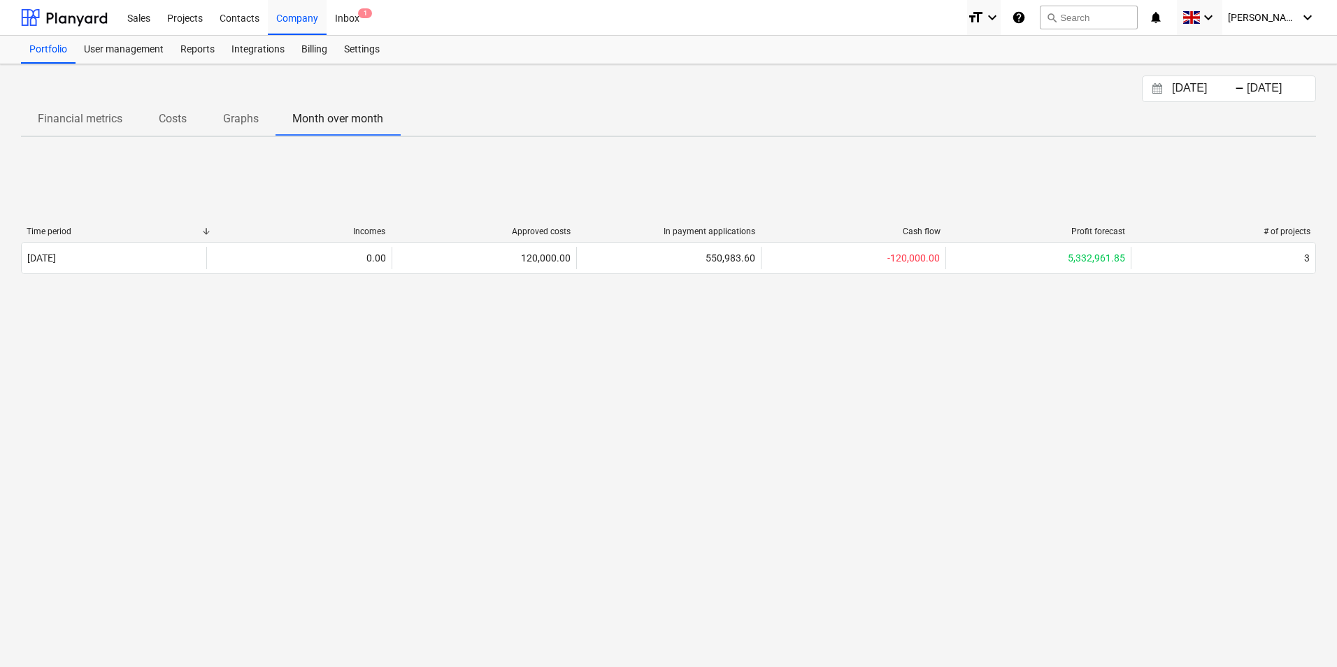
click at [258, 120] on p "Graphs" at bounding box center [241, 118] width 36 height 17
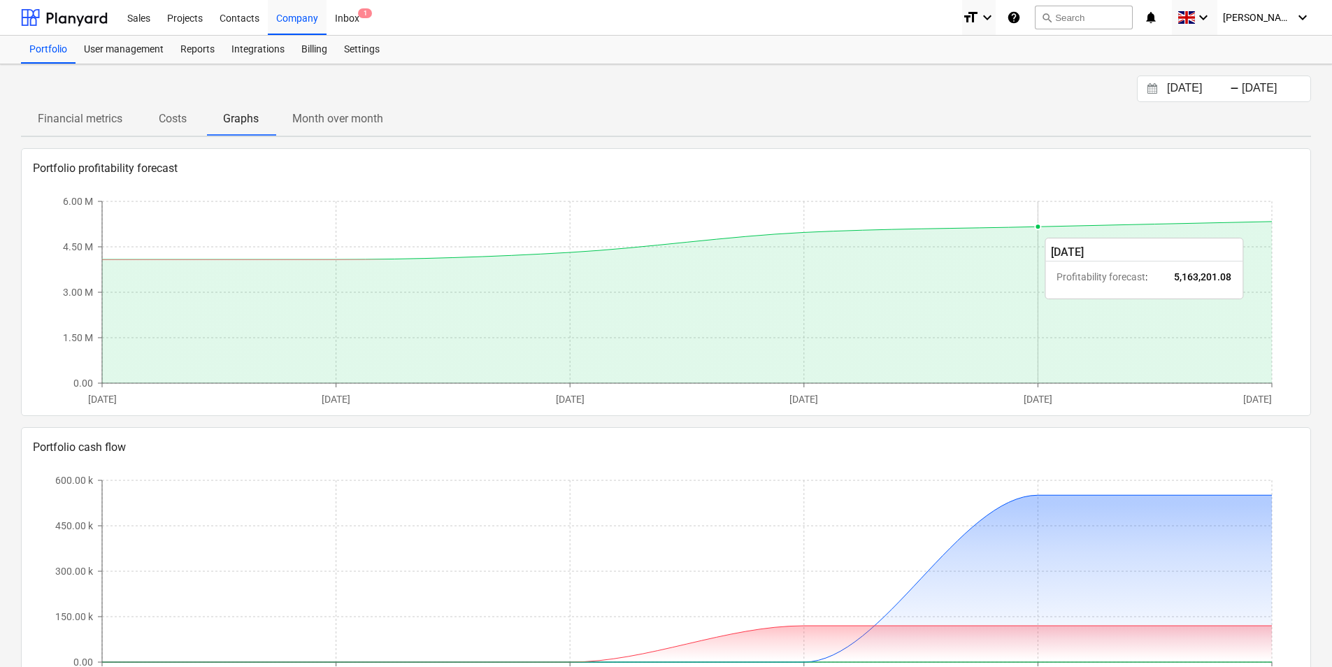
drag, startPoint x: 1037, startPoint y: 224, endPoint x: 933, endPoint y: 238, distance: 105.0
click at [933, 238] on icon "Sat, 13.09.2025 Sun, 14.09.2025 Mon, 15.09.2025 Tue, 16.09.2025 Wed, 17.09.2025…" at bounding box center [665, 299] width 1253 height 210
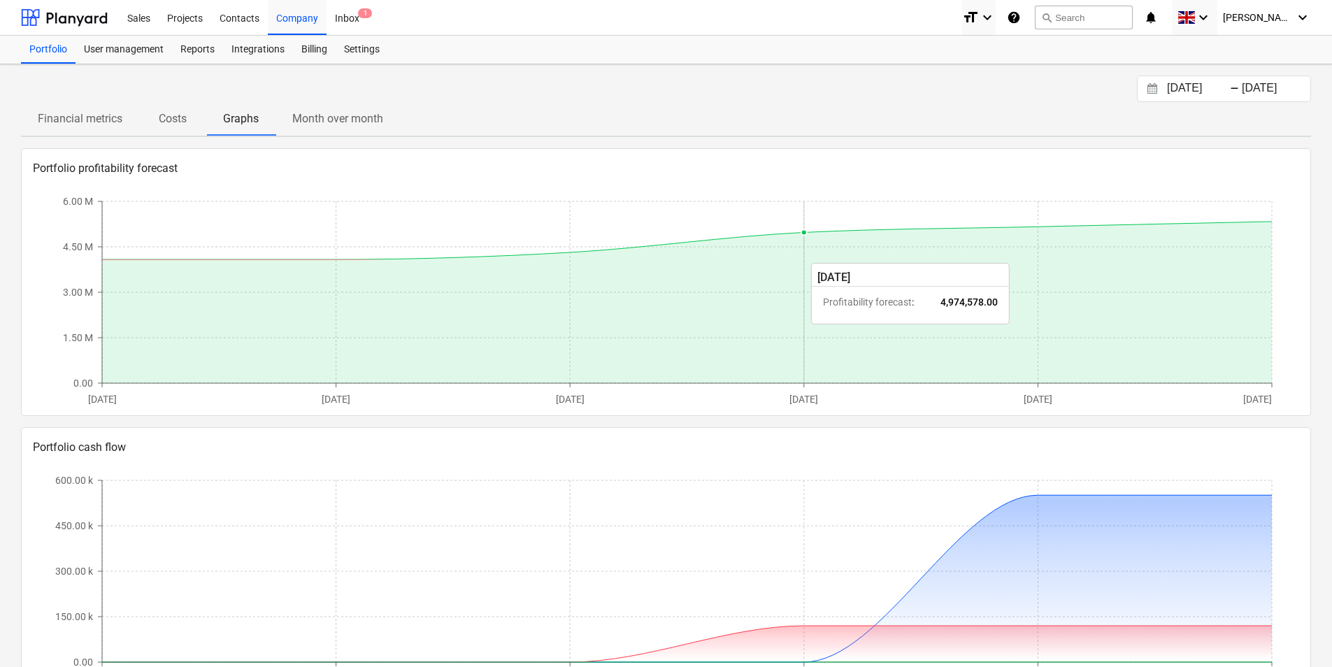
drag, startPoint x: 792, startPoint y: 331, endPoint x: 777, endPoint y: 332, distance: 14.7
click at [785, 332] on icon at bounding box center [687, 302] width 1170 height 161
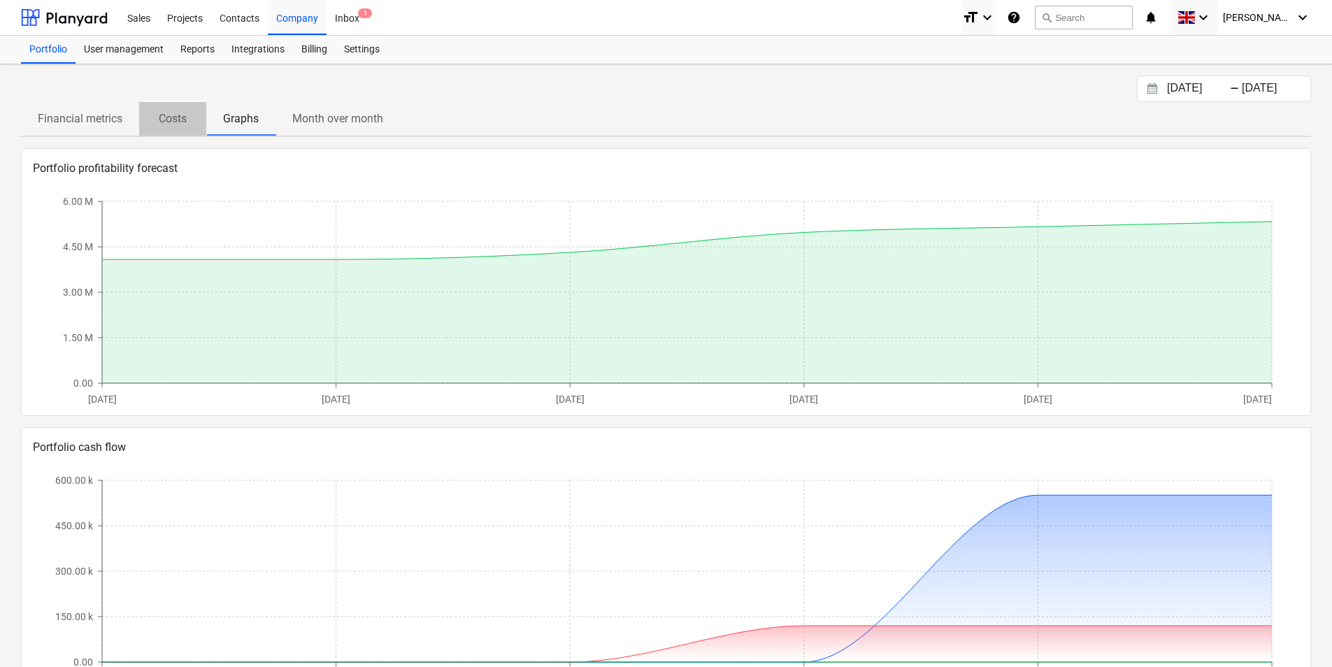
click at [187, 121] on p "Costs" at bounding box center [173, 118] width 34 height 17
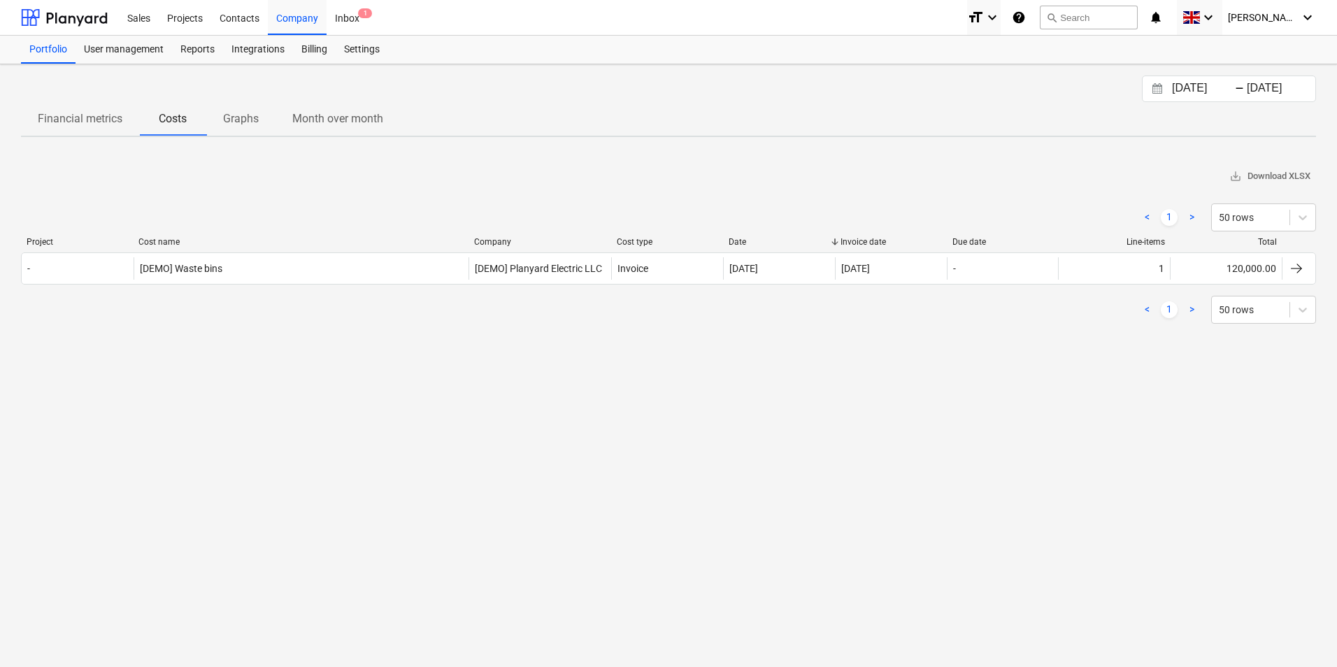
click at [1193, 310] on link ">" at bounding box center [1191, 309] width 17 height 17
click at [305, 51] on div "Billing" at bounding box center [314, 50] width 43 height 28
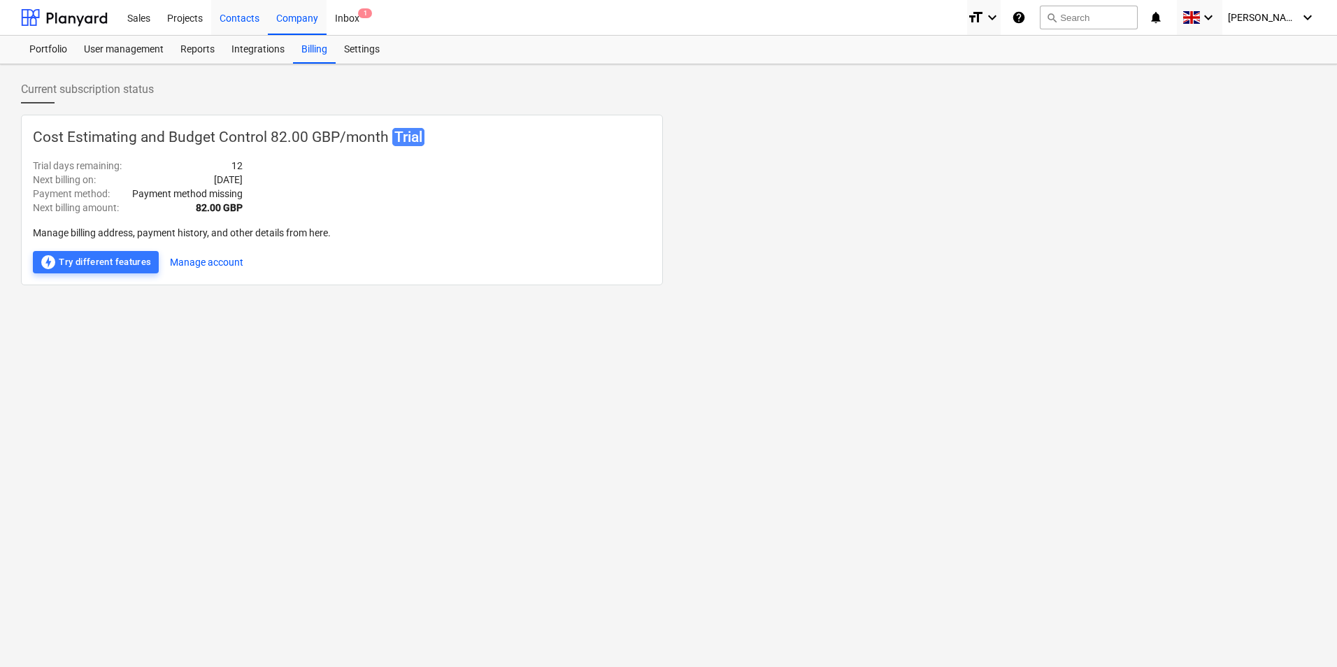
click at [243, 18] on div "Contacts" at bounding box center [239, 17] width 57 height 36
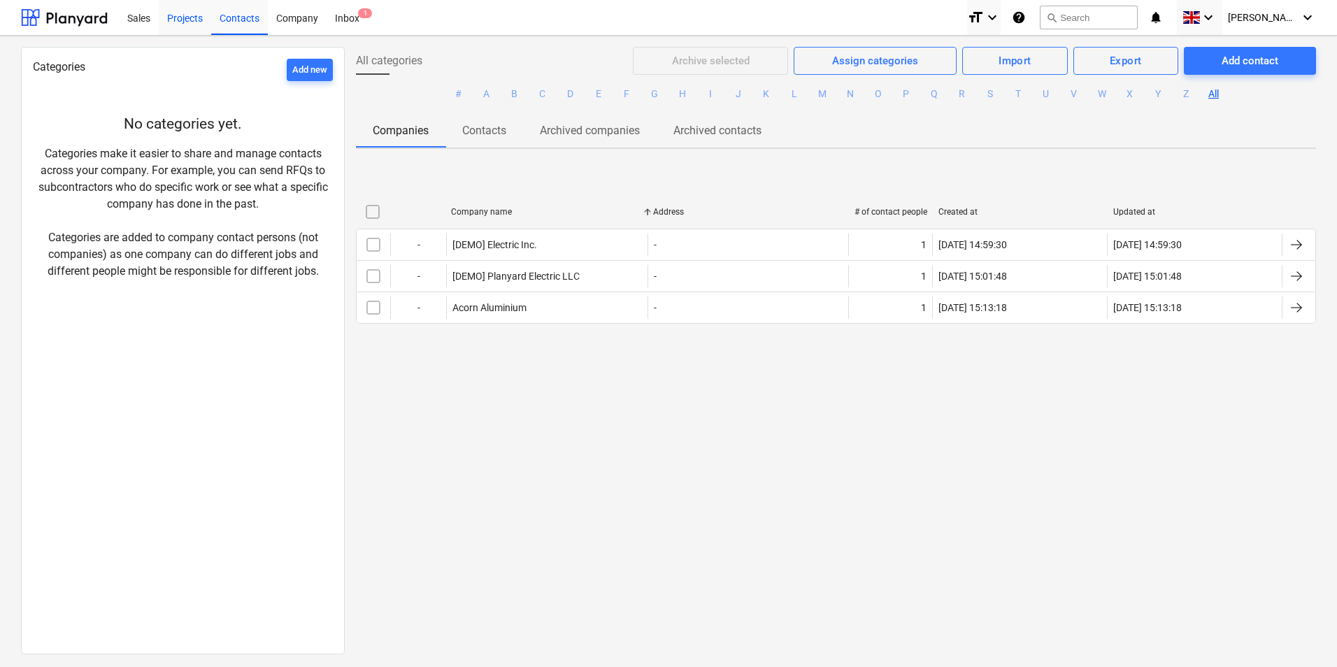
click at [182, 28] on div "Projects" at bounding box center [185, 17] width 52 height 36
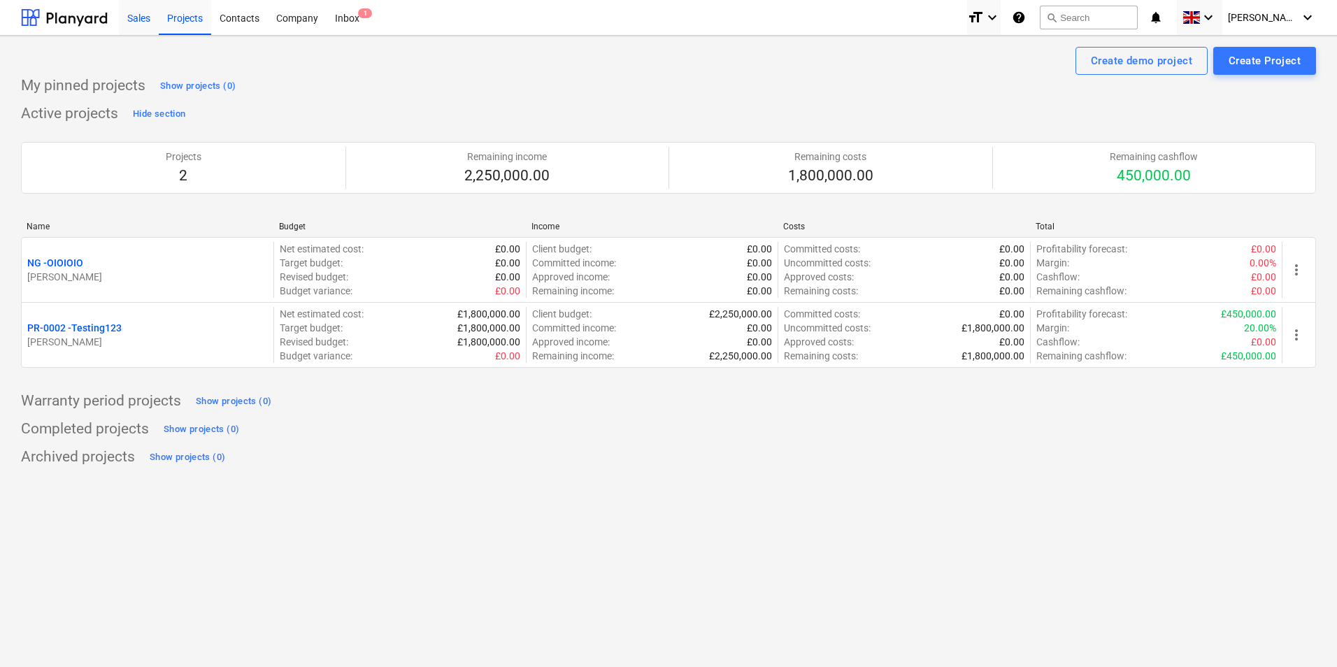
click at [140, 13] on div "Sales" at bounding box center [139, 17] width 40 height 36
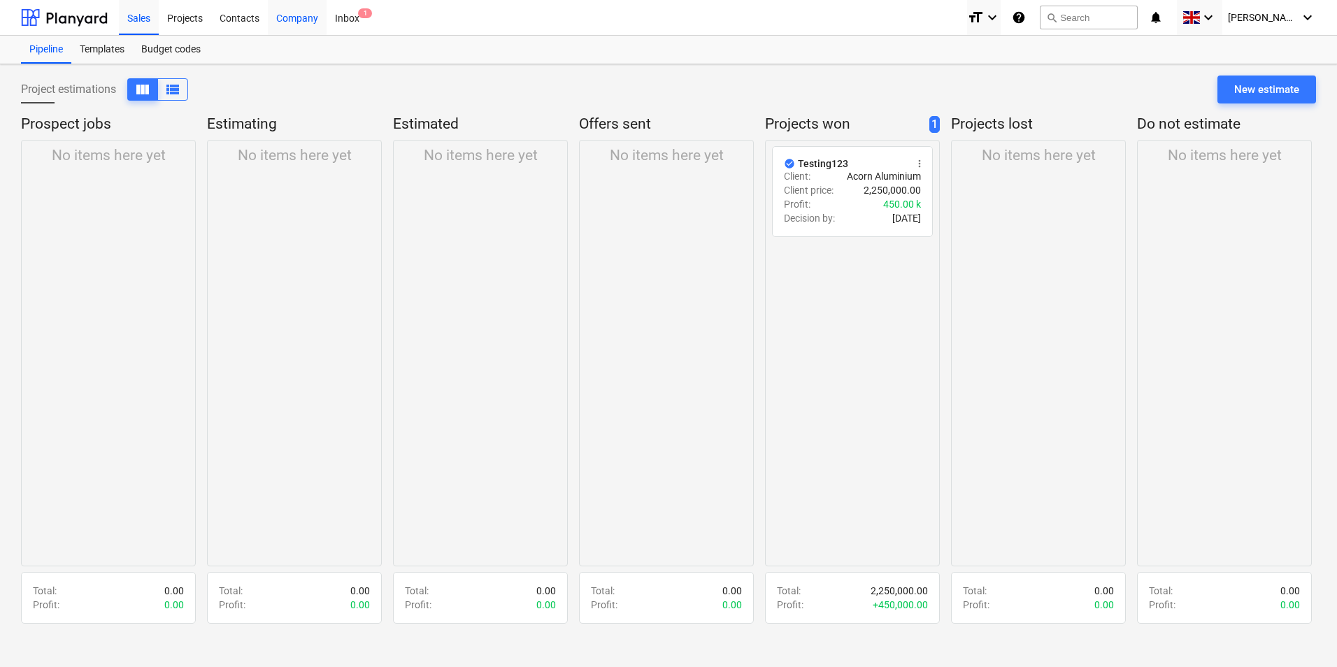
click at [283, 17] on div "Company" at bounding box center [297, 17] width 59 height 36
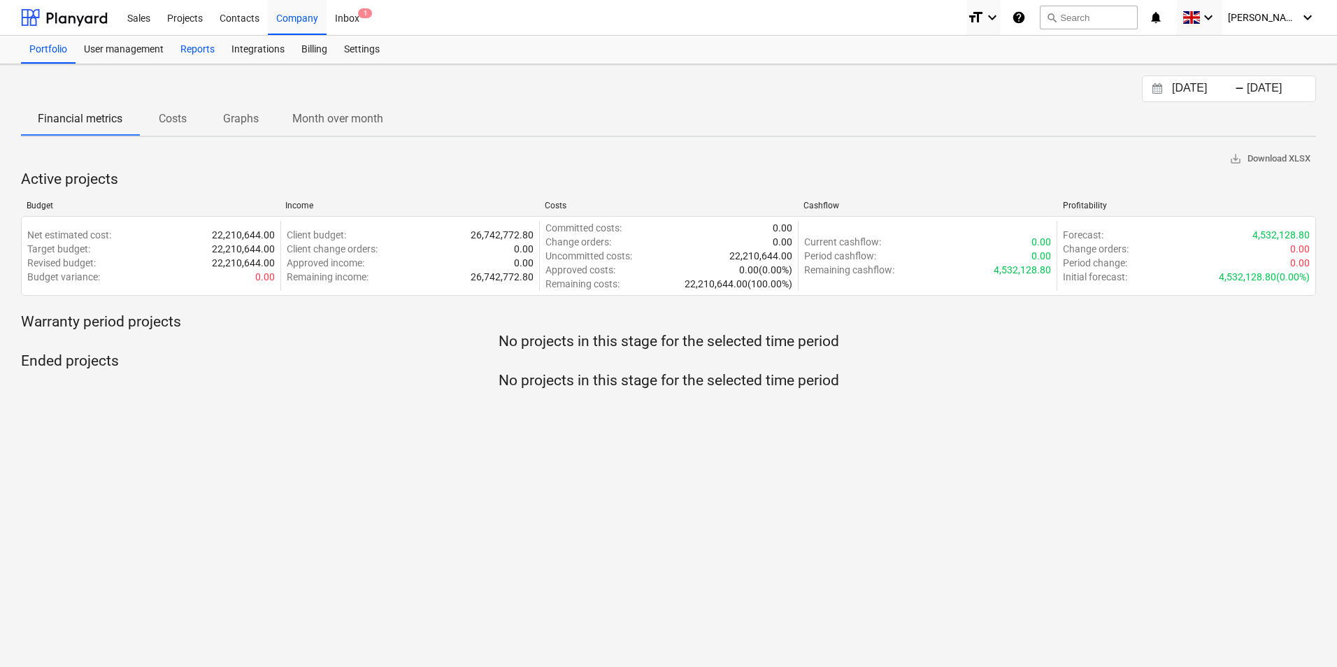
click at [194, 58] on div "Reports" at bounding box center [197, 50] width 51 height 28
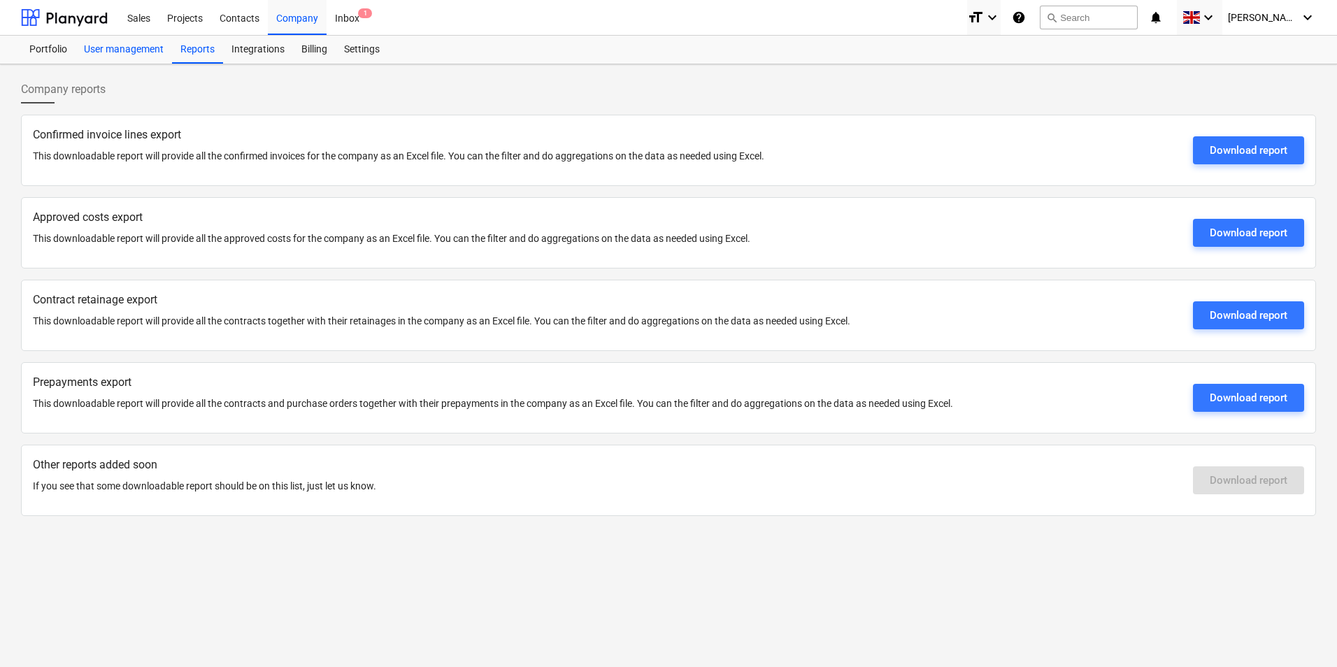
click at [152, 45] on div "User management" at bounding box center [123, 50] width 96 height 28
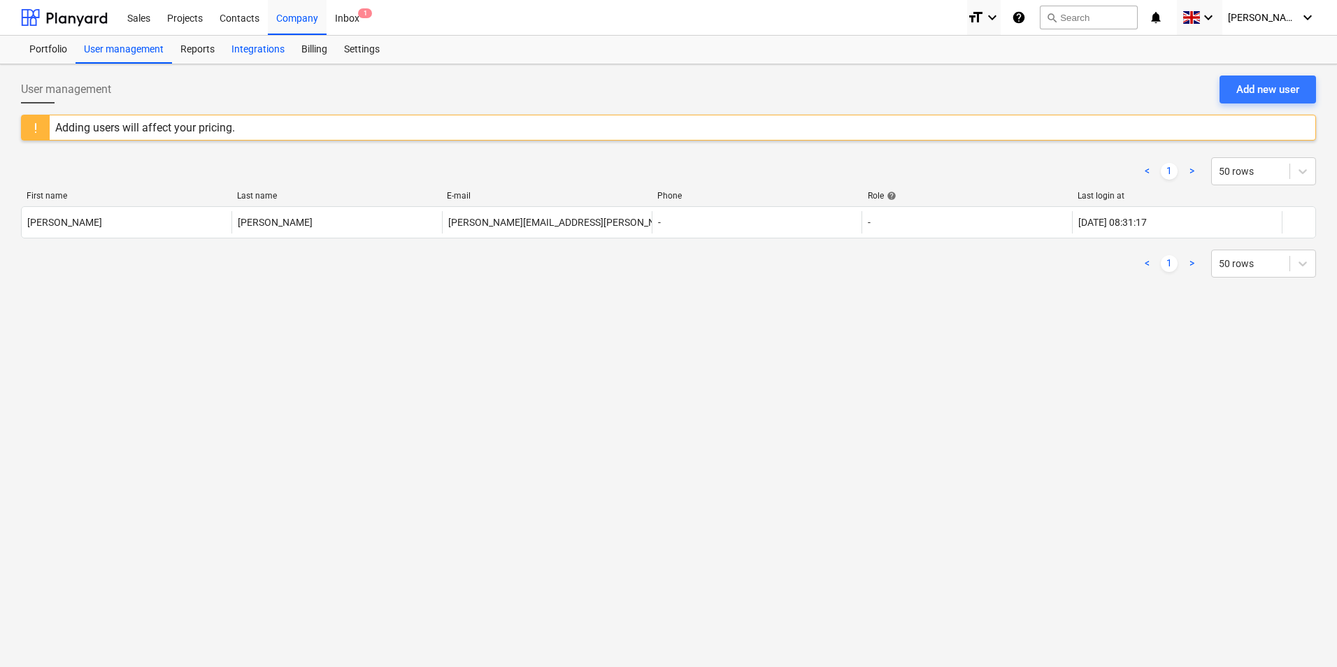
click at [278, 57] on div "Integrations" at bounding box center [258, 50] width 70 height 28
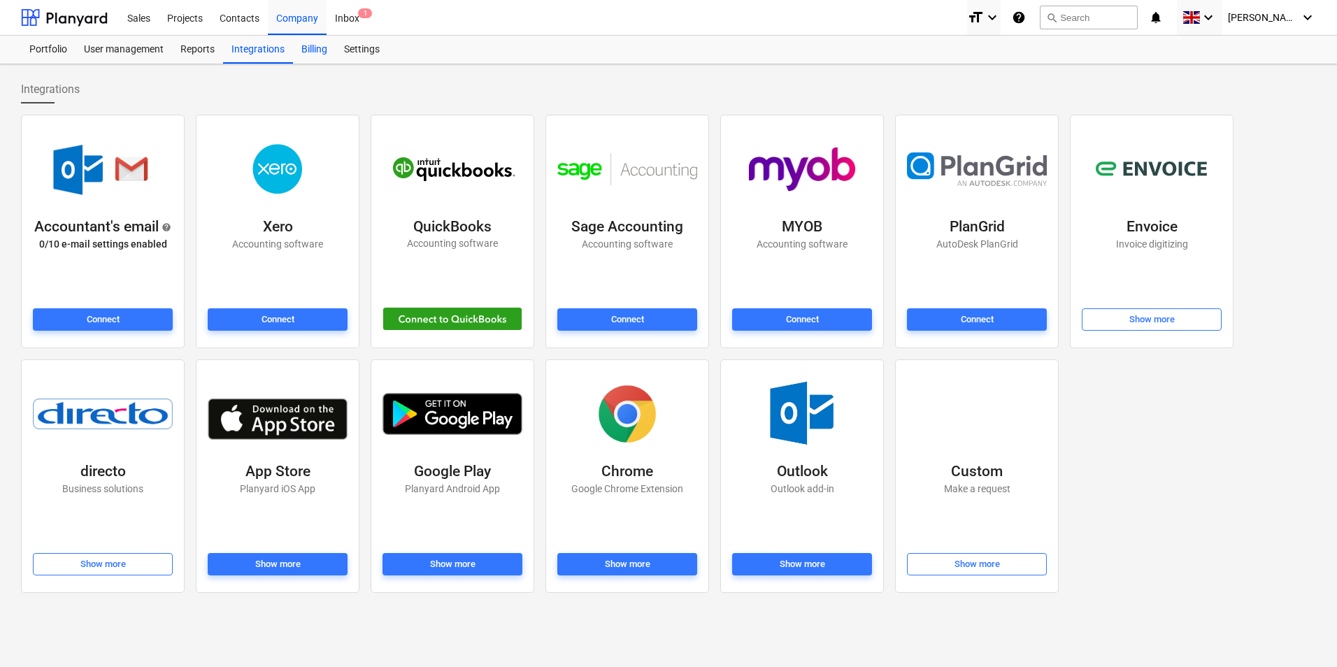
click at [312, 54] on div "Billing" at bounding box center [314, 50] width 43 height 28
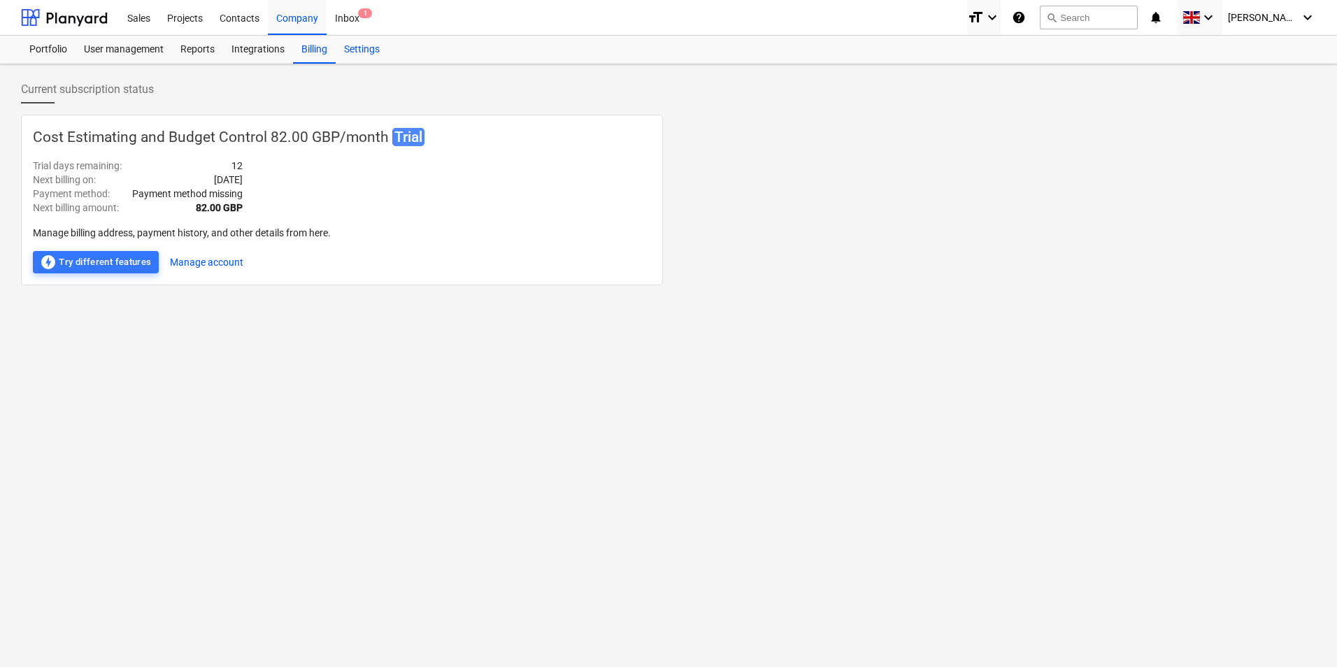
click at [366, 52] on div "Settings" at bounding box center [362, 50] width 52 height 28
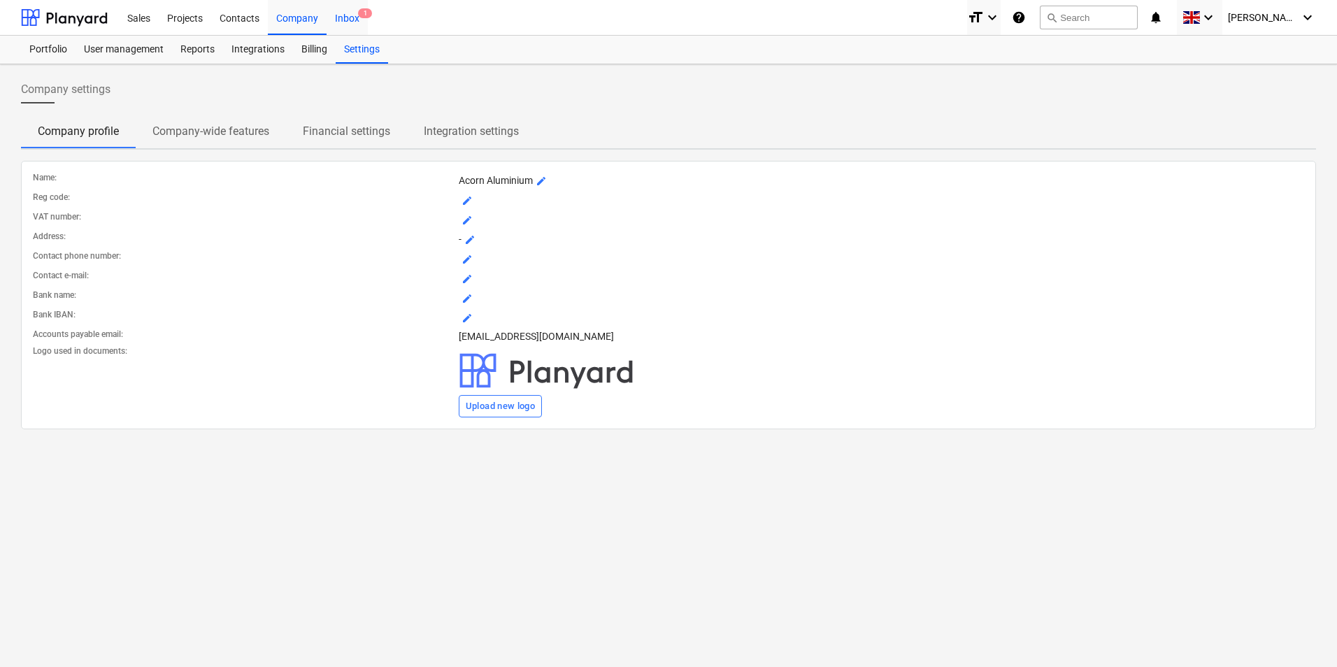
click at [346, 20] on div "Inbox 1" at bounding box center [346, 17] width 41 height 36
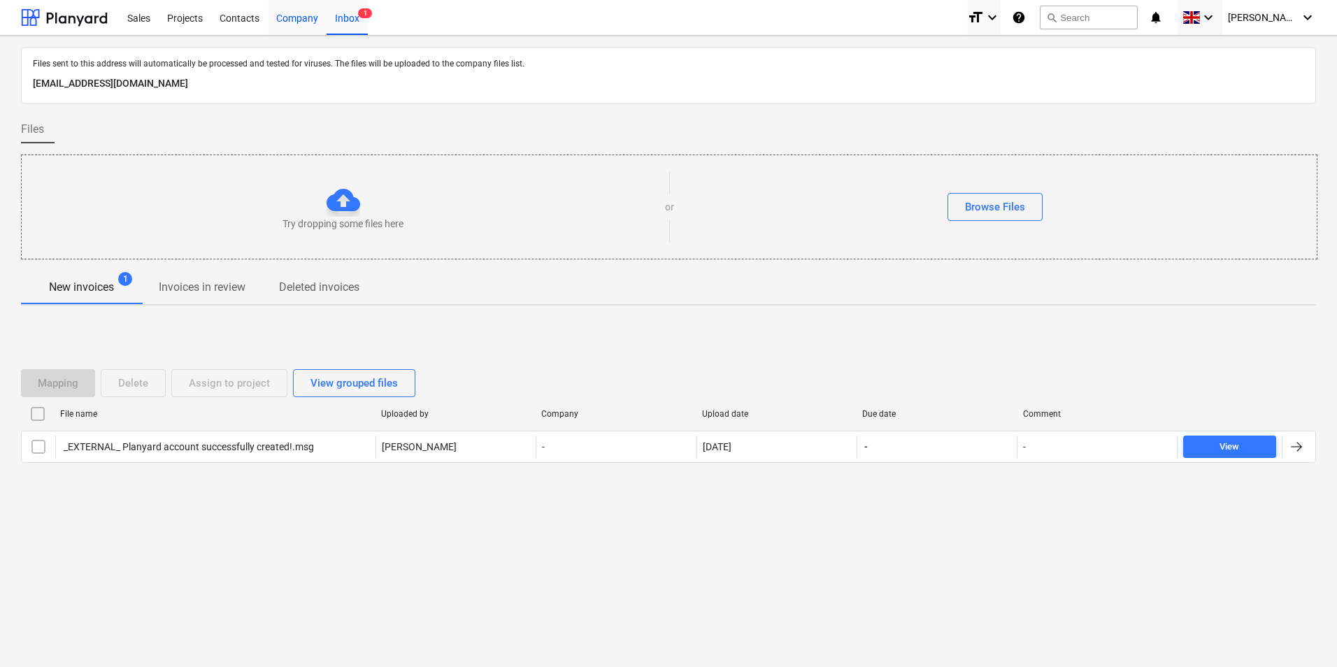
click at [300, 22] on div "Company" at bounding box center [297, 17] width 59 height 36
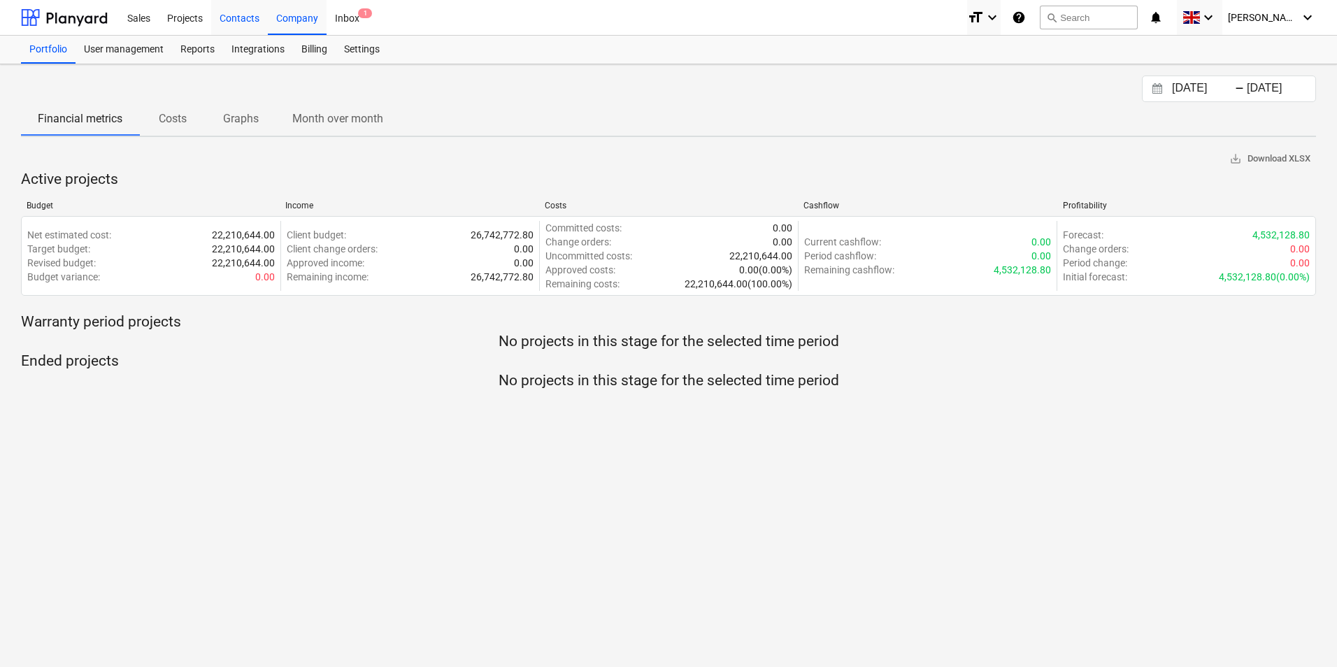
click at [239, 27] on div "Contacts" at bounding box center [239, 17] width 57 height 36
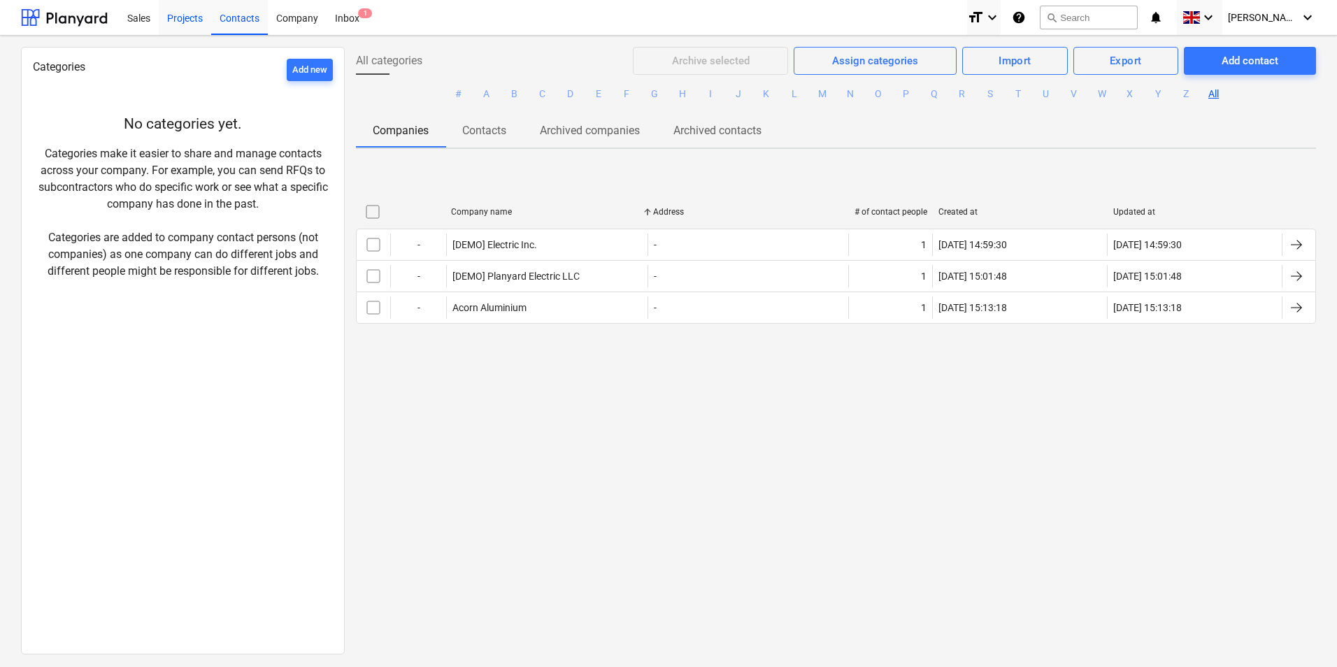
click at [200, 20] on div "Projects" at bounding box center [185, 17] width 52 height 36
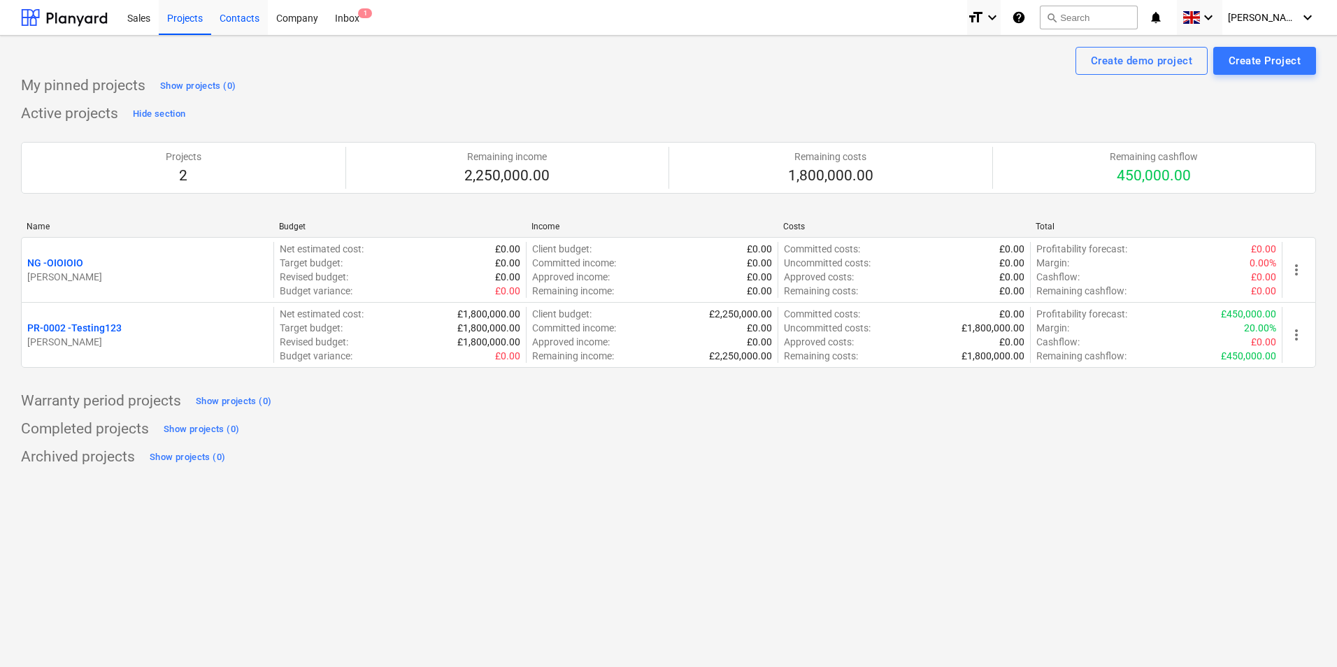
click at [230, 21] on div "Contacts" at bounding box center [239, 17] width 57 height 36
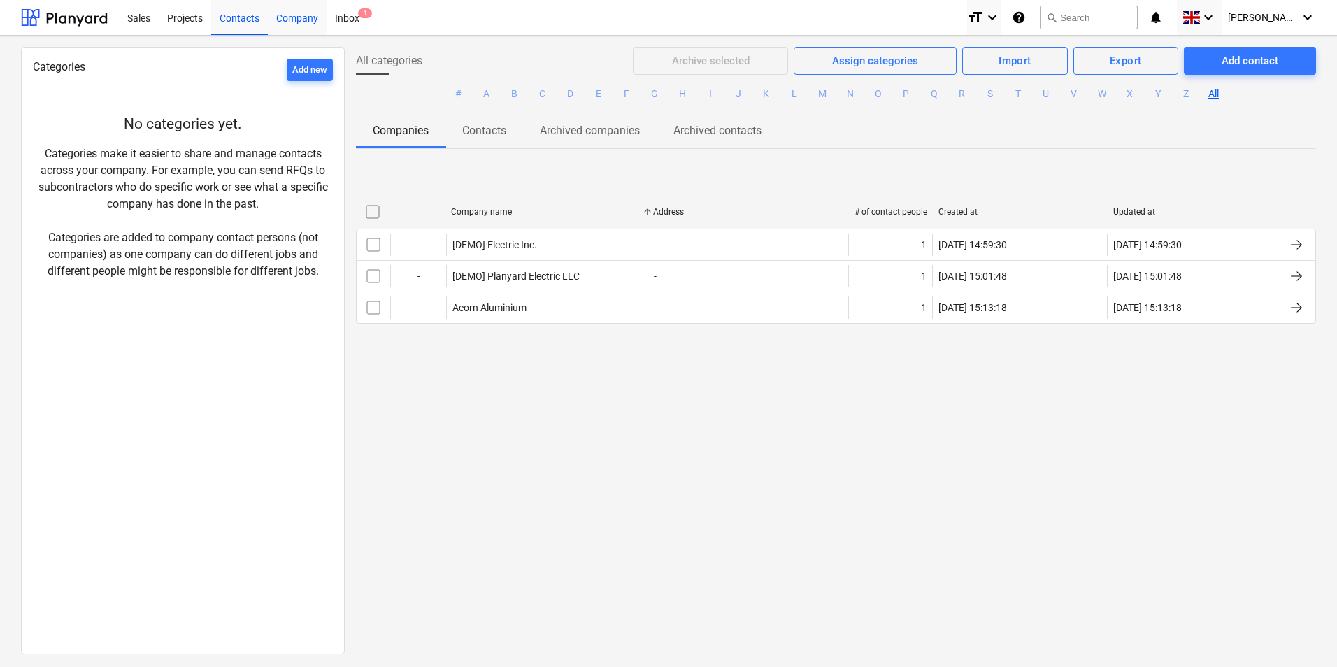
click at [308, 17] on div "Company" at bounding box center [297, 17] width 59 height 36
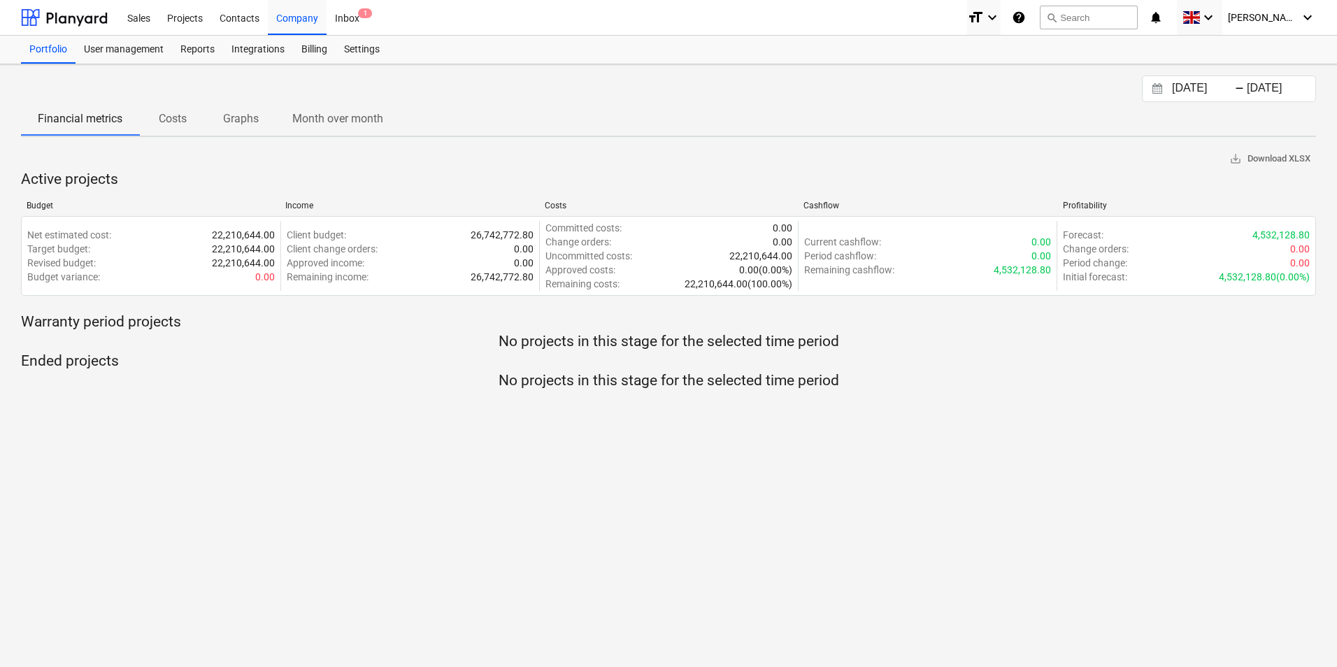
click at [159, 113] on p "Costs" at bounding box center [173, 118] width 34 height 17
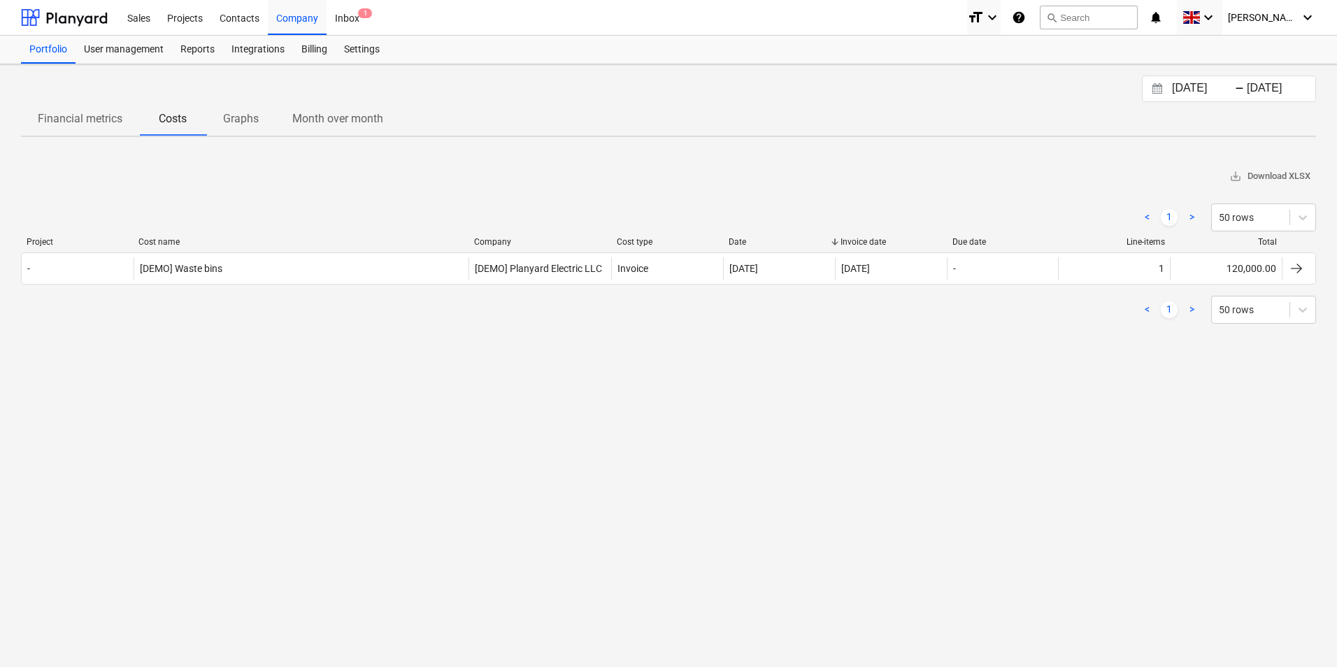
click at [83, 117] on p "Financial metrics" at bounding box center [80, 118] width 85 height 17
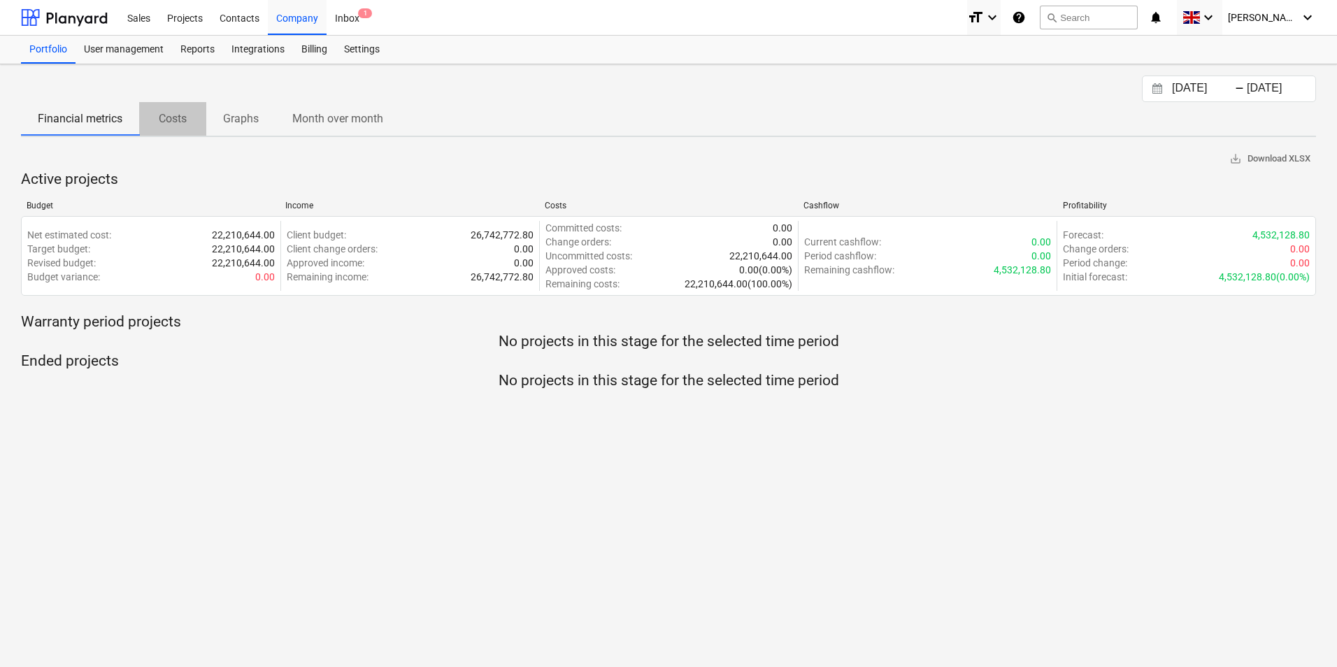
click at [188, 128] on span "Costs" at bounding box center [172, 118] width 67 height 25
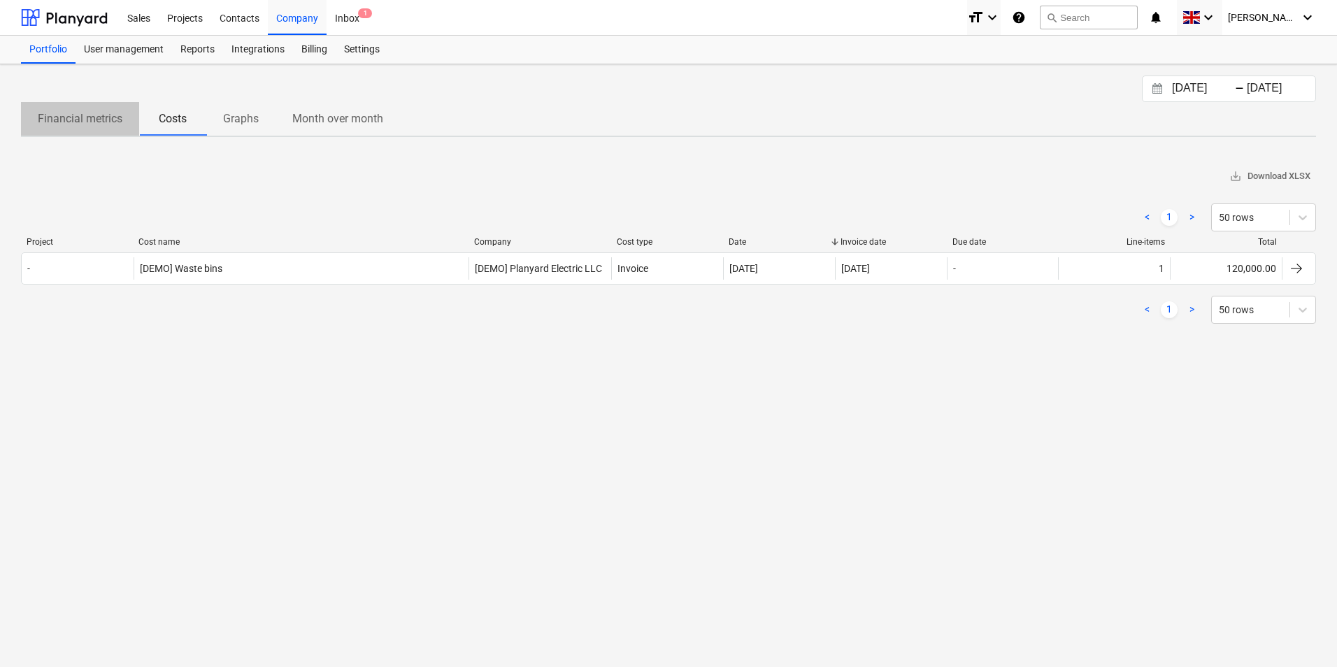
click at [96, 119] on p "Financial metrics" at bounding box center [80, 118] width 85 height 17
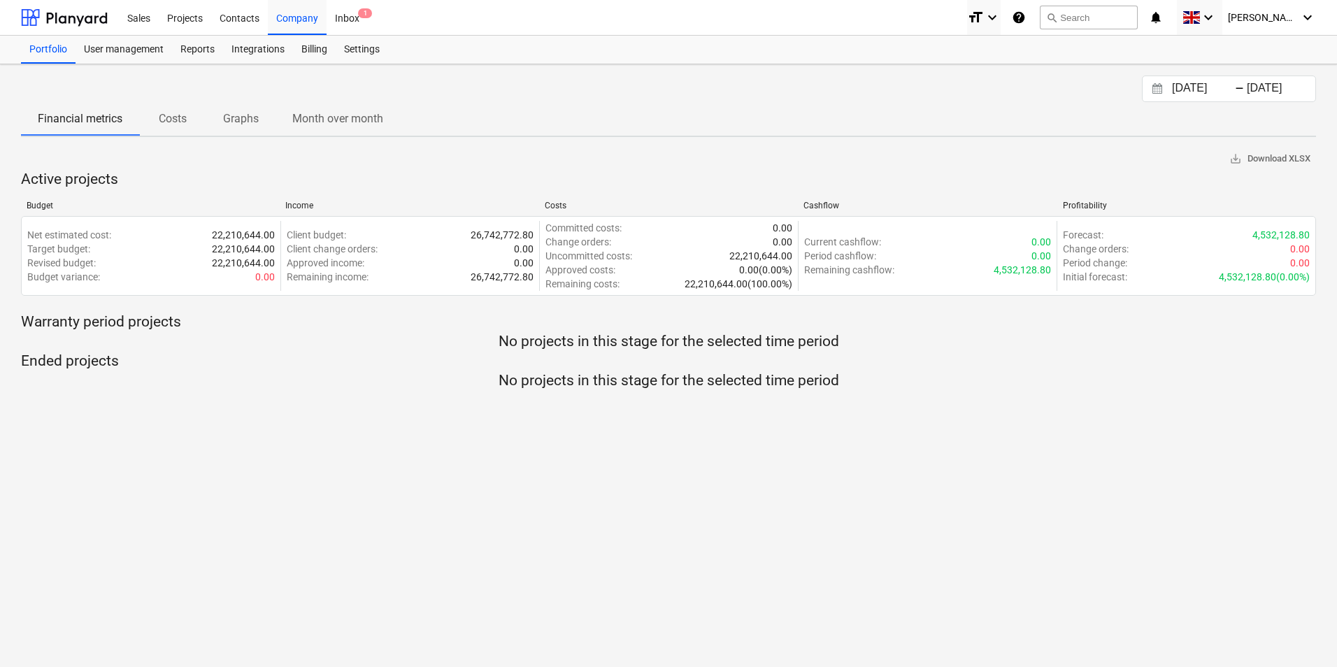
click at [165, 114] on p "Costs" at bounding box center [173, 118] width 34 height 17
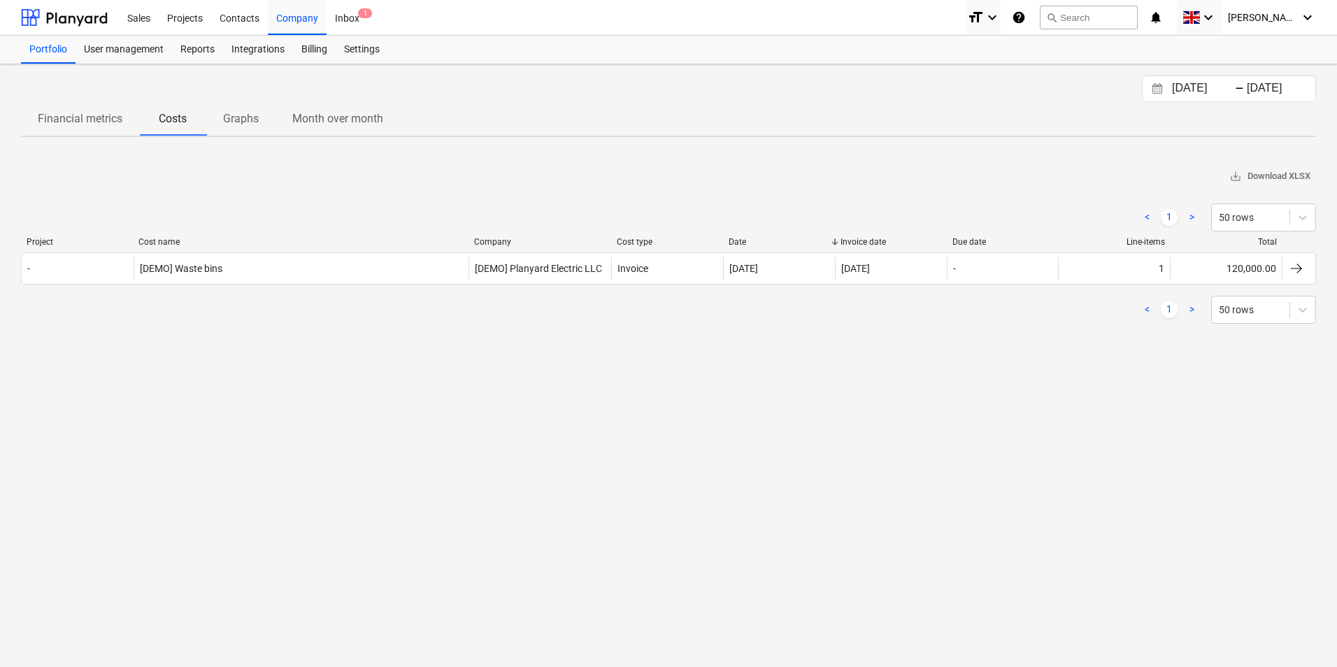
click at [250, 114] on p "Graphs" at bounding box center [241, 118] width 36 height 17
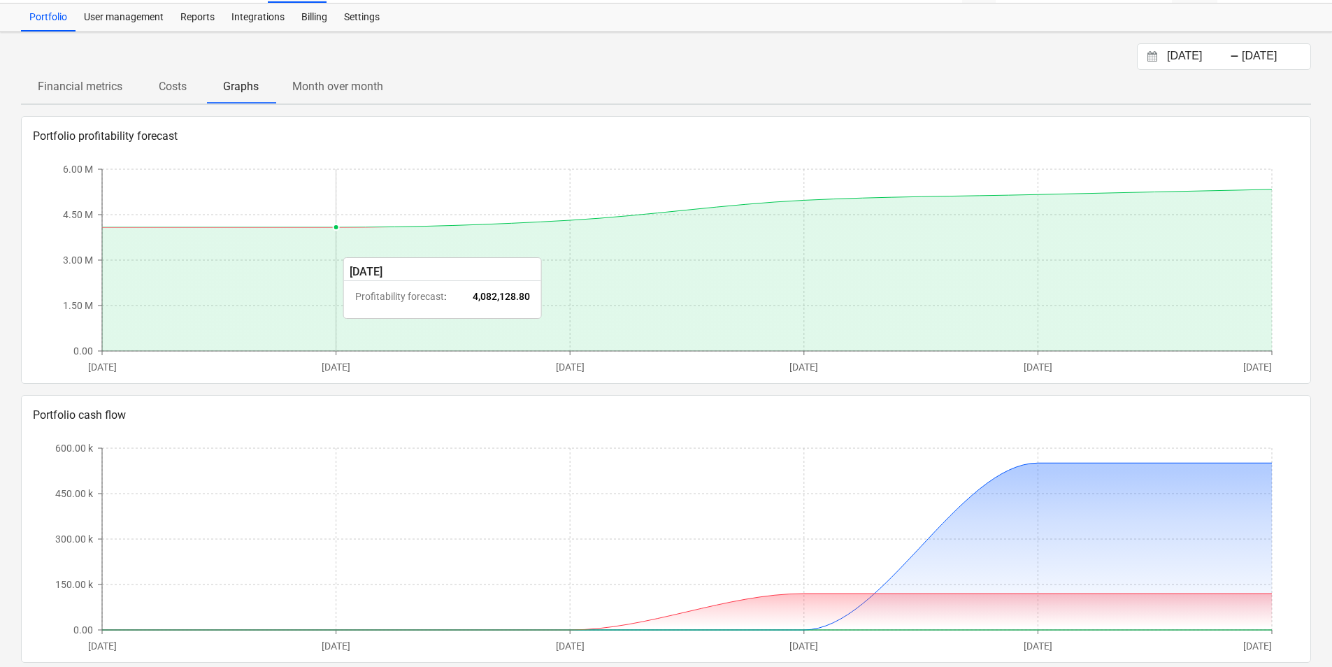
scroll to position [50, 0]
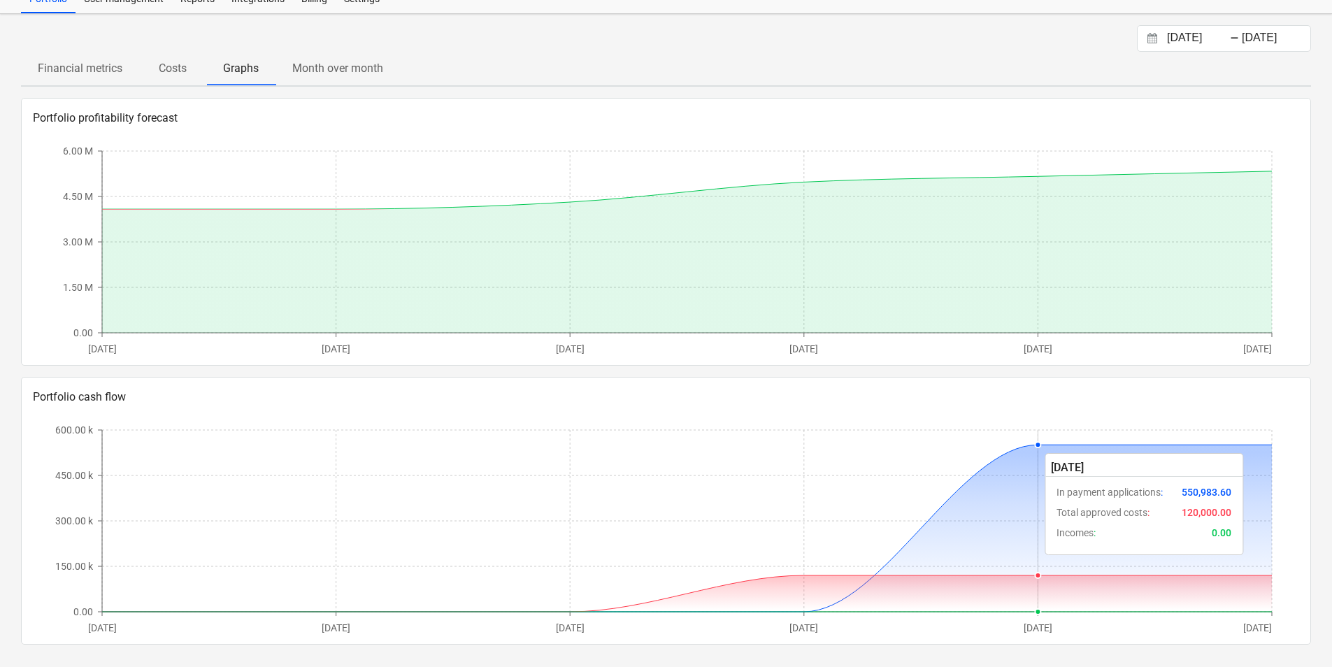
drag, startPoint x: 1040, startPoint y: 444, endPoint x: 1087, endPoint y: 446, distance: 46.9
click at [1087, 446] on icon "Sat, 13.09.2025 Sun, 14.09.2025 Mon, 15.09.2025 Tue, 16.09.2025 Wed, 17.09.2025…" at bounding box center [665, 528] width 1253 height 210
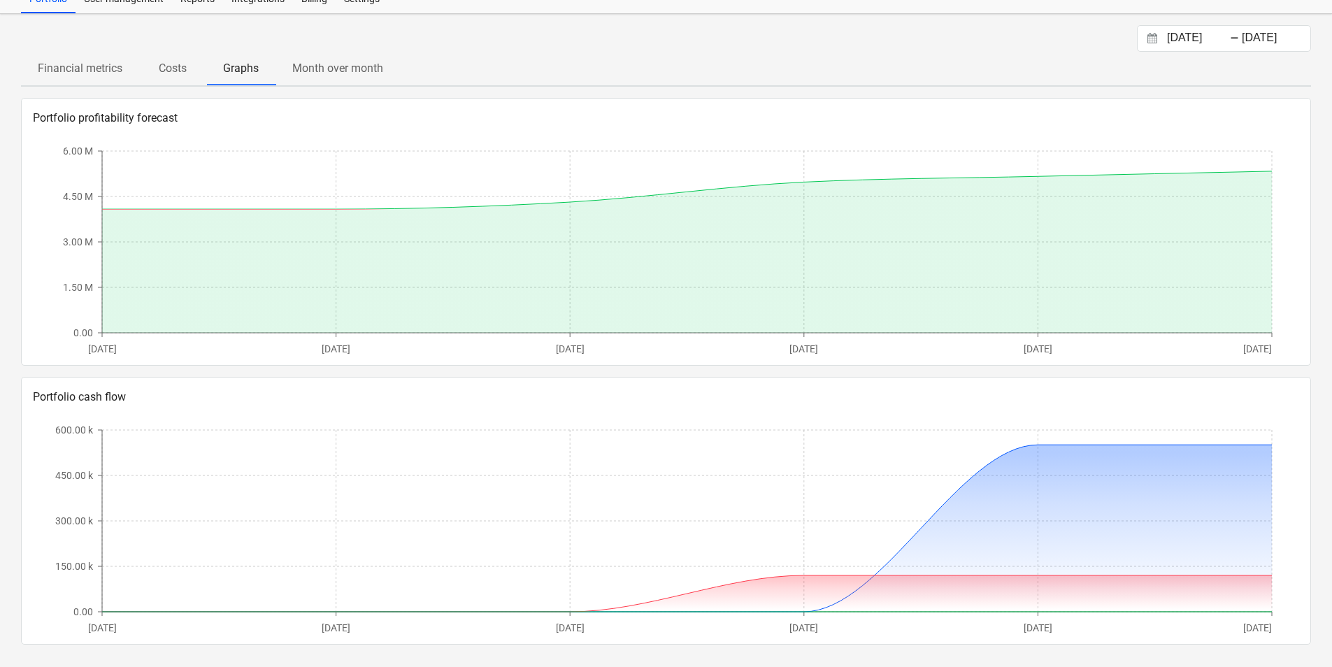
drag, startPoint x: 1093, startPoint y: 424, endPoint x: 1084, endPoint y: 414, distance: 12.9
click at [1093, 423] on icon "Sat, 13.09.2025 Sun, 14.09.2025 Mon, 15.09.2025 Tue, 16.09.2025 Wed, 17.09.2025…" at bounding box center [665, 528] width 1253 height 210
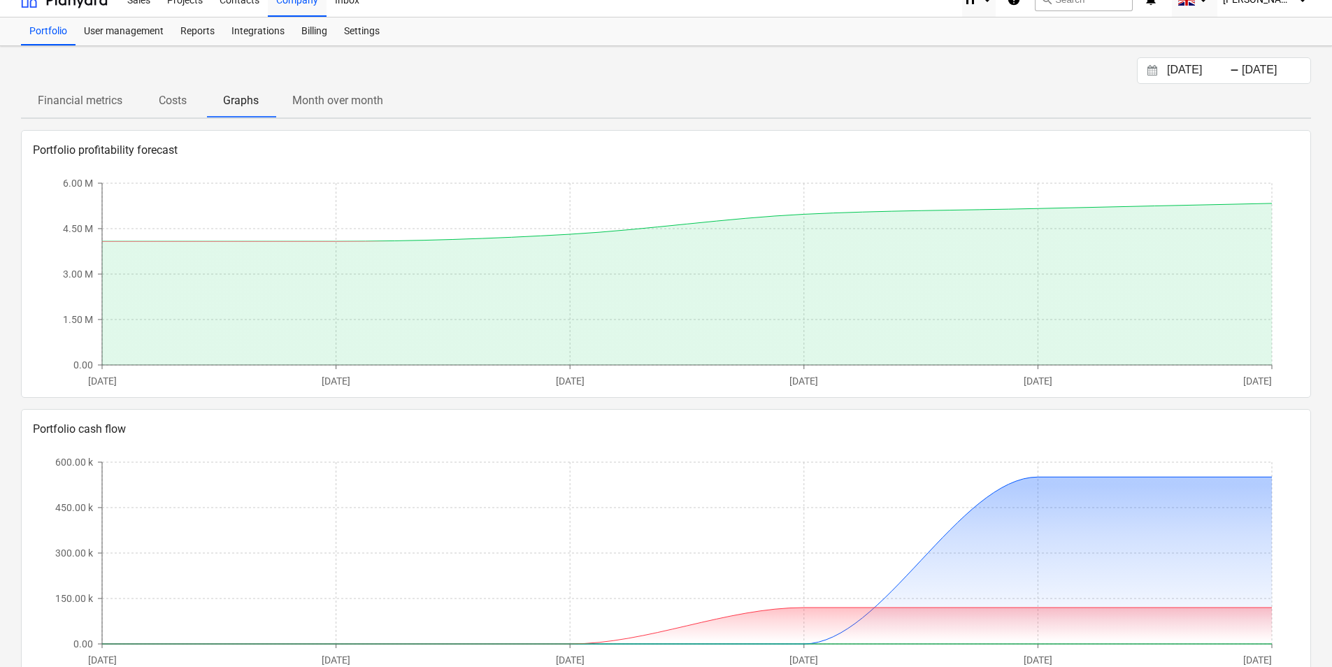
scroll to position [0, 0]
